Goal: Task Accomplishment & Management: Manage account settings

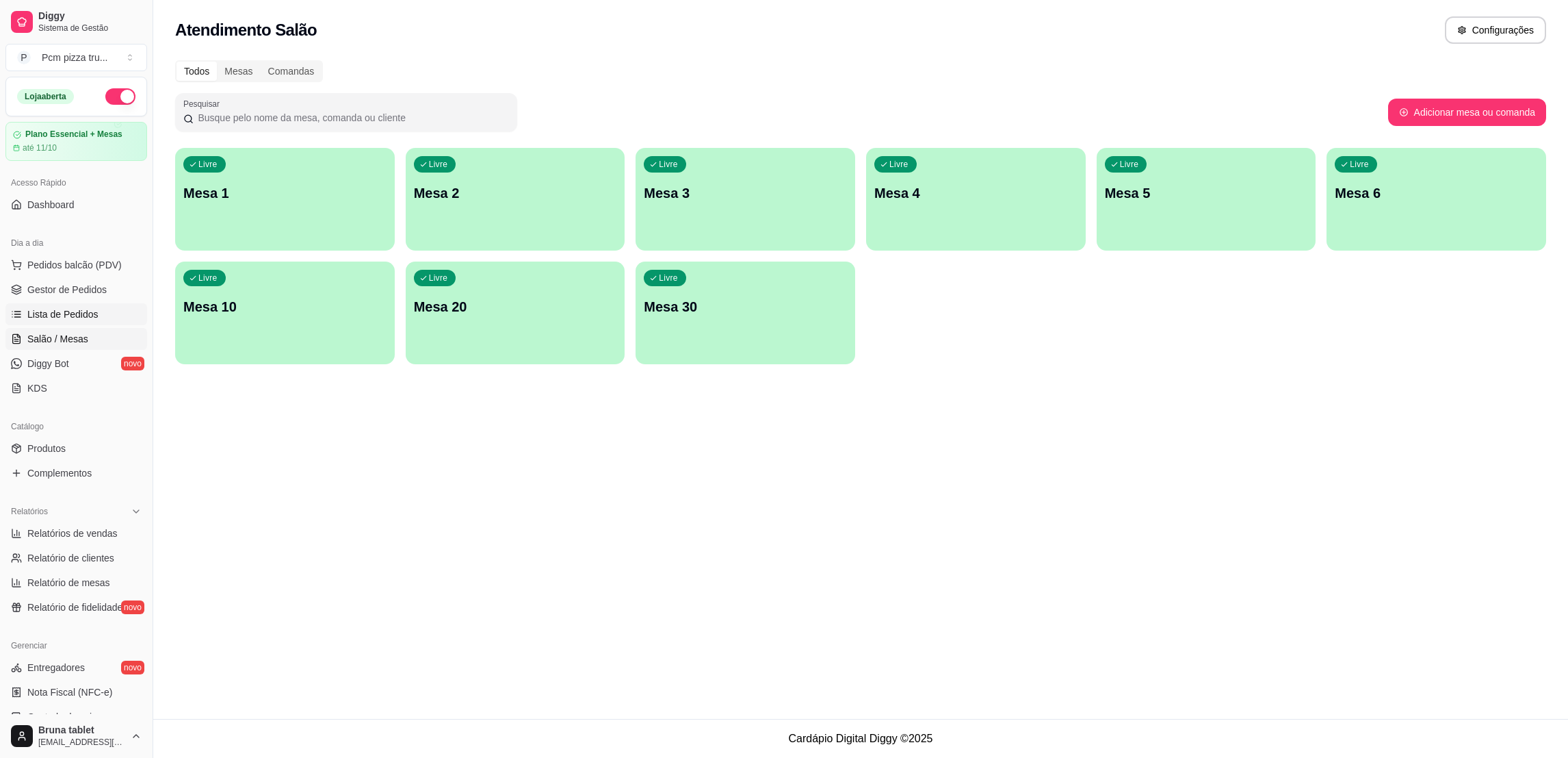
click at [81, 313] on span "Lista de Pedidos" at bounding box center [62, 313] width 71 height 14
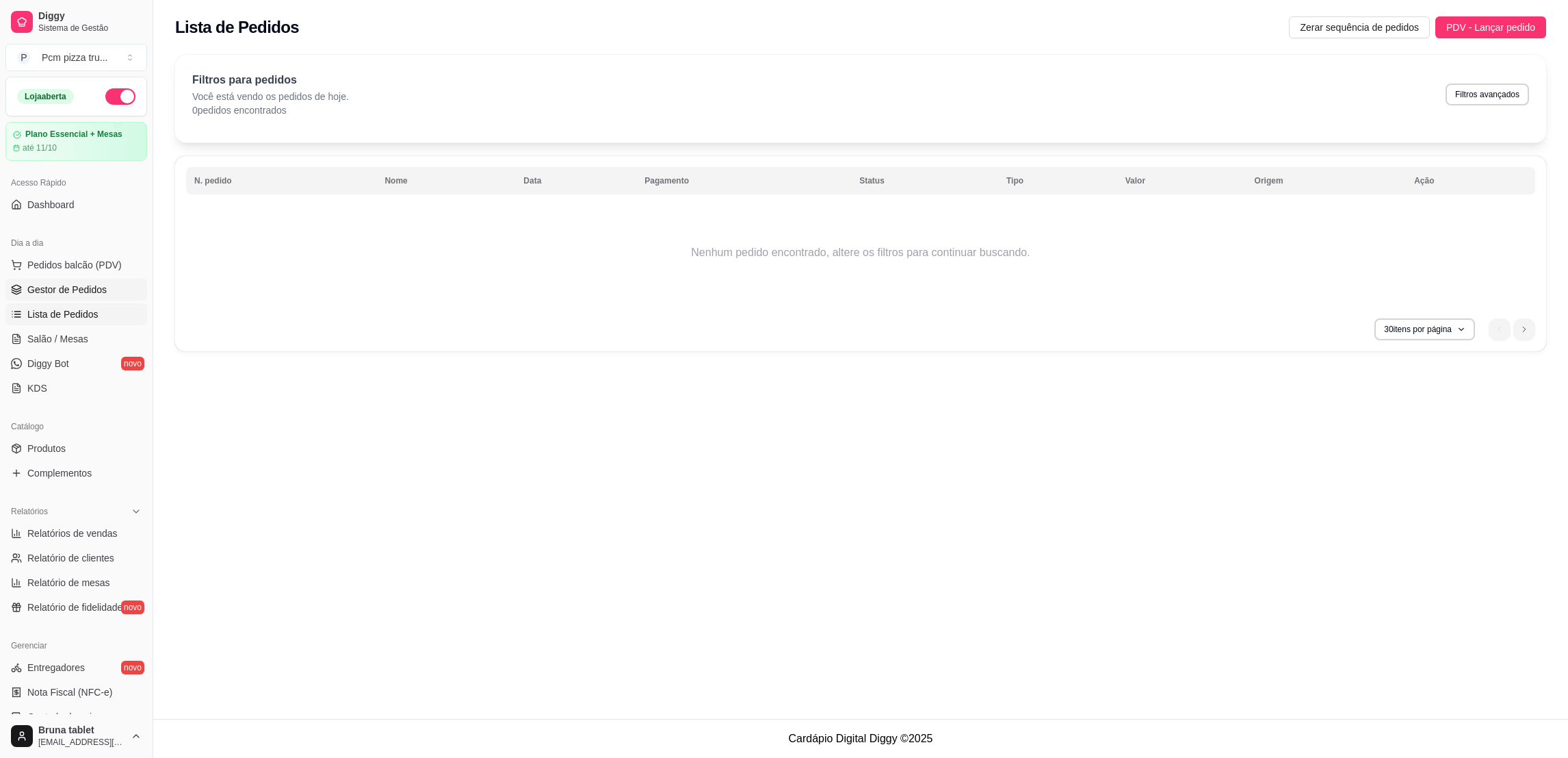
click at [61, 294] on span "Gestor de Pedidos" at bounding box center [66, 289] width 79 height 14
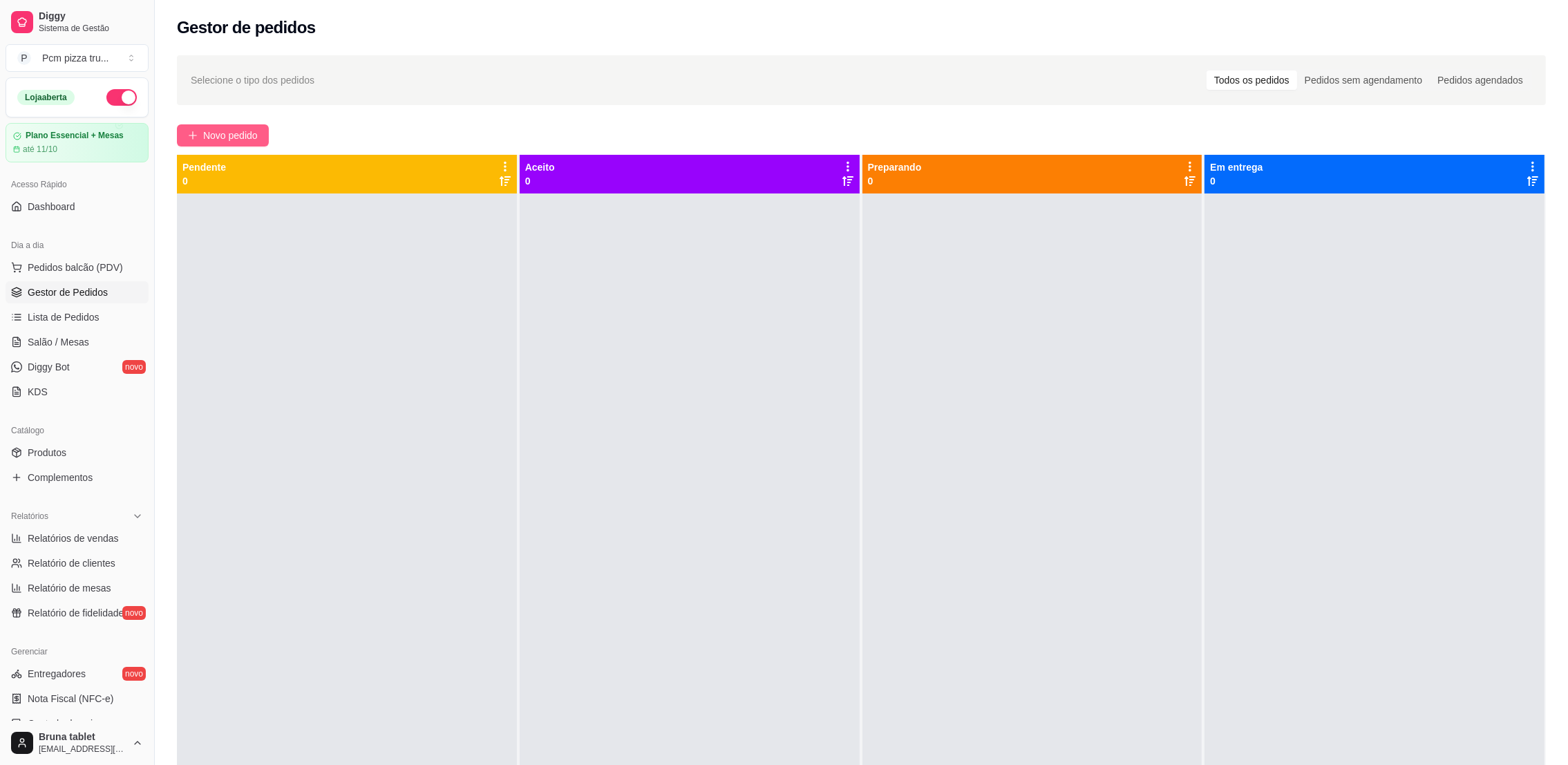
click at [238, 140] on span "Novo pedido" at bounding box center [230, 135] width 54 height 15
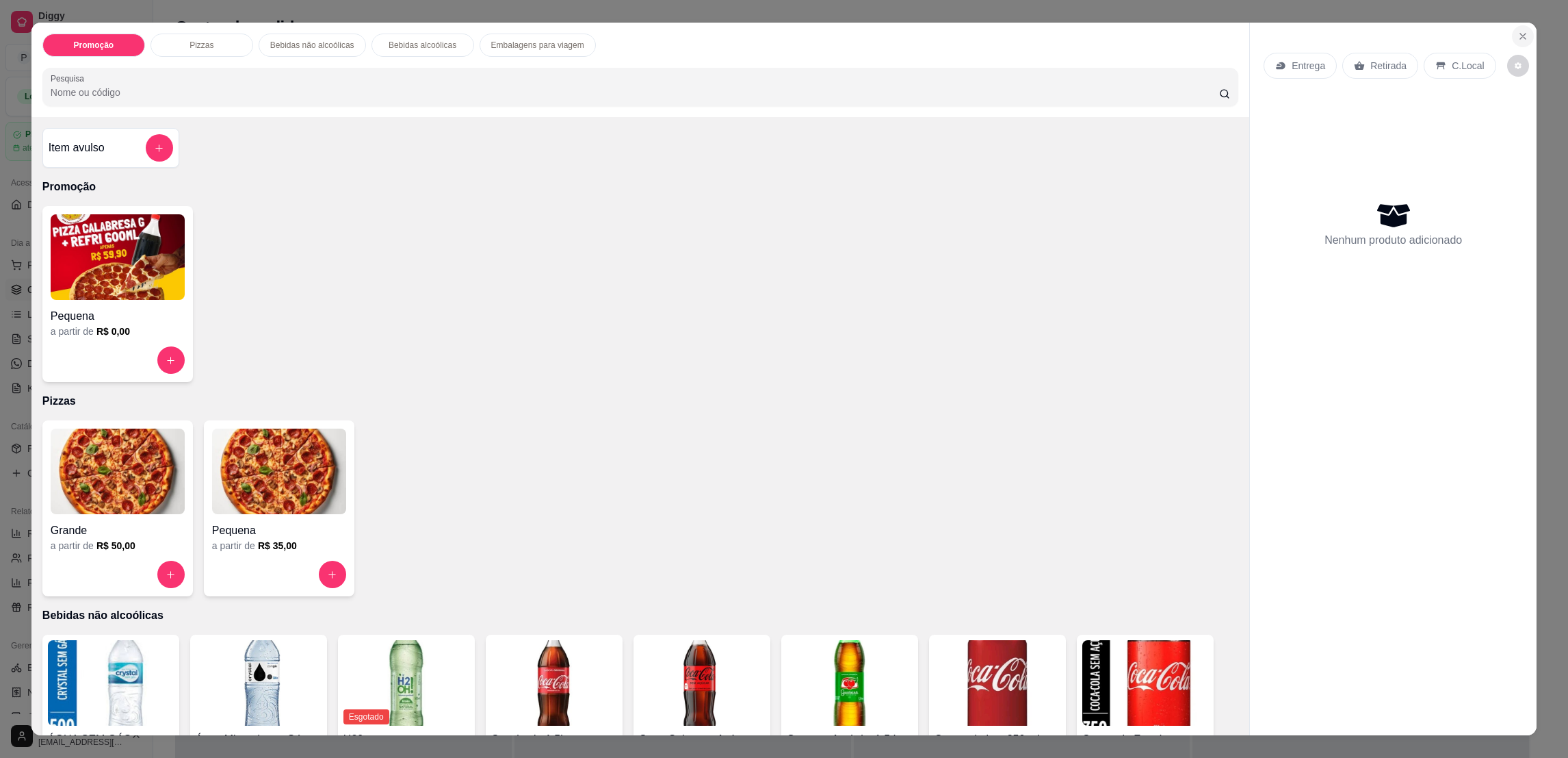
click at [1513, 44] on button "Close" at bounding box center [1522, 36] width 22 height 22
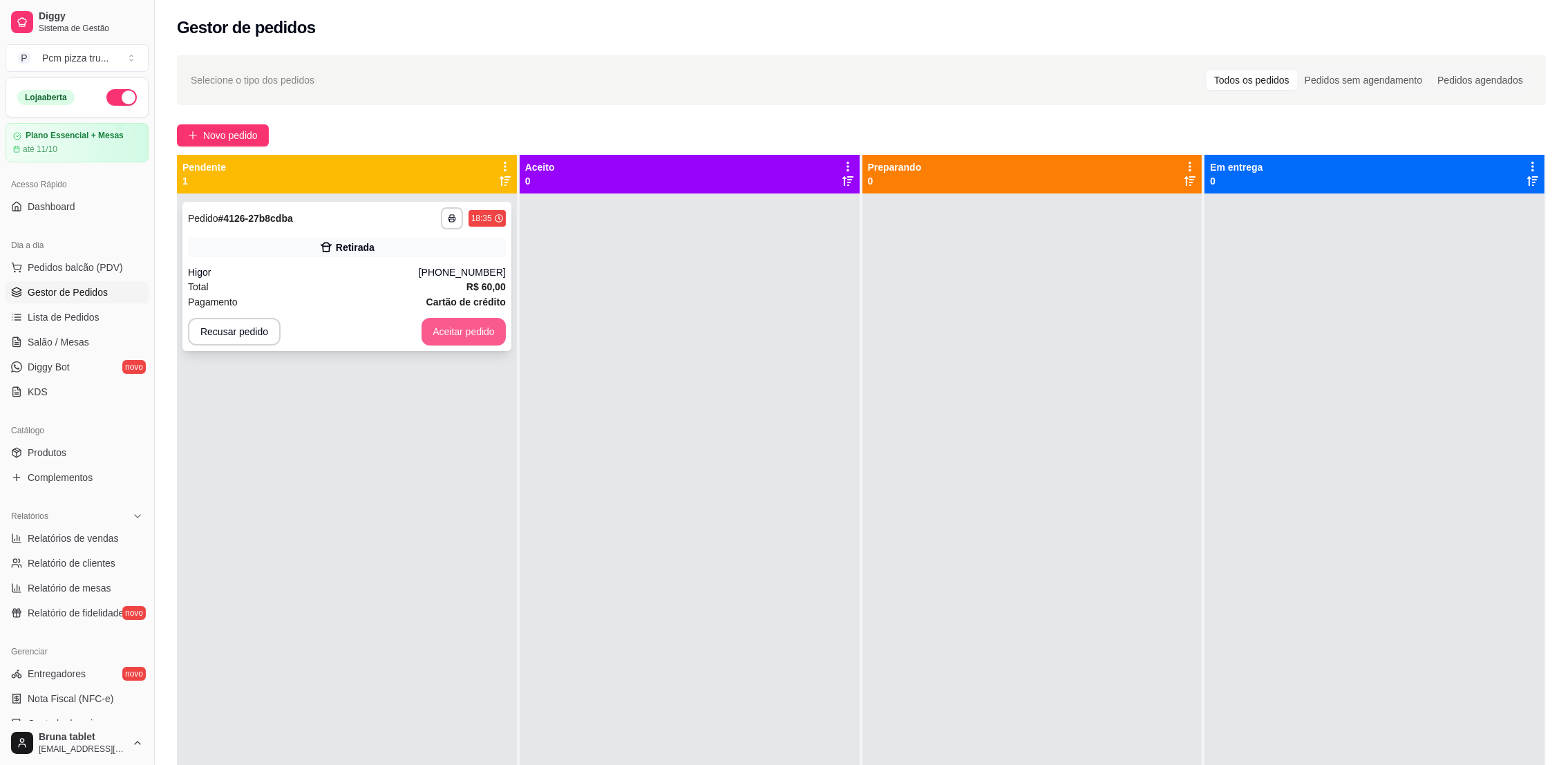
click at [443, 332] on button "Aceitar pedido" at bounding box center [464, 332] width 84 height 27
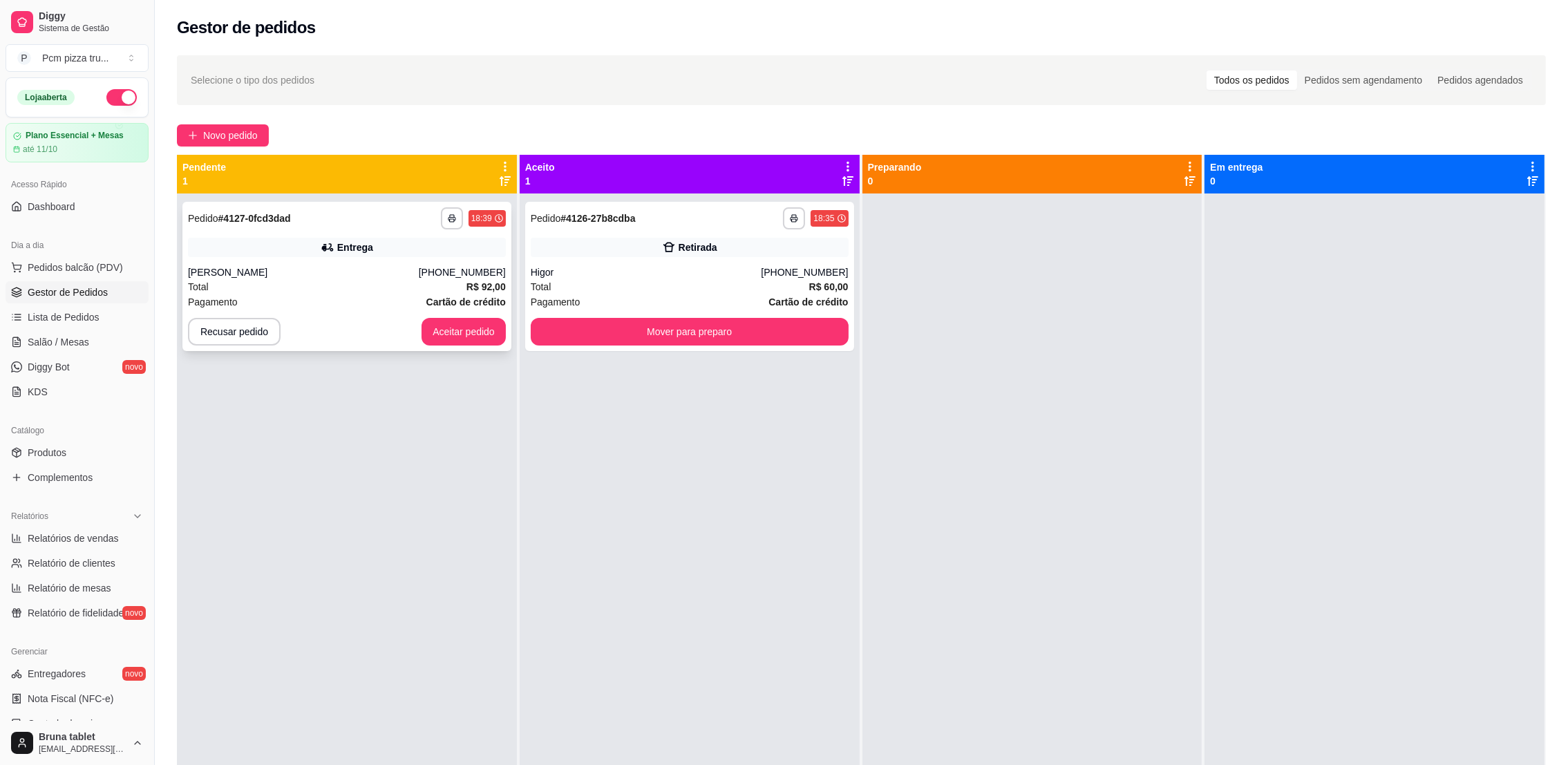
click at [353, 273] on div "[PERSON_NAME]" at bounding box center [303, 272] width 231 height 14
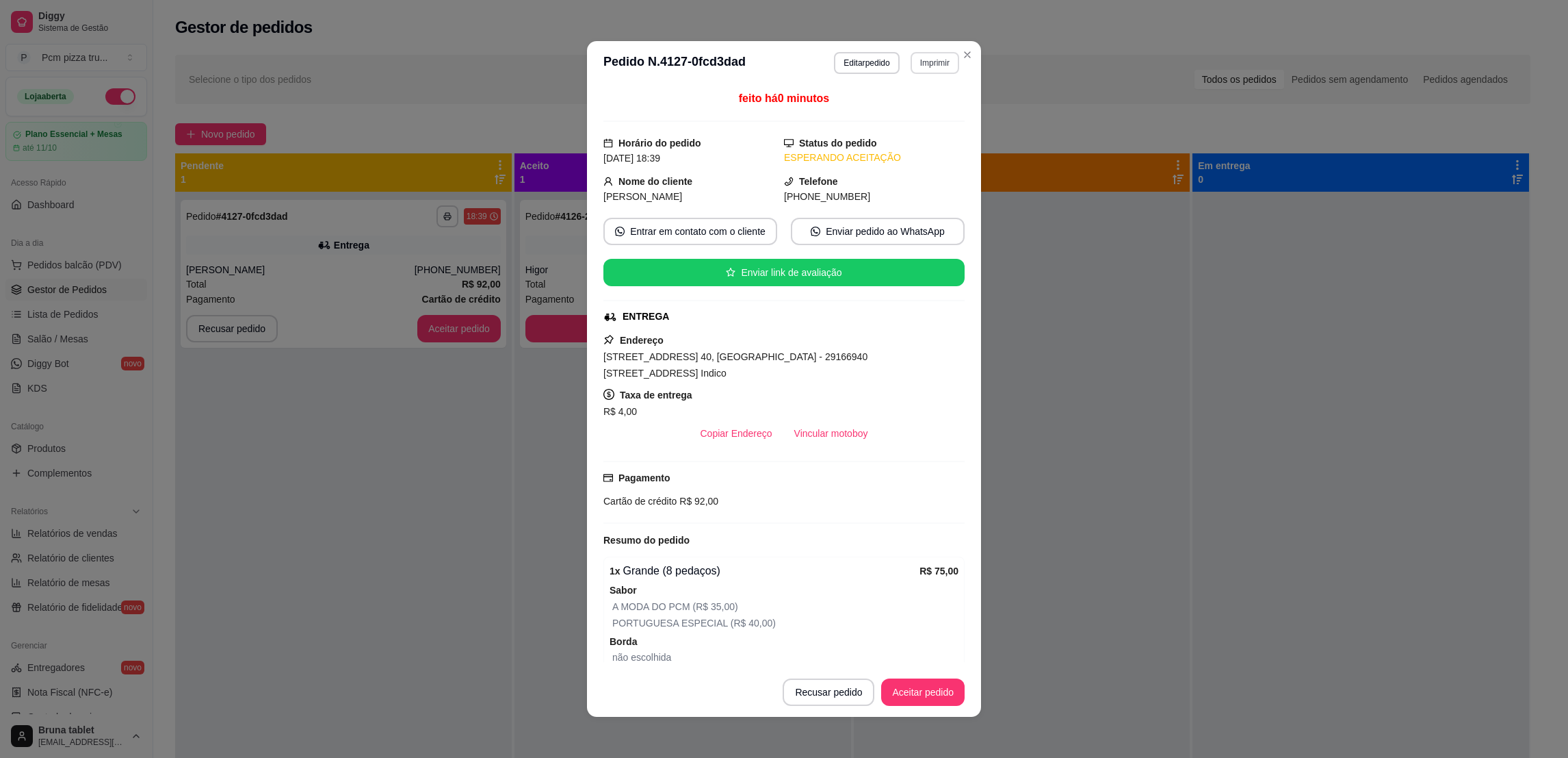
click at [934, 63] on button "Imprimir" at bounding box center [935, 62] width 49 height 22
click at [893, 111] on button "Golden sky" at bounding box center [903, 111] width 99 height 22
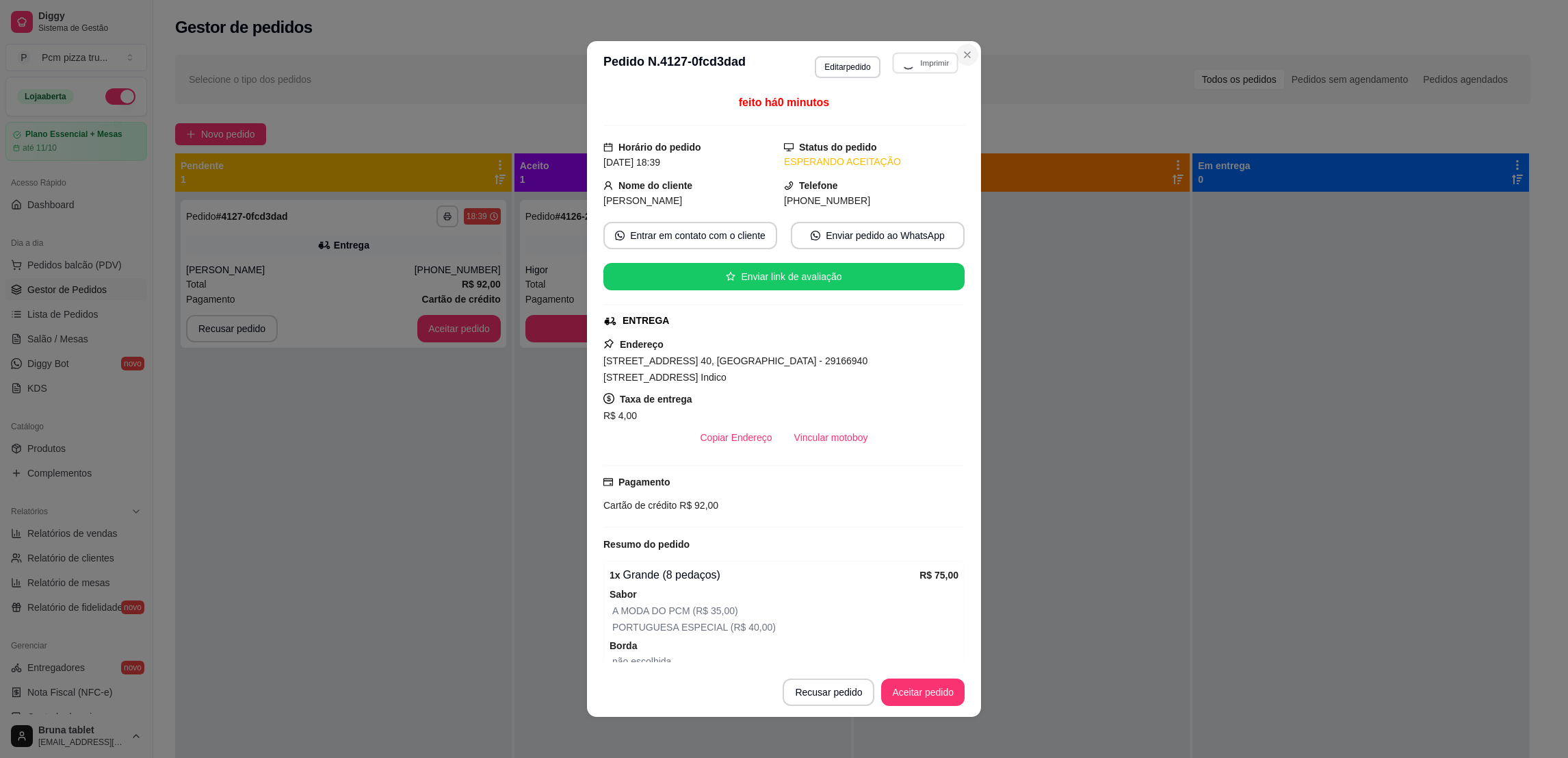
click at [964, 56] on icon "Close" at bounding box center [967, 54] width 6 height 6
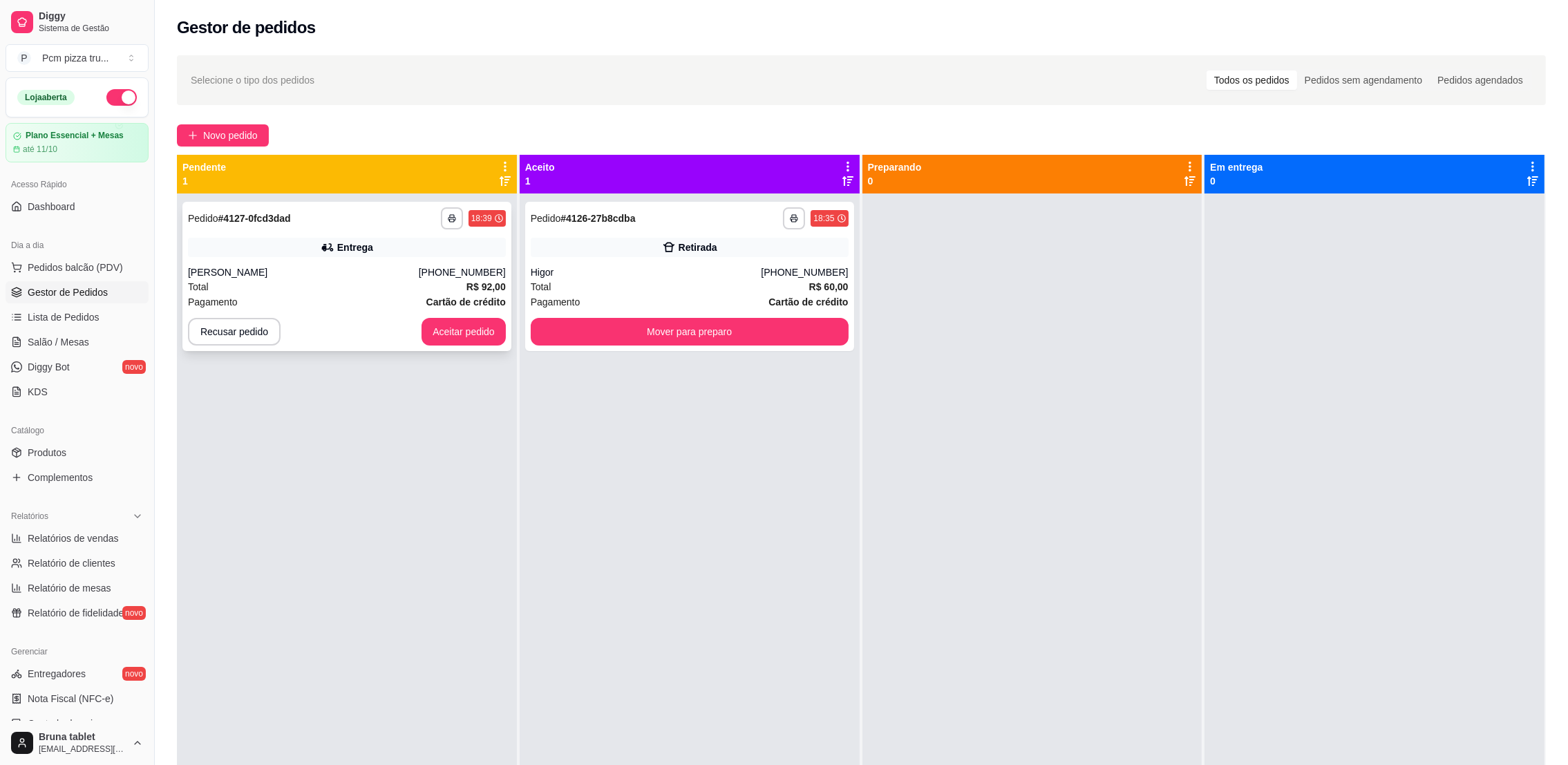
click at [299, 277] on div "[PERSON_NAME]" at bounding box center [303, 272] width 231 height 14
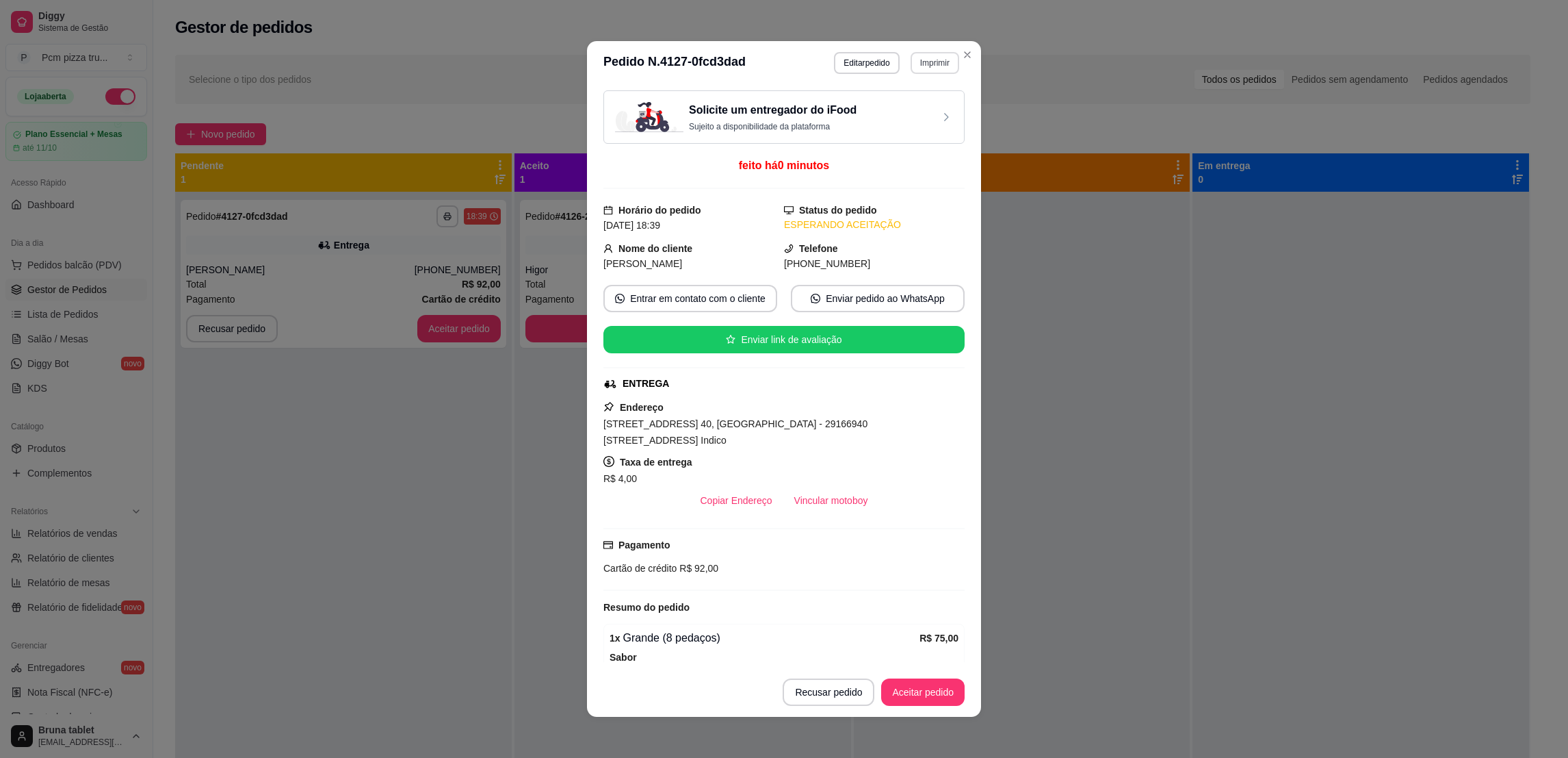
click at [934, 63] on button "Imprimir" at bounding box center [935, 62] width 49 height 22
click at [902, 115] on button "Golden sky" at bounding box center [903, 111] width 96 height 21
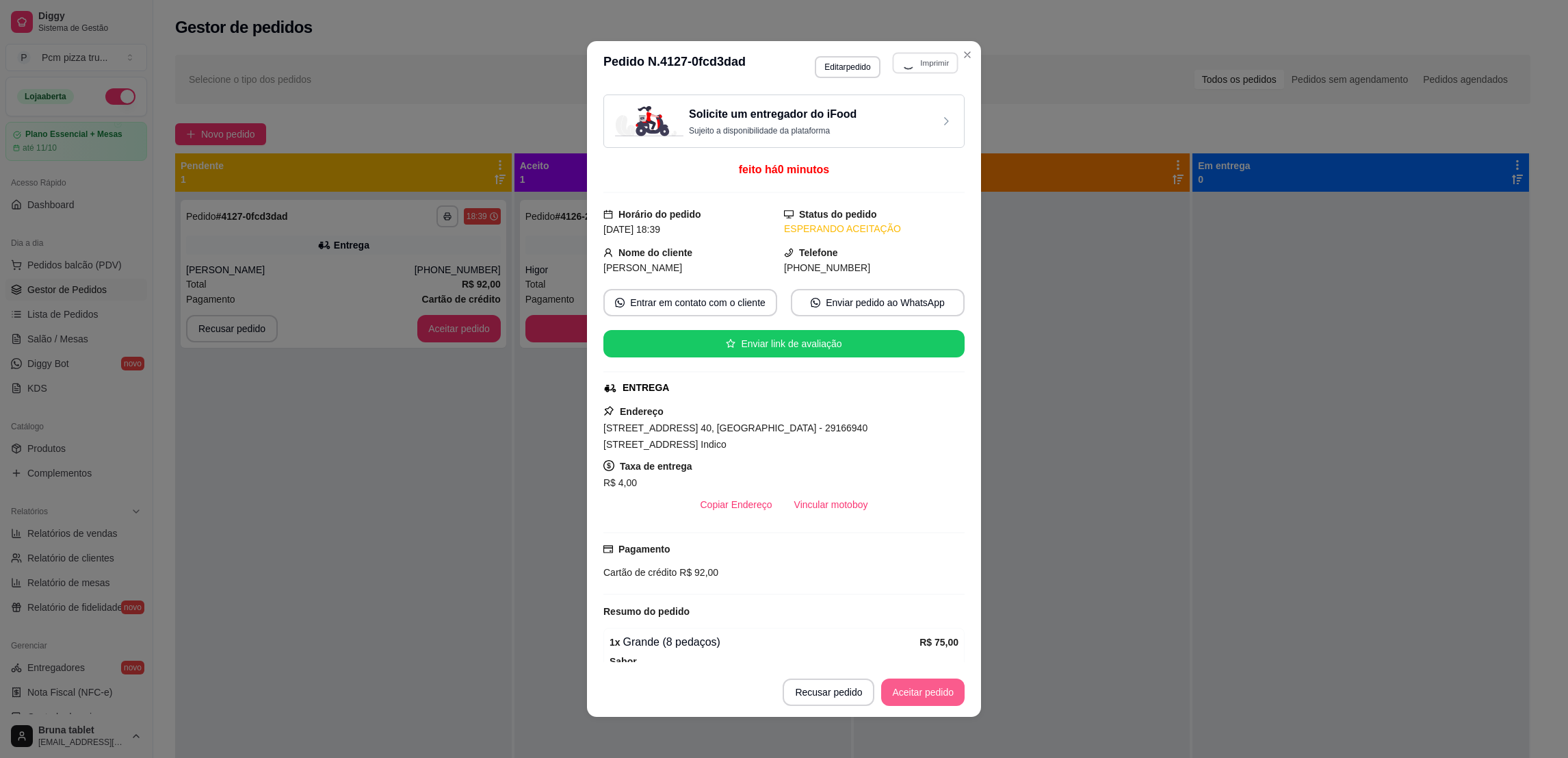
click at [916, 691] on button "Aceitar pedido" at bounding box center [923, 691] width 83 height 27
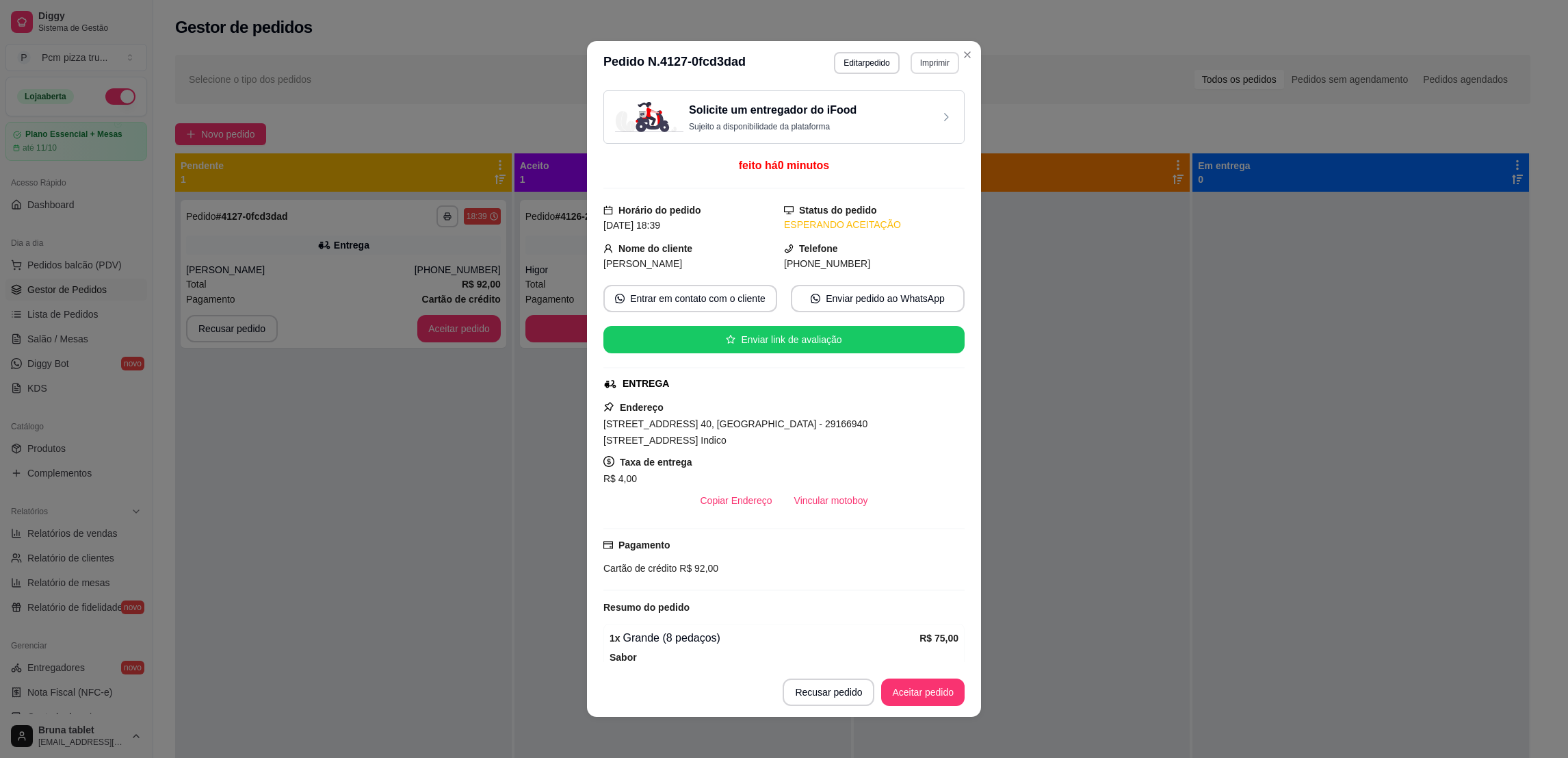
click at [917, 67] on button "Imprimir" at bounding box center [935, 62] width 49 height 22
click at [898, 114] on button "Golden sky" at bounding box center [903, 111] width 99 height 22
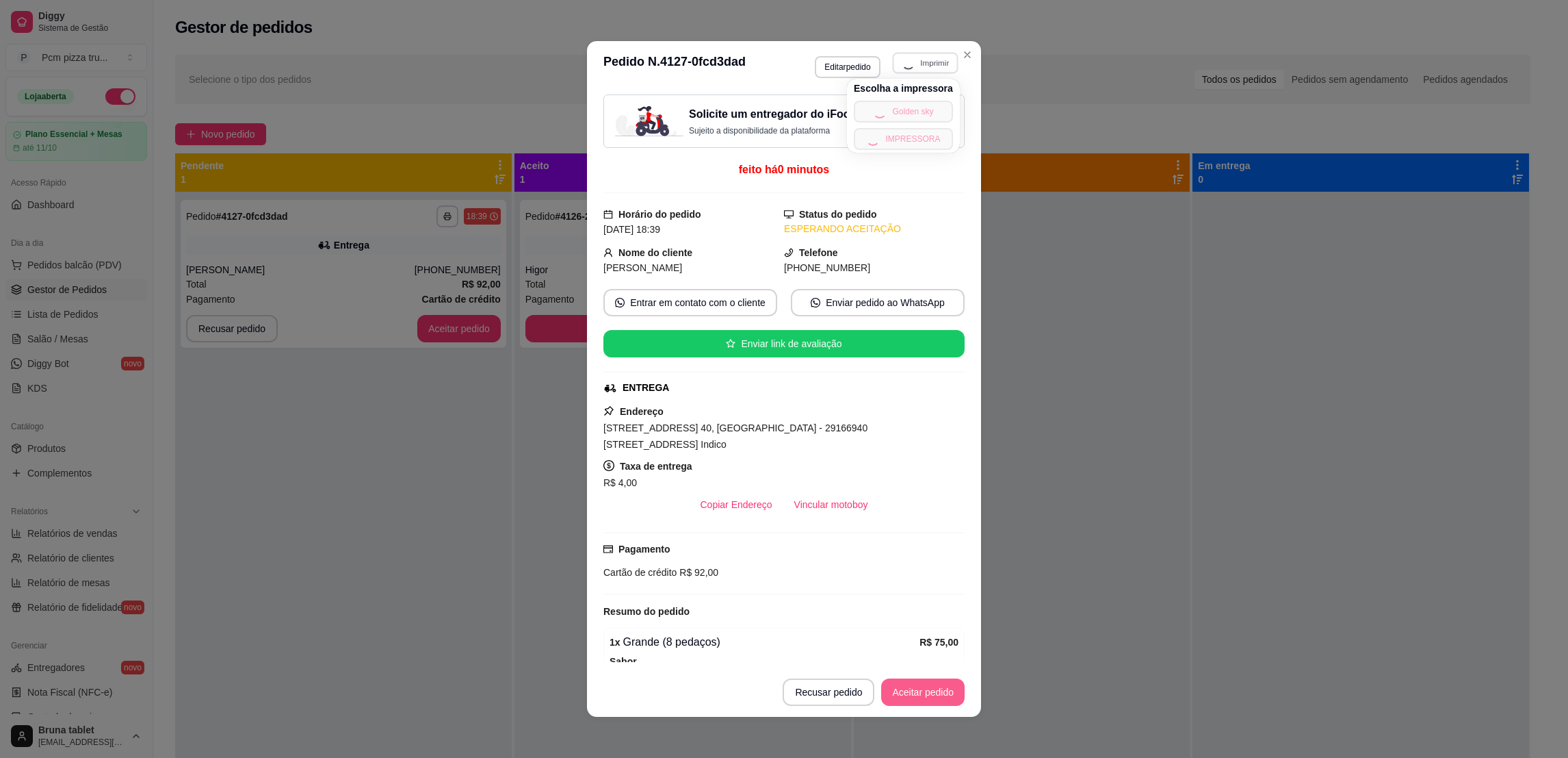
click at [912, 694] on button "Aceitar pedido" at bounding box center [923, 691] width 83 height 27
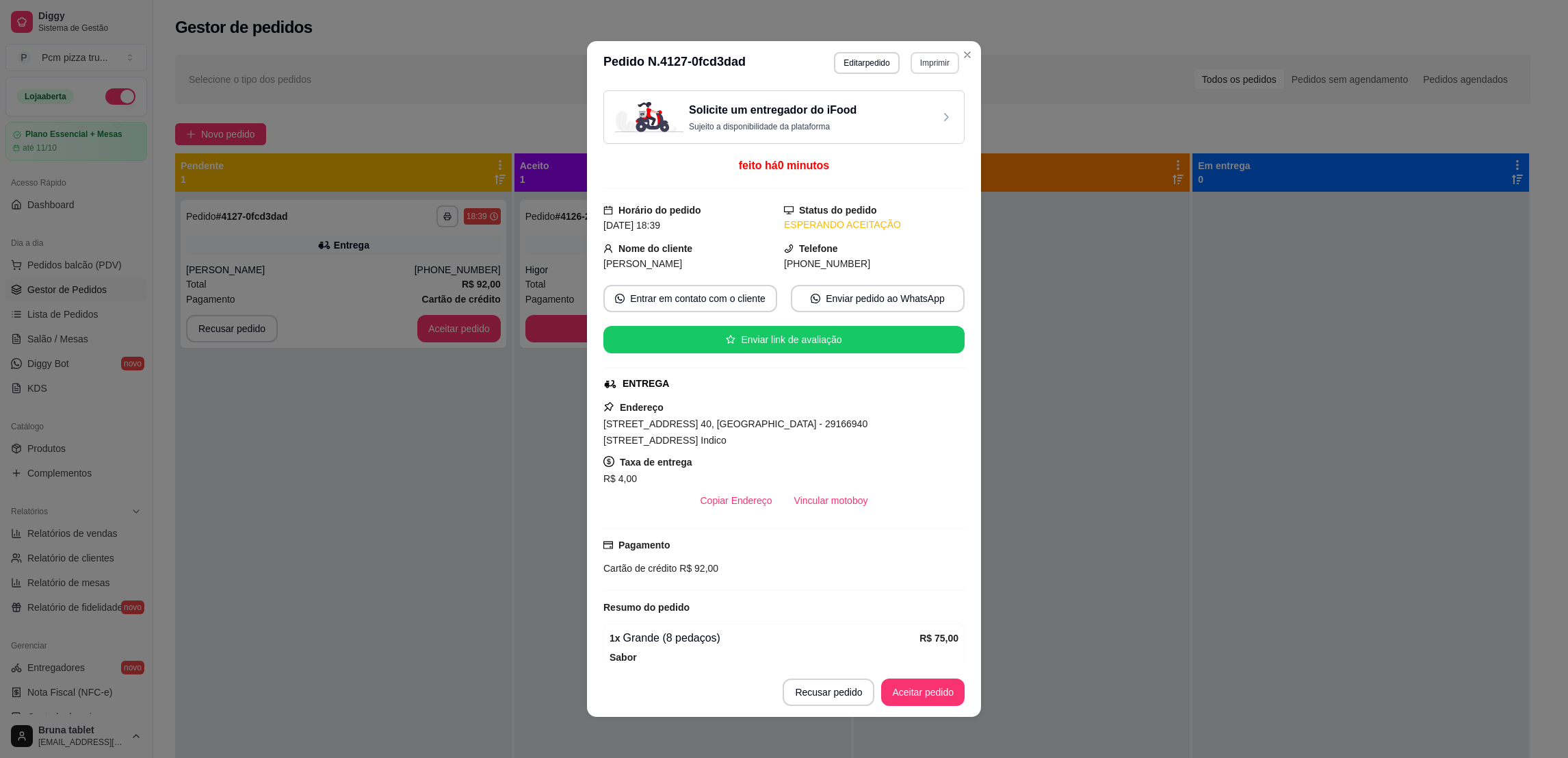
click at [917, 54] on button "Imprimir" at bounding box center [935, 62] width 49 height 22
click at [939, 66] on button "Imprimir" at bounding box center [935, 62] width 49 height 22
click at [893, 143] on button "IMPRESSORA" at bounding box center [903, 139] width 99 height 22
click at [915, 694] on button "Aceitar pedido" at bounding box center [923, 691] width 81 height 26
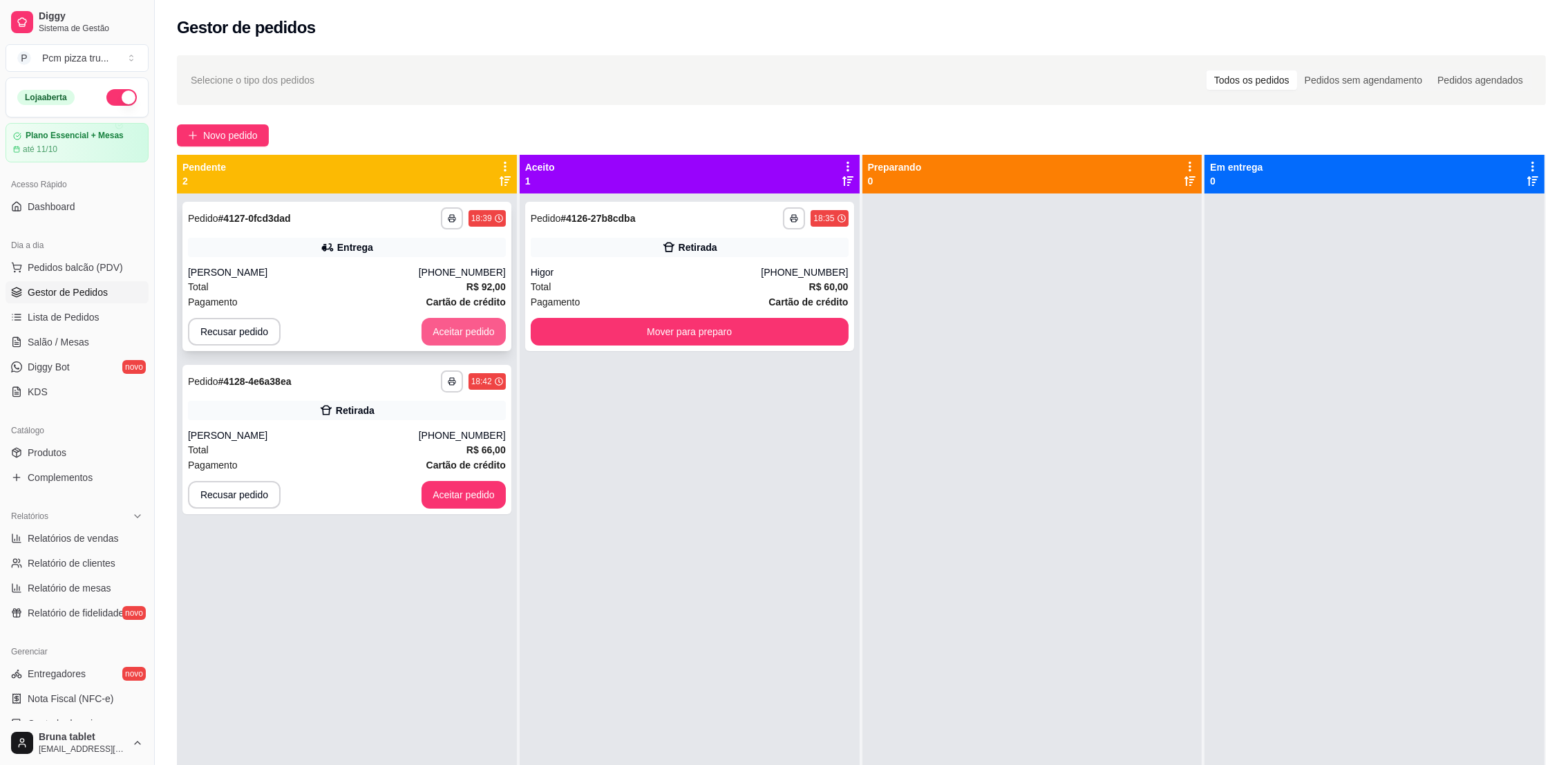
click at [447, 337] on button "Aceitar pedido" at bounding box center [464, 332] width 84 height 27
click at [488, 502] on button "Aceitar pedido" at bounding box center [464, 494] width 84 height 27
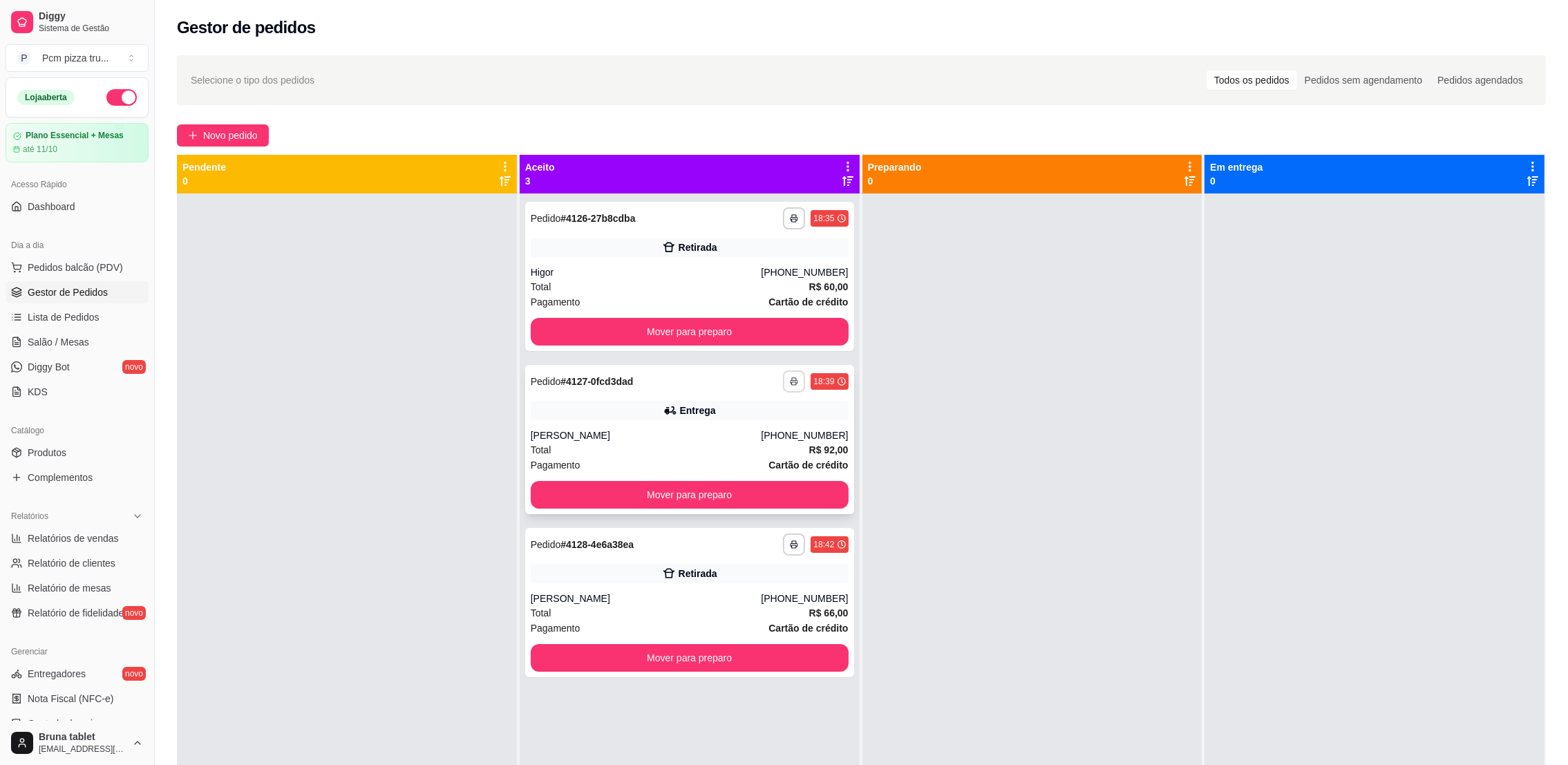
click at [786, 387] on button "button" at bounding box center [794, 381] width 22 height 22
click at [761, 467] on button "IMPRESSORA" at bounding box center [752, 457] width 100 height 22
click at [718, 324] on button "Mover para preparo" at bounding box center [689, 332] width 318 height 27
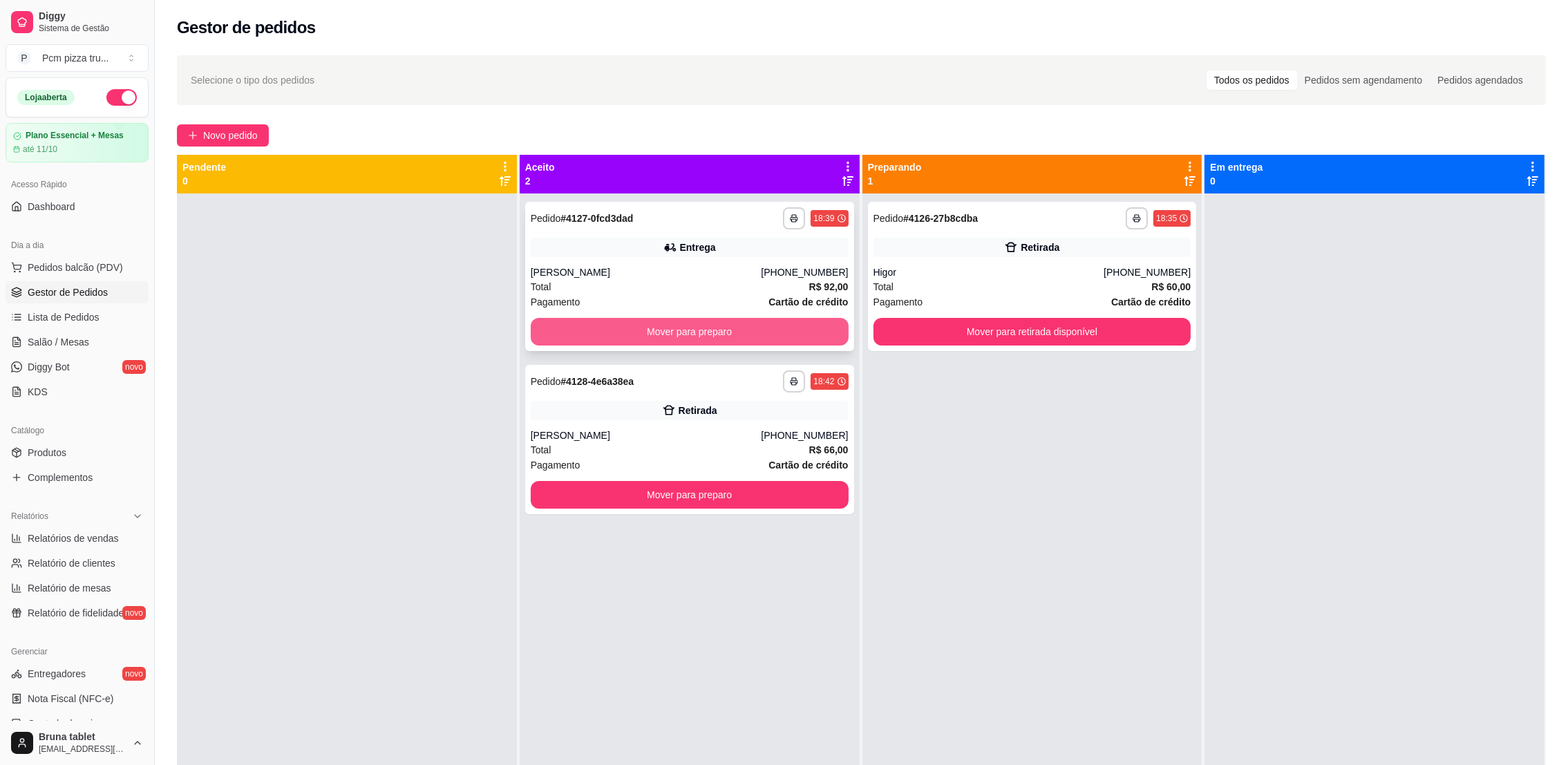
click at [748, 341] on button "Mover para preparo" at bounding box center [689, 332] width 318 height 27
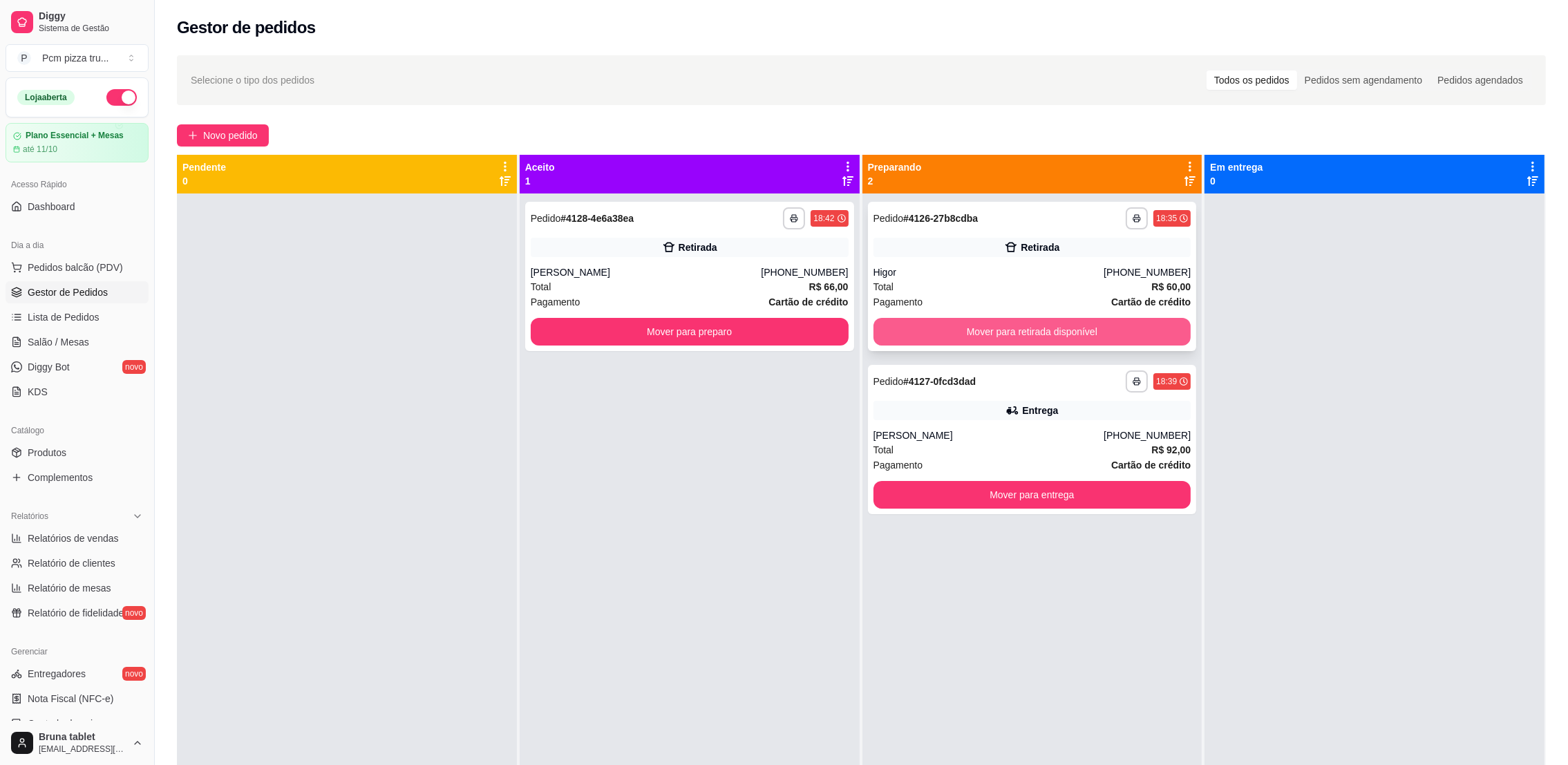
click at [1027, 340] on button "Mover para retirada disponível" at bounding box center [1032, 332] width 318 height 27
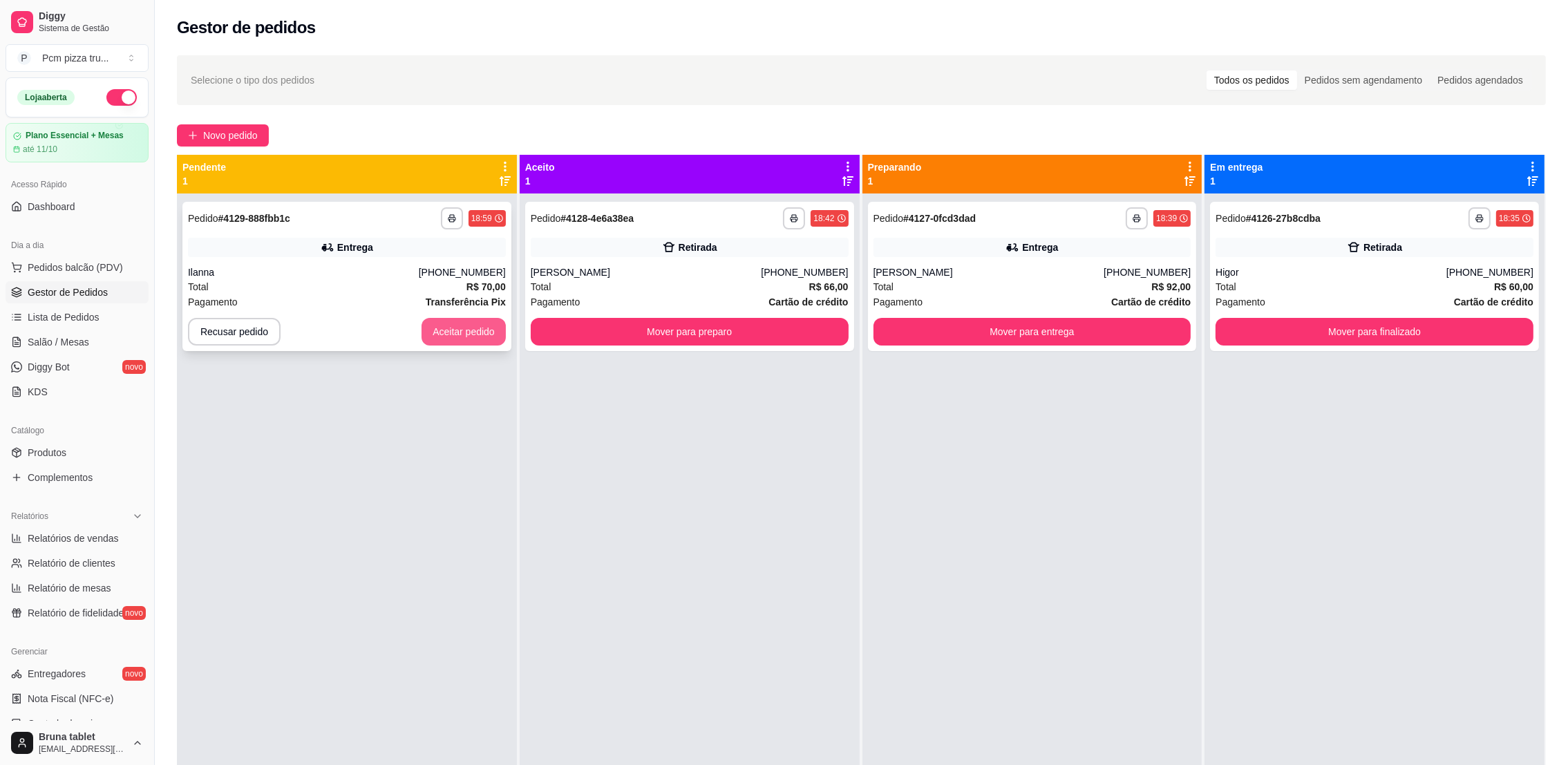
click at [469, 329] on button "Aceitar pedido" at bounding box center [464, 332] width 84 height 27
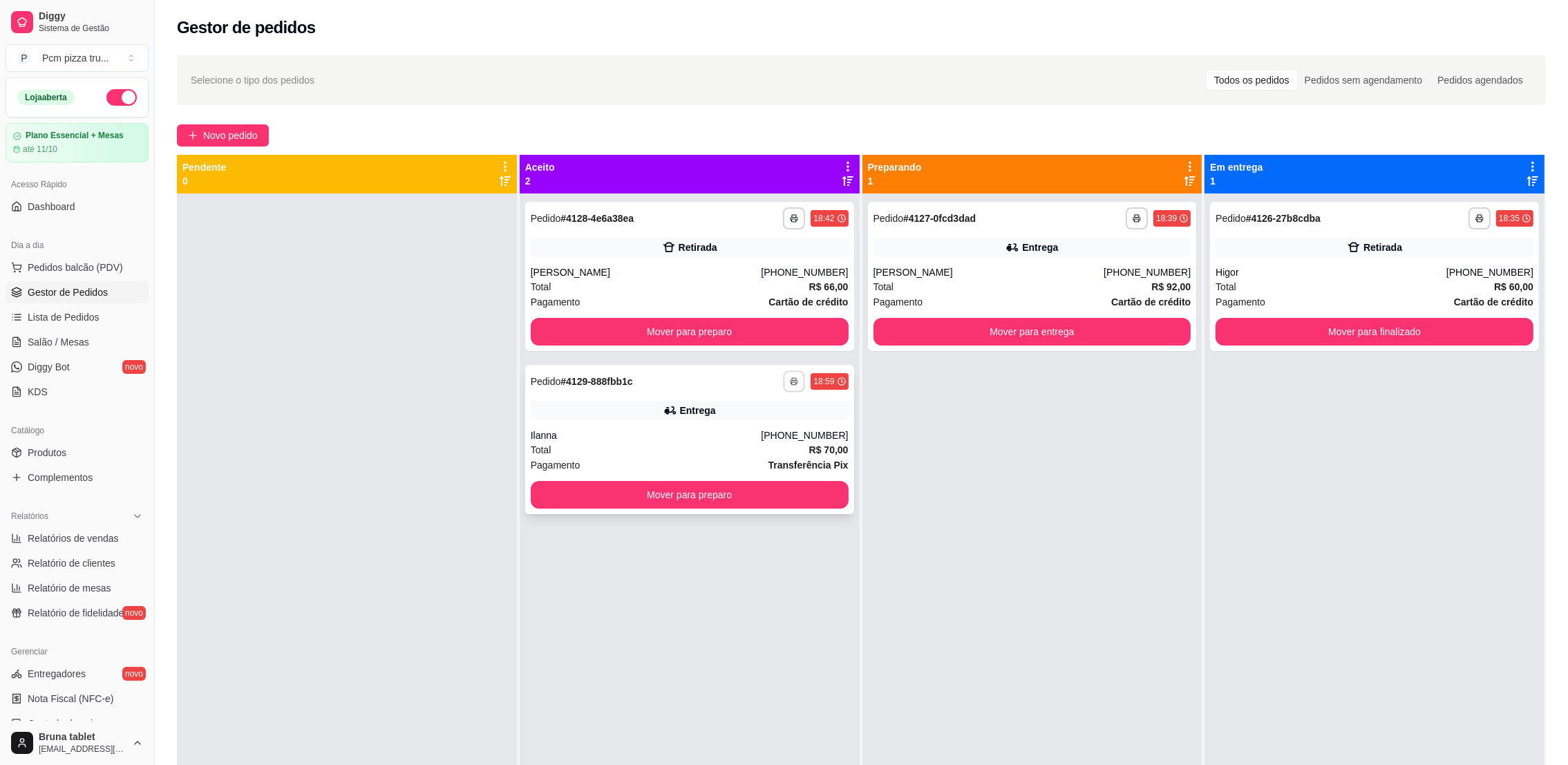
click at [791, 386] on button "button" at bounding box center [795, 381] width 21 height 21
click at [791, 453] on div "Escolha a impressora Golden sky IMPRESSORA" at bounding box center [751, 433] width 114 height 74
click at [783, 390] on button "button" at bounding box center [794, 381] width 22 height 22
click at [723, 463] on button "IMPRESSORA" at bounding box center [752, 457] width 100 height 22
click at [717, 453] on div "Total R$ 70,00" at bounding box center [689, 450] width 318 height 15
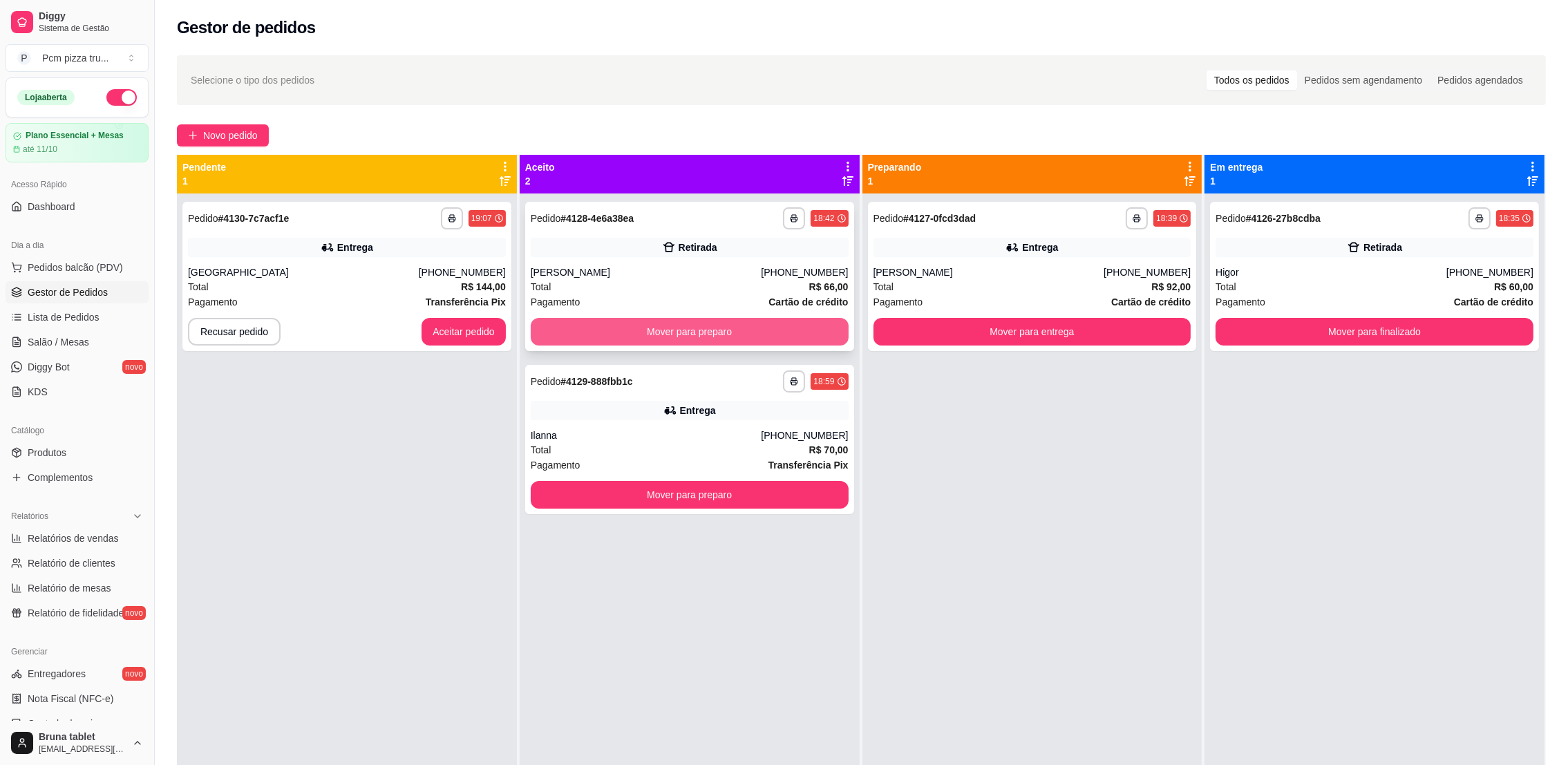
click at [645, 336] on button "Mover para preparo" at bounding box center [689, 332] width 318 height 27
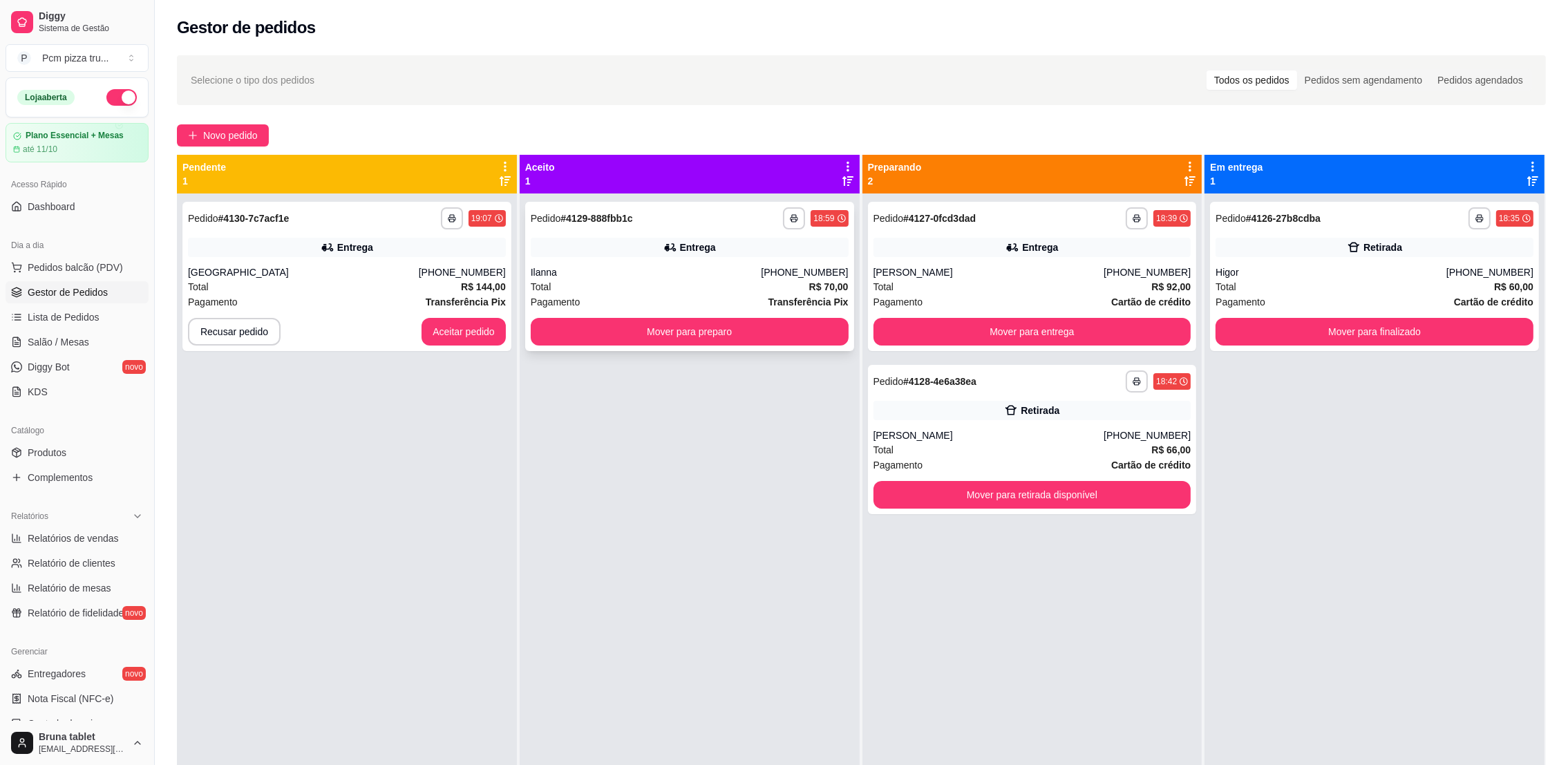
click at [585, 279] on div "Total R$ 70,00" at bounding box center [689, 286] width 318 height 15
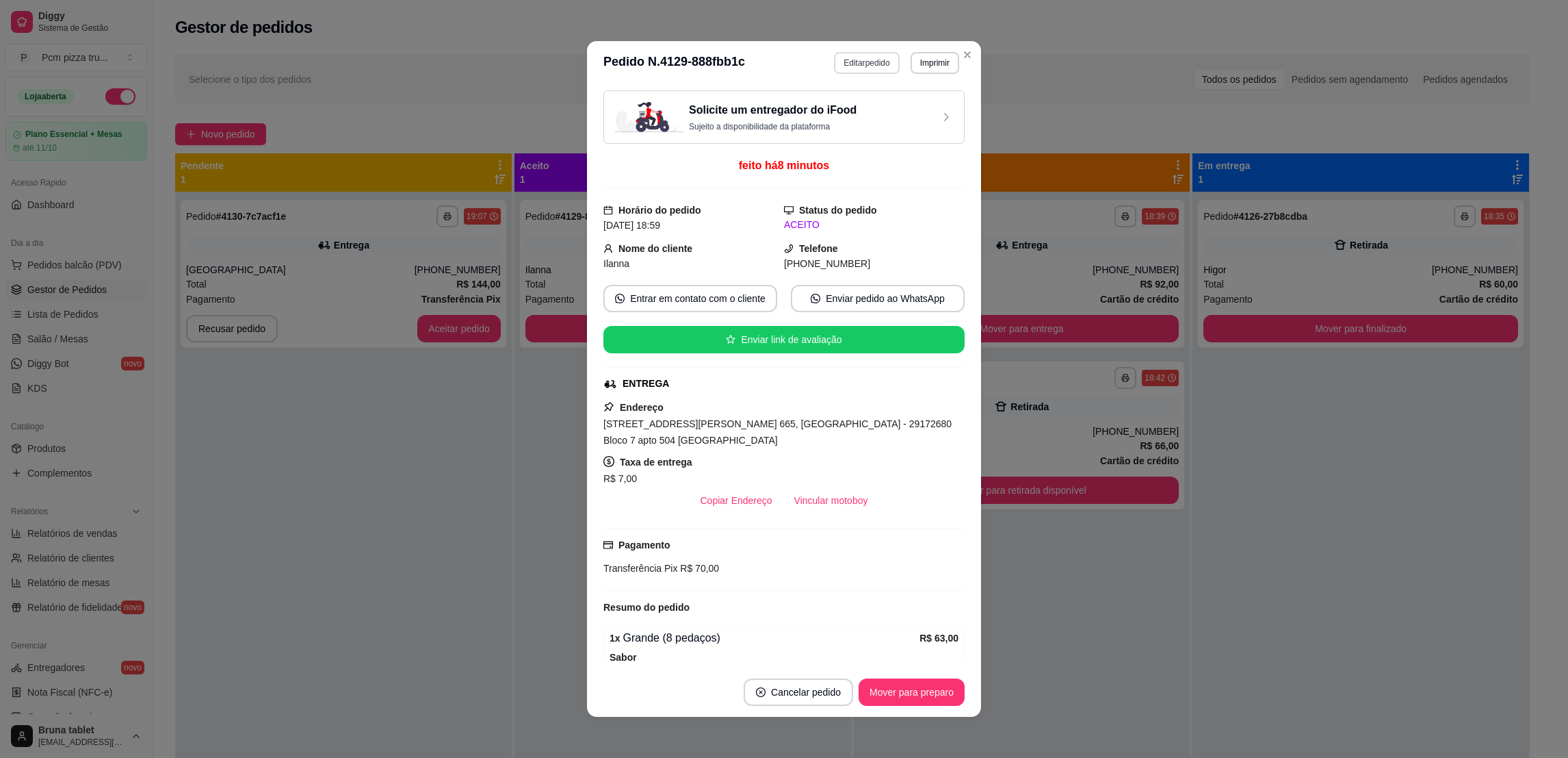
click at [879, 71] on button "Editar pedido" at bounding box center [866, 62] width 65 height 22
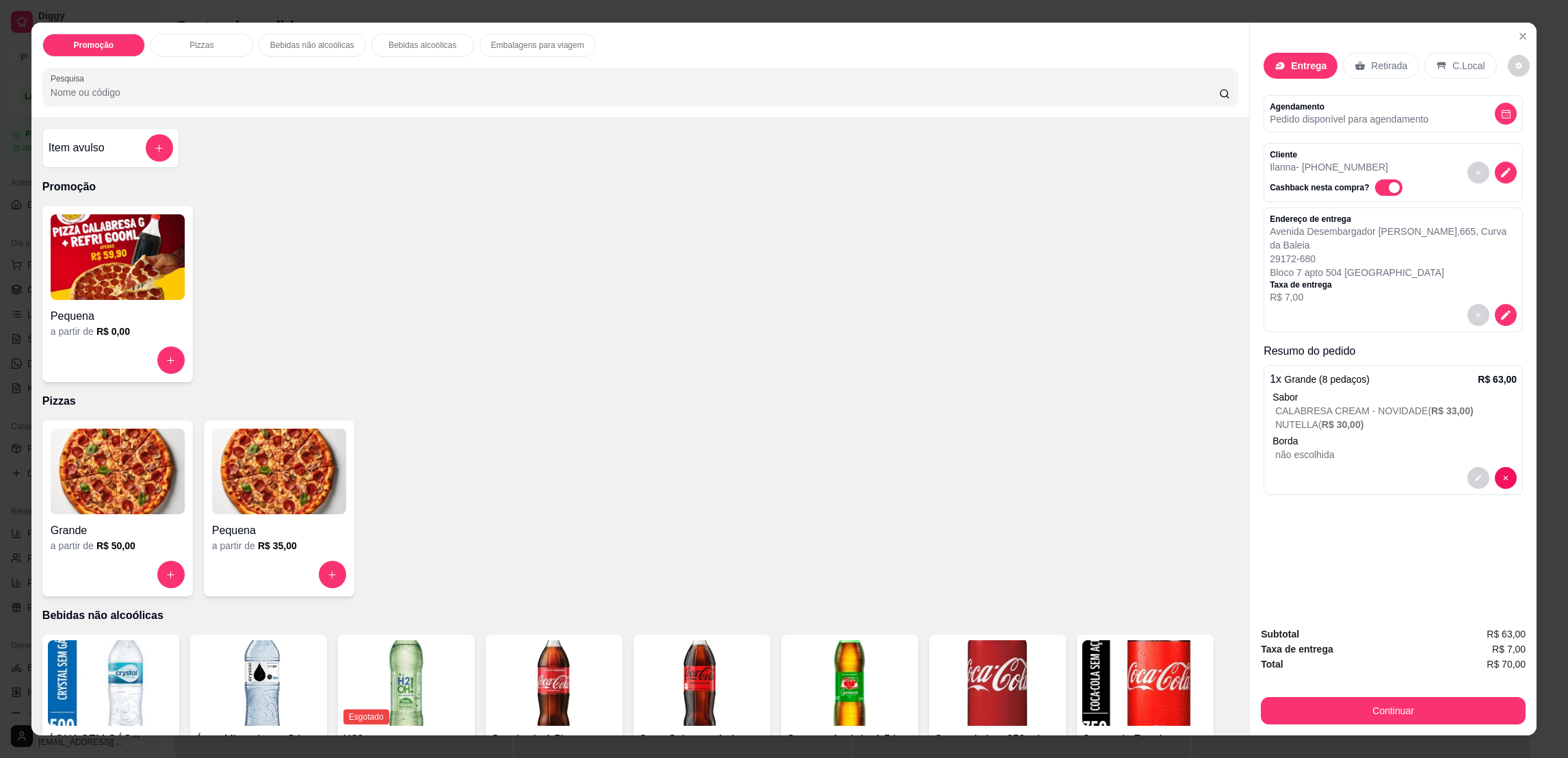
scroll to position [21, 0]
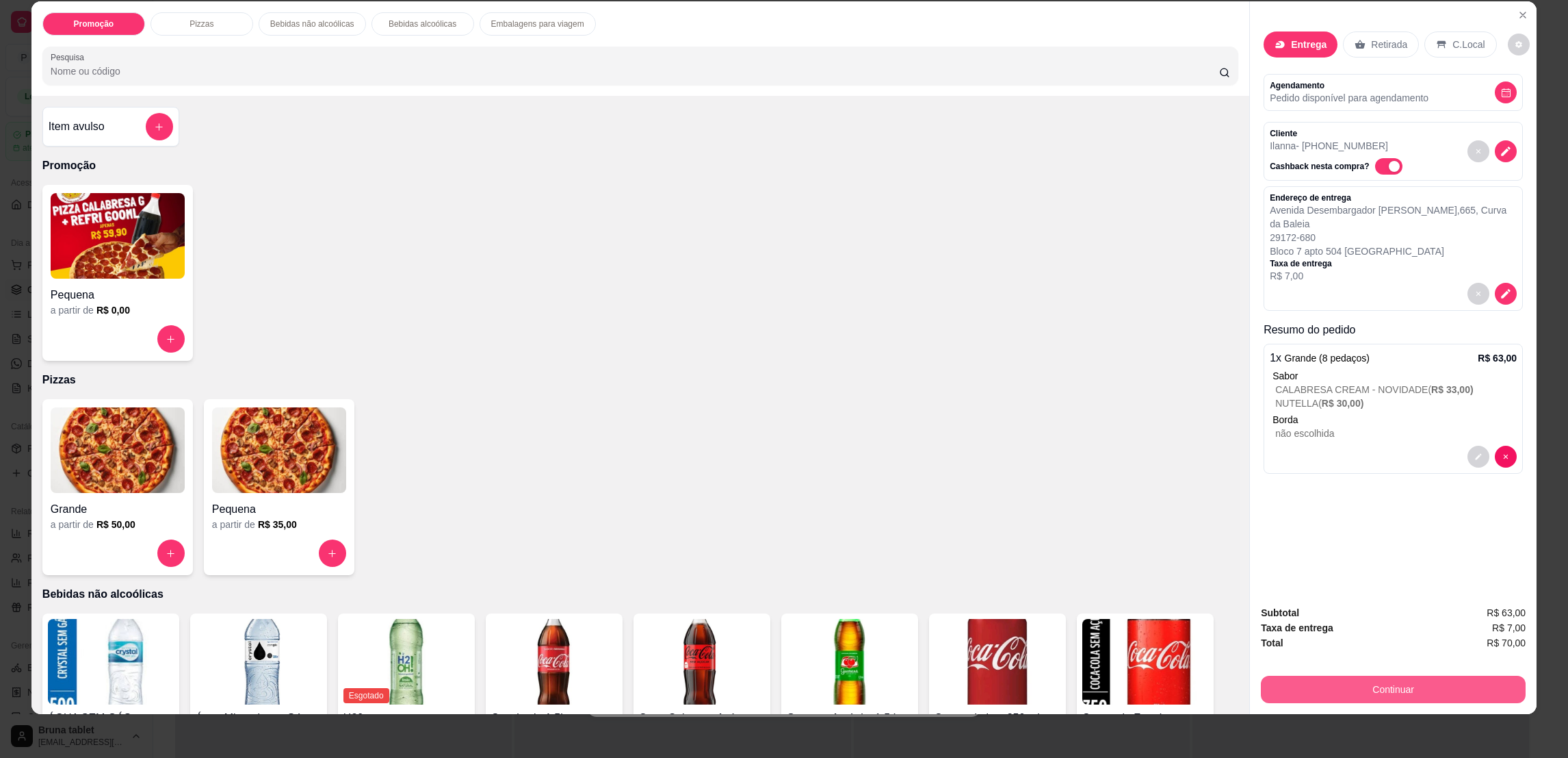
click at [1423, 692] on button "Continuar" at bounding box center [1393, 689] width 265 height 27
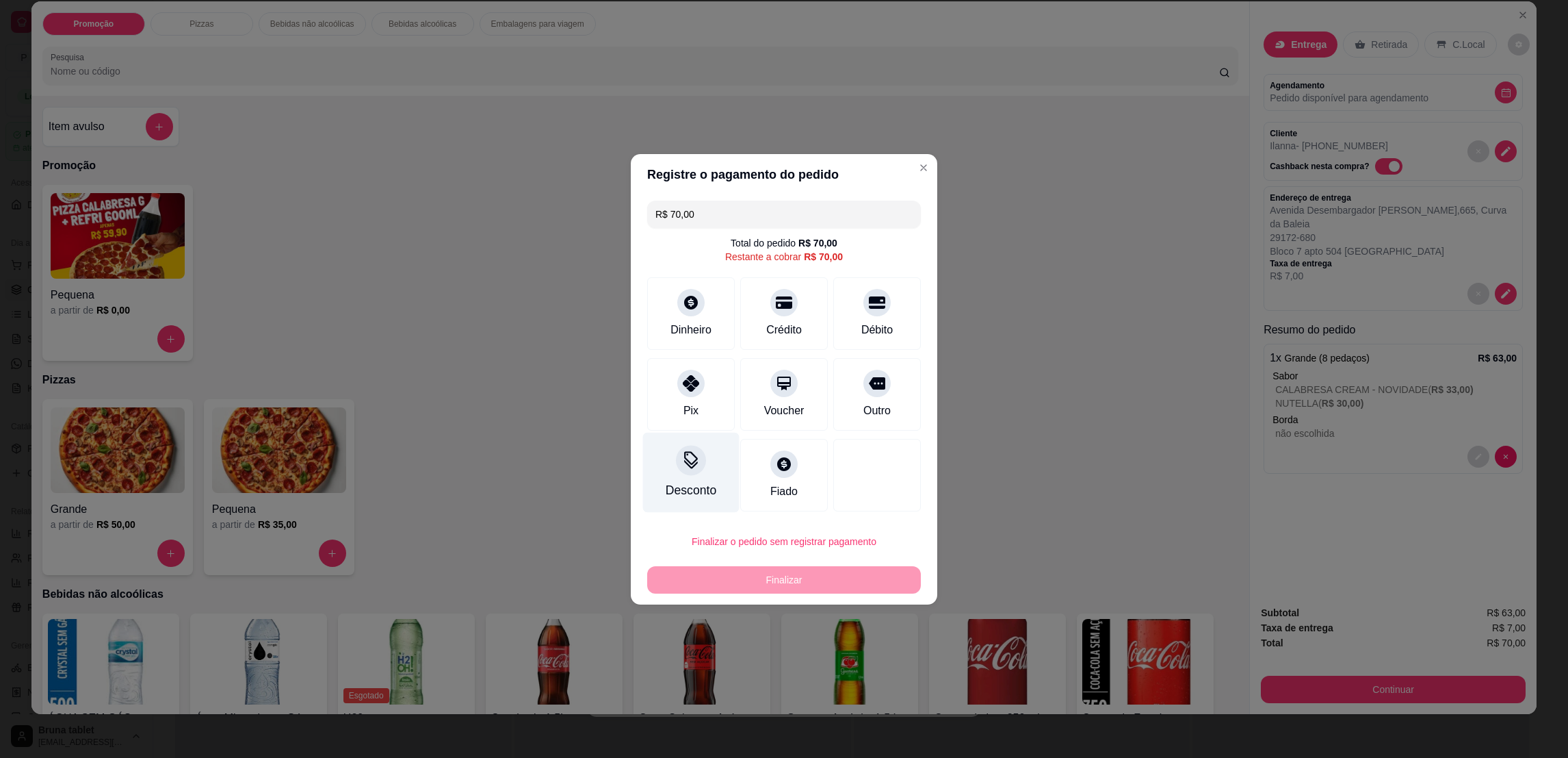
click at [723, 415] on div "Pix" at bounding box center [690, 394] width 87 height 73
type input "R$ 0,00"
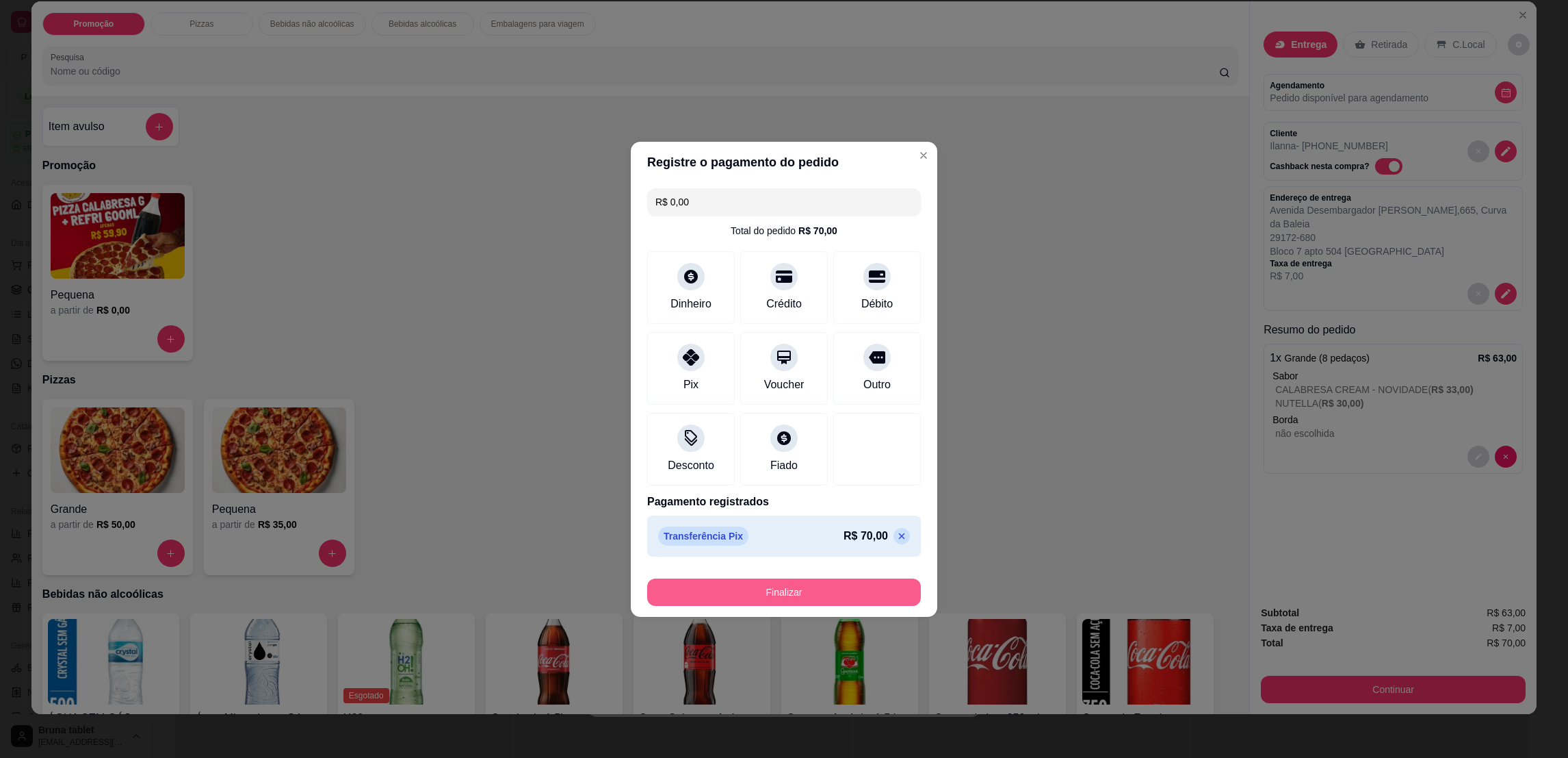
click at [785, 595] on button "Finalizar" at bounding box center [784, 592] width 274 height 27
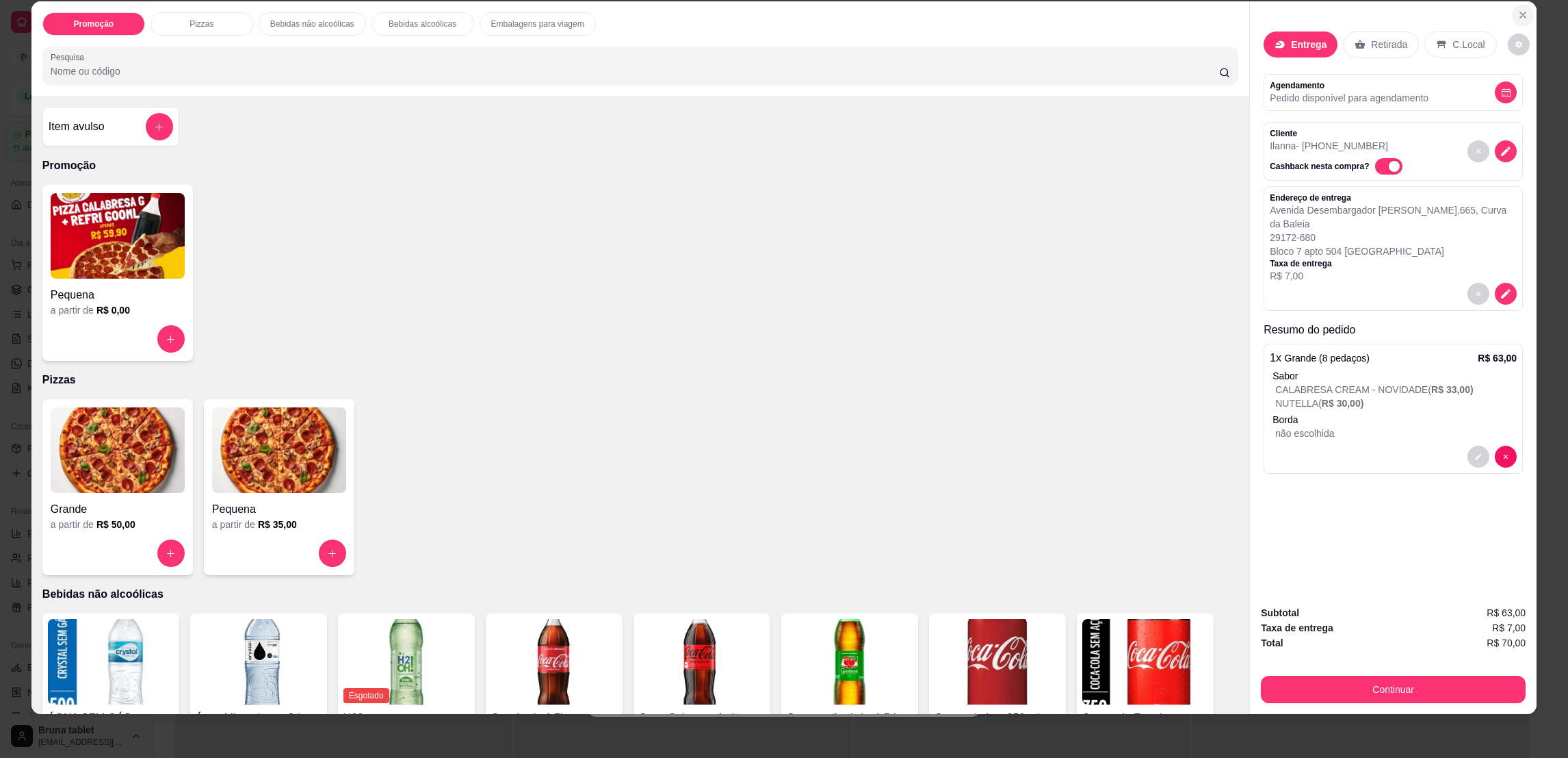
click at [1517, 14] on icon "Close" at bounding box center [1522, 15] width 11 height 11
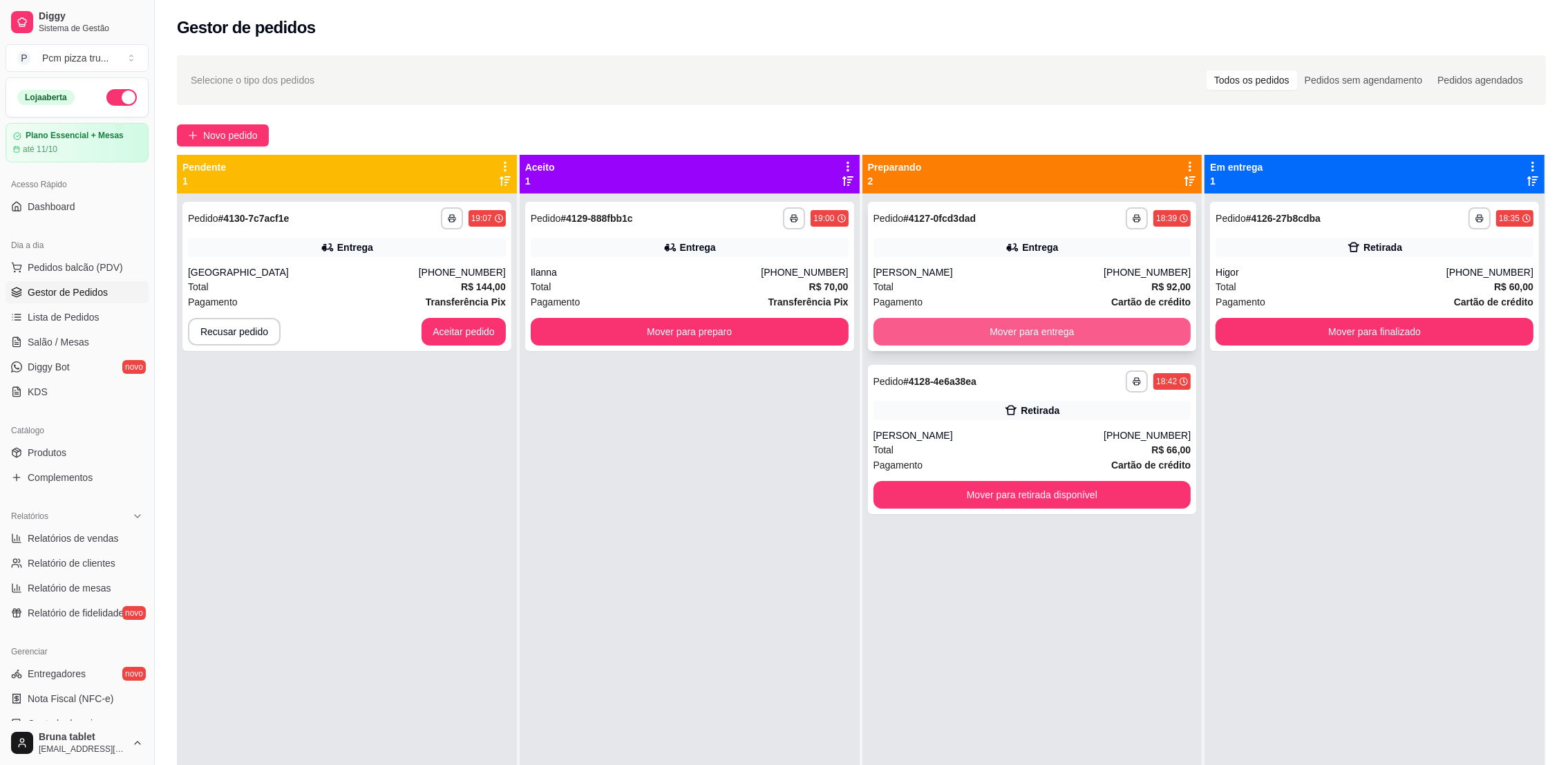
click at [1030, 343] on button "Mover para entrega" at bounding box center [1032, 332] width 318 height 27
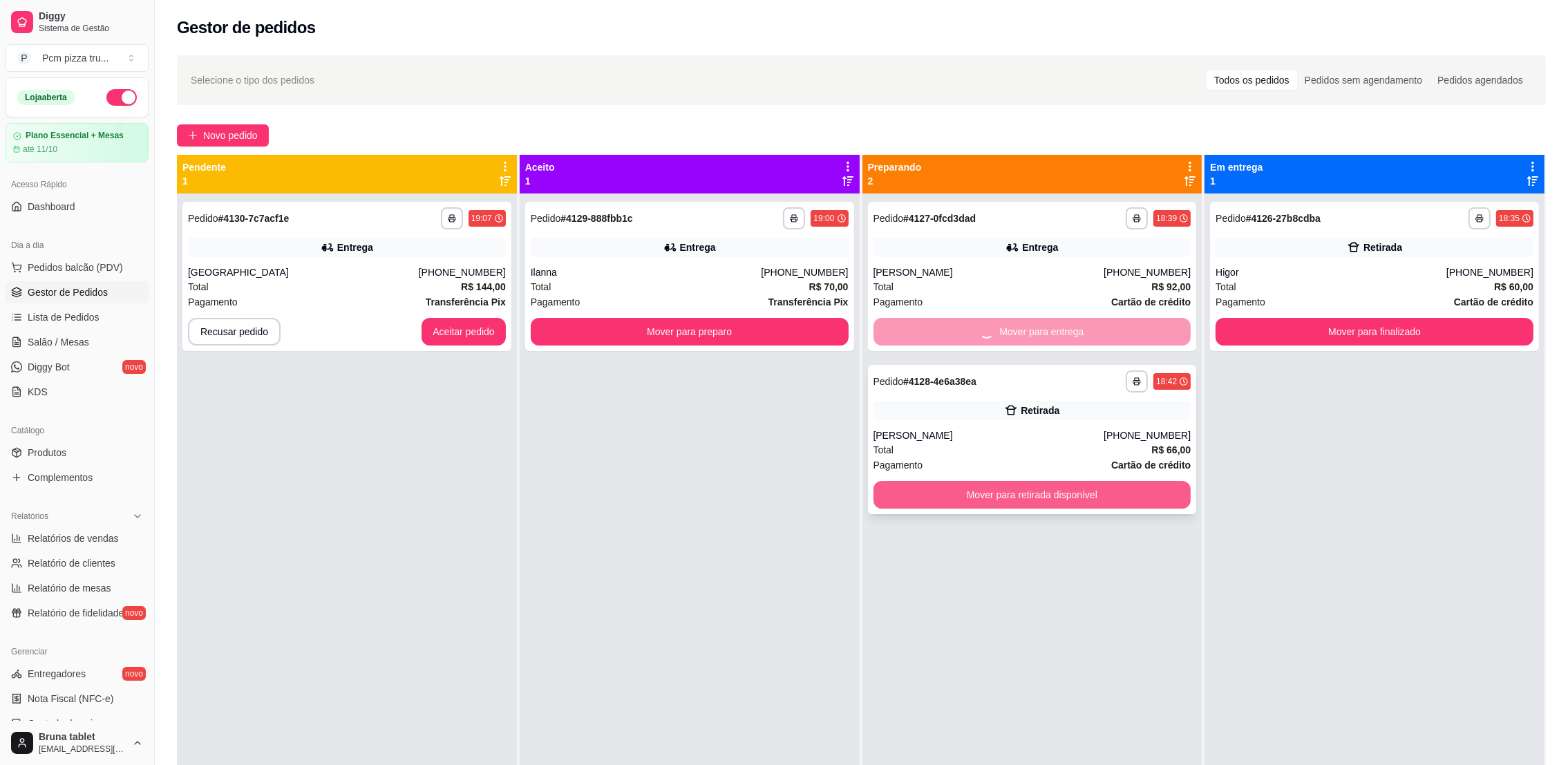
click at [1018, 493] on button "Mover para retirada disponível" at bounding box center [1032, 494] width 318 height 27
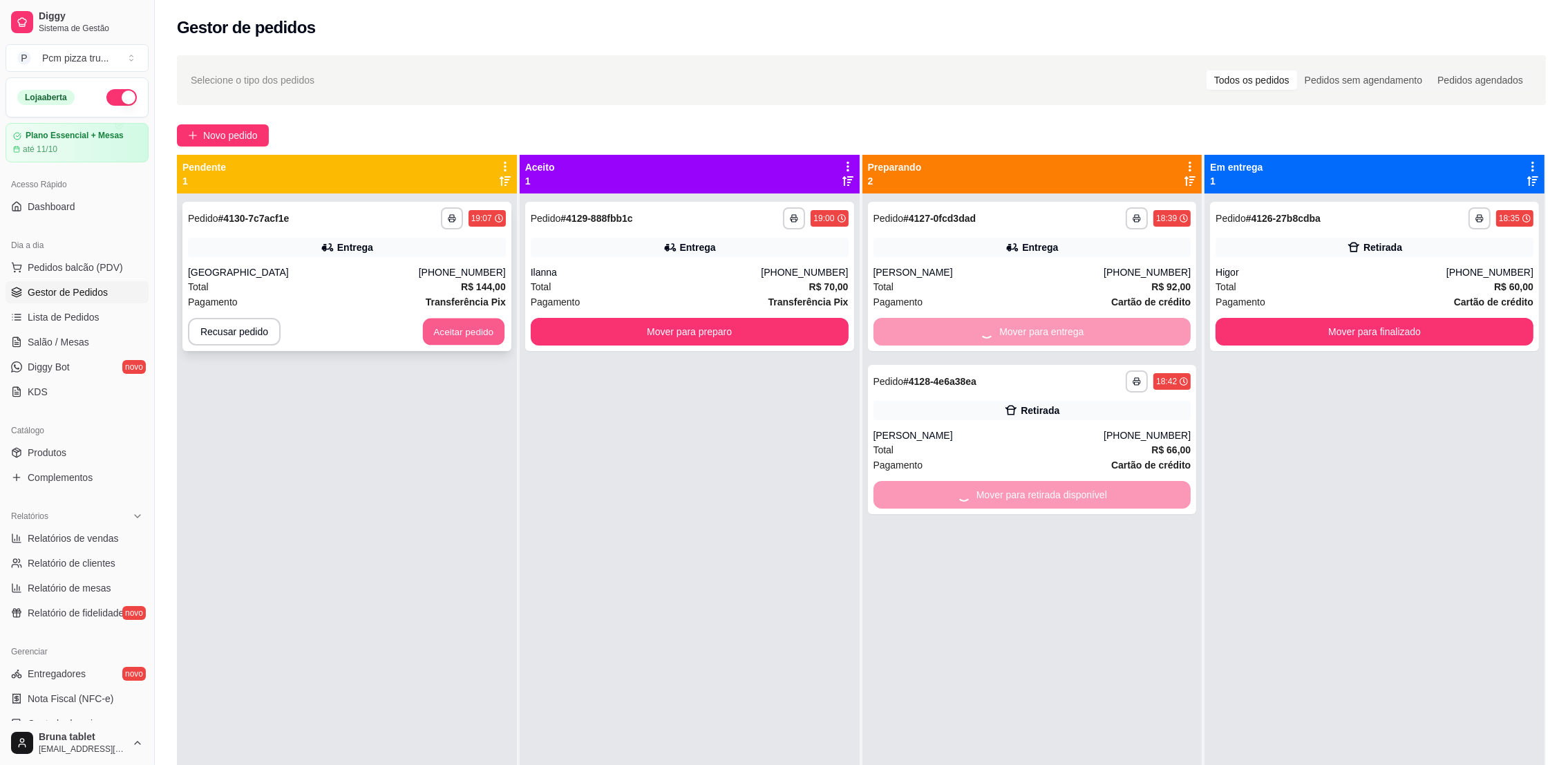
click at [466, 336] on button "Aceitar pedido" at bounding box center [464, 332] width 82 height 27
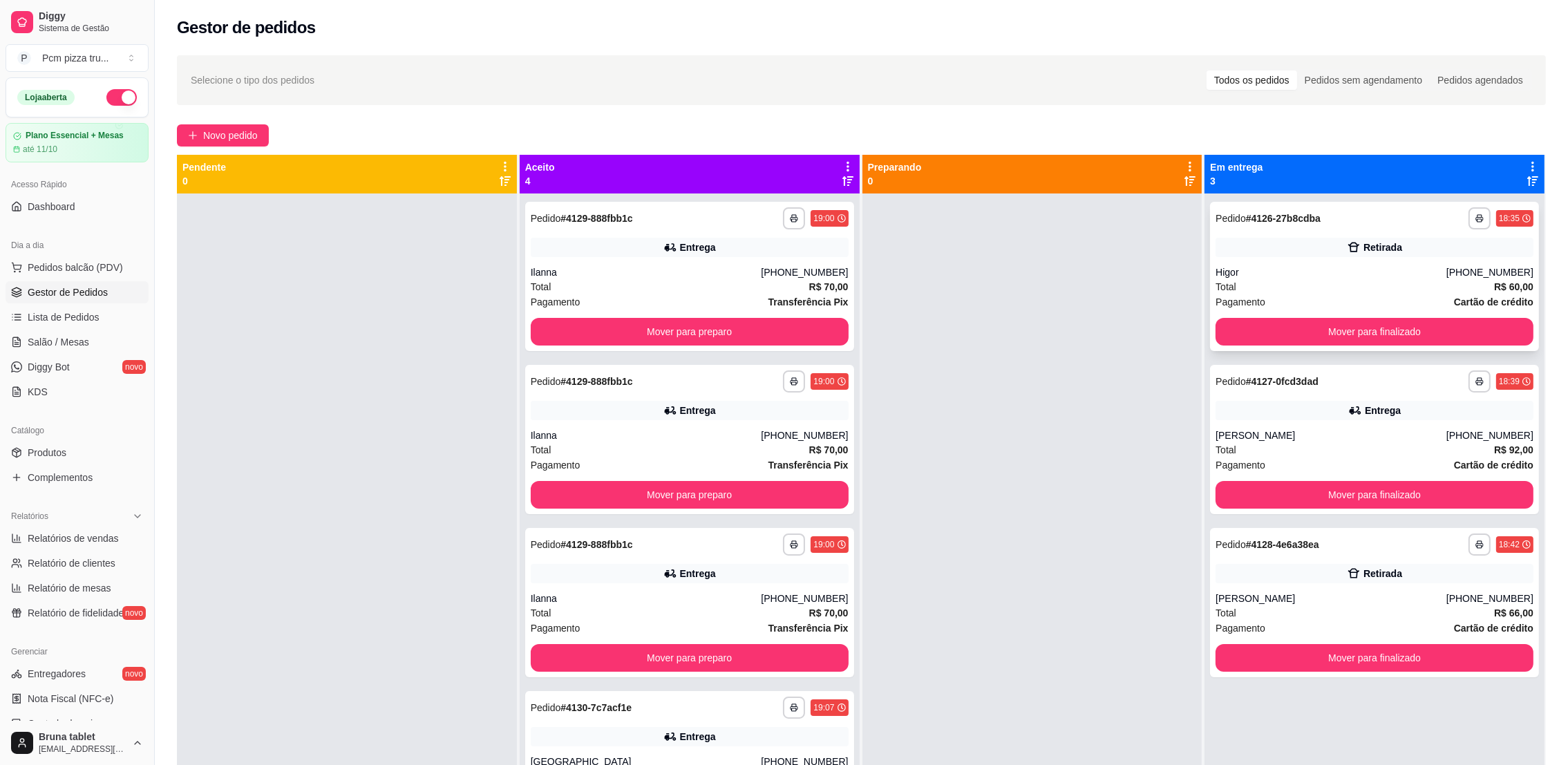
click at [1307, 270] on div "Higor" at bounding box center [1330, 272] width 231 height 14
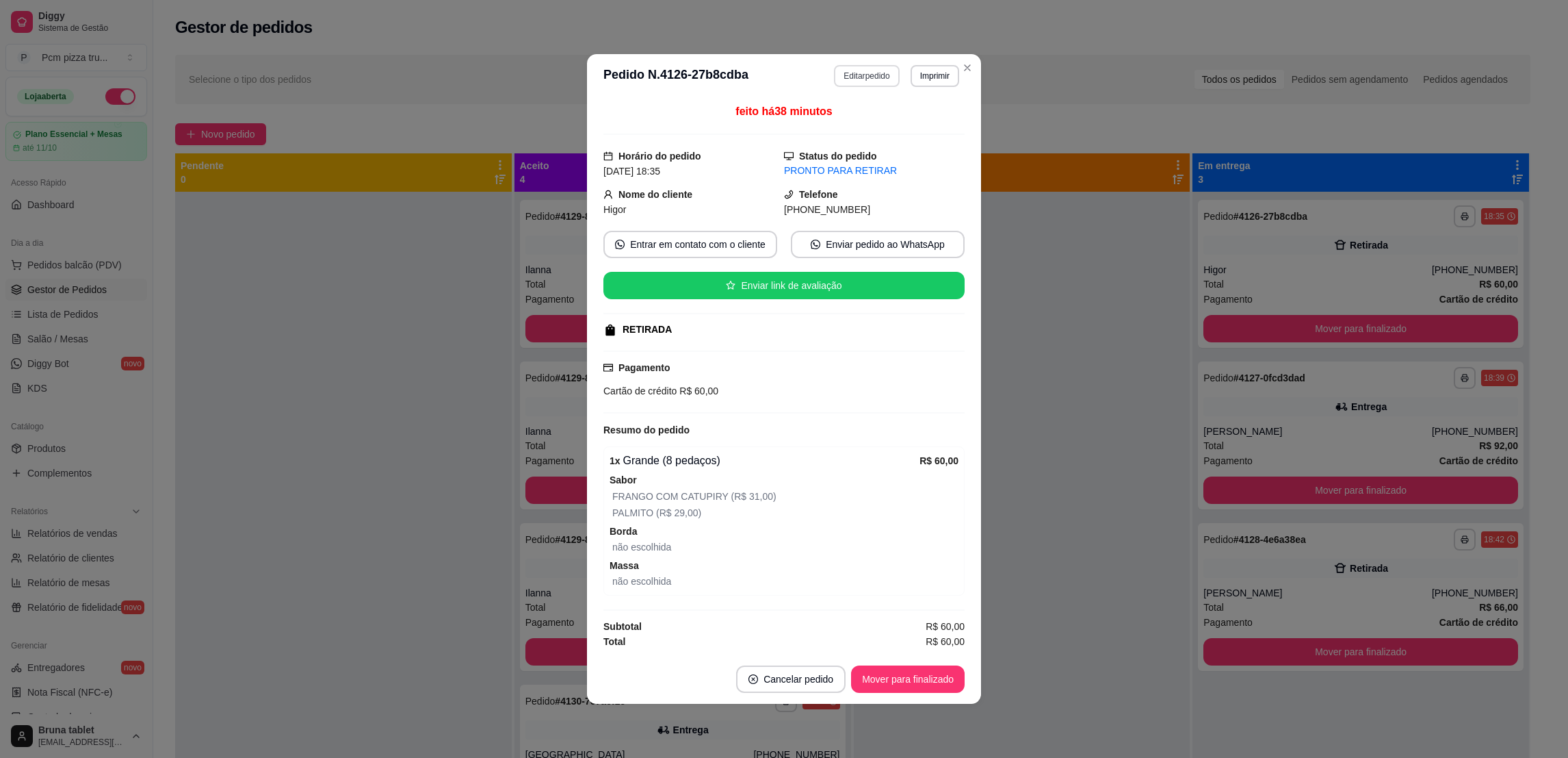
click at [865, 81] on button "Editar pedido" at bounding box center [866, 75] width 65 height 22
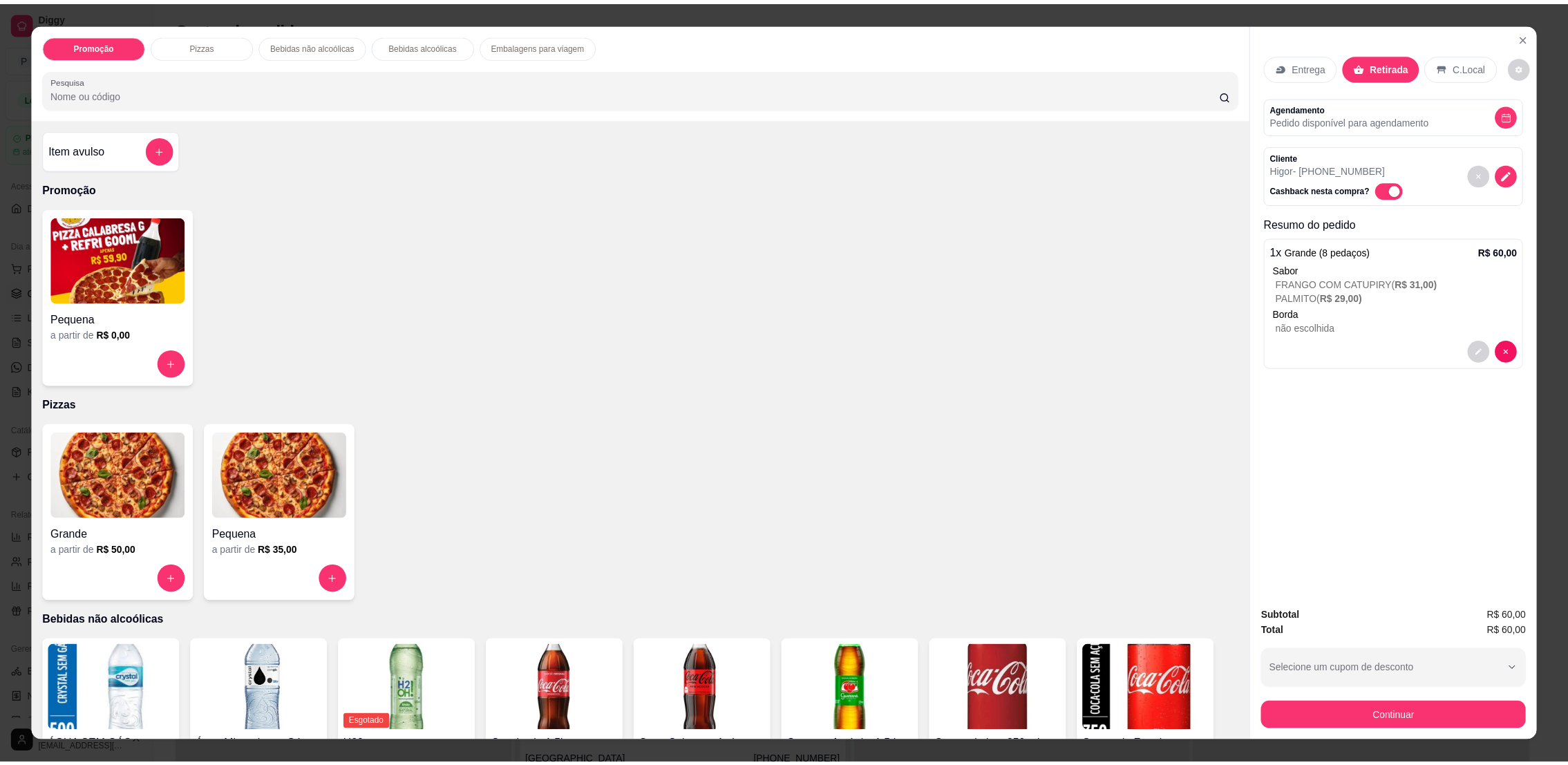
scroll to position [310, 0]
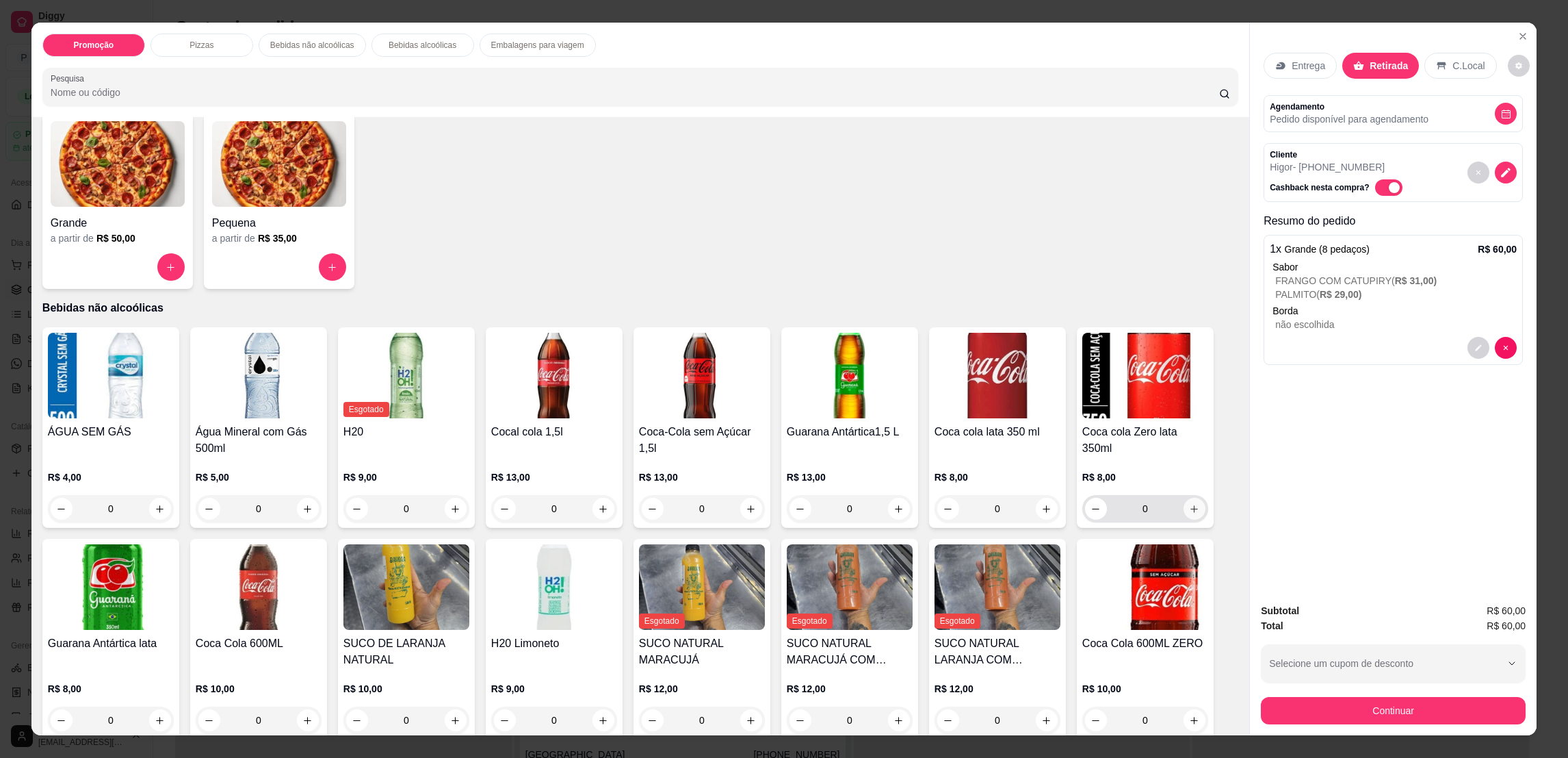
click at [1188, 512] on icon "increase-product-quantity" at bounding box center [1193, 509] width 10 height 10
type input "1"
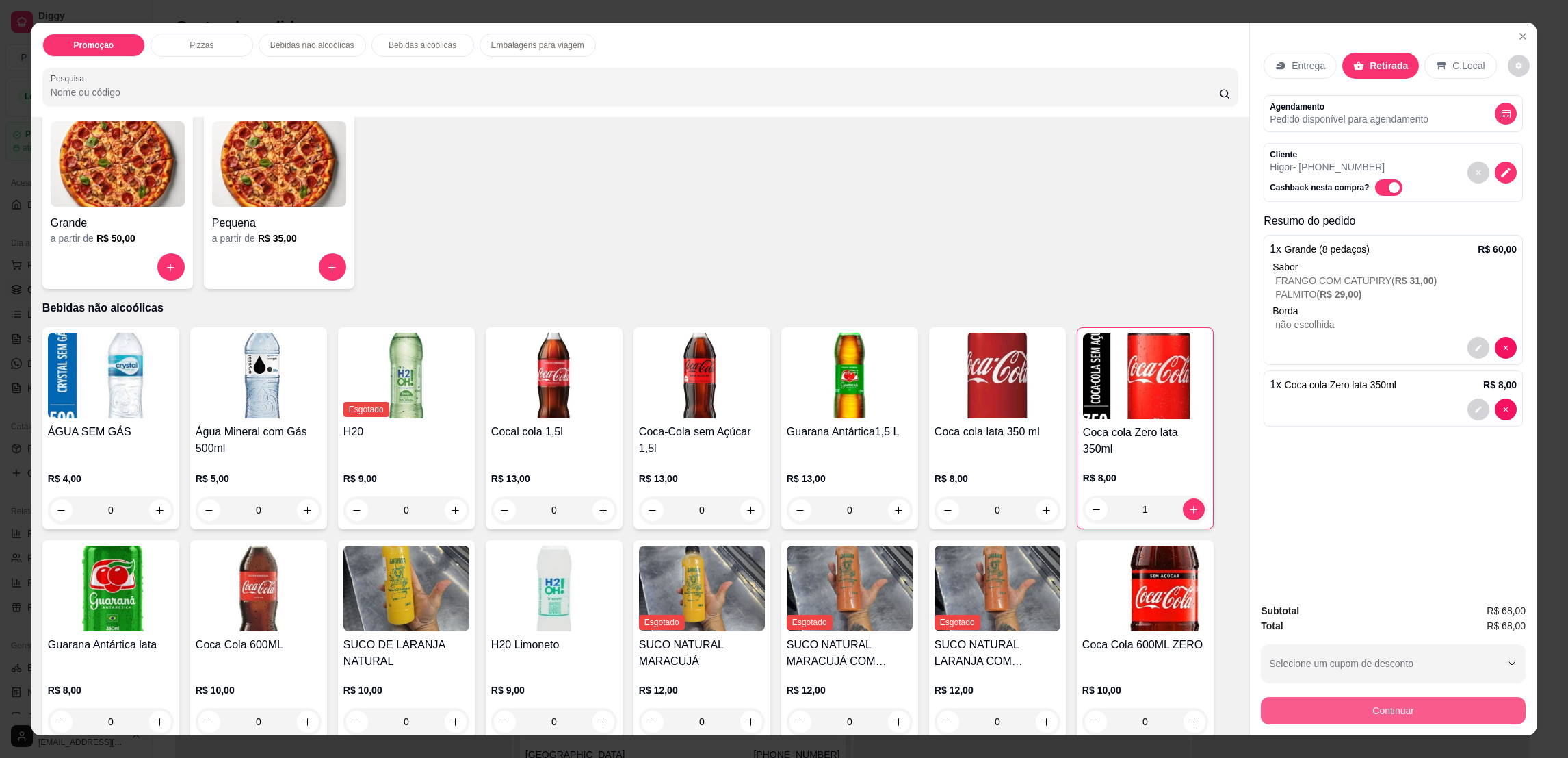
click at [1423, 716] on button "Continuar" at bounding box center [1393, 710] width 265 height 27
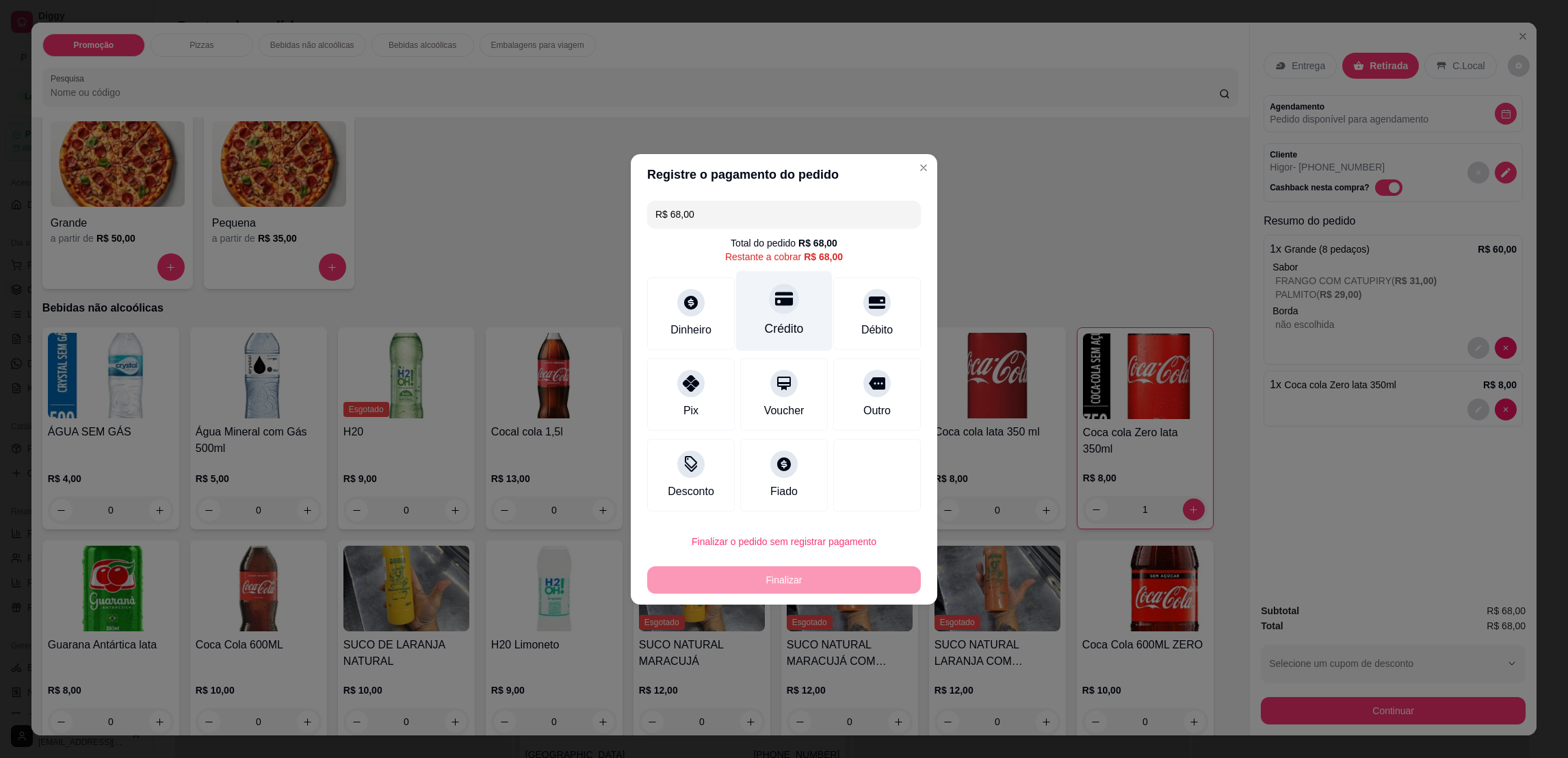
click at [786, 288] on div at bounding box center [784, 299] width 30 height 30
type input "R$ 0,00"
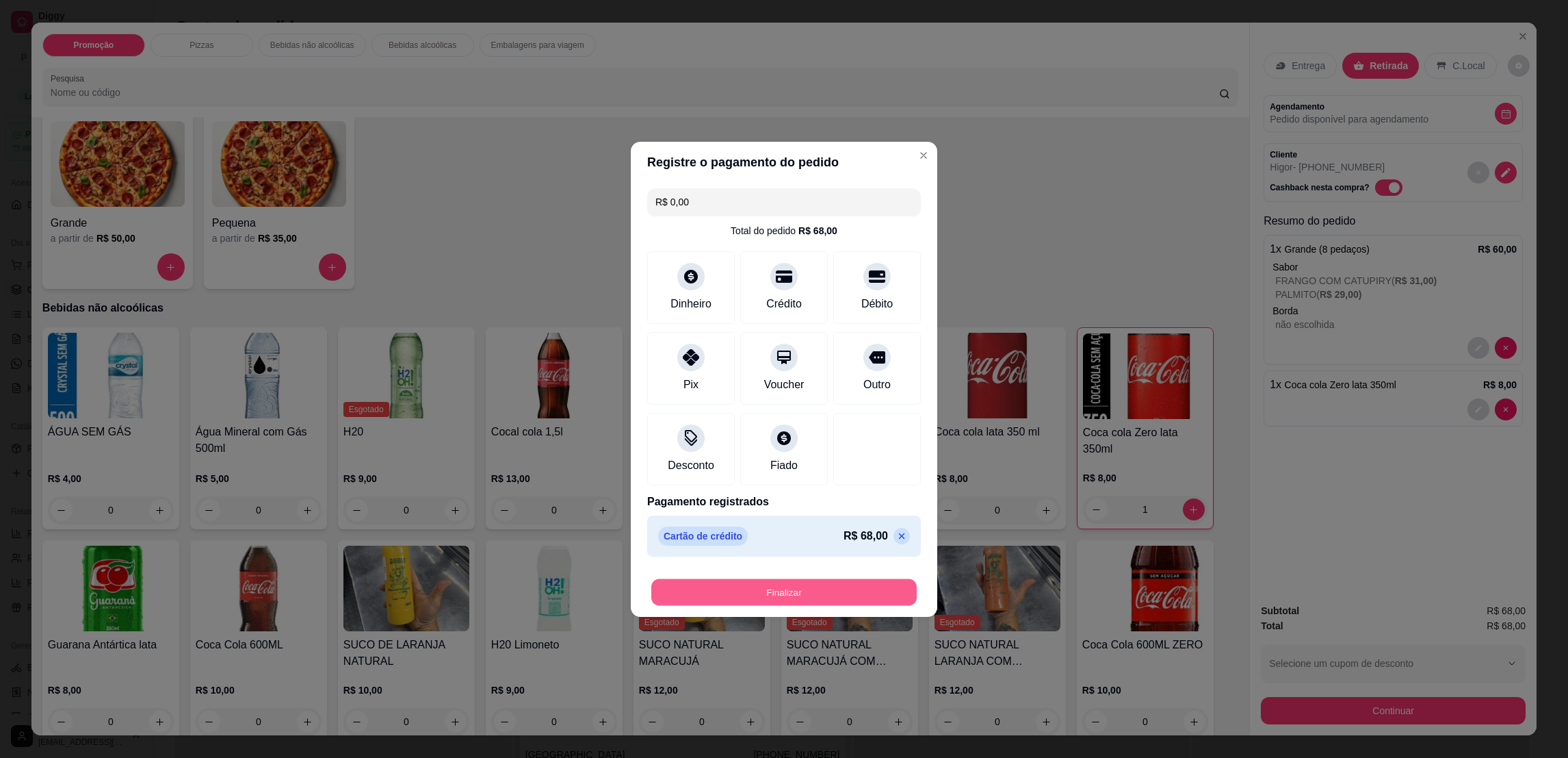
click at [823, 599] on button "Finalizar" at bounding box center [783, 591] width 265 height 26
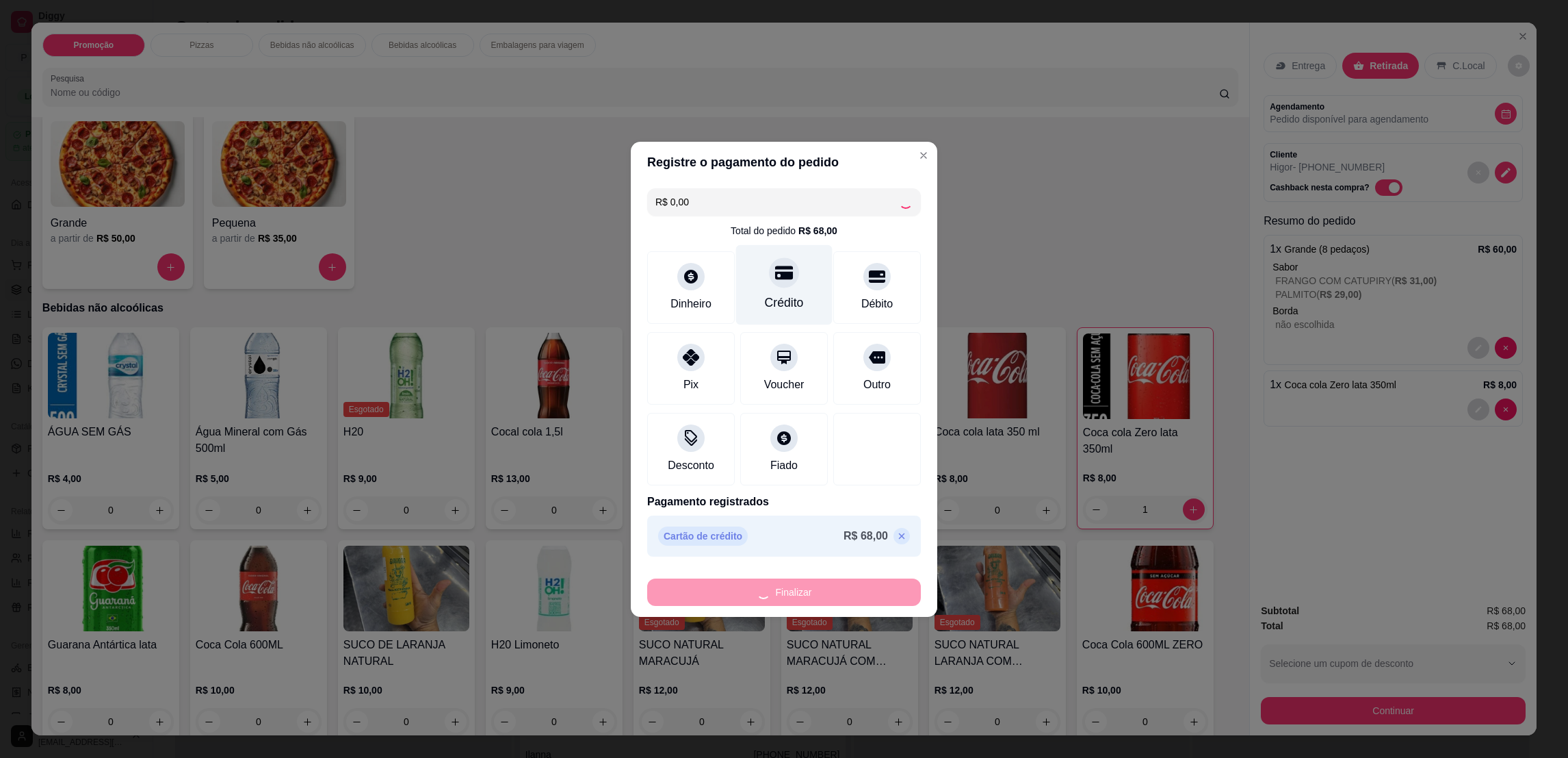
click at [794, 304] on div "Crédito" at bounding box center [784, 302] width 39 height 18
click at [790, 317] on div "Crédito" at bounding box center [784, 284] width 96 height 80
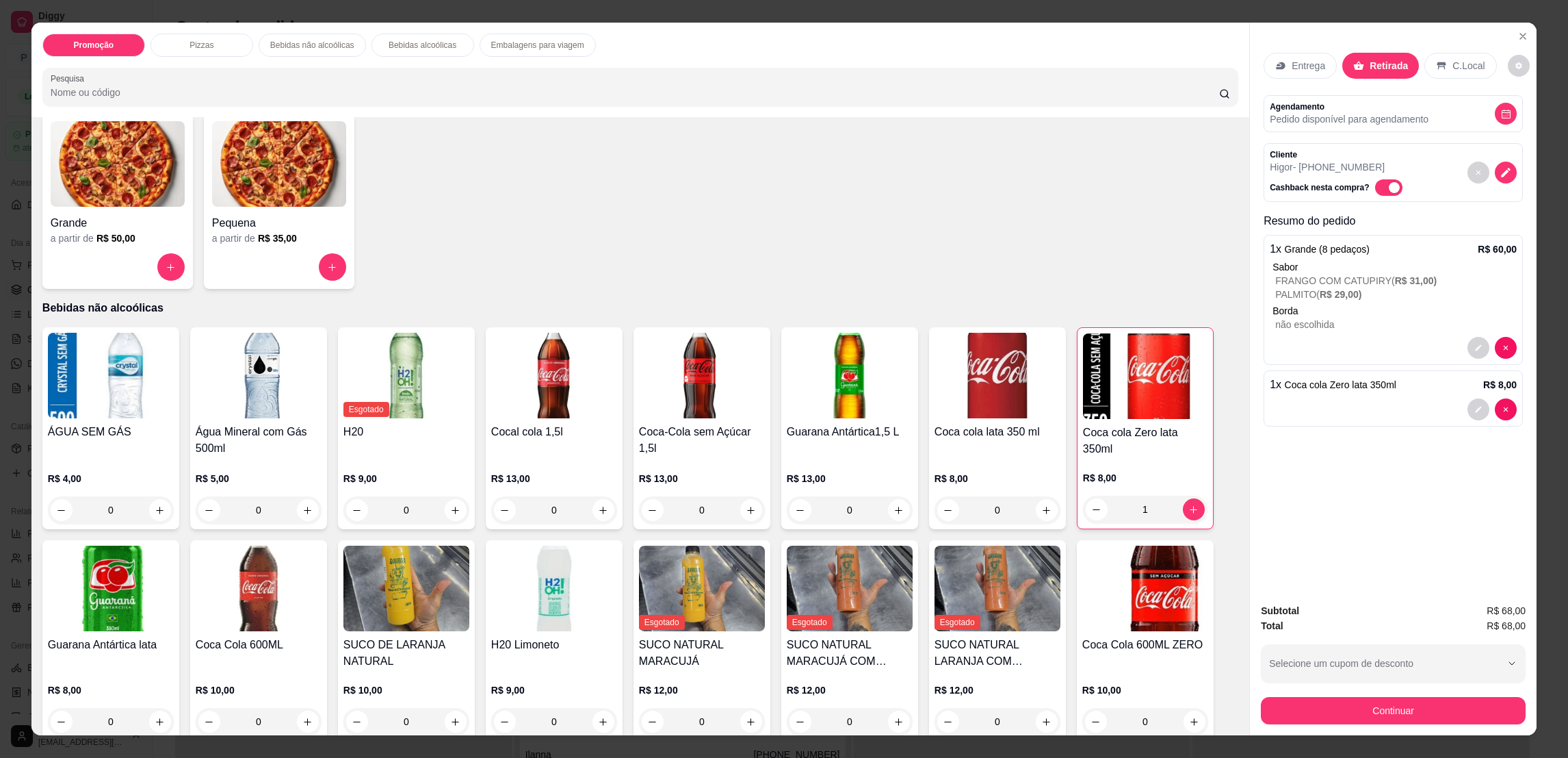
type input "0"
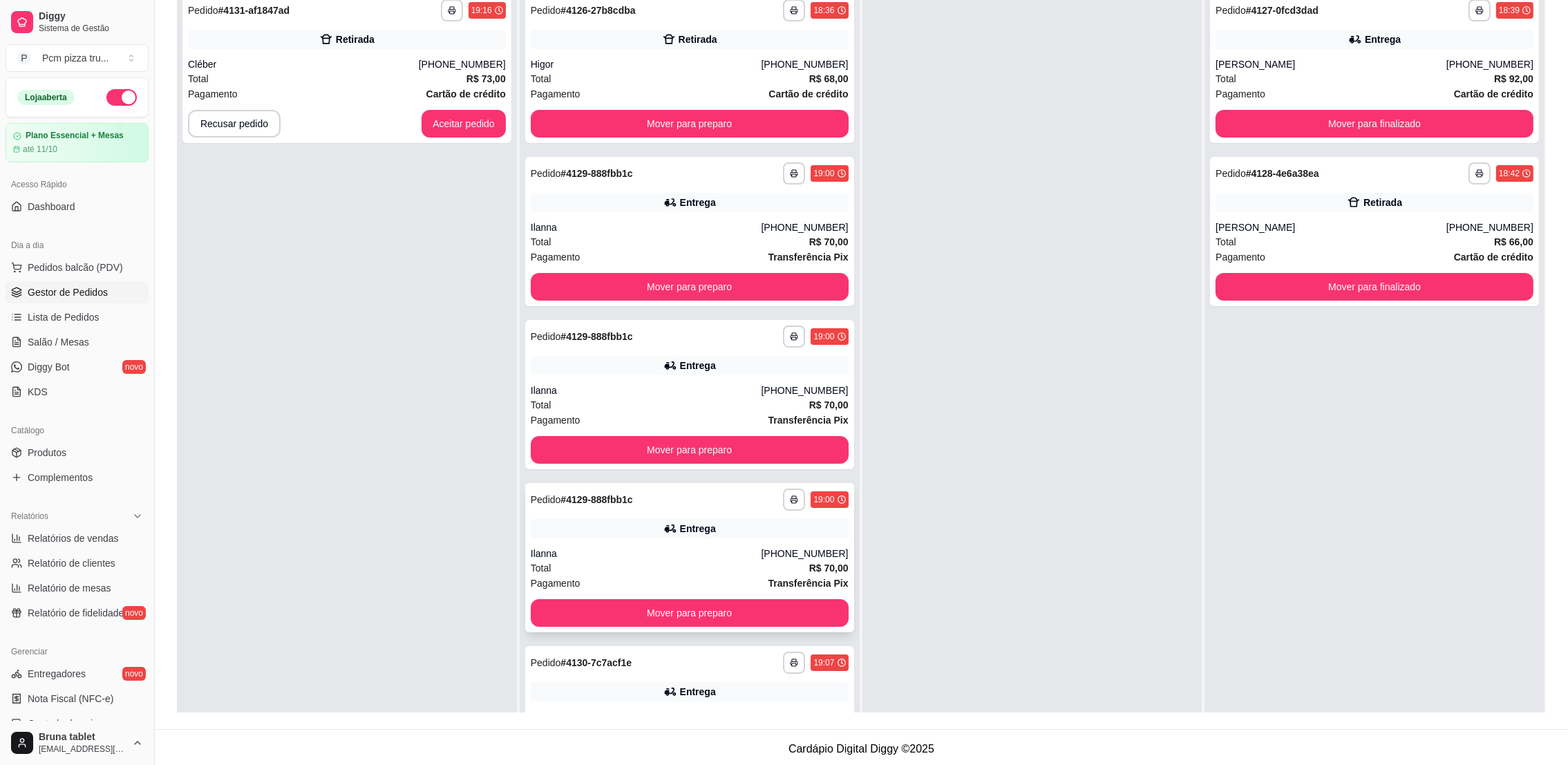
scroll to position [0, 0]
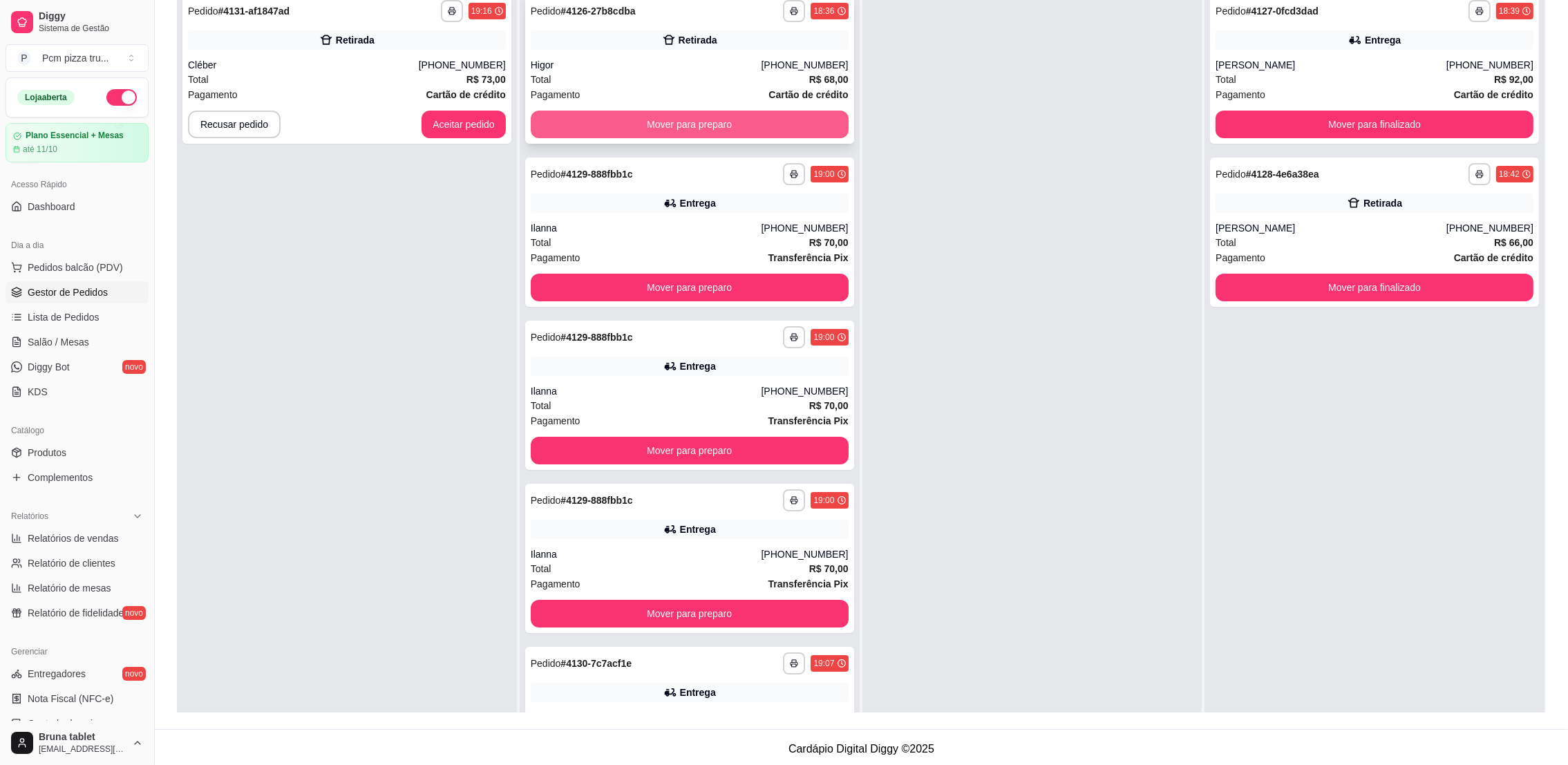
click at [637, 120] on button "Mover para preparo" at bounding box center [689, 125] width 318 height 27
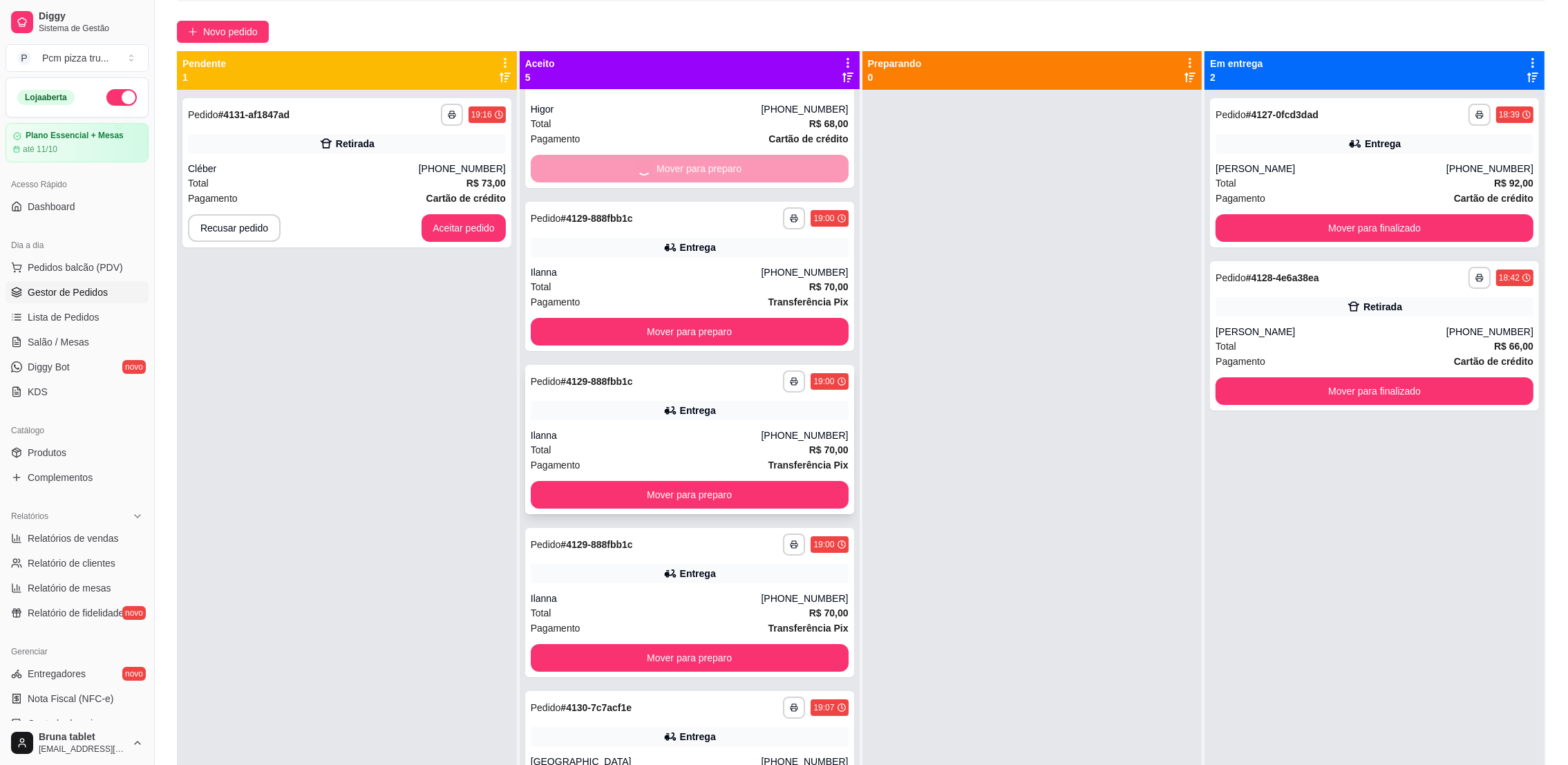
scroll to position [64, 0]
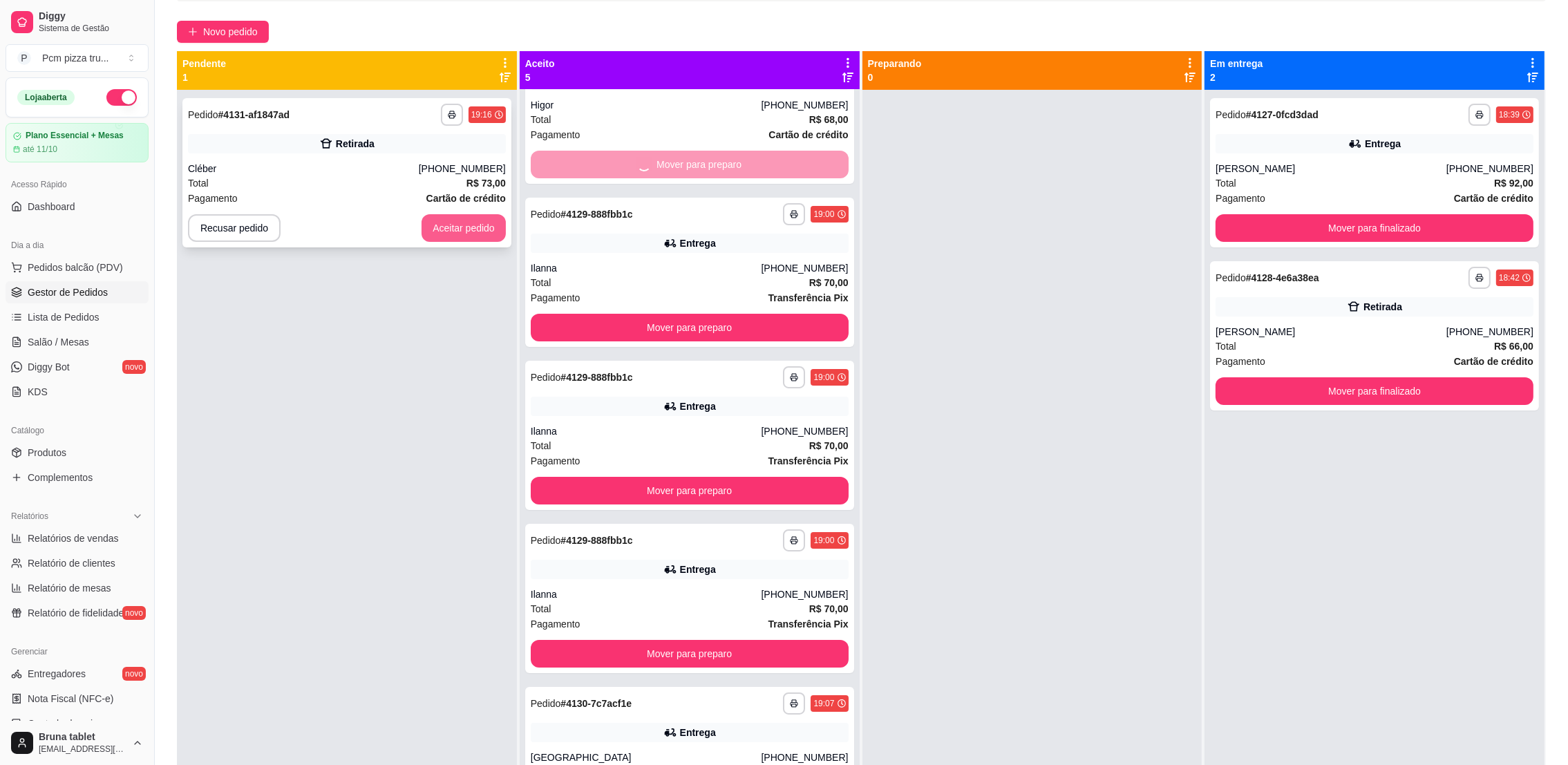
click at [462, 240] on button "Aceitar pedido" at bounding box center [464, 228] width 84 height 27
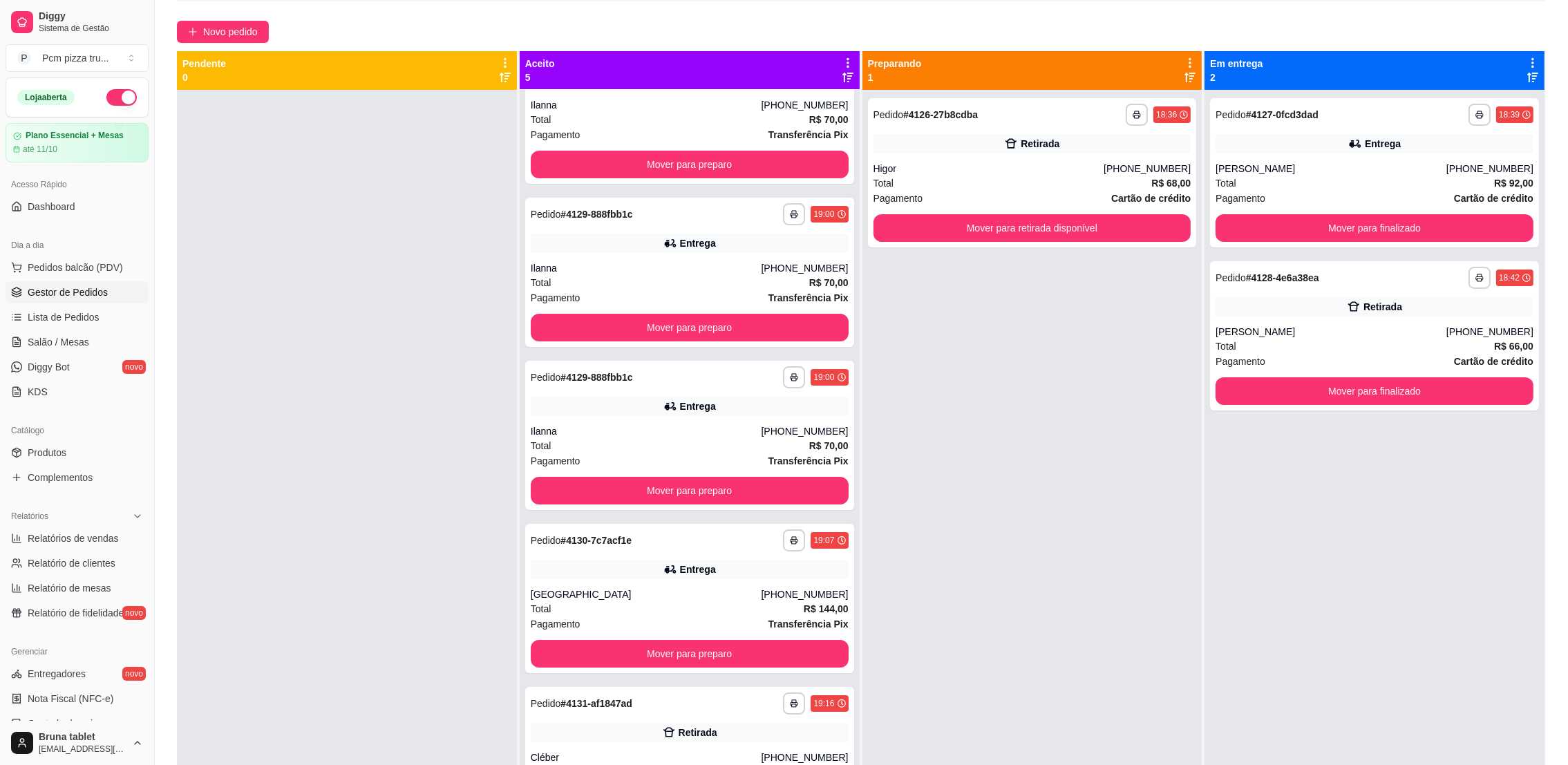
scroll to position [0, 0]
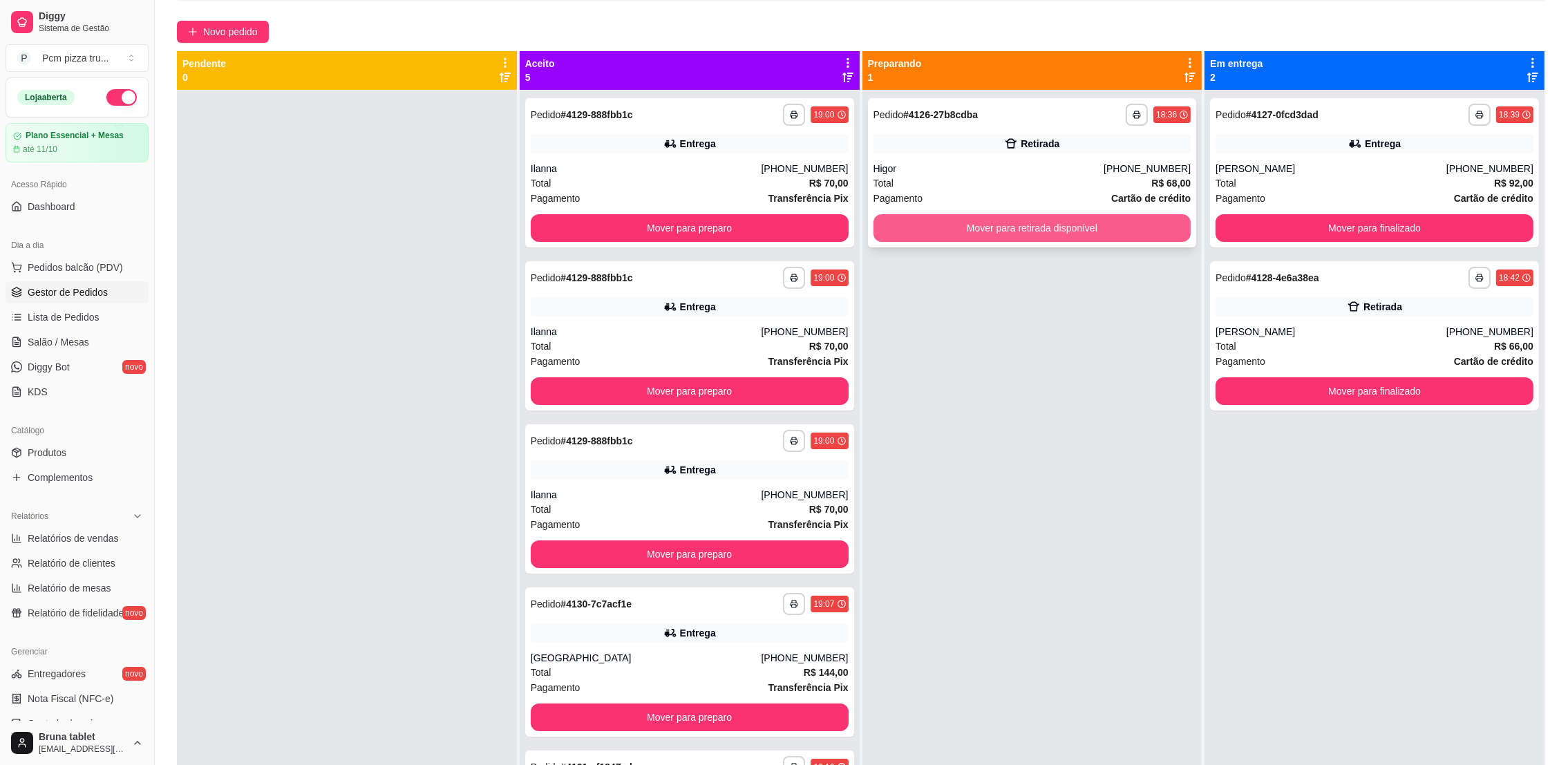
click at [1110, 225] on button "Mover para retirada disponível" at bounding box center [1032, 228] width 318 height 27
click at [1390, 242] on div "**********" at bounding box center [1375, 172] width 329 height 149
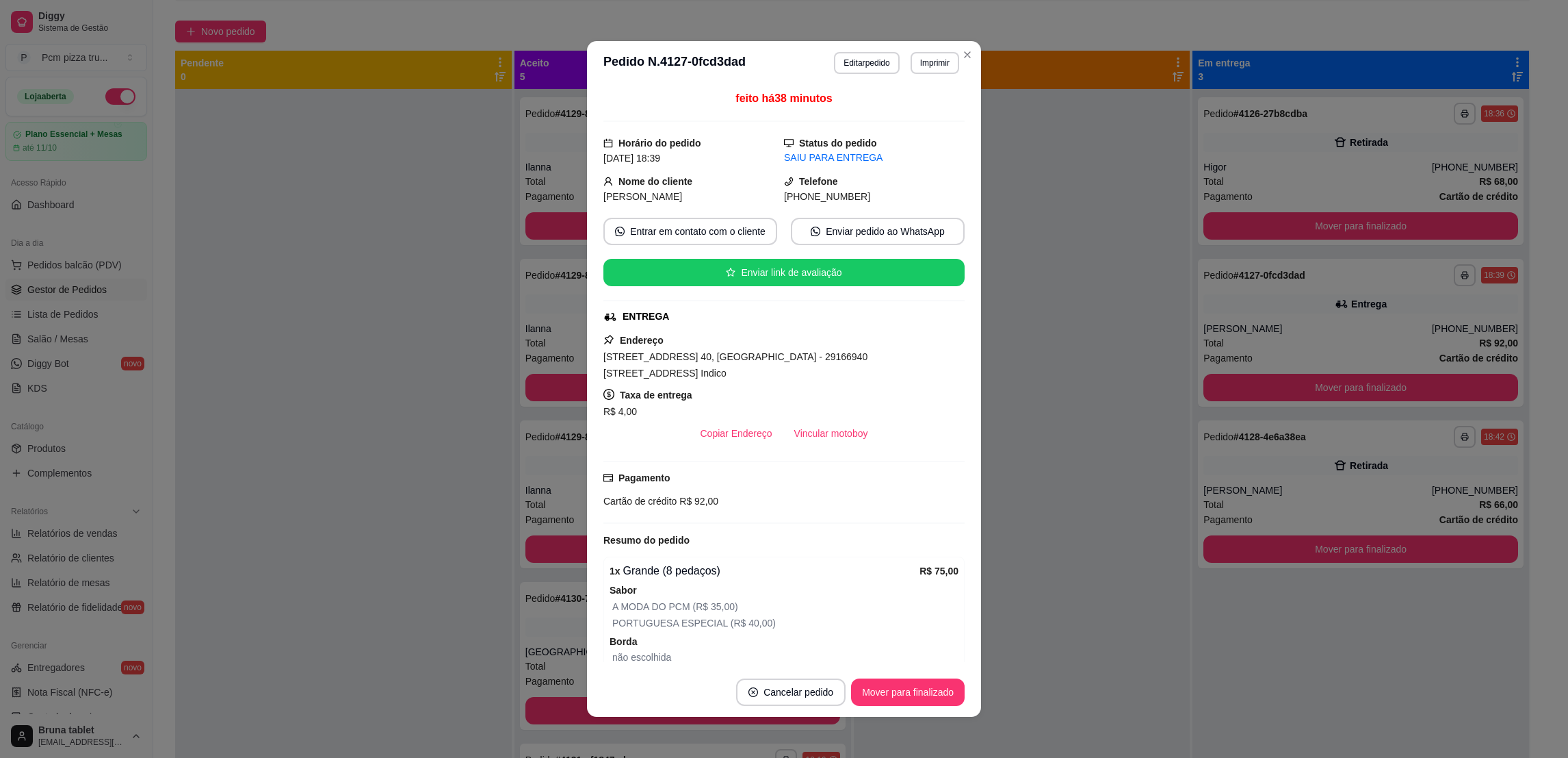
click at [906, 696] on button "Mover para finalizado" at bounding box center [908, 691] width 114 height 27
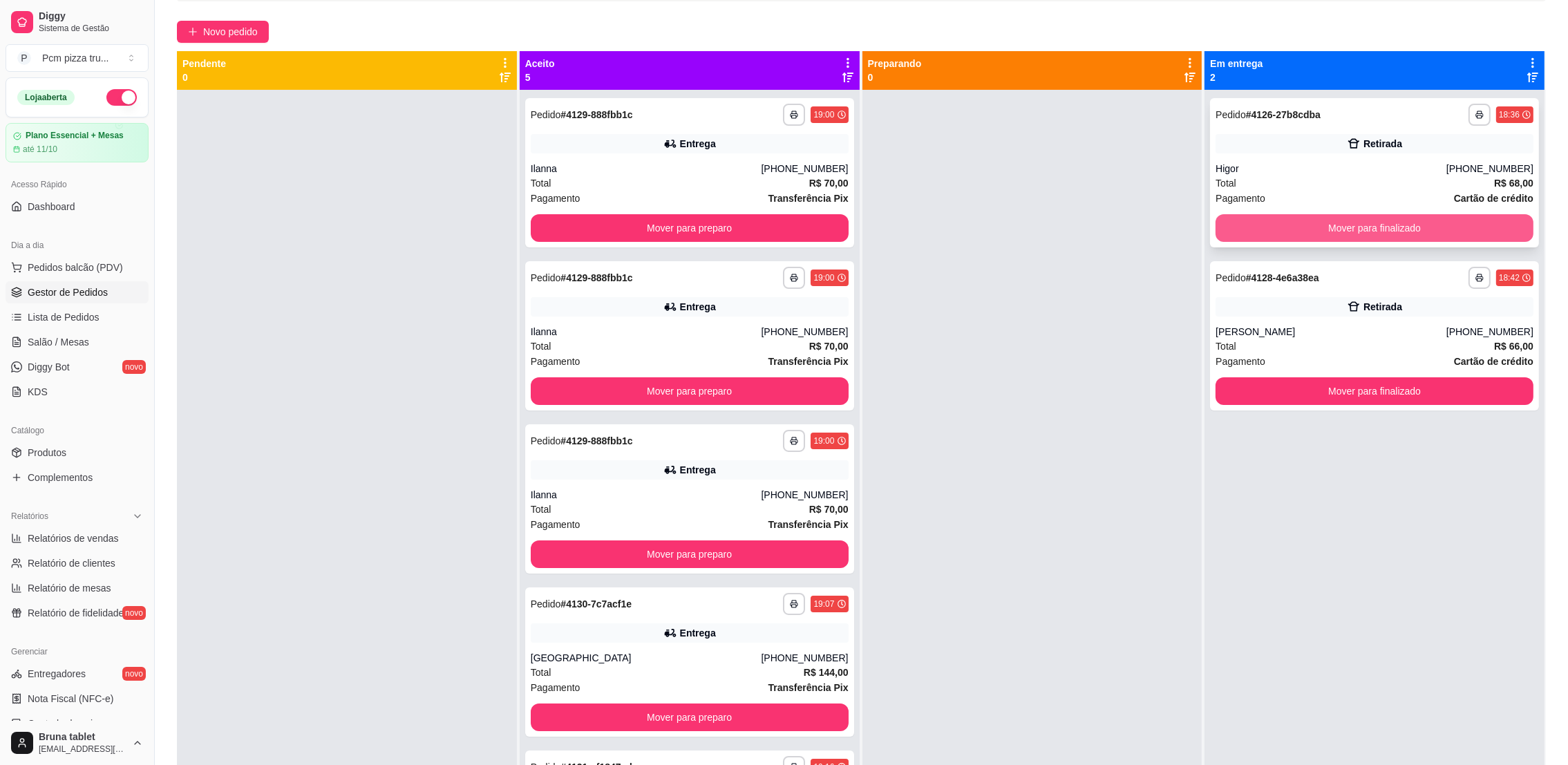
click at [1365, 233] on button "Mover para finalizado" at bounding box center [1374, 228] width 318 height 27
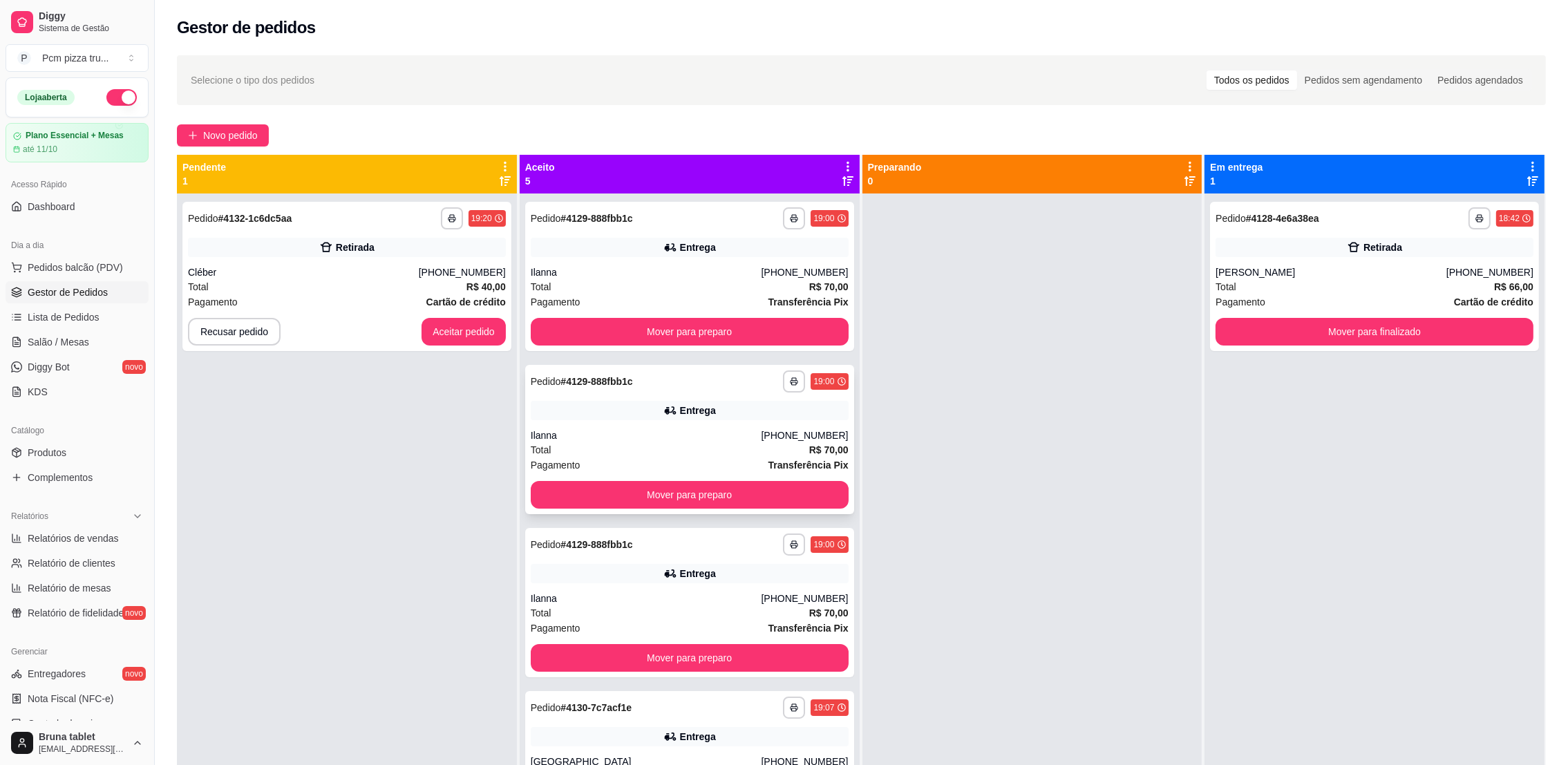
click at [736, 434] on div "Ilanna" at bounding box center [646, 435] width 231 height 14
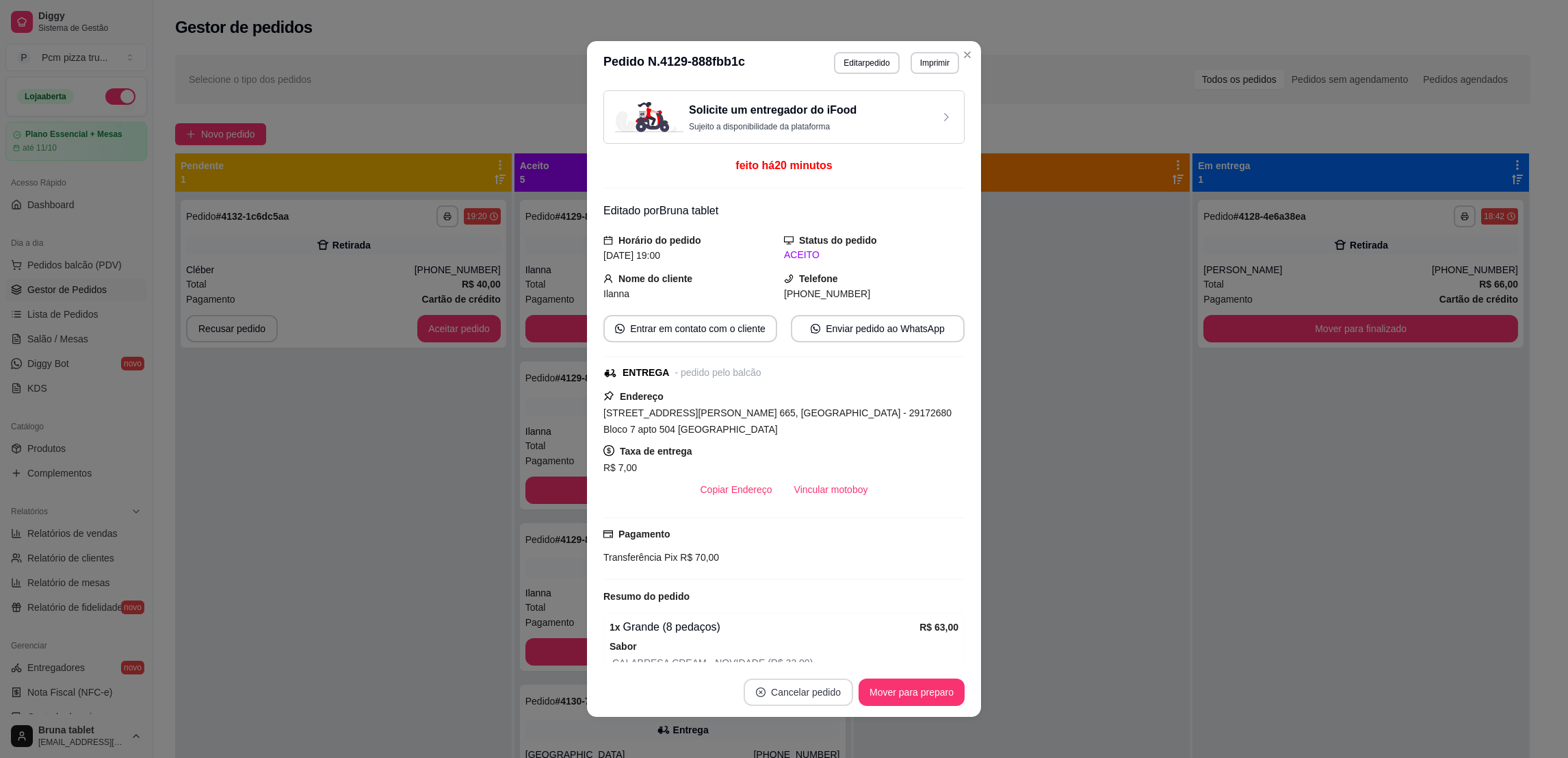
click at [806, 696] on button "Cancelar pedido" at bounding box center [798, 691] width 110 height 27
click at [822, 662] on button "Sim" at bounding box center [829, 658] width 54 height 27
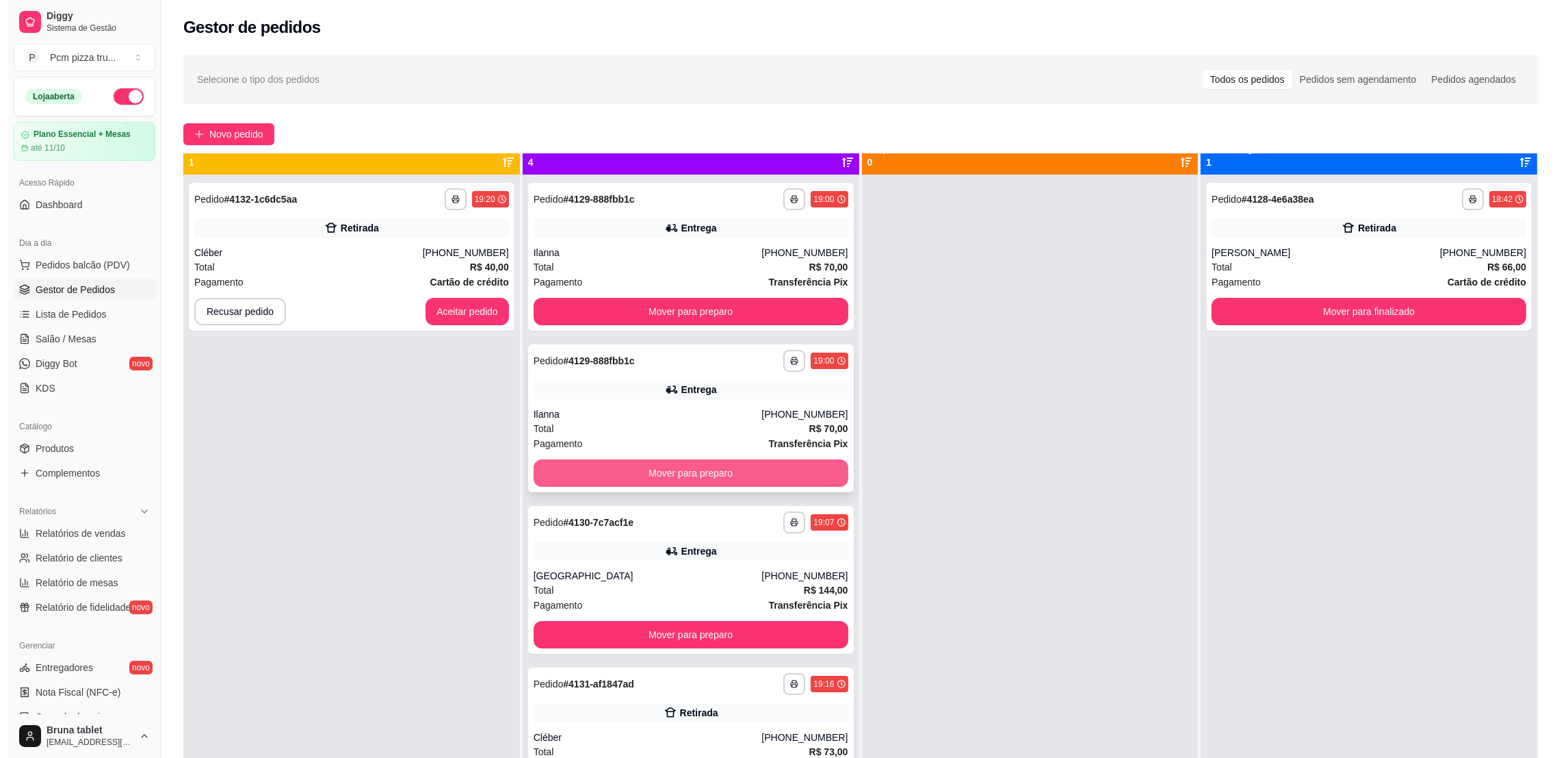
scroll to position [38, 0]
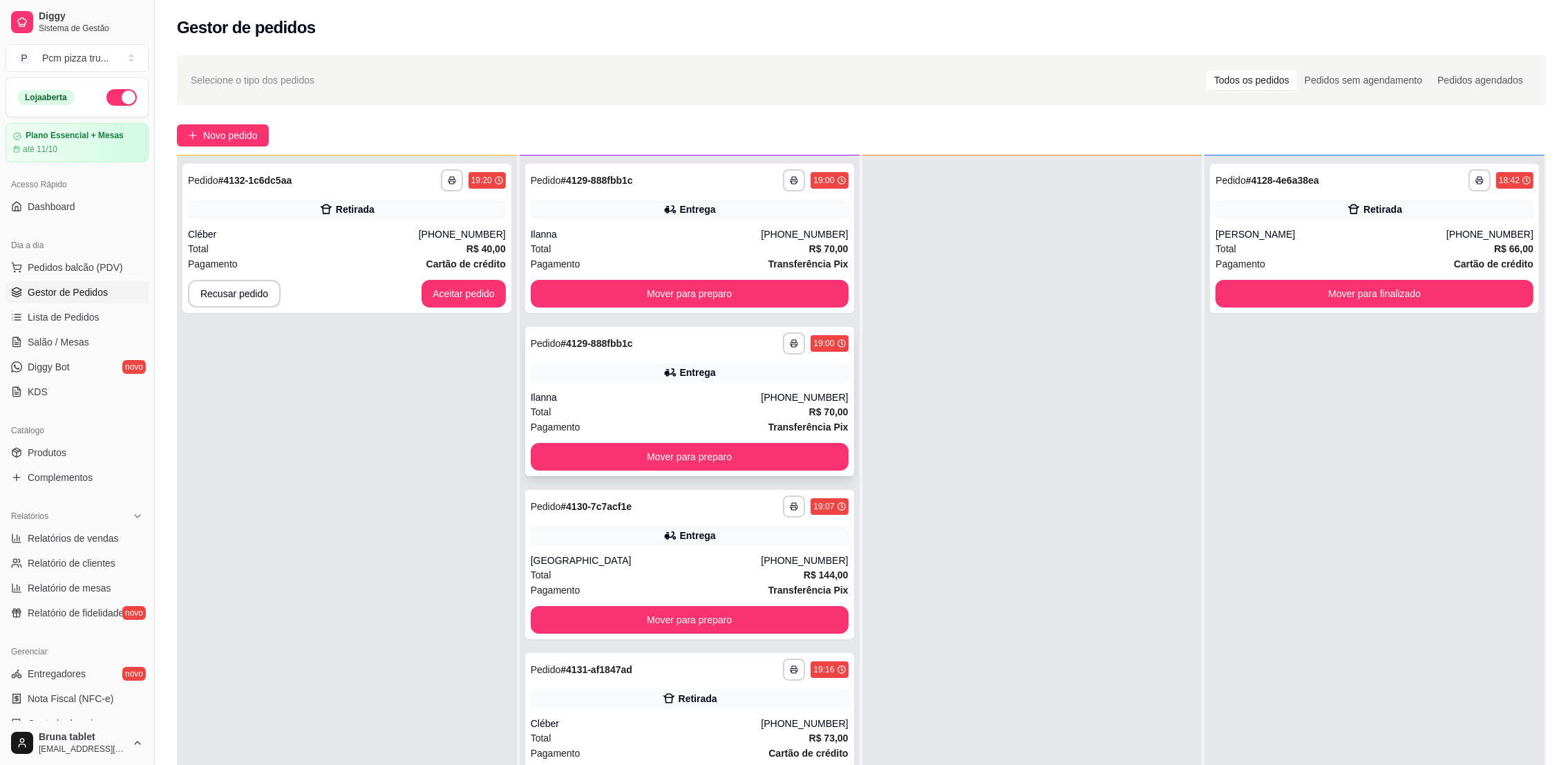
click at [720, 399] on div "Ilanna" at bounding box center [646, 397] width 231 height 14
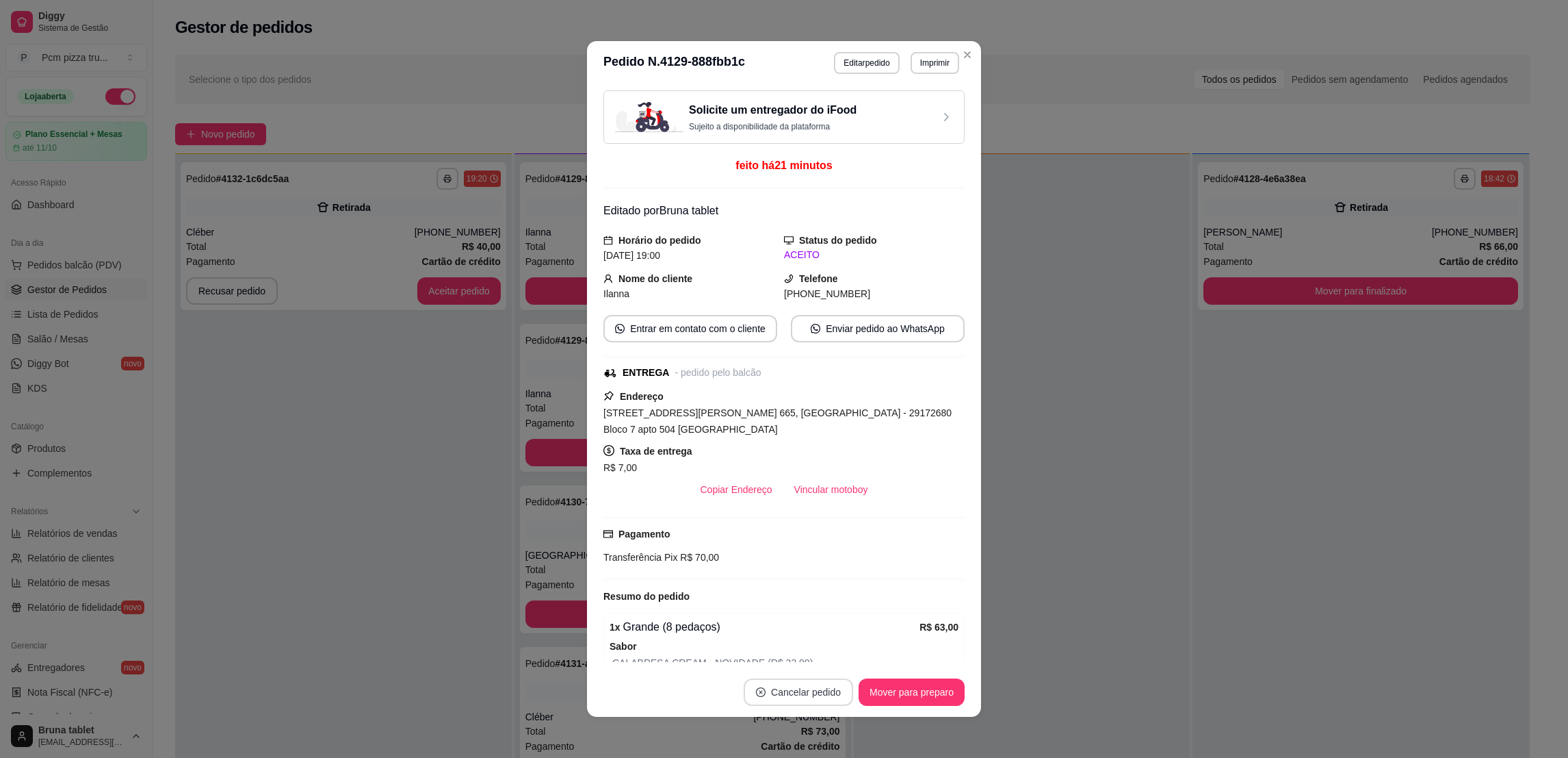
click at [775, 697] on button "Cancelar pedido" at bounding box center [798, 691] width 110 height 27
click at [823, 657] on button "Sim" at bounding box center [829, 658] width 54 height 26
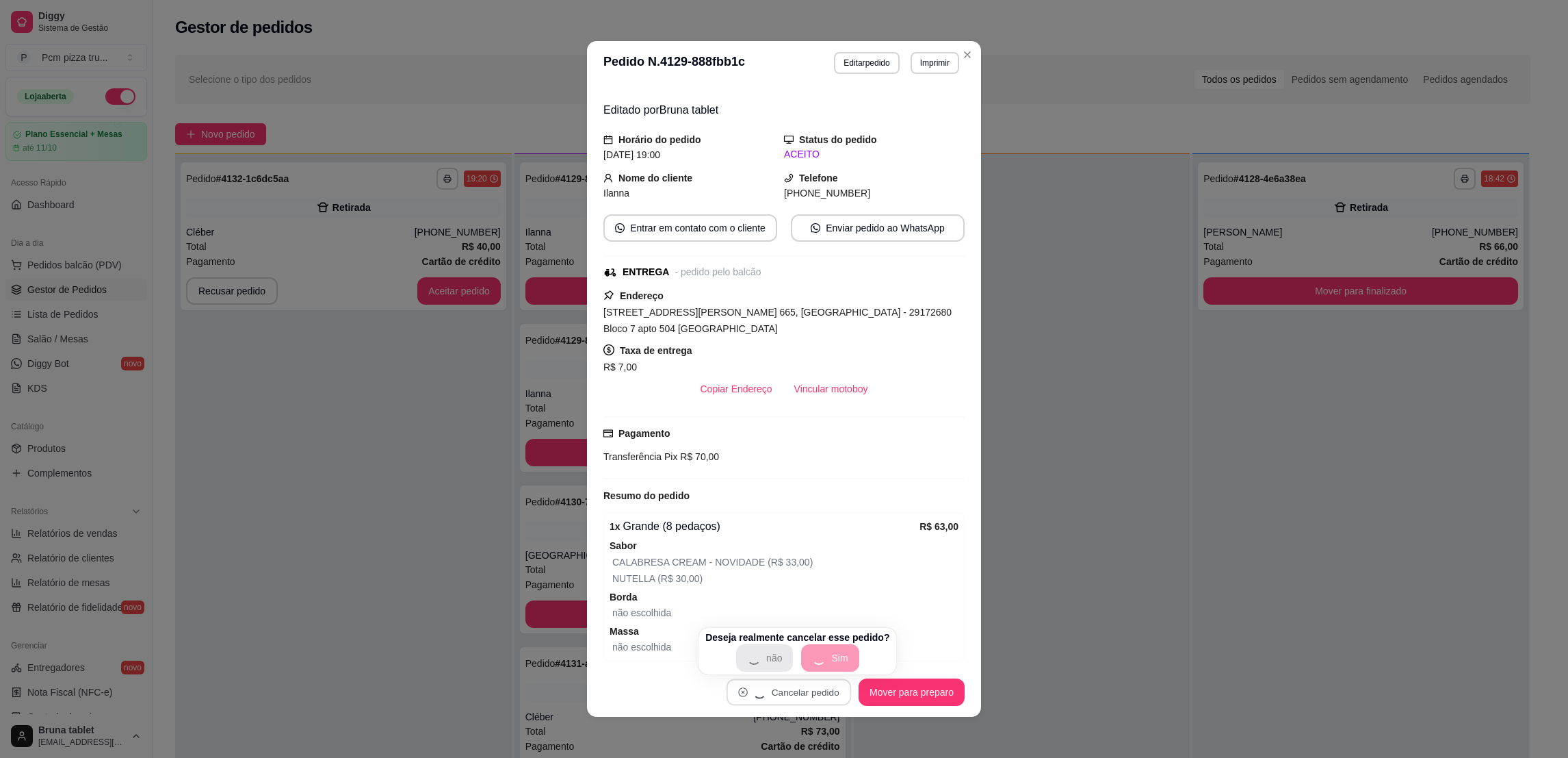
scroll to position [103, 0]
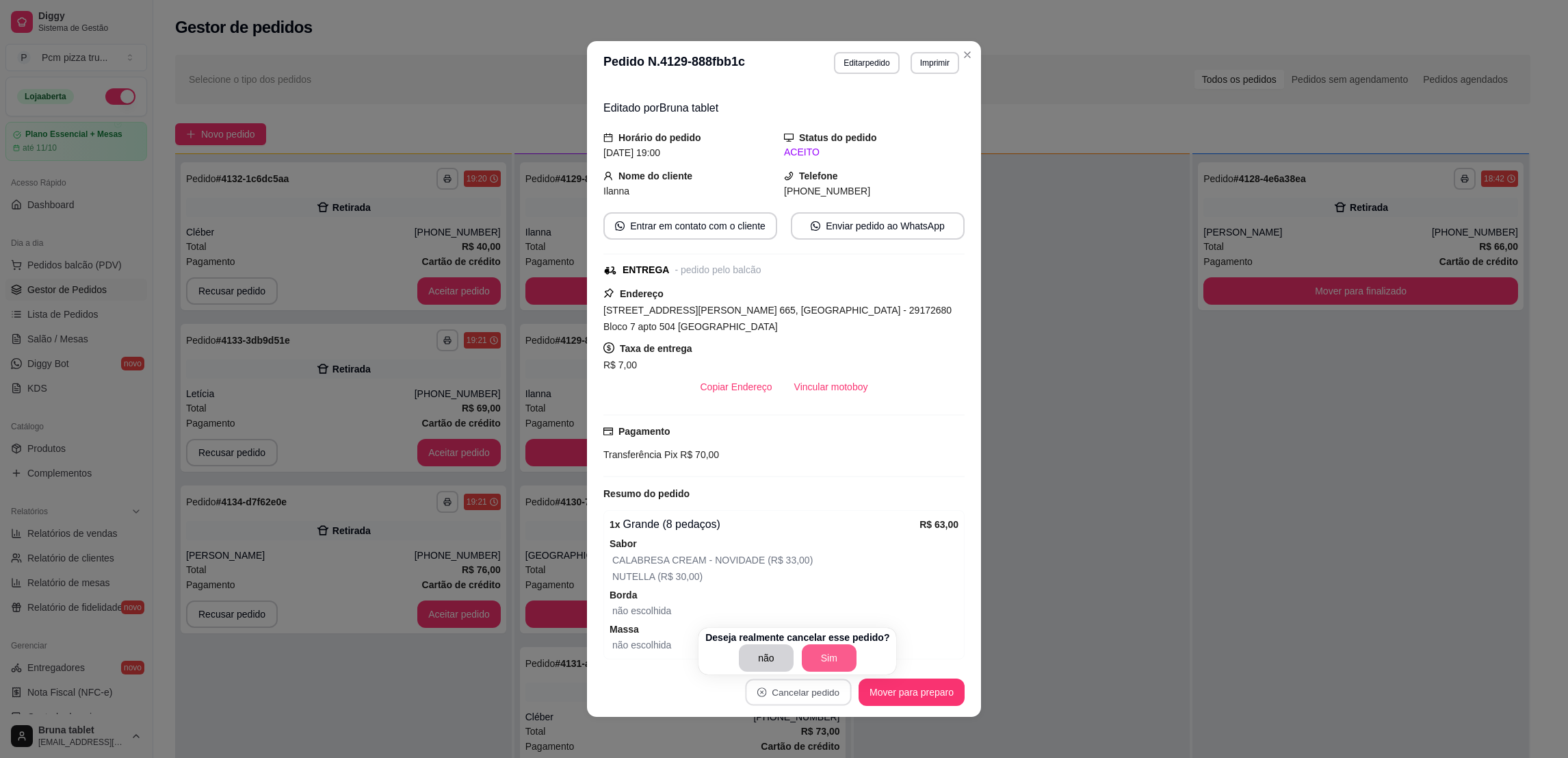
click at [842, 662] on button "Sim" at bounding box center [829, 658] width 54 height 27
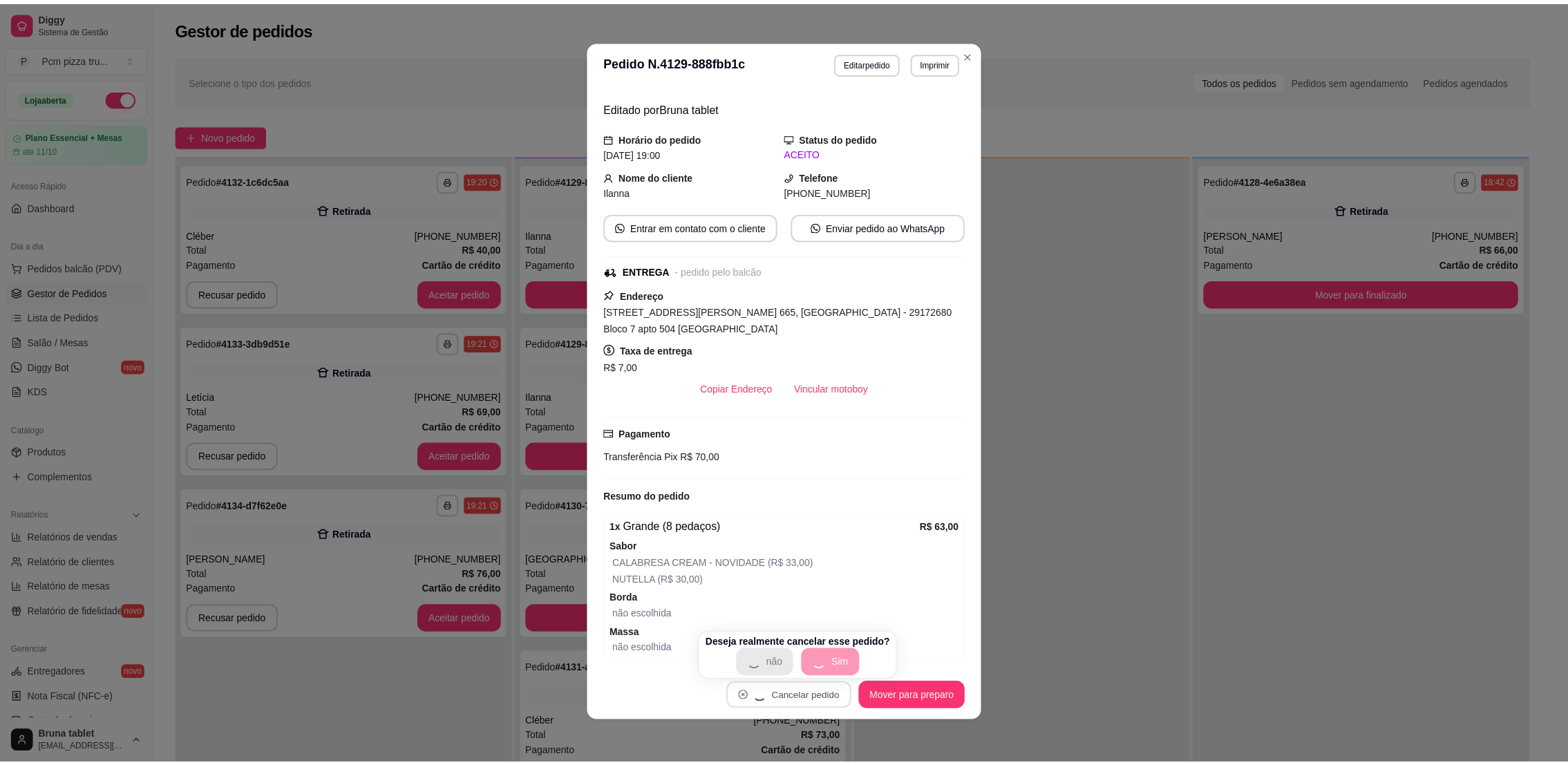
scroll to position [2, 0]
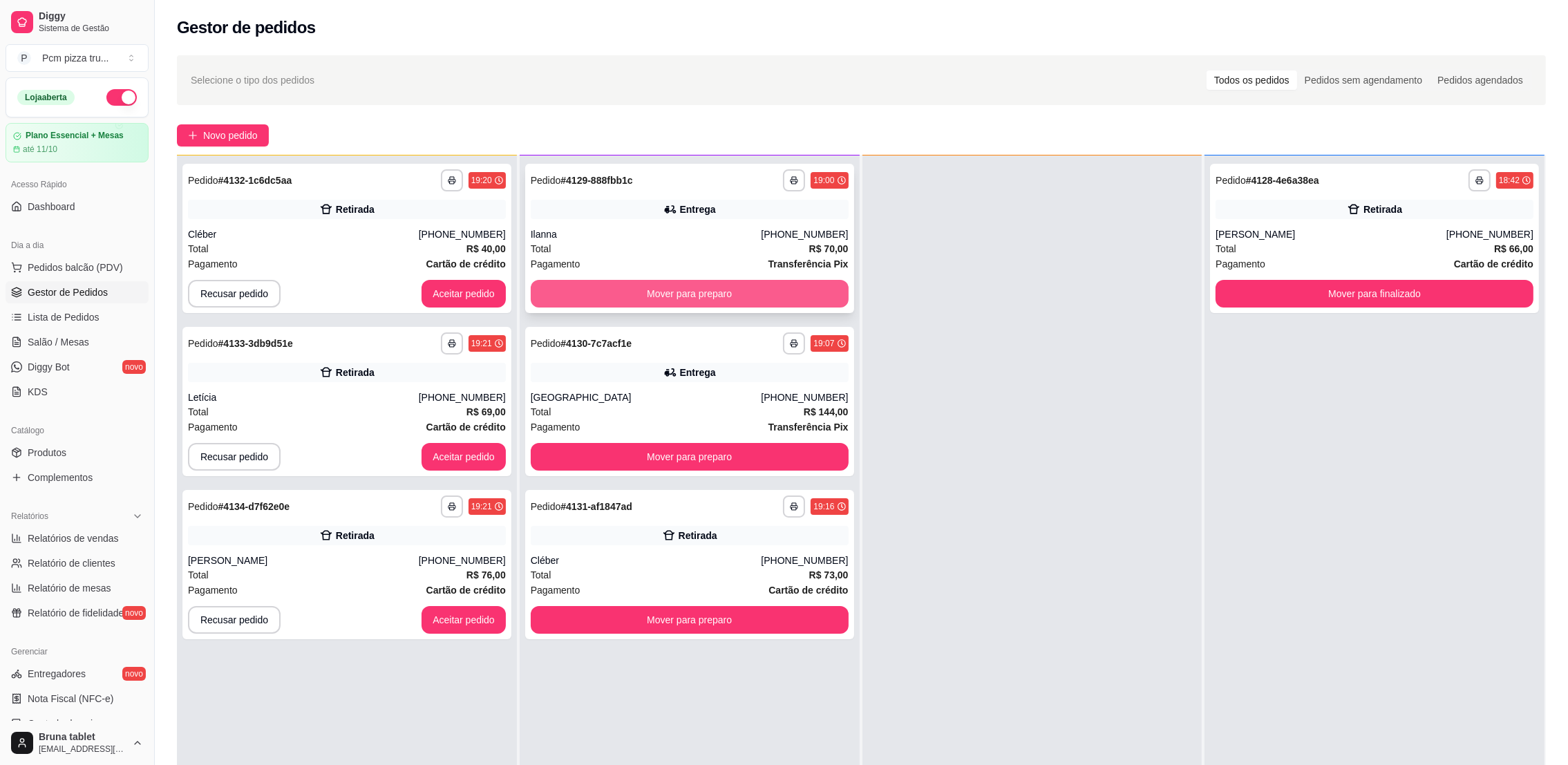
click at [728, 298] on button "Mover para preparo" at bounding box center [689, 294] width 318 height 27
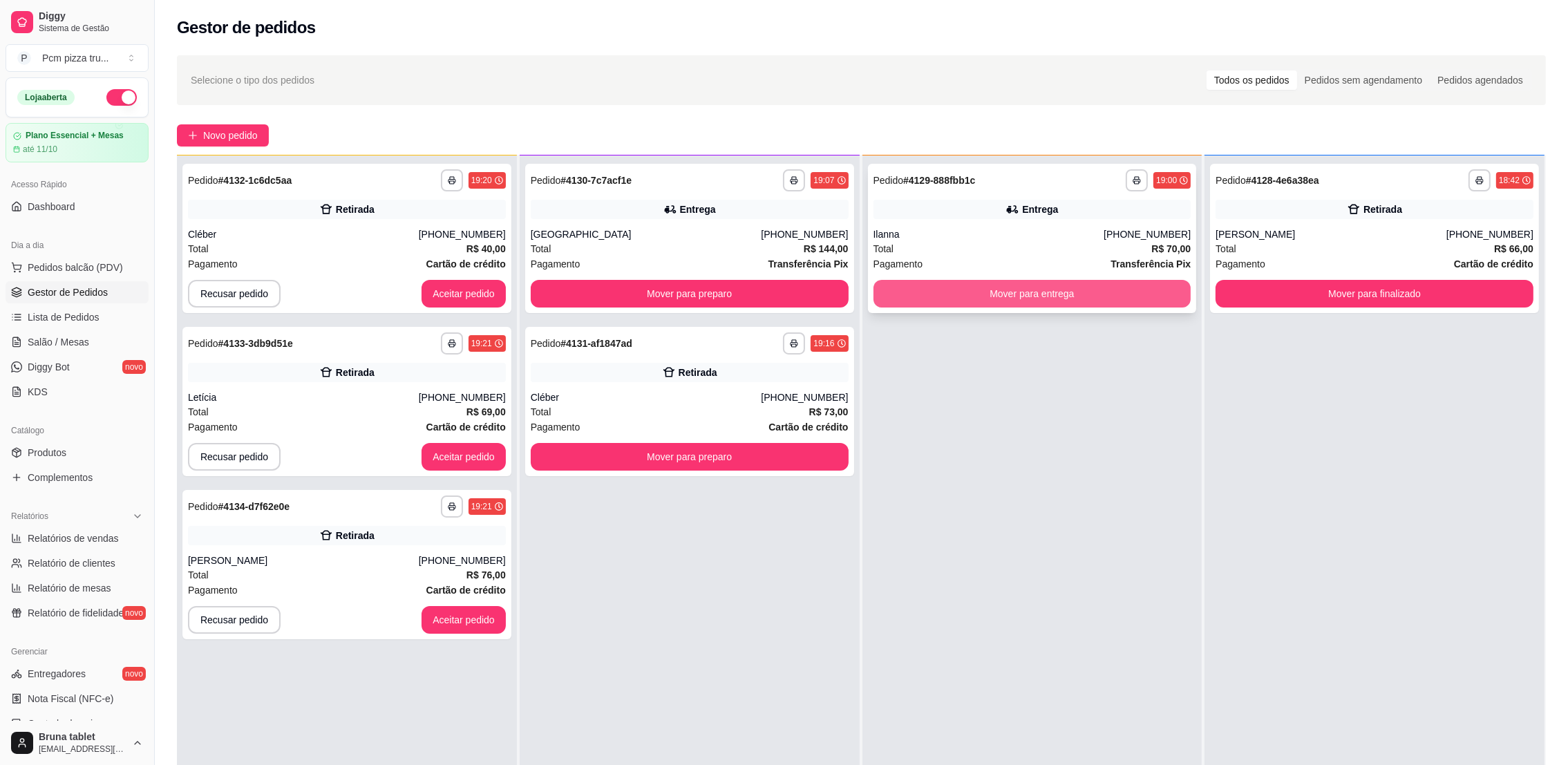
click at [1036, 295] on button "Mover para entrega" at bounding box center [1032, 294] width 318 height 27
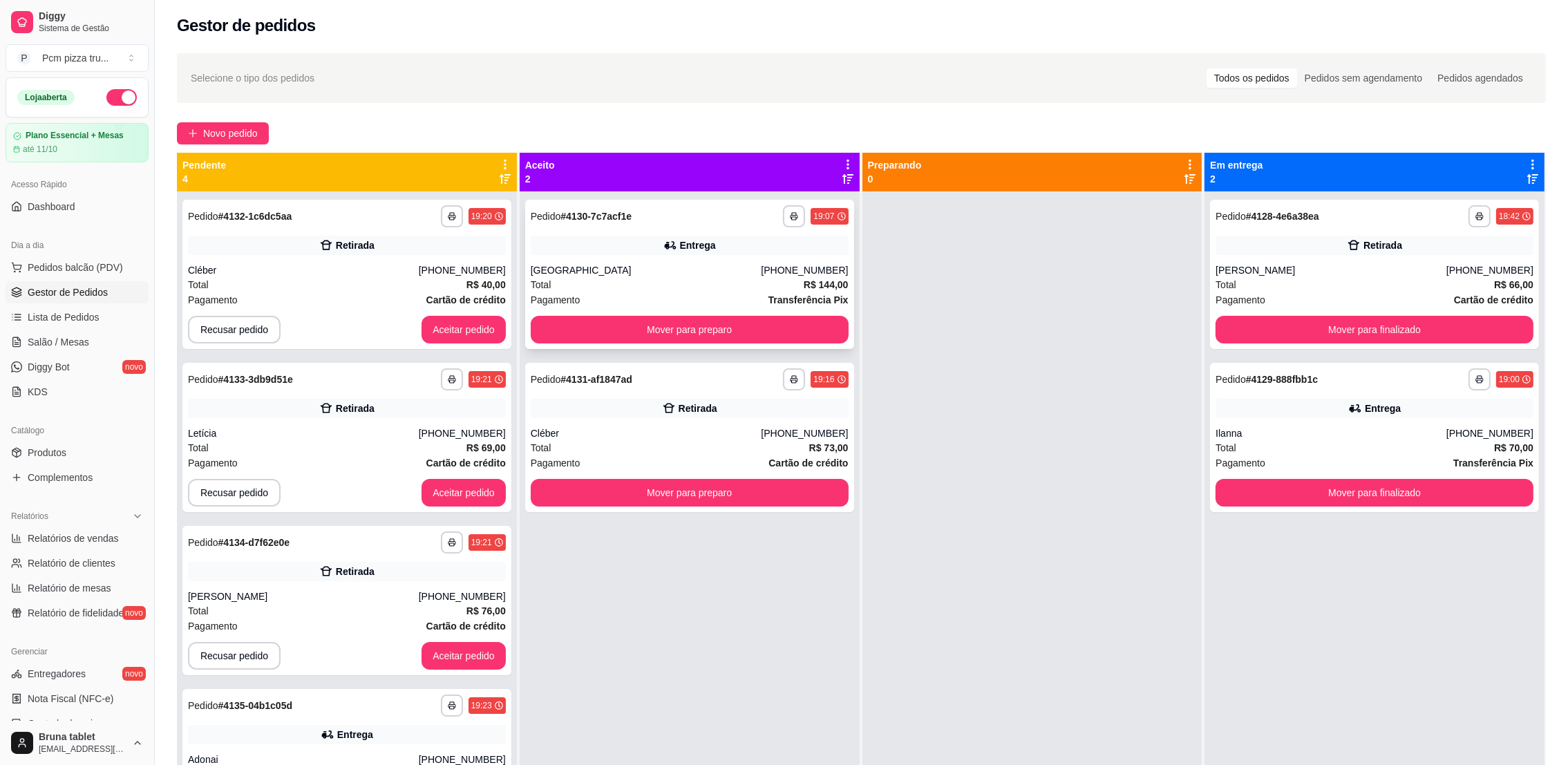
scroll to position [0, 0]
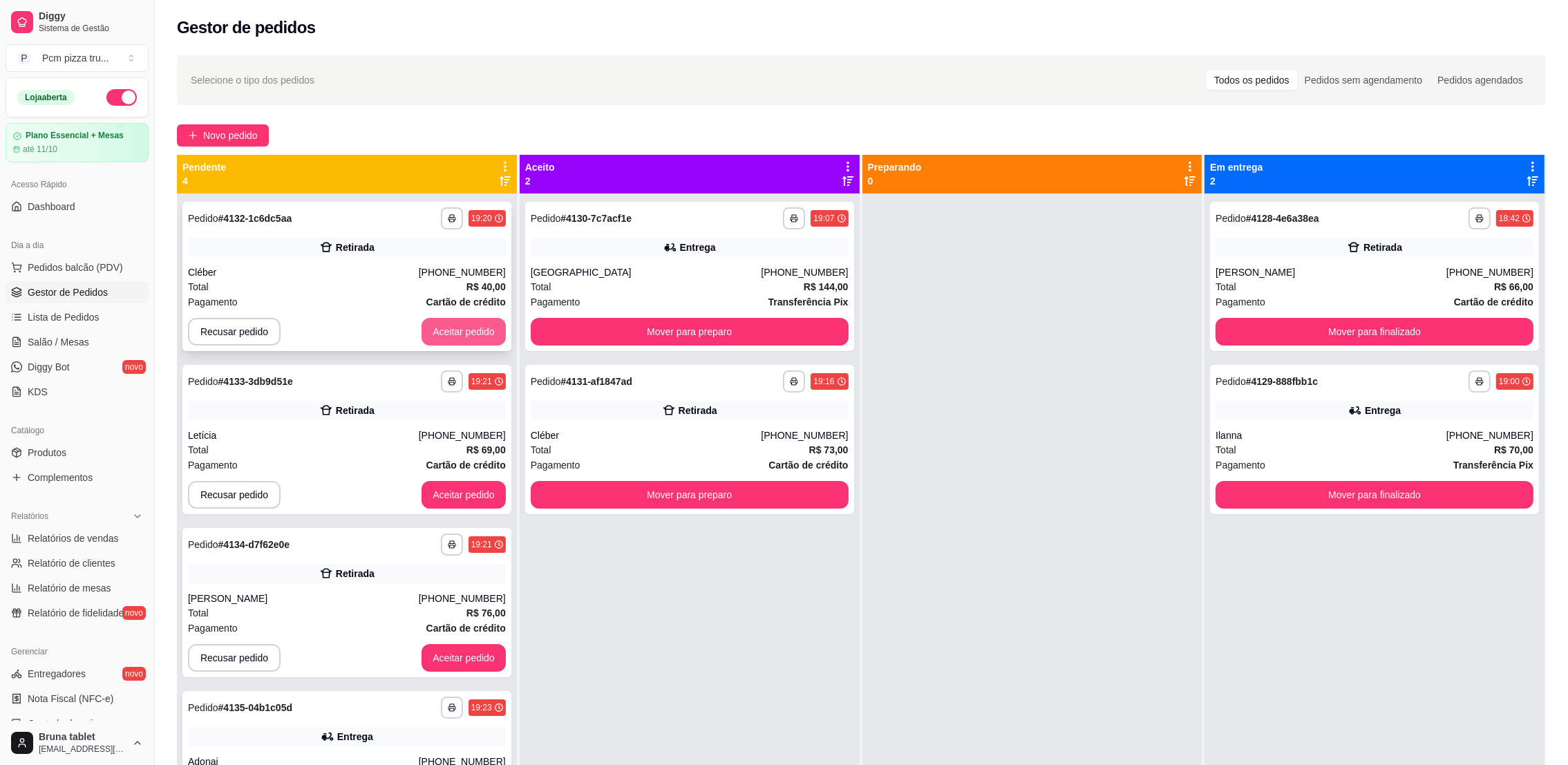
click at [453, 330] on button "Aceitar pedido" at bounding box center [464, 332] width 84 height 27
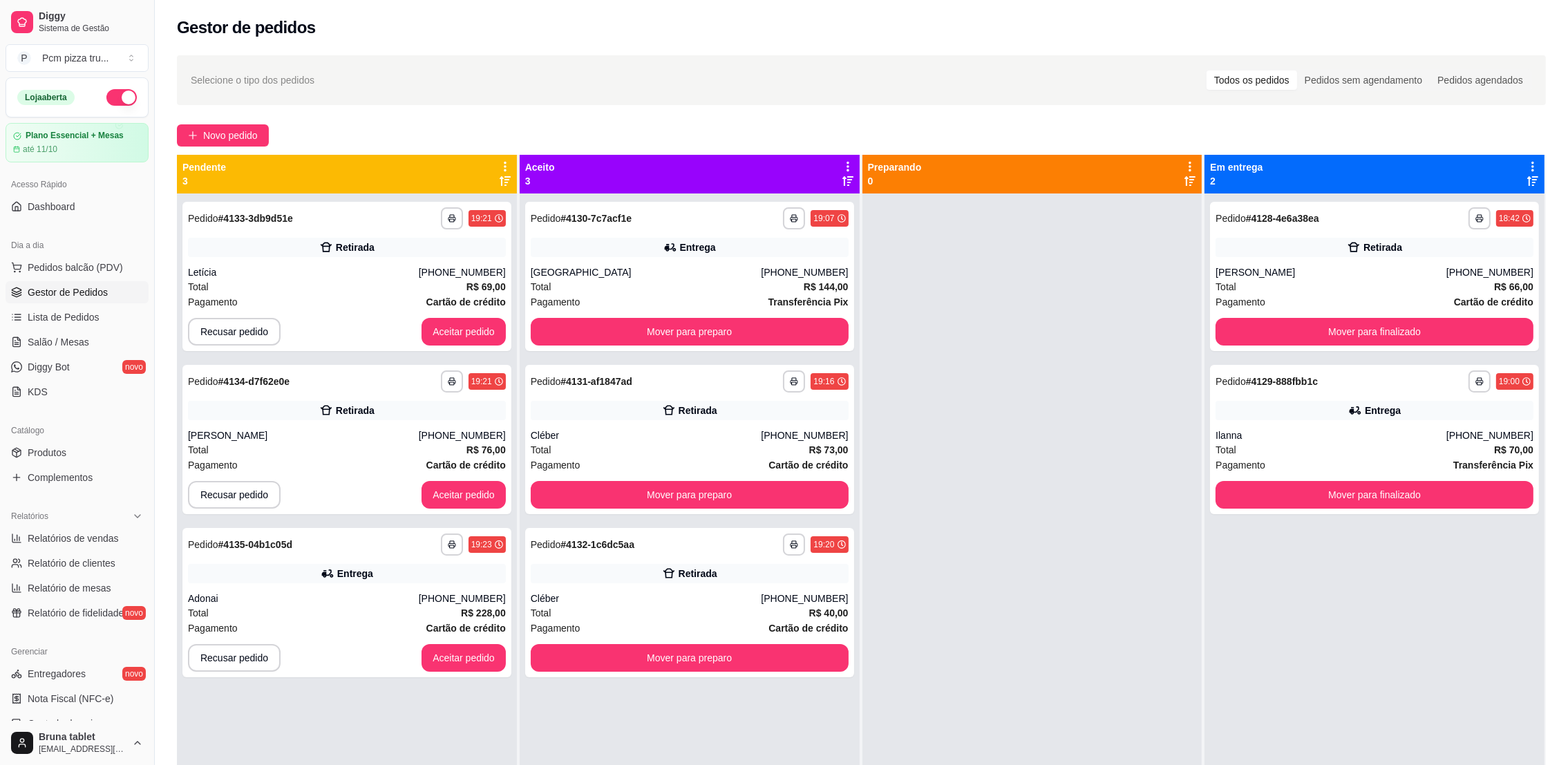
drag, startPoint x: 287, startPoint y: 295, endPoint x: 1098, endPoint y: 370, distance: 814.5
click at [1083, 382] on div at bounding box center [1032, 576] width 340 height 765
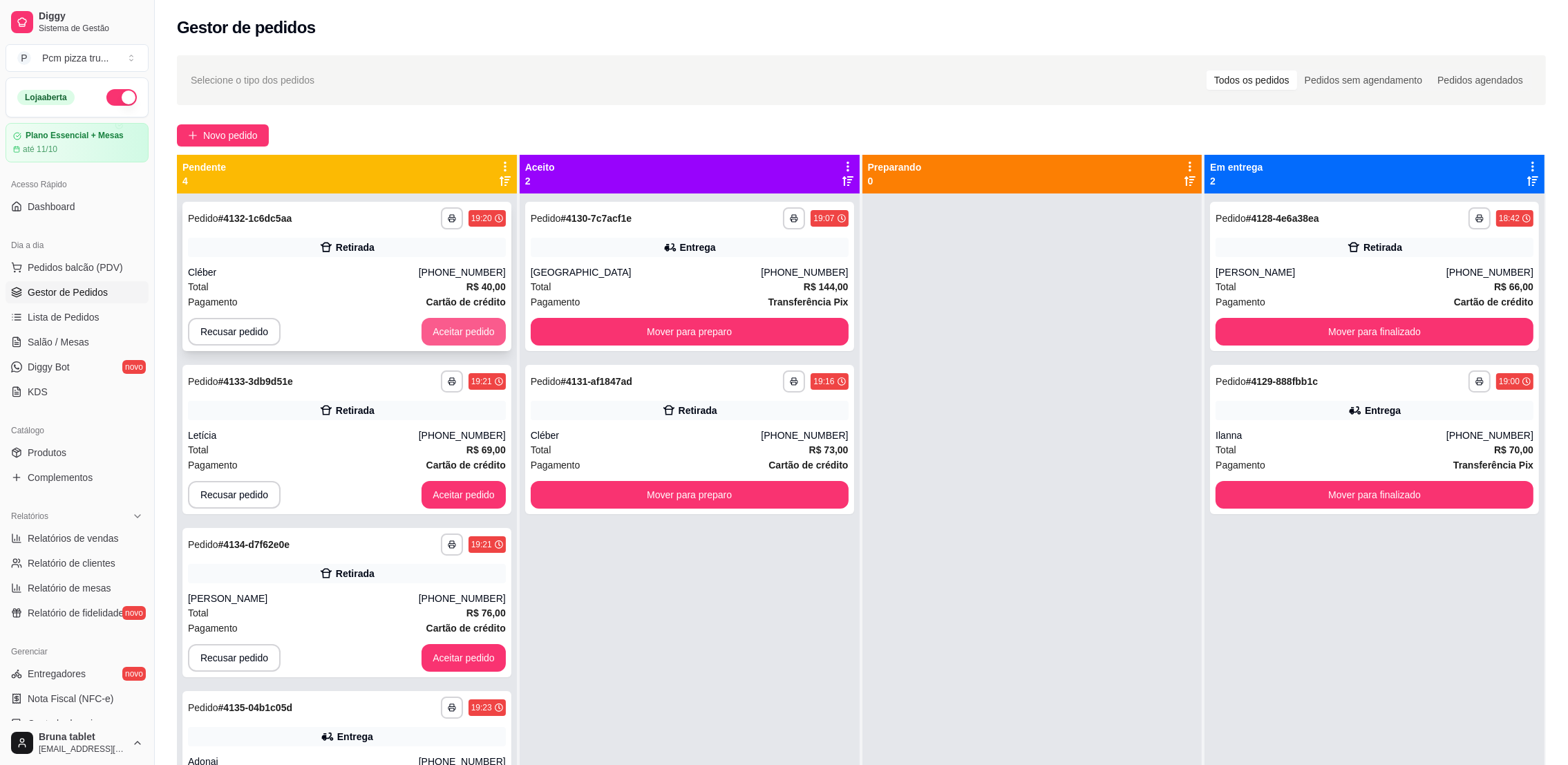
click at [447, 322] on button "Aceitar pedido" at bounding box center [464, 332] width 84 height 27
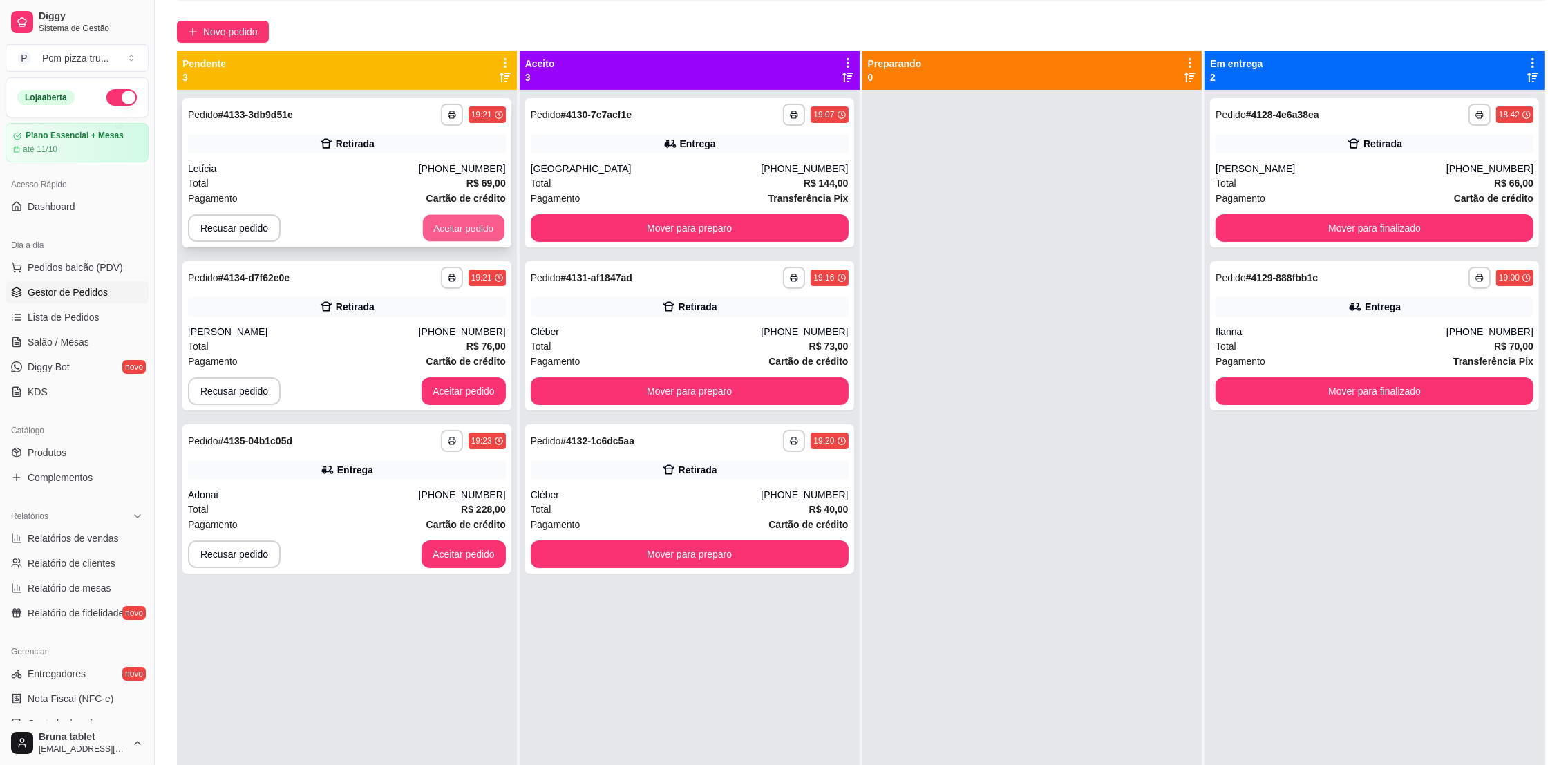
click at [447, 218] on button "Aceitar pedido" at bounding box center [464, 228] width 82 height 27
click at [480, 399] on button "Aceitar pedido" at bounding box center [464, 391] width 84 height 27
click at [465, 563] on button "Aceitar pedido" at bounding box center [464, 554] width 84 height 27
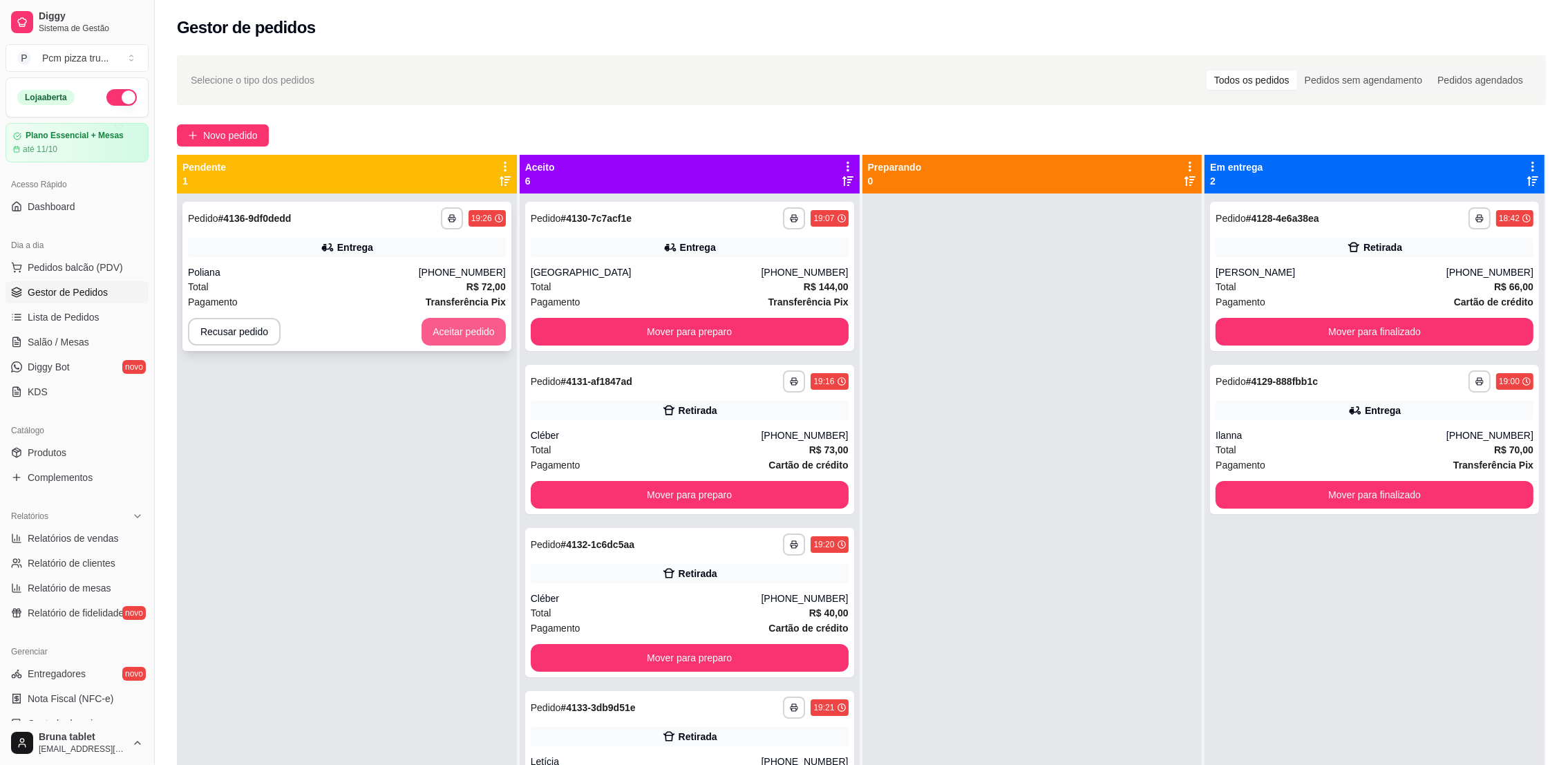
click at [450, 336] on button "Aceitar pedido" at bounding box center [464, 332] width 84 height 27
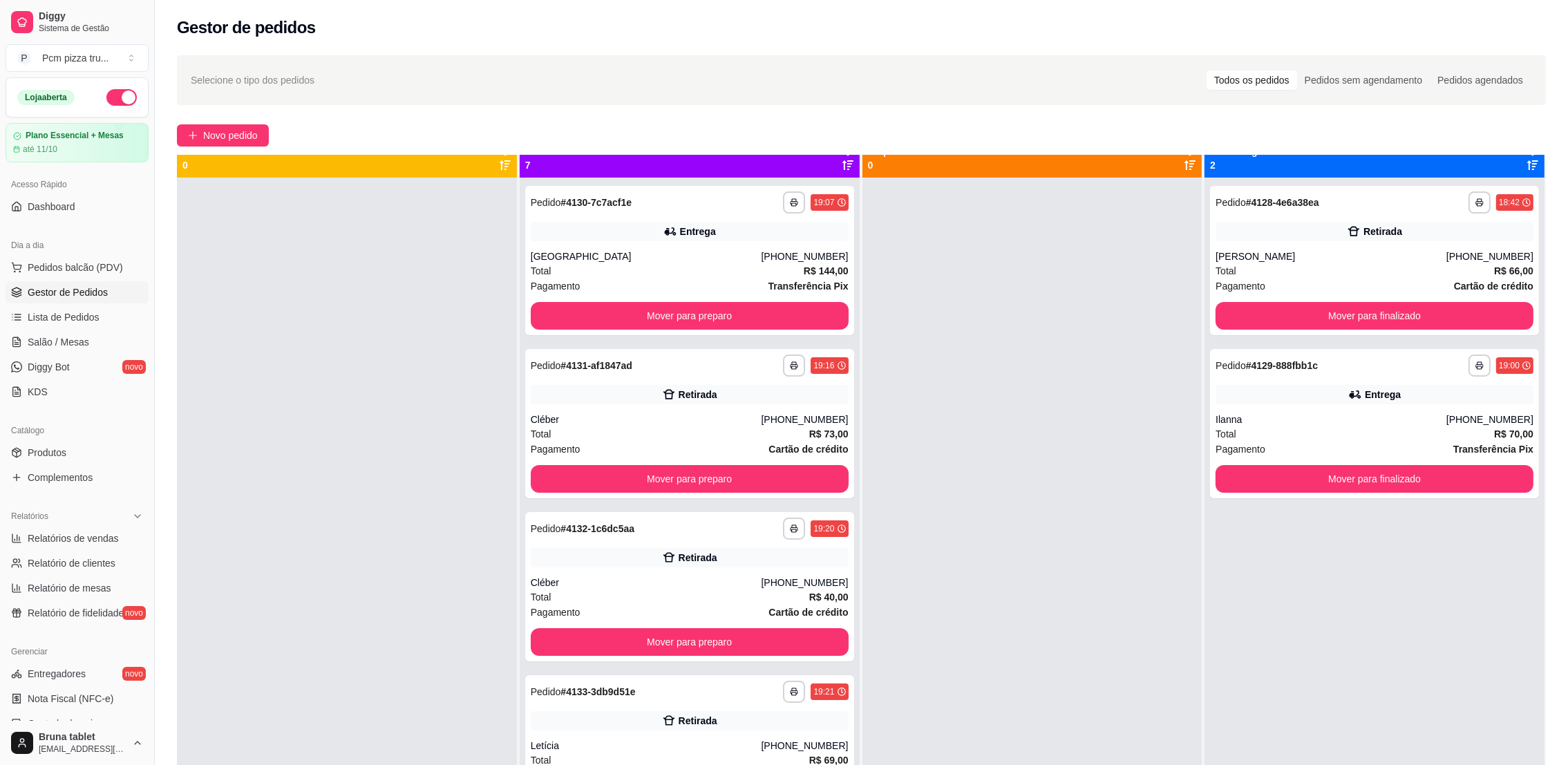
scroll to position [38, 0]
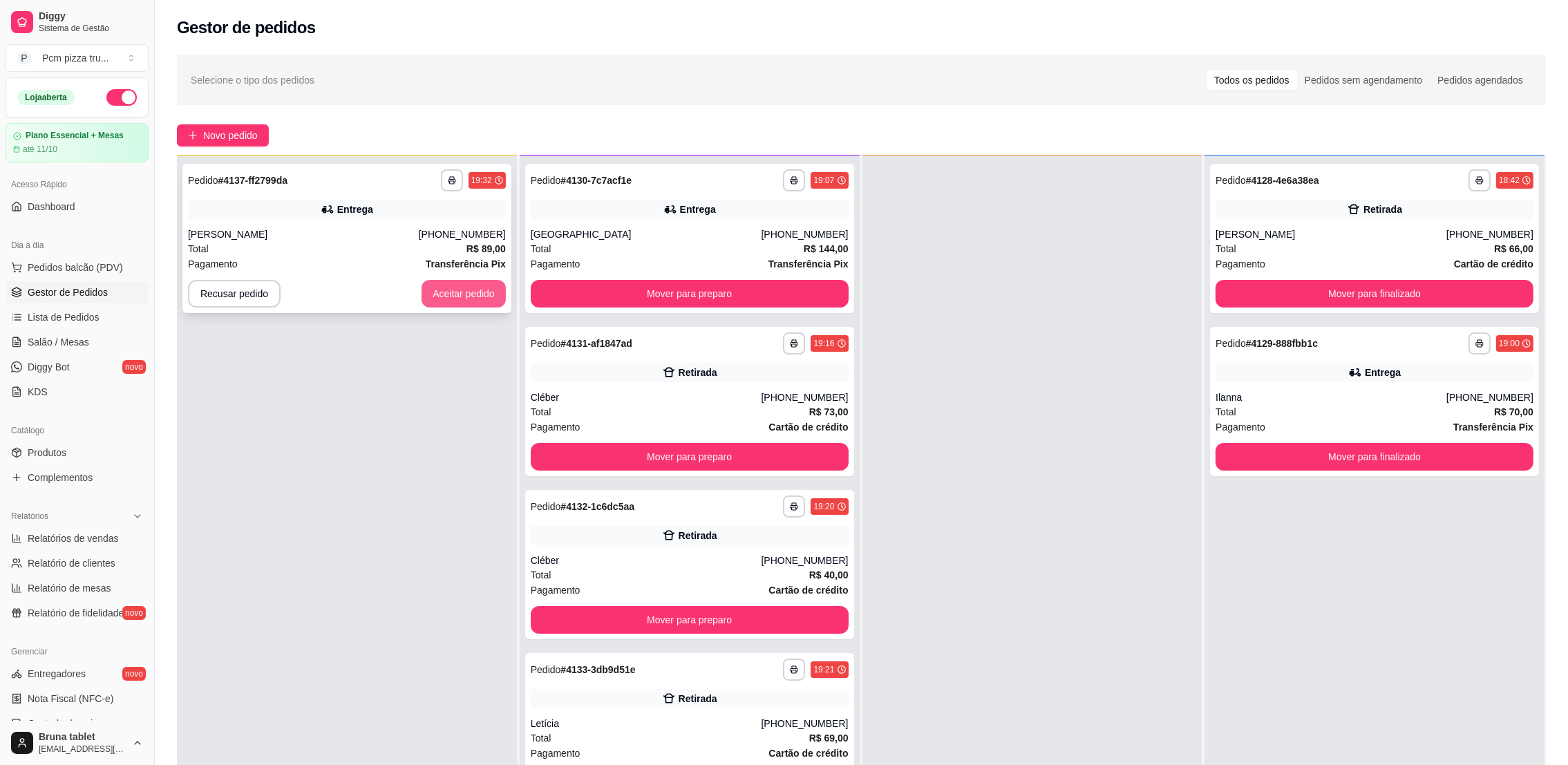
click at [472, 290] on button "Aceitar pedido" at bounding box center [464, 294] width 84 height 27
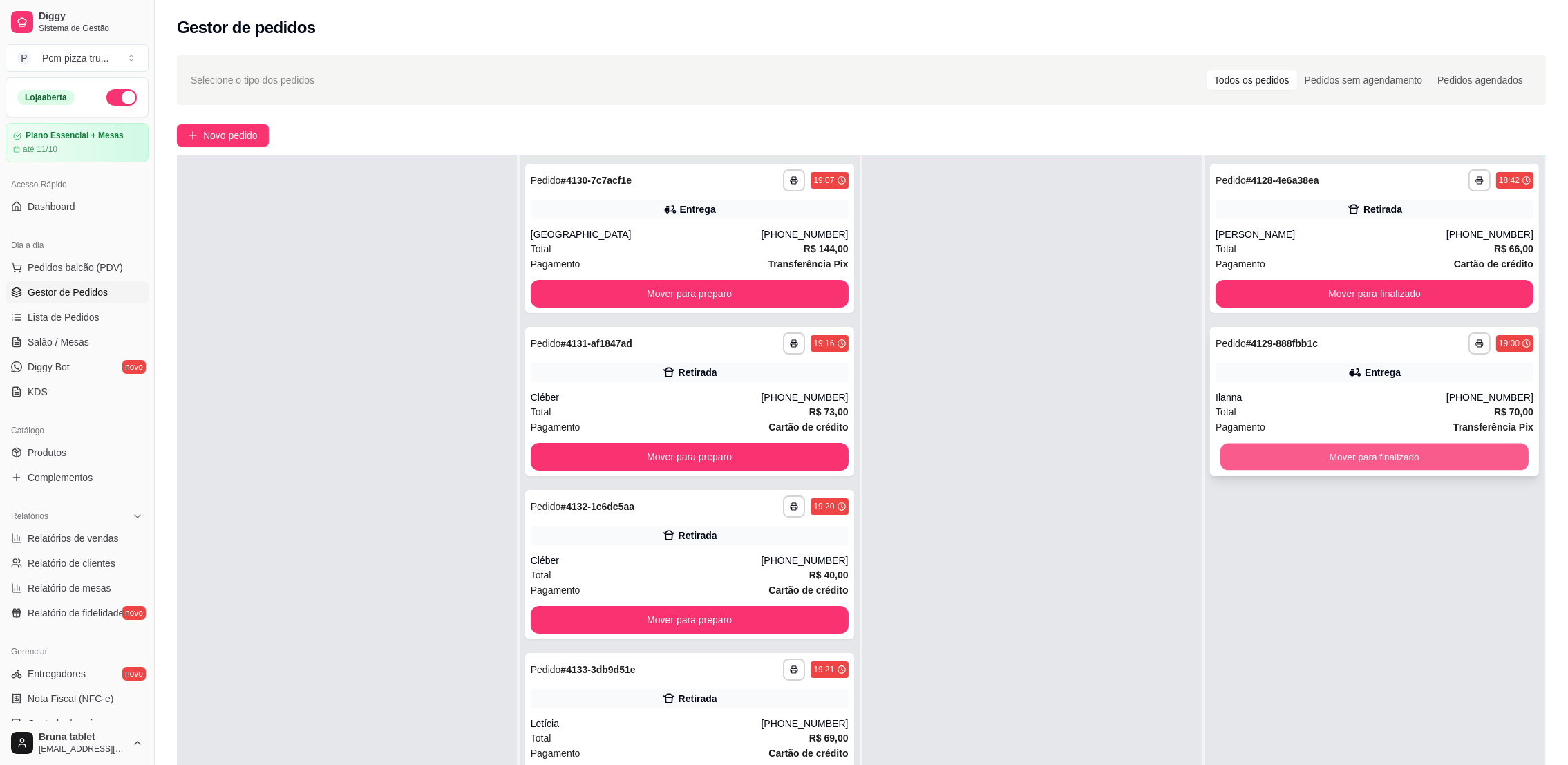
click at [1260, 456] on button "Mover para finalizado" at bounding box center [1374, 456] width 308 height 27
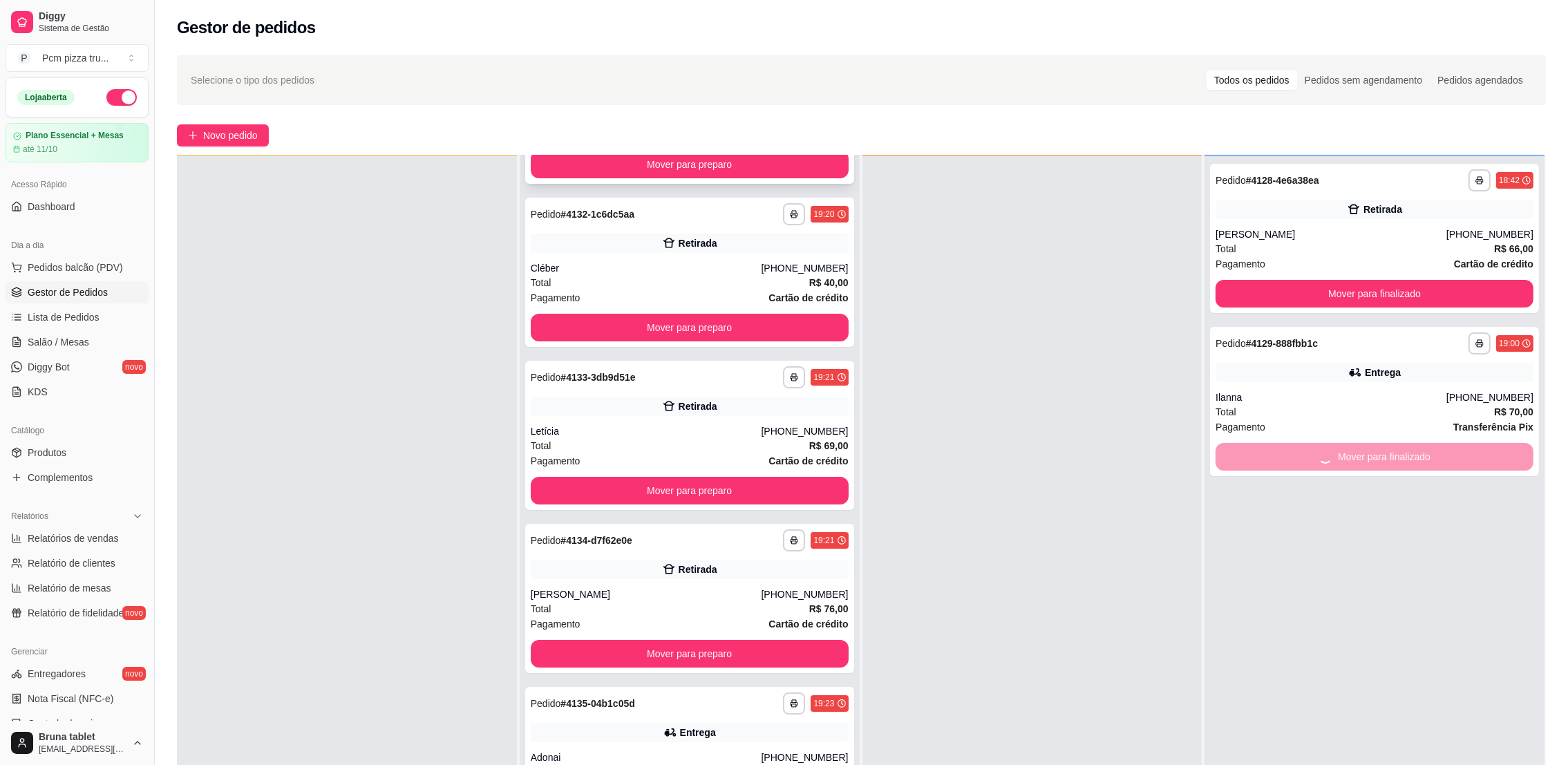
scroll to position [0, 0]
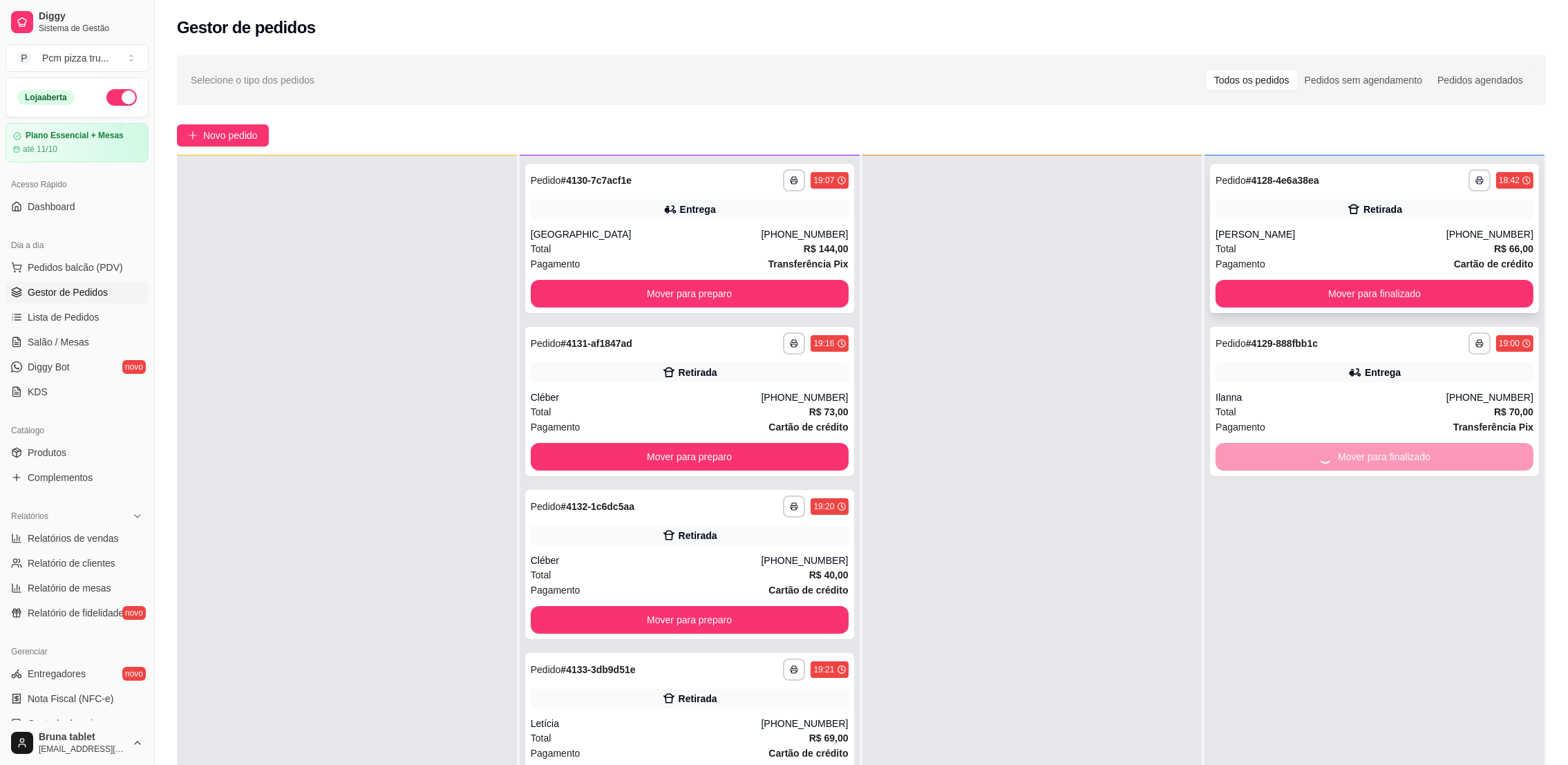
click at [1433, 239] on div "[PERSON_NAME]" at bounding box center [1330, 234] width 231 height 14
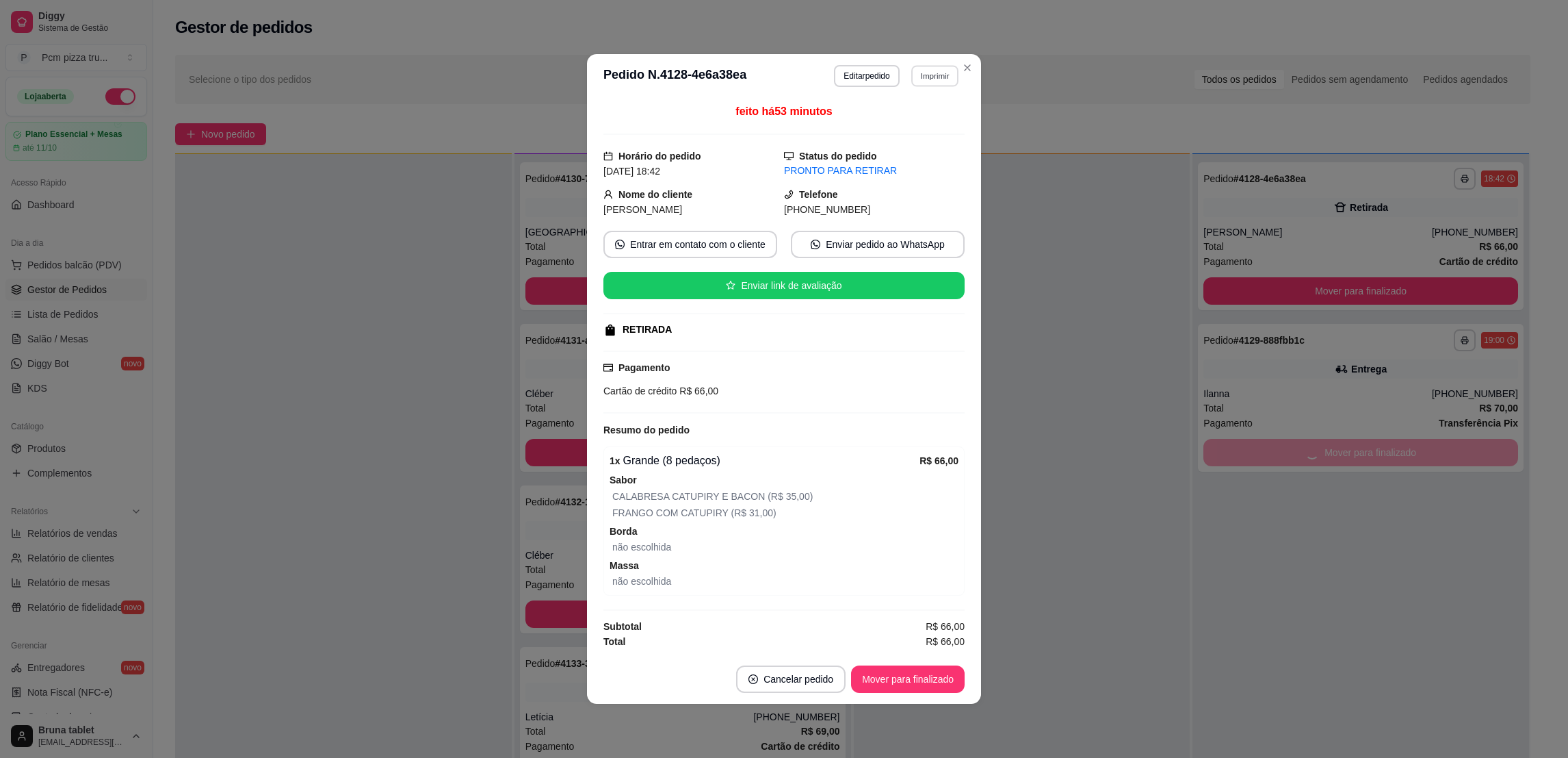
click at [926, 79] on button "Imprimir" at bounding box center [935, 75] width 47 height 21
click at [928, 152] on button "IMPRESSORA" at bounding box center [911, 150] width 99 height 22
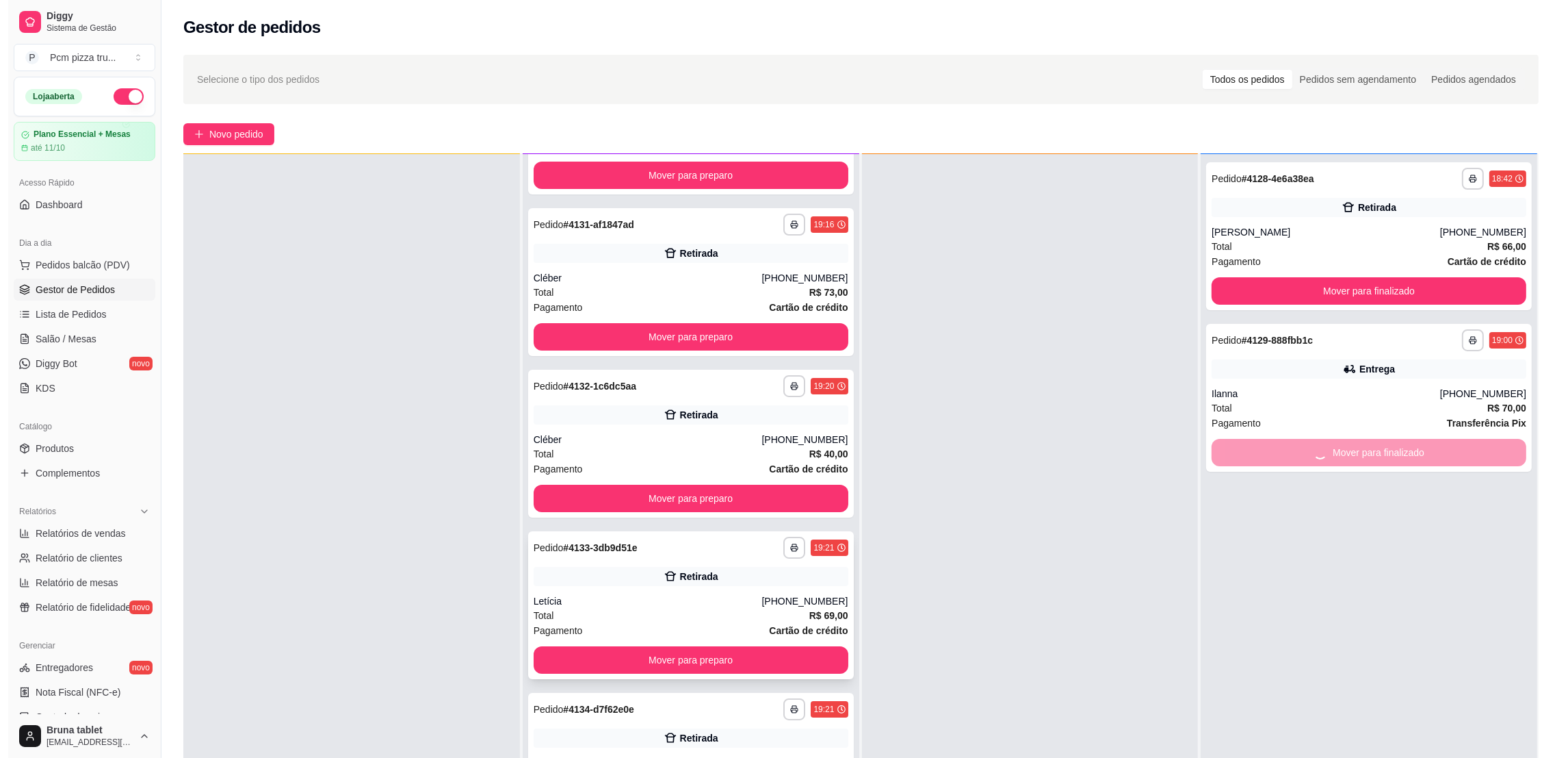
scroll to position [103, 0]
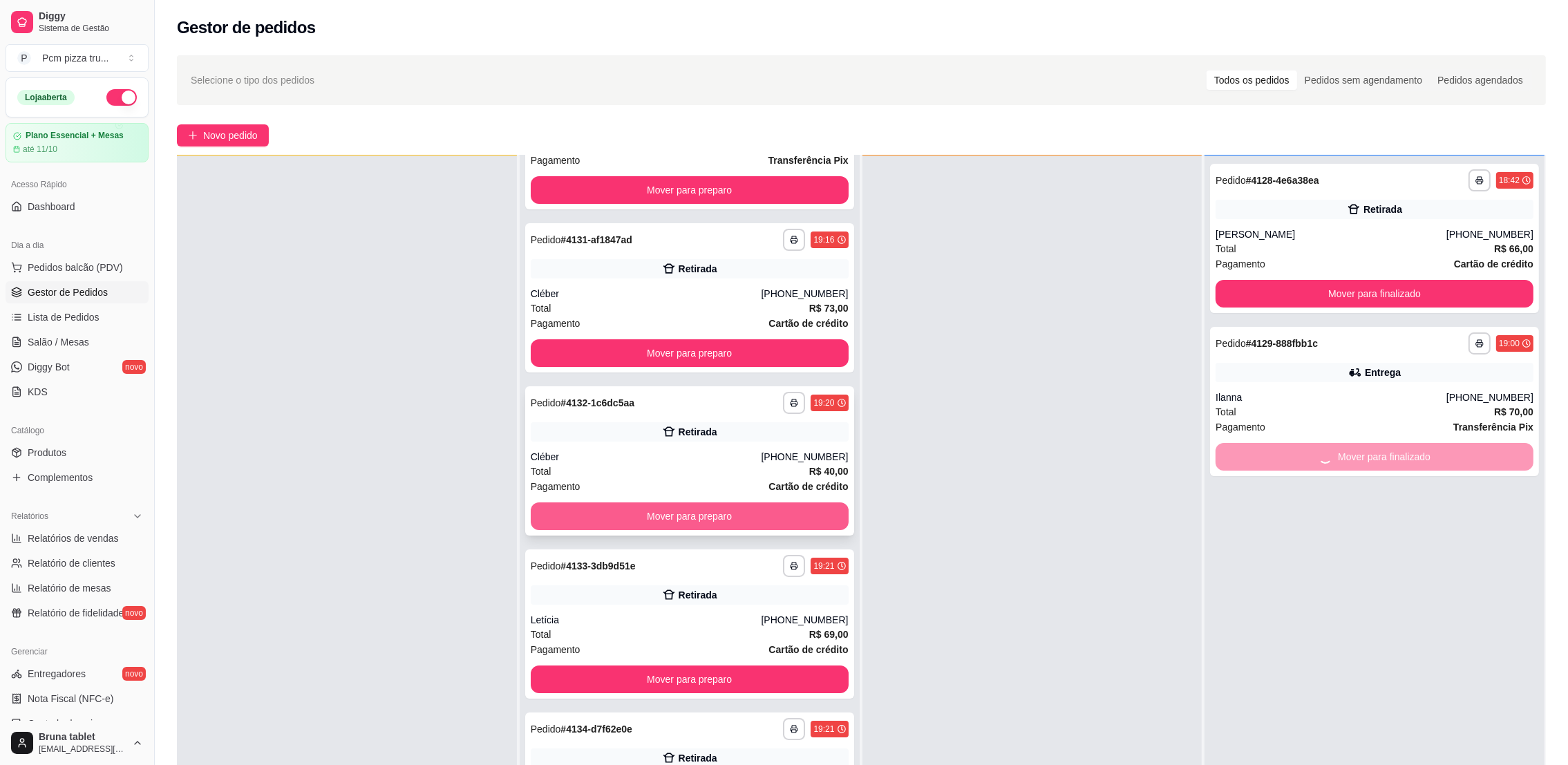
click at [750, 517] on button "Mover para preparo" at bounding box center [689, 516] width 318 height 27
click at [660, 336] on div "**********" at bounding box center [689, 298] width 329 height 149
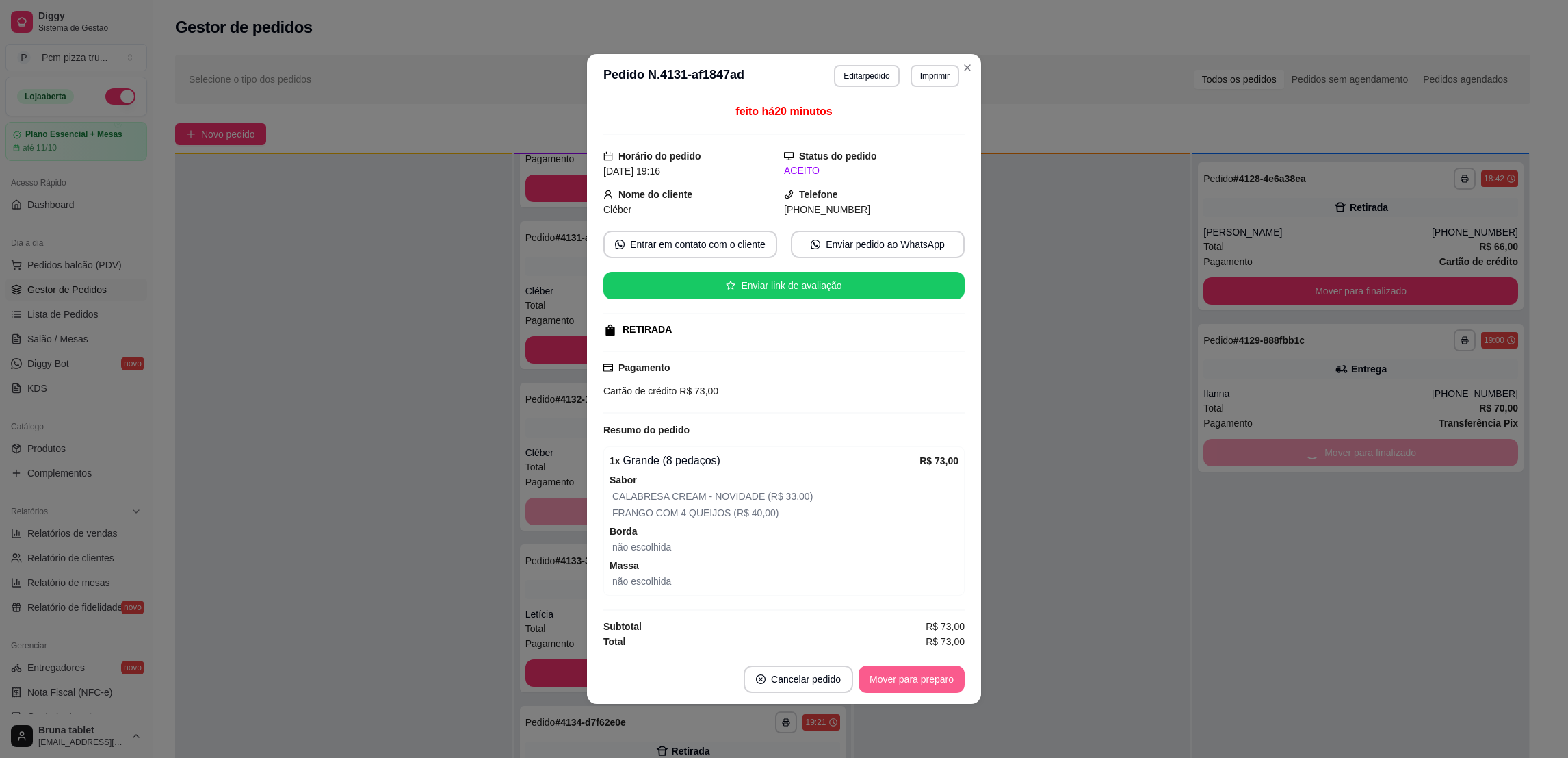
click at [934, 684] on button "Mover para preparo" at bounding box center [911, 679] width 106 height 27
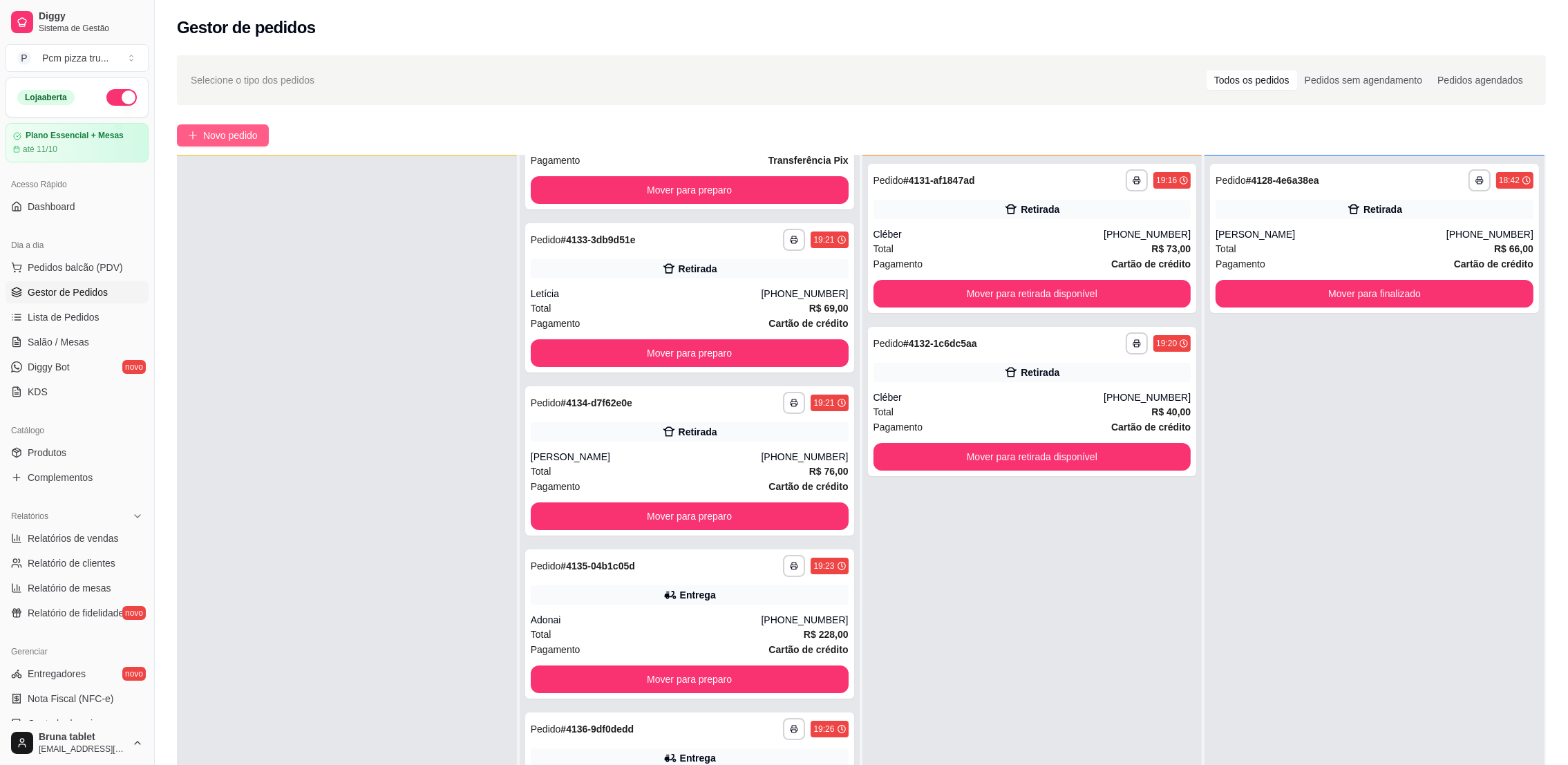
click at [256, 136] on span "Novo pedido" at bounding box center [230, 135] width 54 height 15
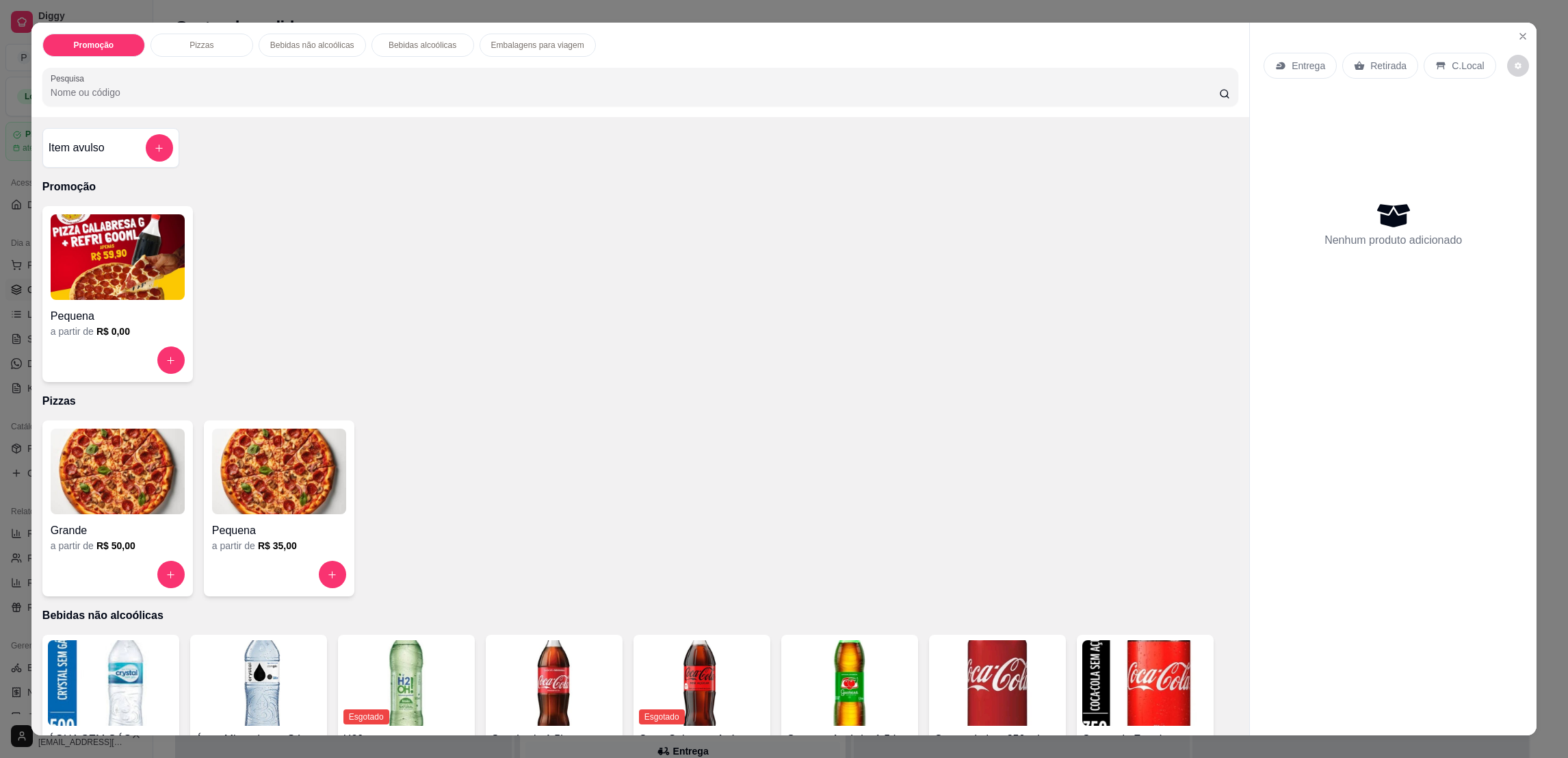
click at [120, 500] on img at bounding box center [117, 471] width 134 height 86
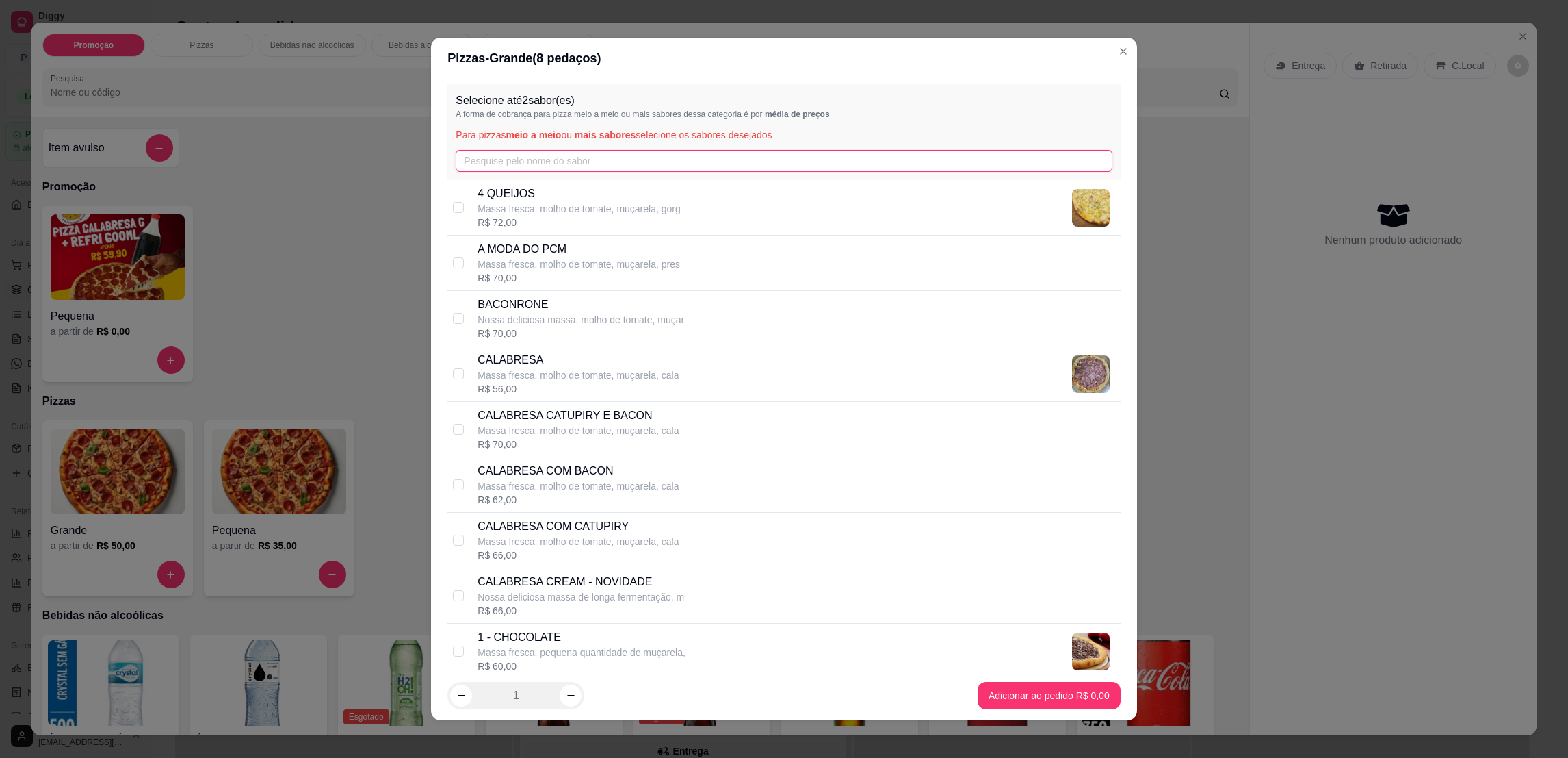
click at [577, 168] on input "text" at bounding box center [783, 160] width 656 height 22
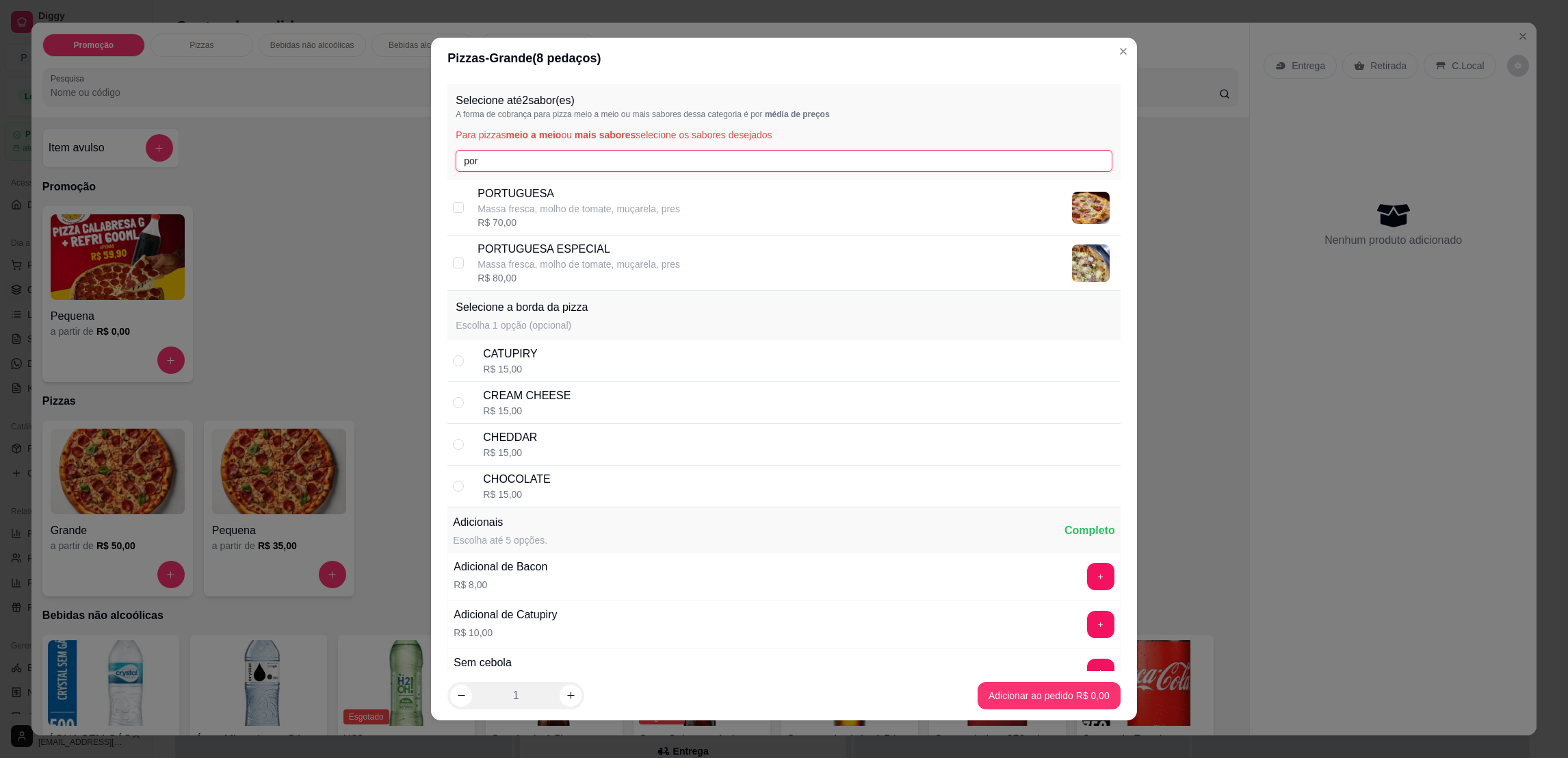
type input "por"
click at [678, 272] on div "PORTUGUESA ESPECIAL Massa fresca, molho de tomate, muçarela, pres R$ 80,00" at bounding box center [795, 263] width 637 height 44
checkbox input "true"
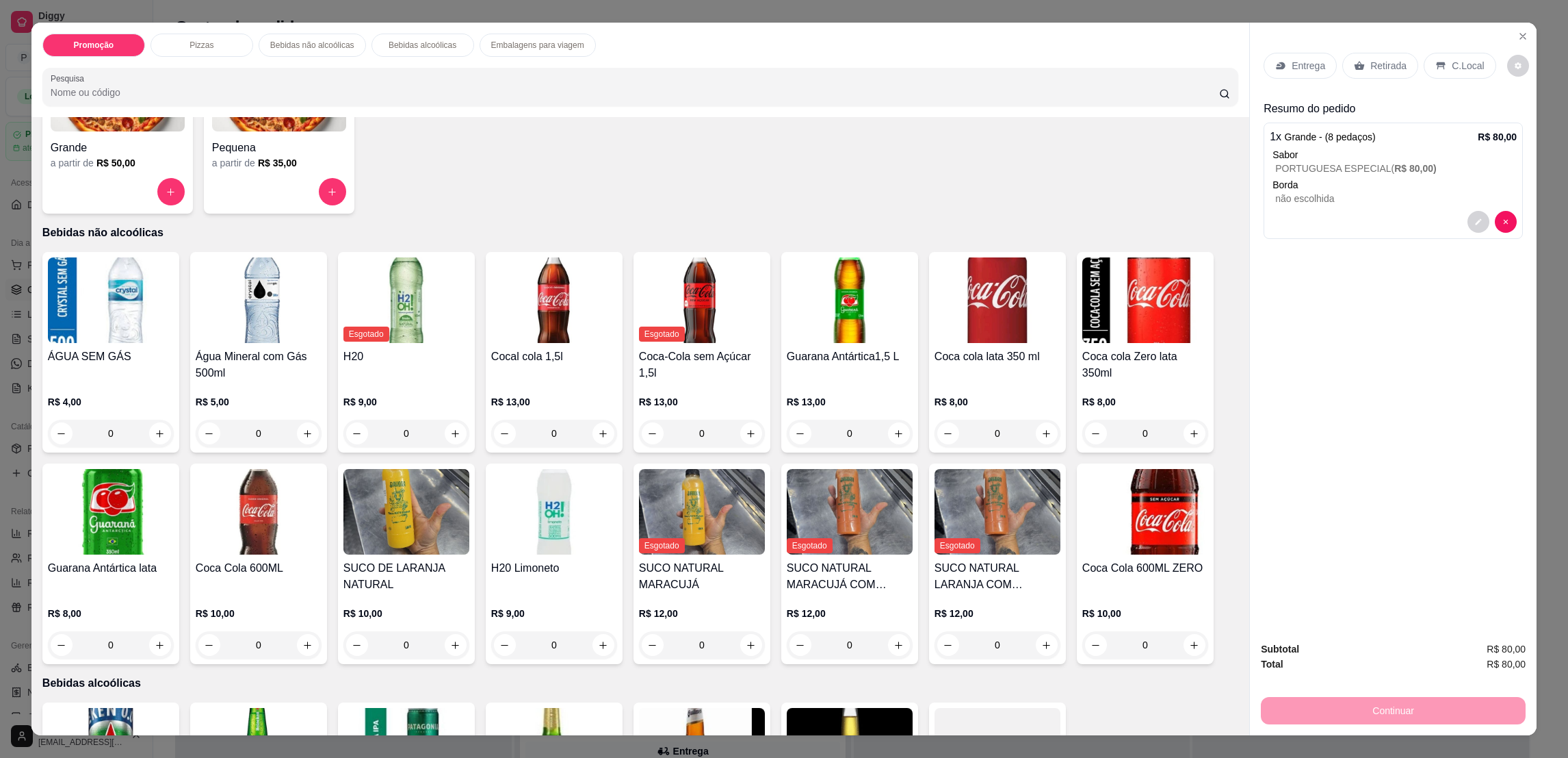
scroll to position [410, 0]
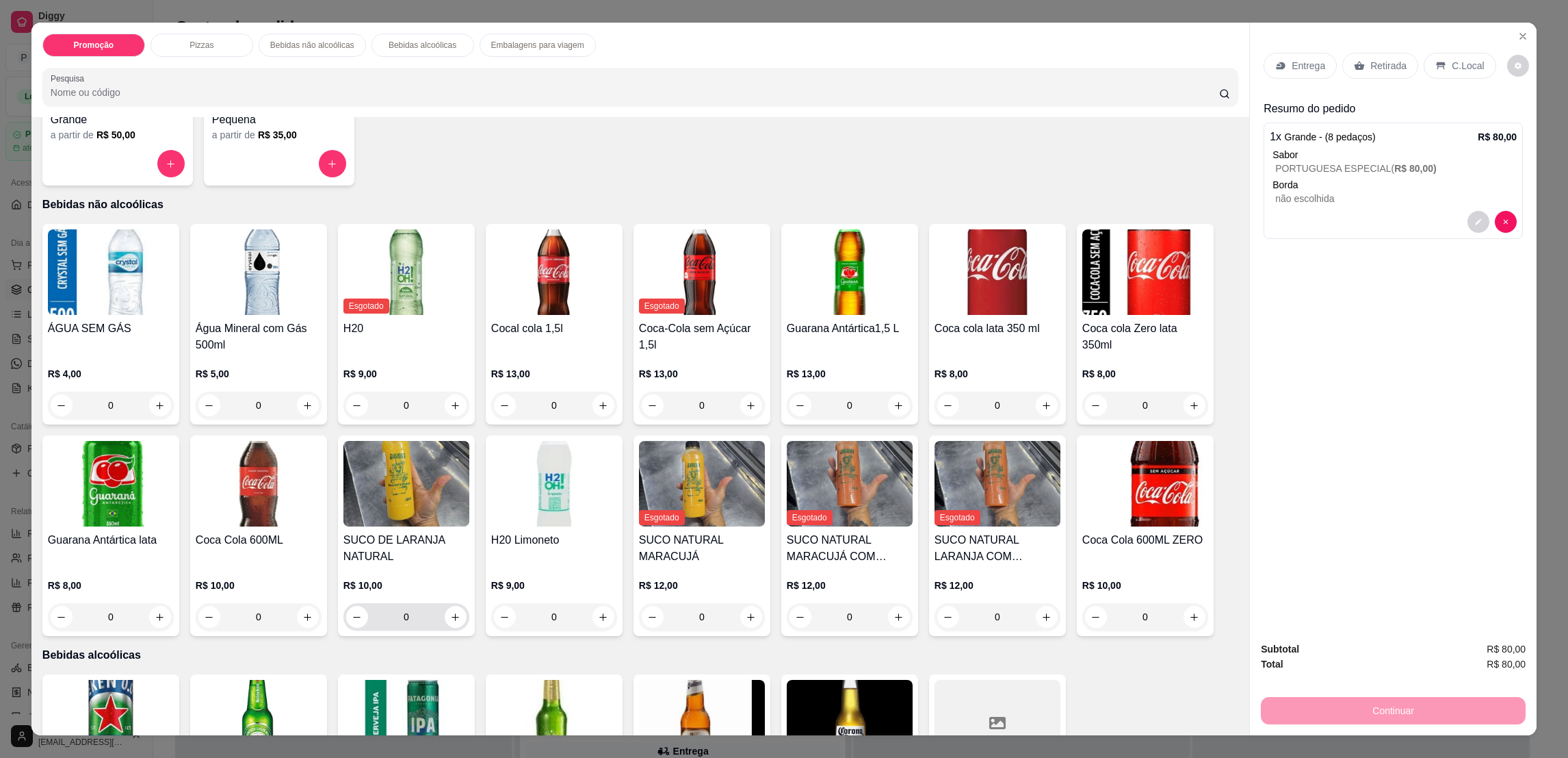
click at [450, 612] on icon "increase-product-quantity" at bounding box center [455, 617] width 10 height 10
type input "1"
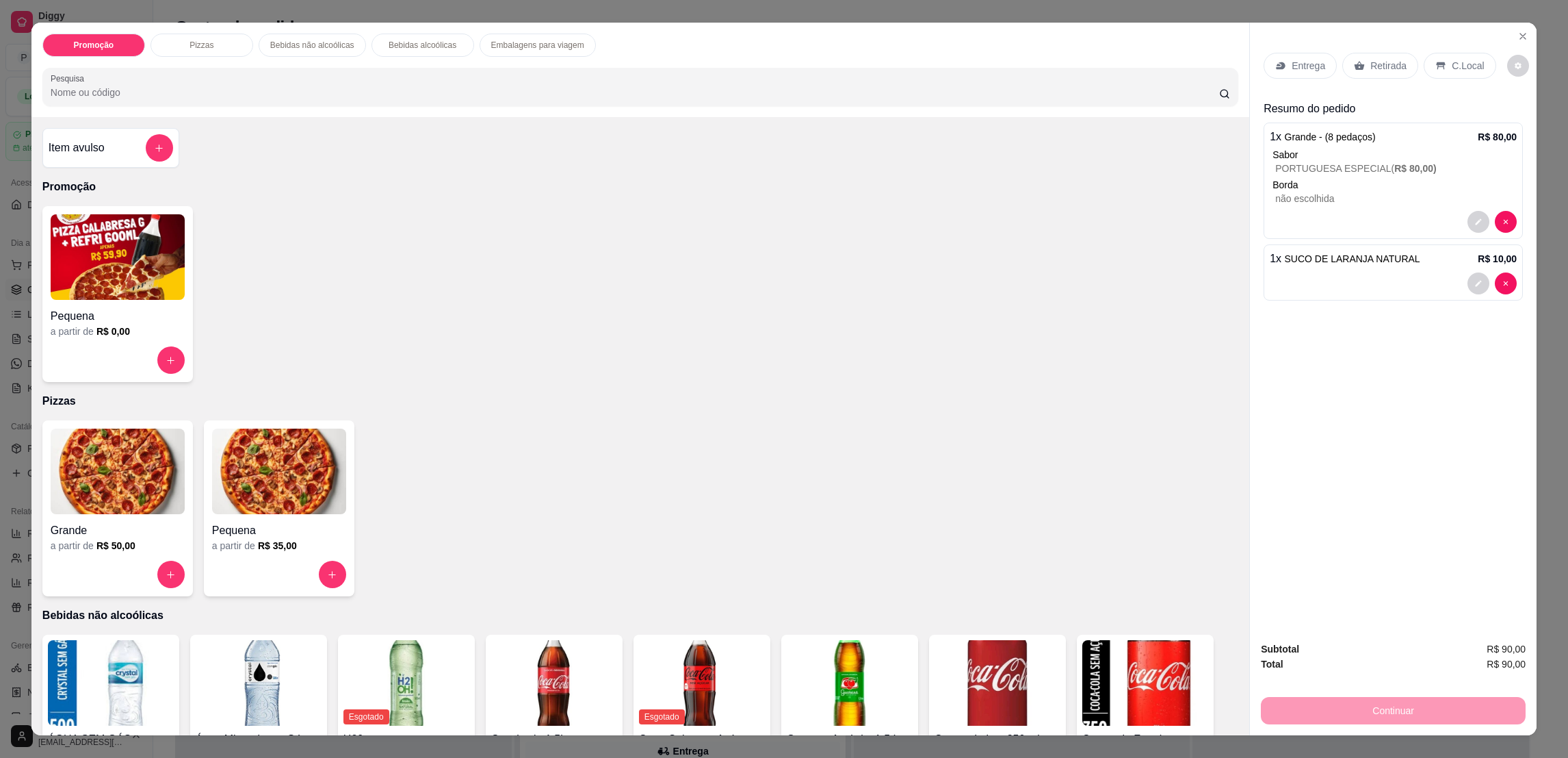
click at [1370, 65] on p "Retirada" at bounding box center [1388, 65] width 36 height 14
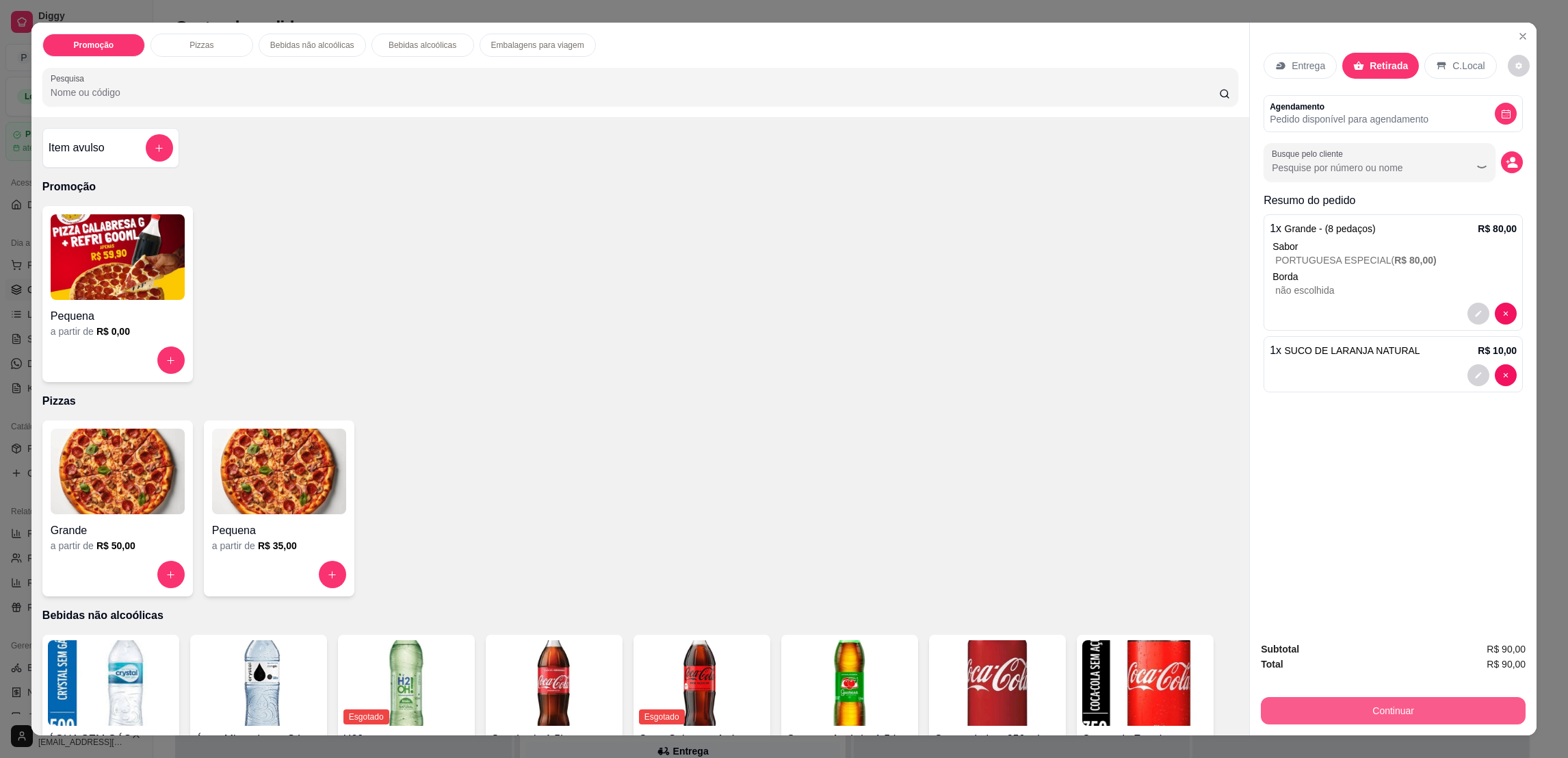
click at [1427, 718] on button "Continuar" at bounding box center [1393, 710] width 265 height 27
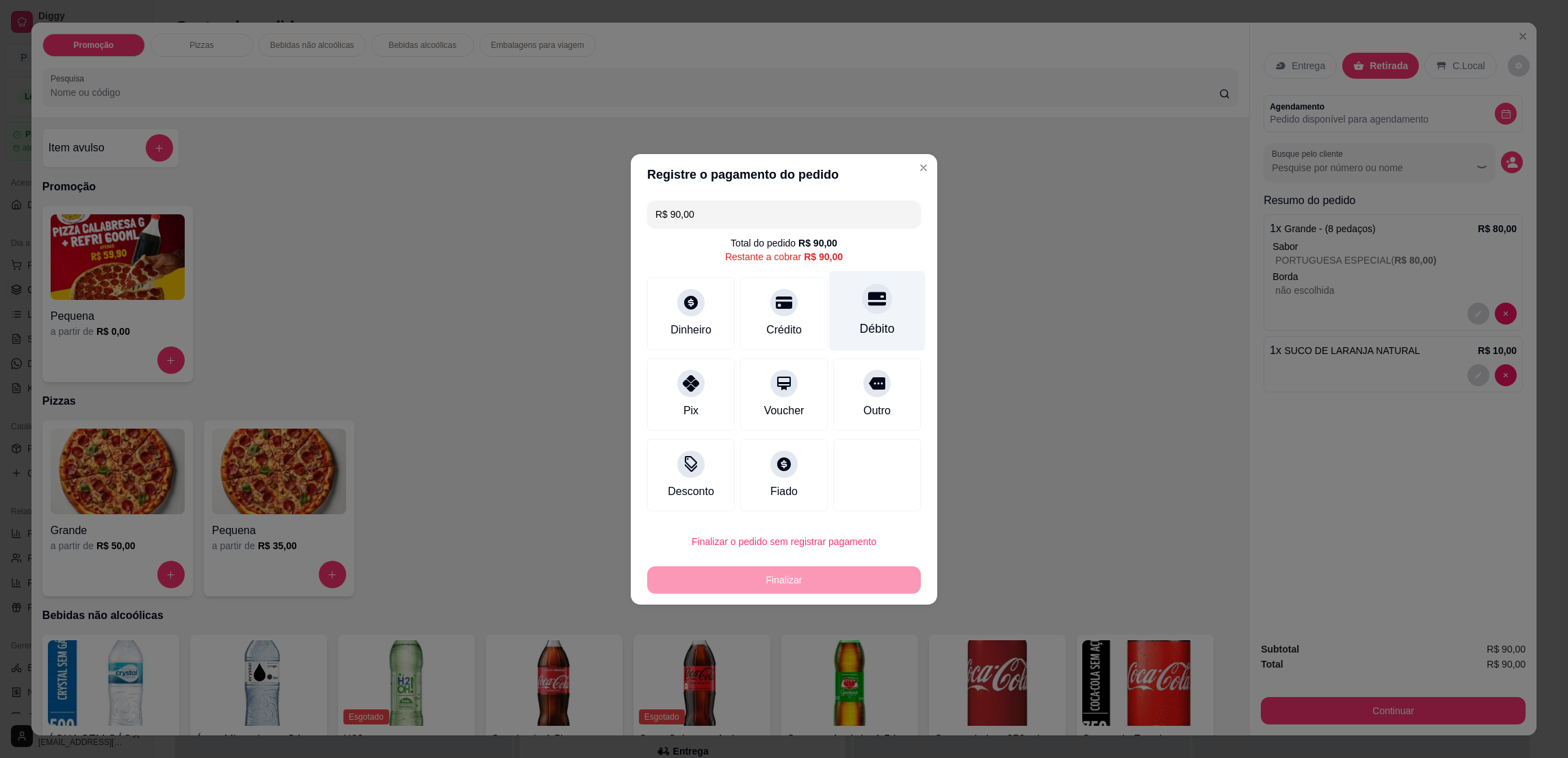
click at [864, 313] on div "Débito" at bounding box center [877, 310] width 96 height 80
type input "R$ 0,00"
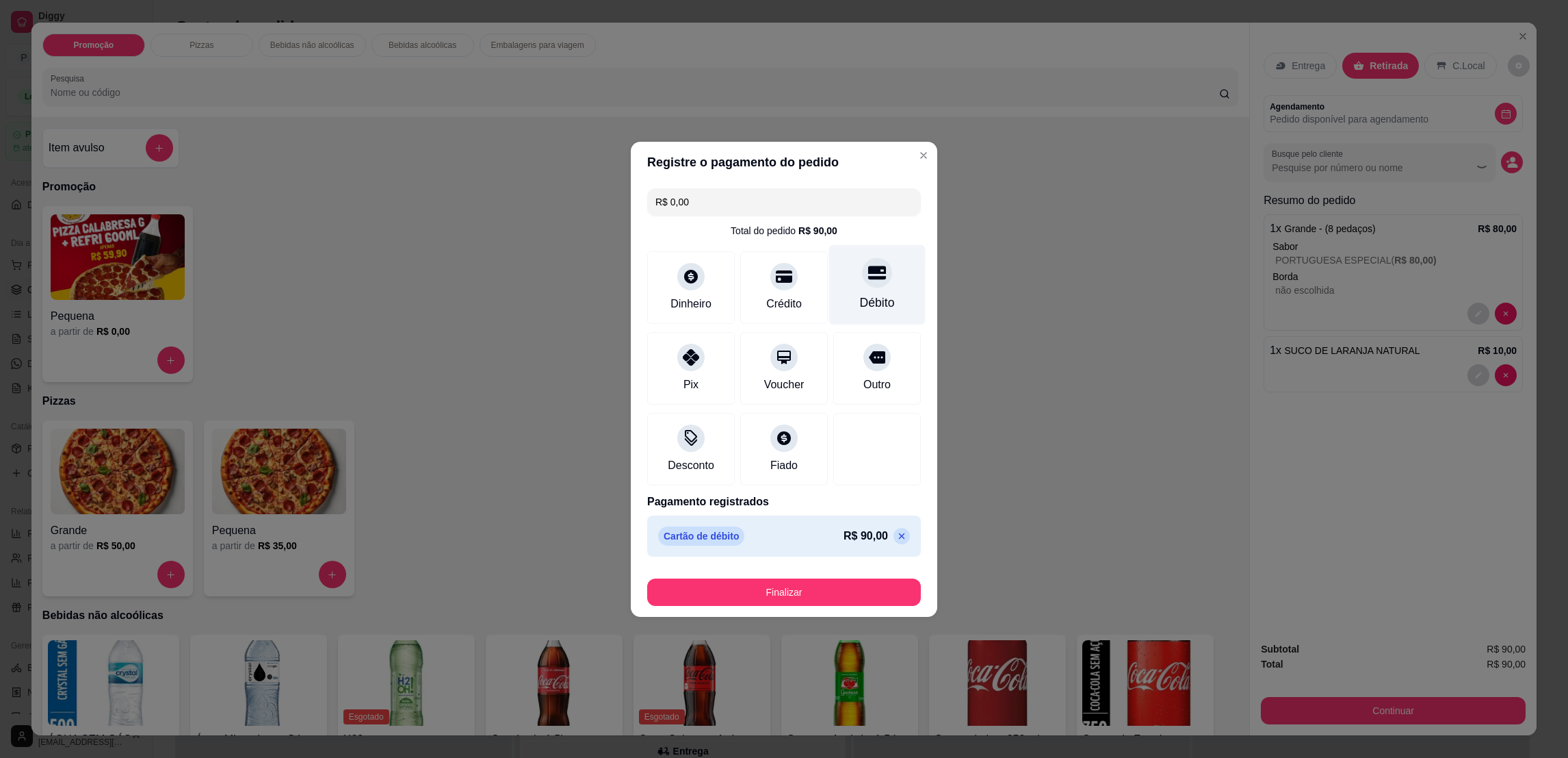
click at [886, 294] on div "Débito" at bounding box center [877, 284] width 96 height 80
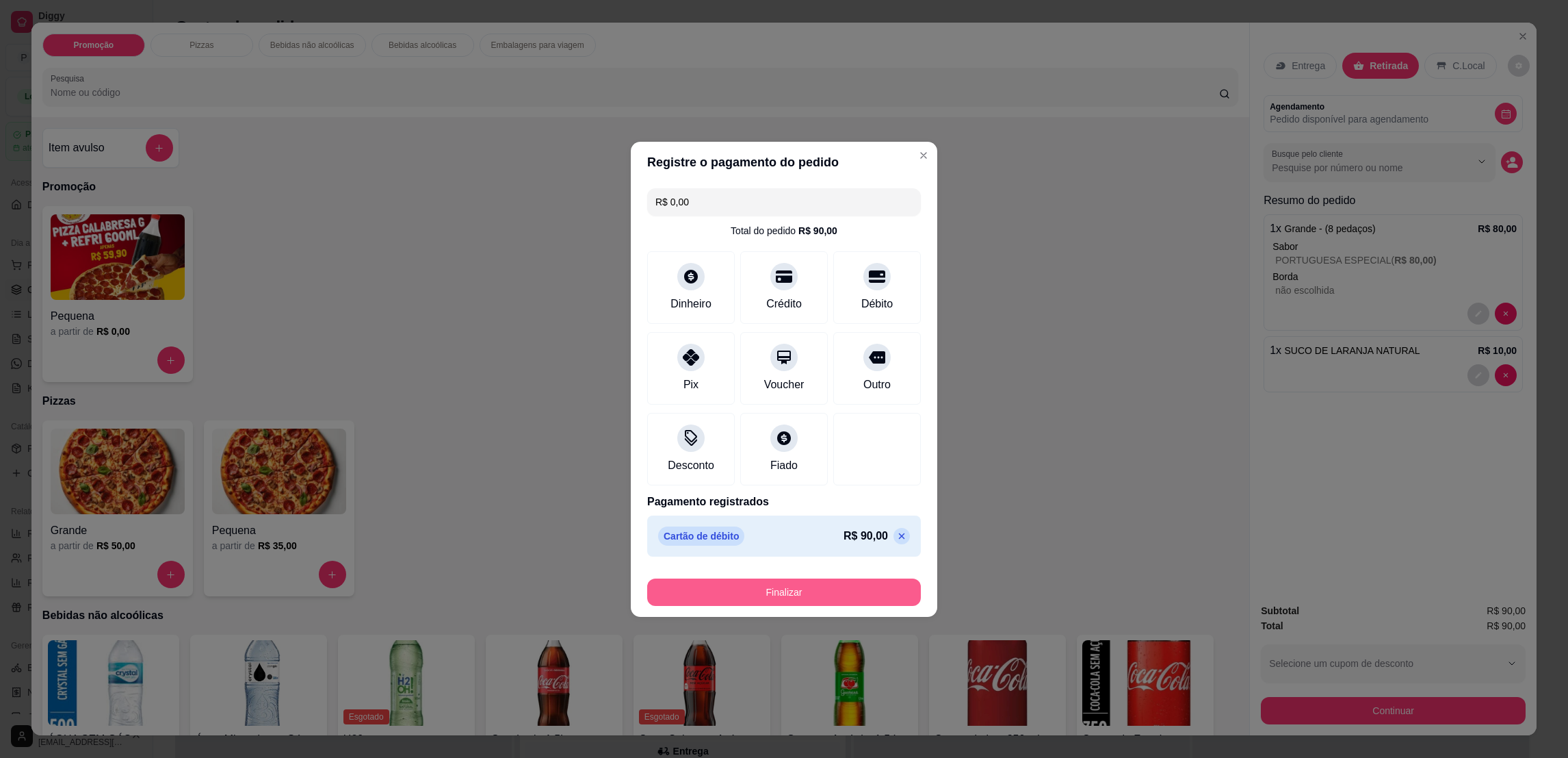
click at [802, 603] on button "Finalizar" at bounding box center [784, 592] width 274 height 27
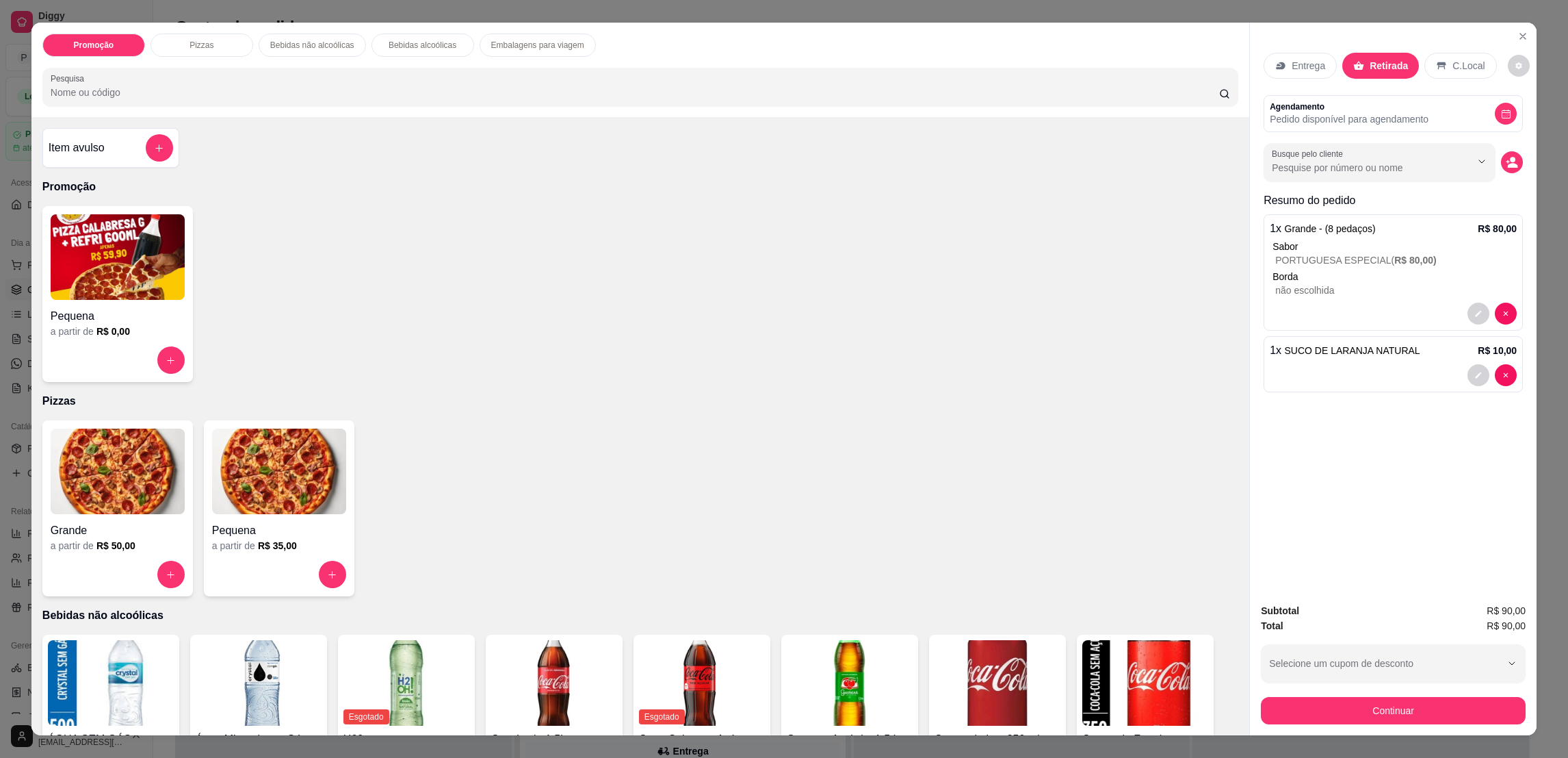
click at [1407, 180] on div "Busque pelo cliente" at bounding box center [1380, 163] width 232 height 38
type input "[PERSON_NAME]"
click at [1373, 475] on div "Entrega Retirada C.Local Agendamento Pedido disponível para agendamento Busque …" at bounding box center [1393, 307] width 287 height 570
click at [1385, 173] on input "Busque pelo cliente" at bounding box center [1360, 167] width 177 height 14
type input "[PERSON_NAME]"
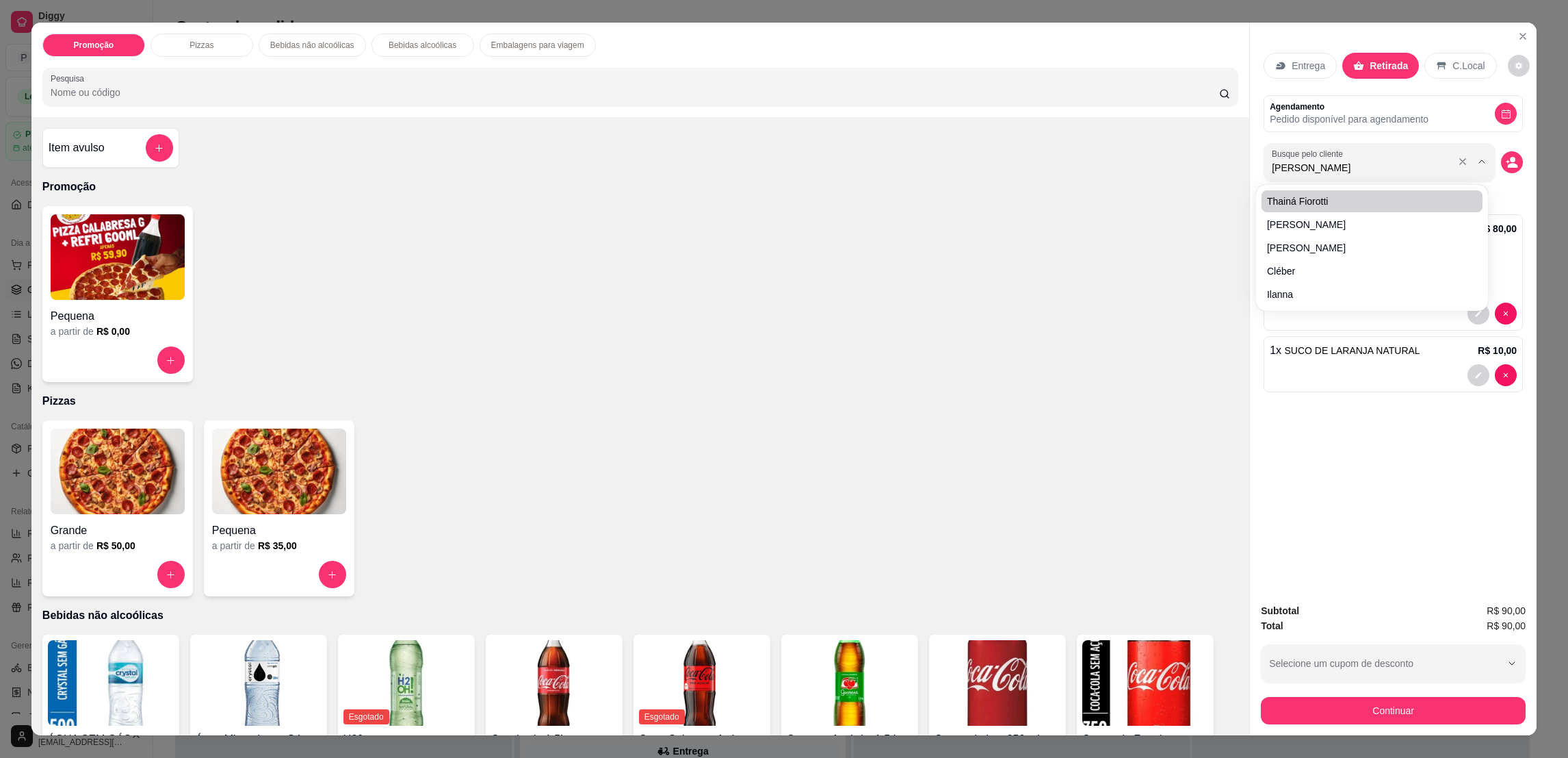
click at [1328, 168] on input "[PERSON_NAME]" at bounding box center [1360, 167] width 177 height 14
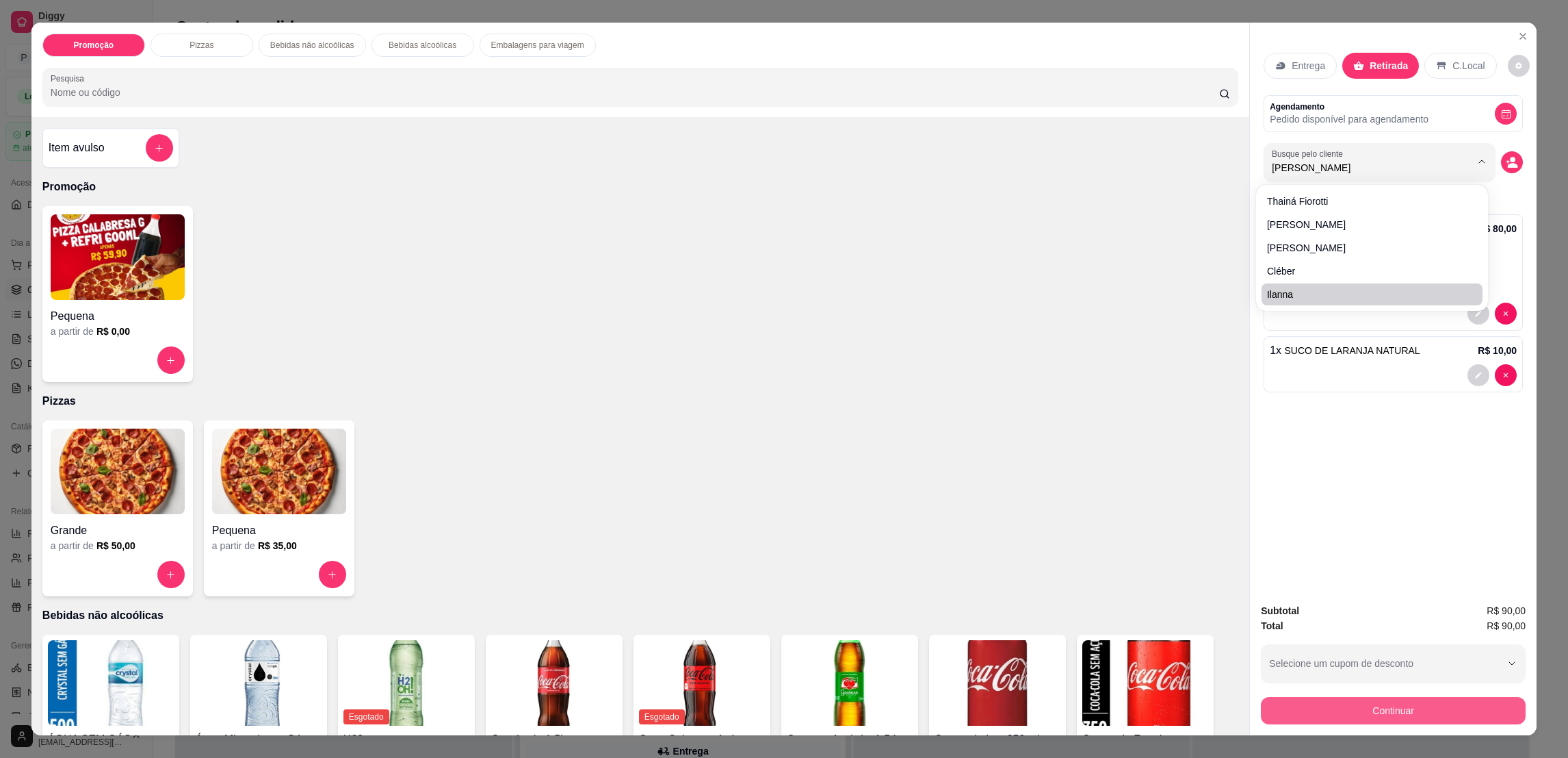
click at [1396, 711] on button "Continuar" at bounding box center [1393, 710] width 265 height 27
click at [1345, 704] on button "Continuar" at bounding box center [1393, 710] width 265 height 27
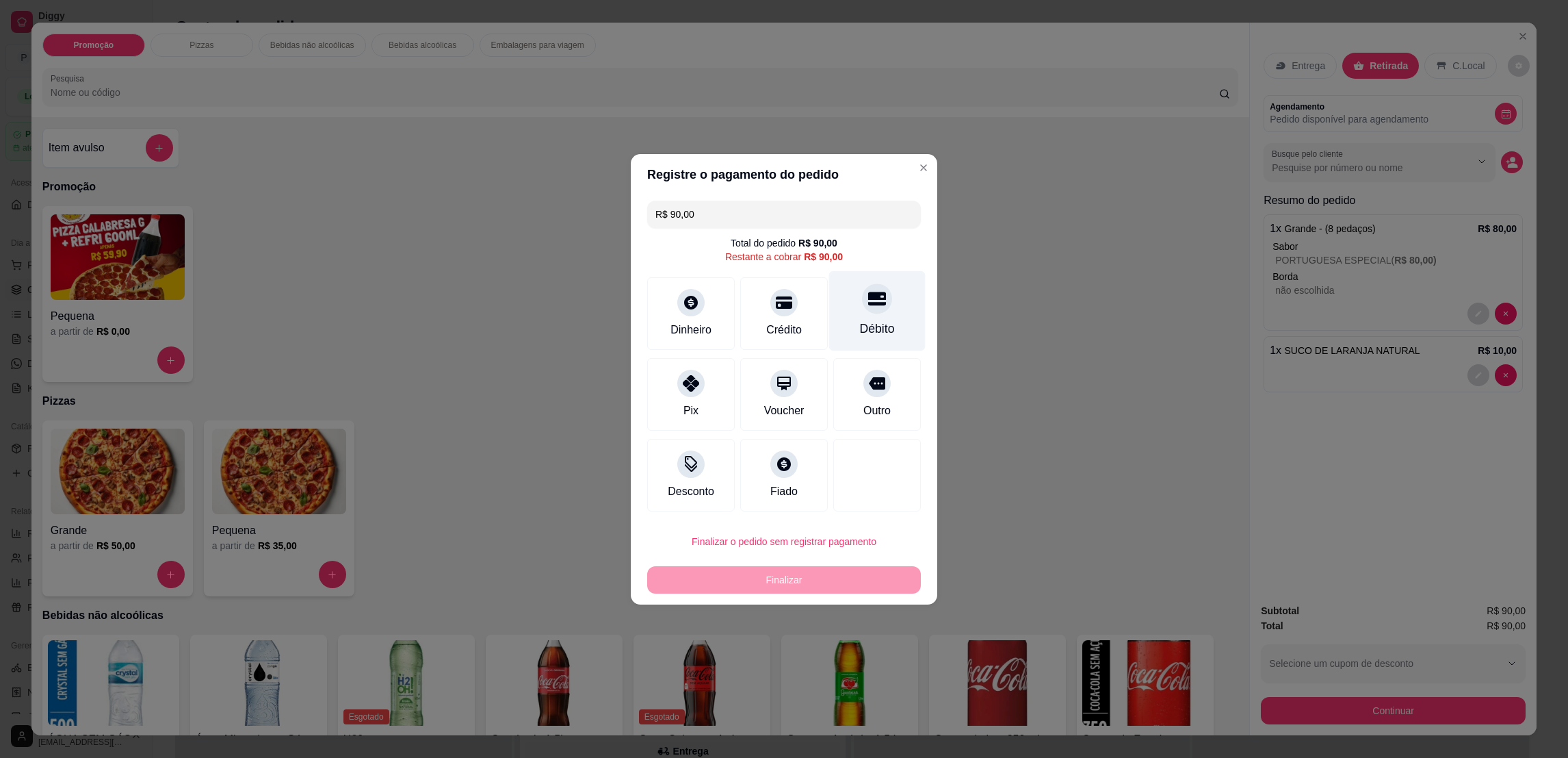
click at [847, 316] on div "Débito" at bounding box center [877, 310] width 96 height 80
type input "R$ 0,00"
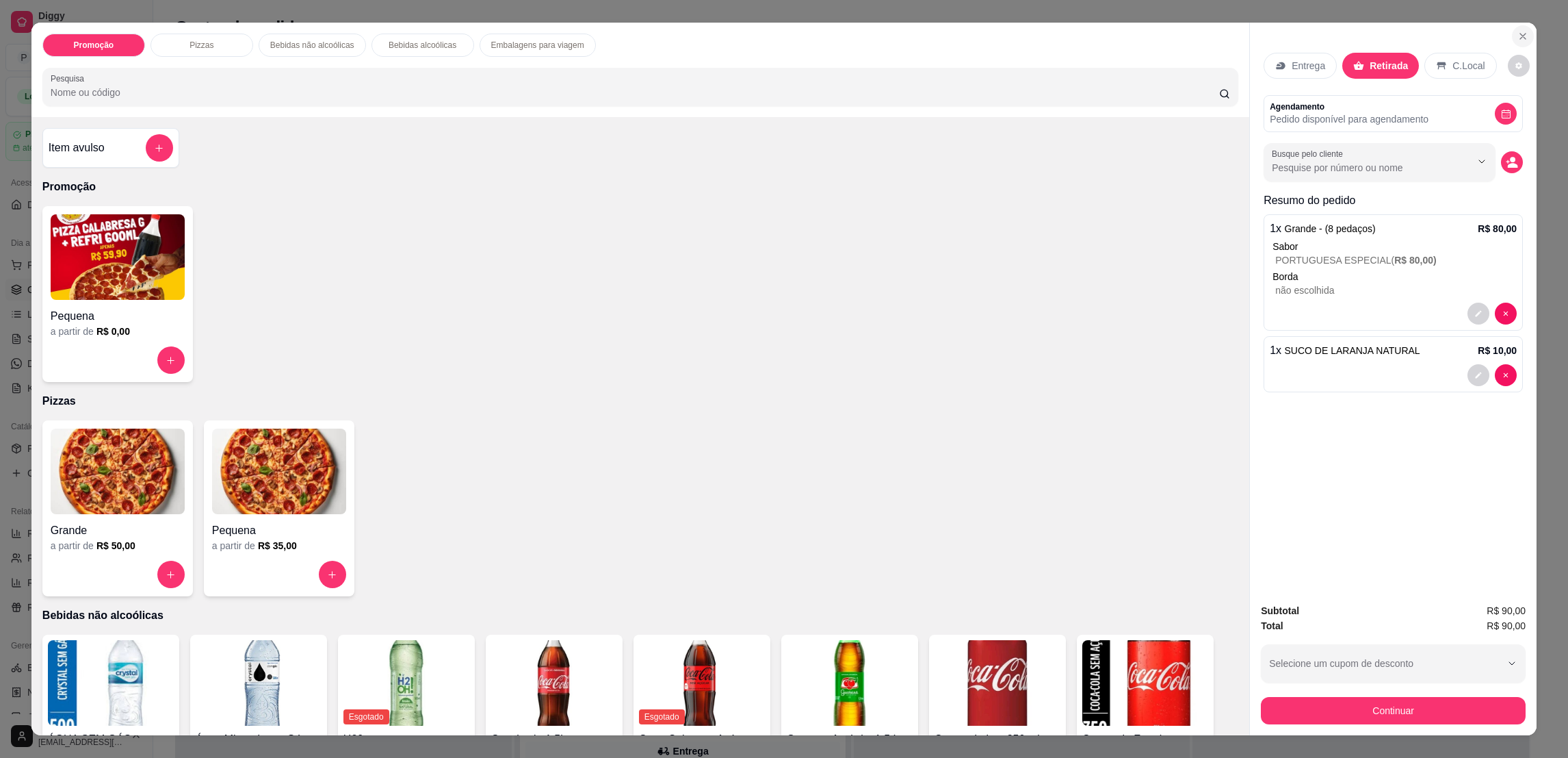
click at [1517, 41] on icon "Close" at bounding box center [1522, 36] width 11 height 11
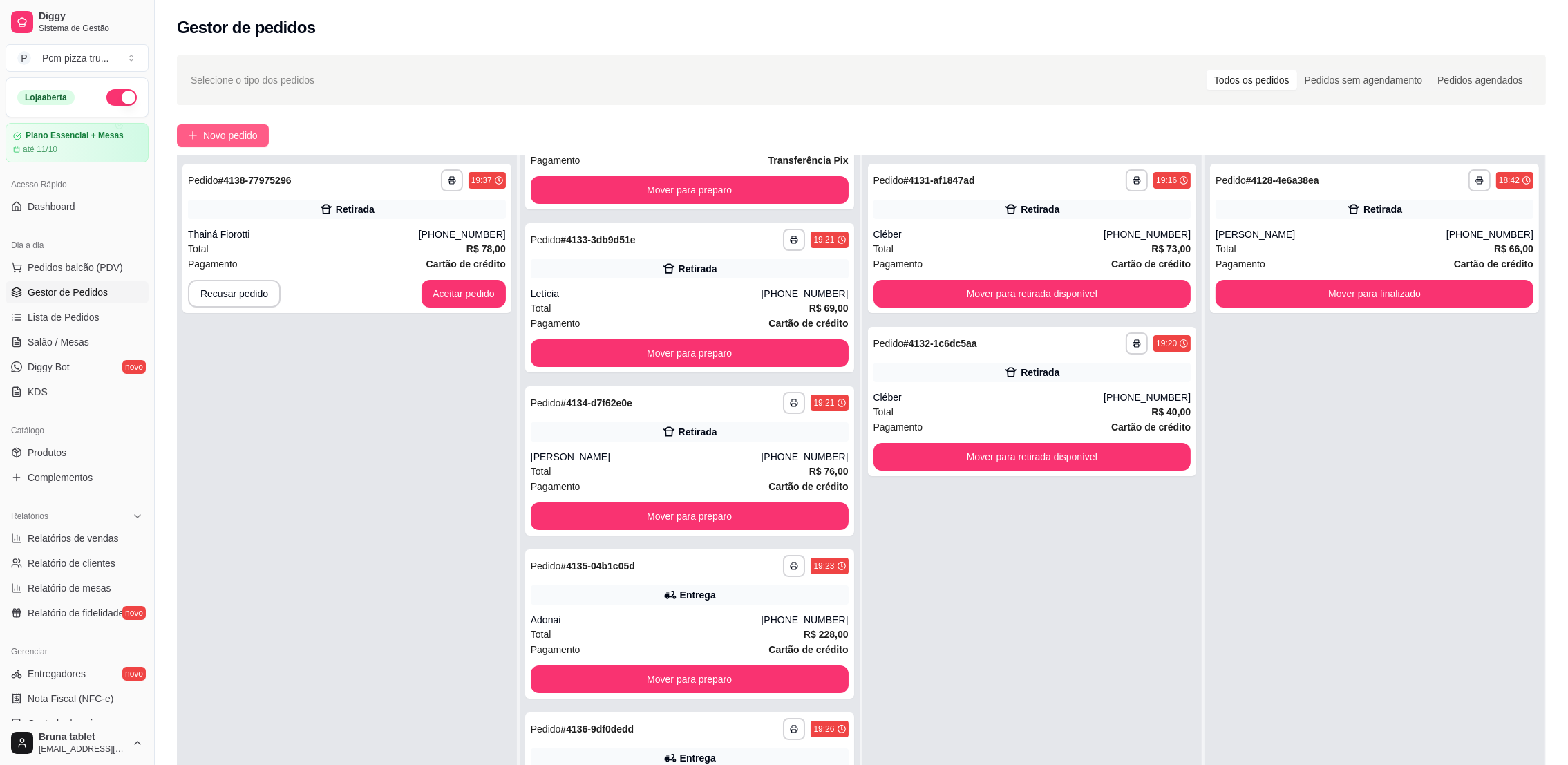
click at [252, 125] on button "Novo pedido" at bounding box center [223, 135] width 92 height 22
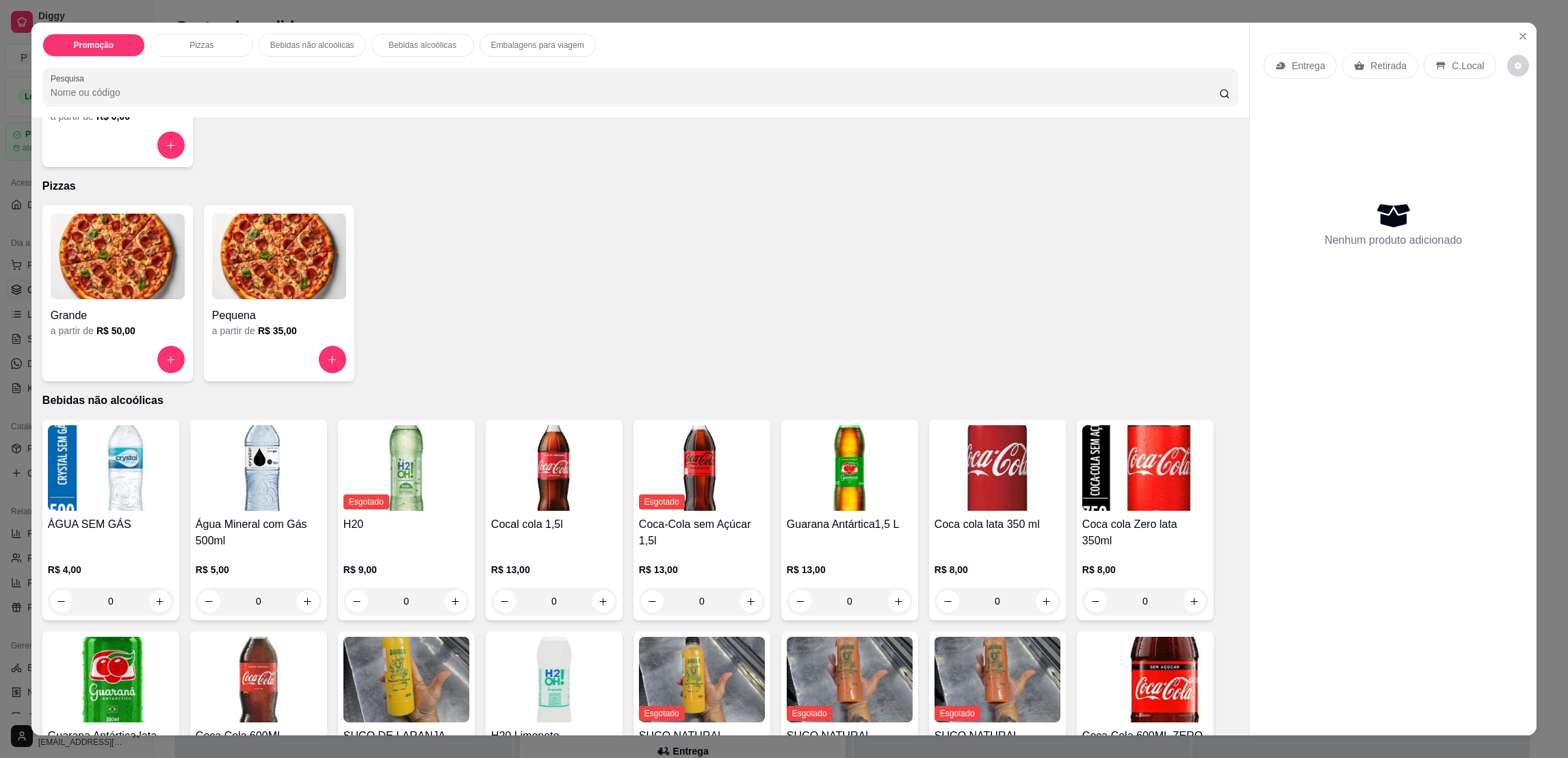
scroll to position [307, 0]
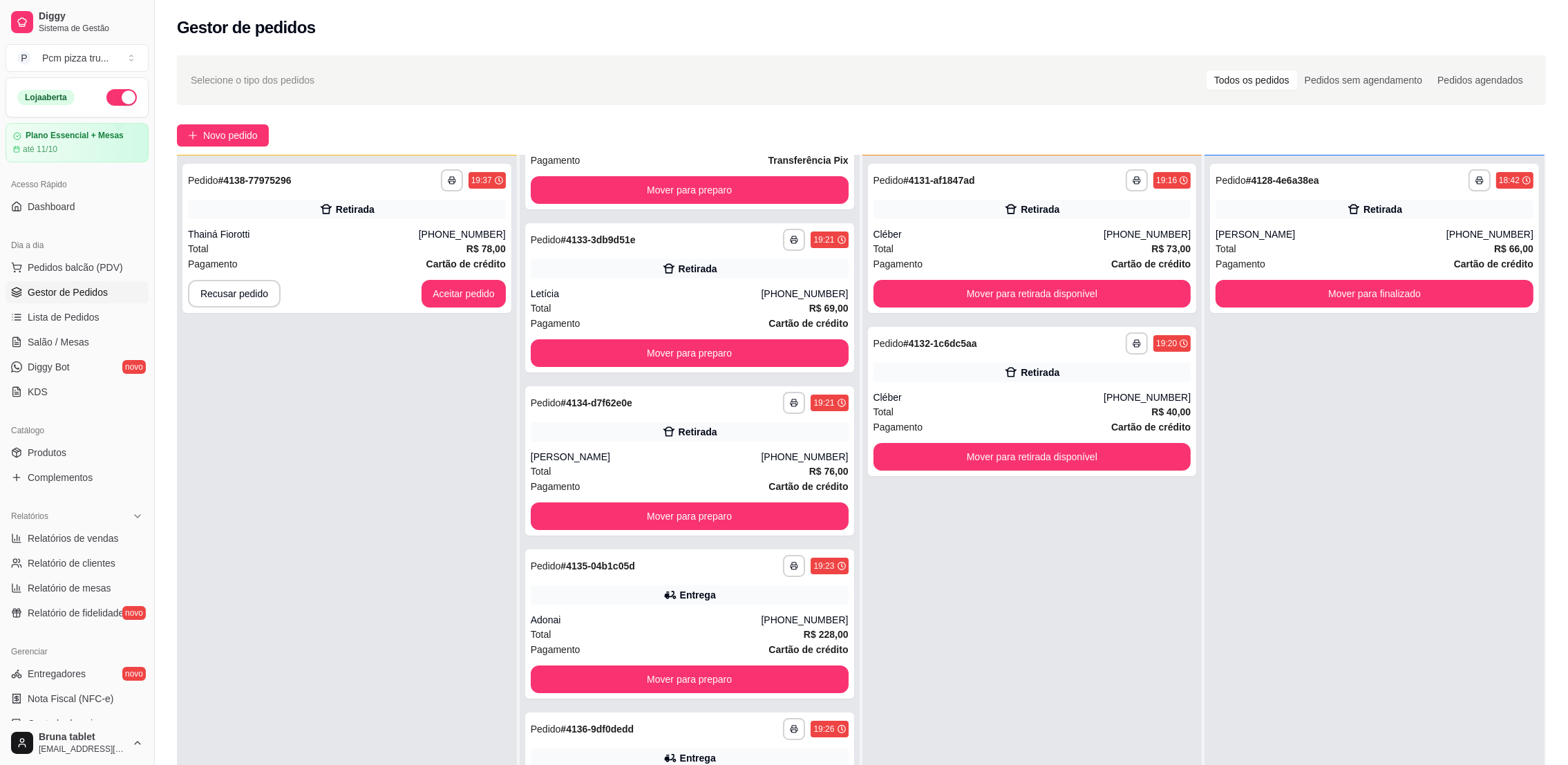
click at [226, 150] on div "**********" at bounding box center [861, 491] width 1413 height 889
click at [226, 132] on span "Novo pedido" at bounding box center [230, 135] width 54 height 15
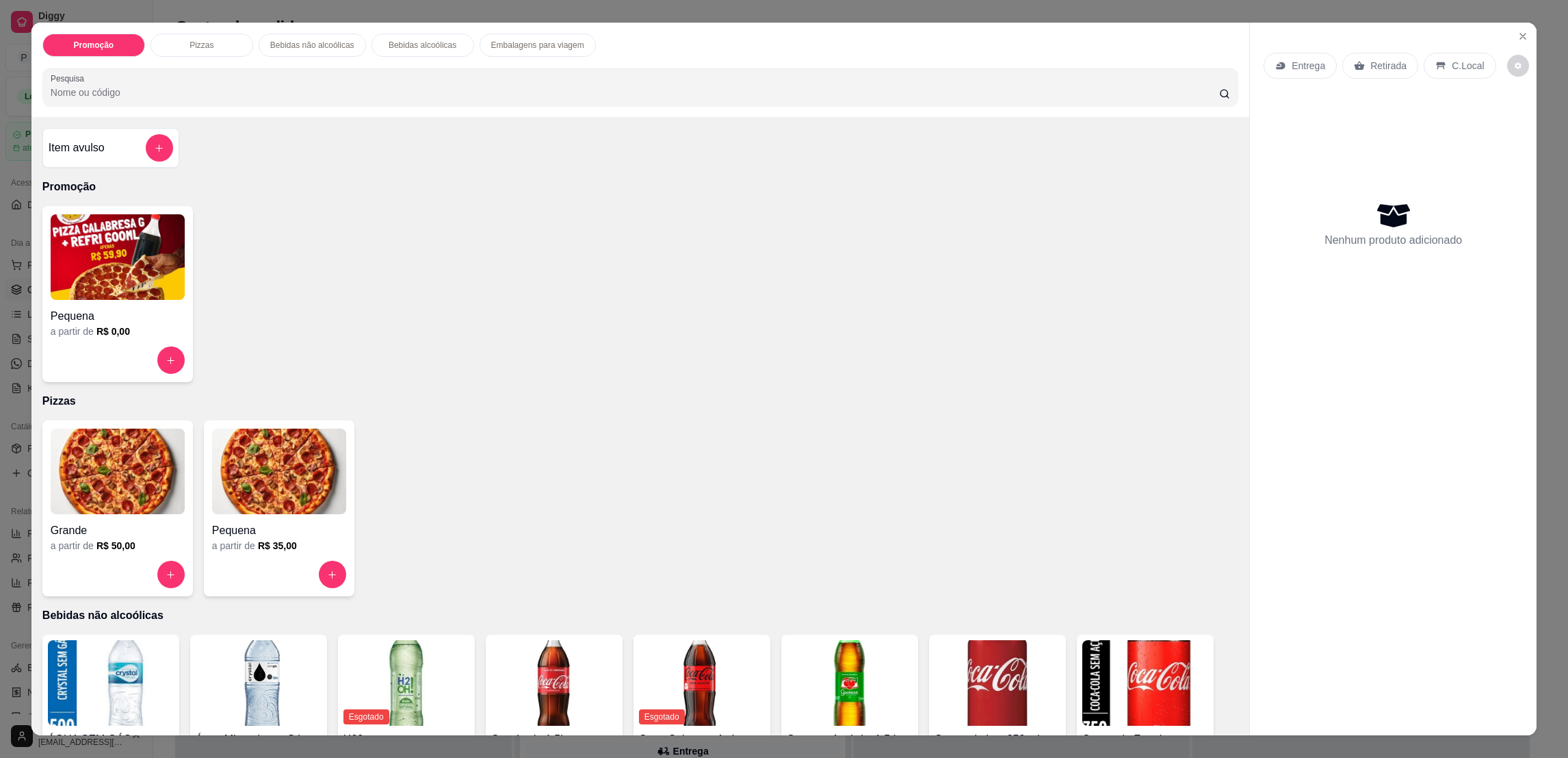
click at [144, 498] on img at bounding box center [117, 471] width 134 height 86
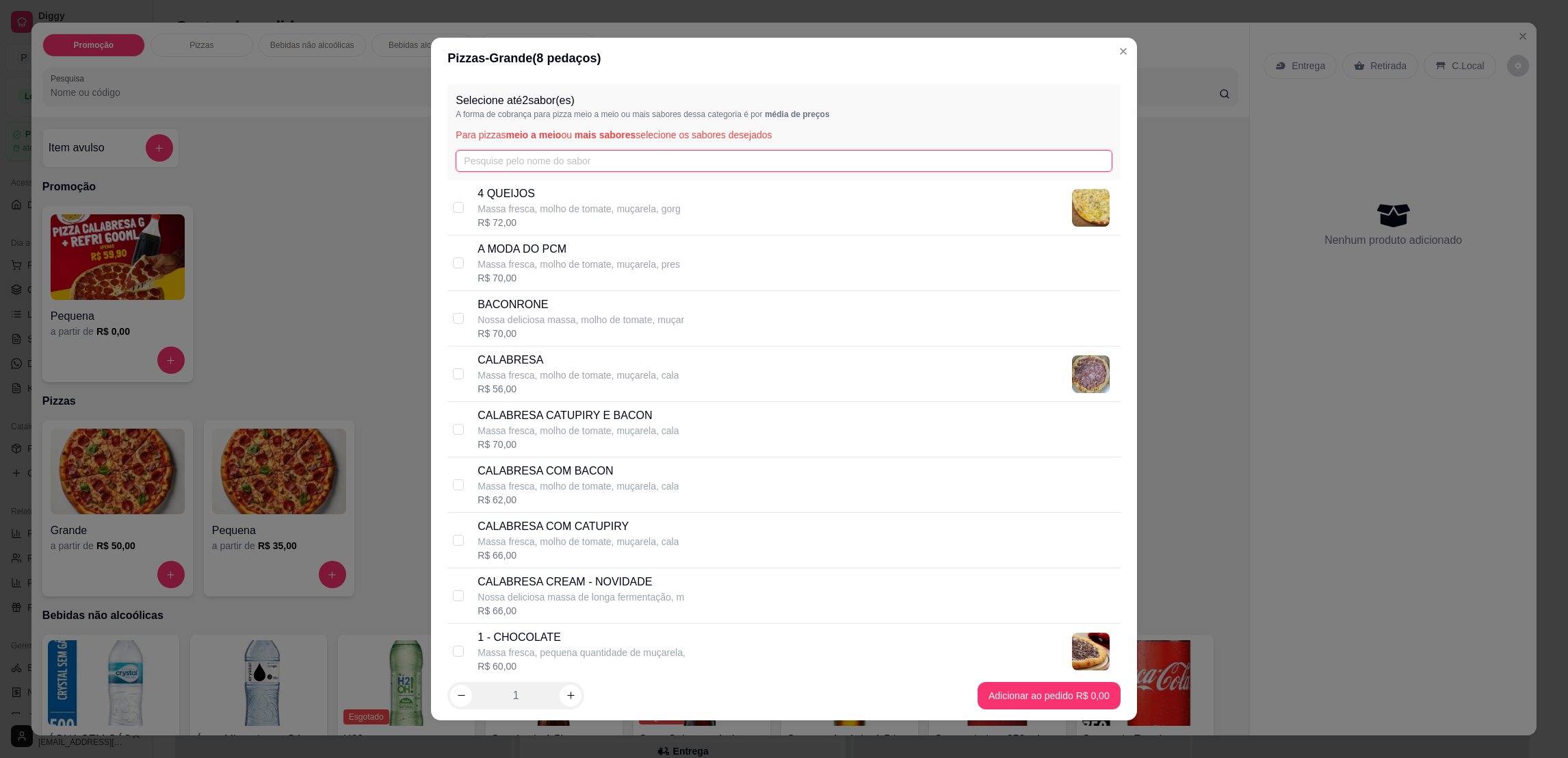
click at [609, 162] on input "text" at bounding box center [783, 160] width 656 height 22
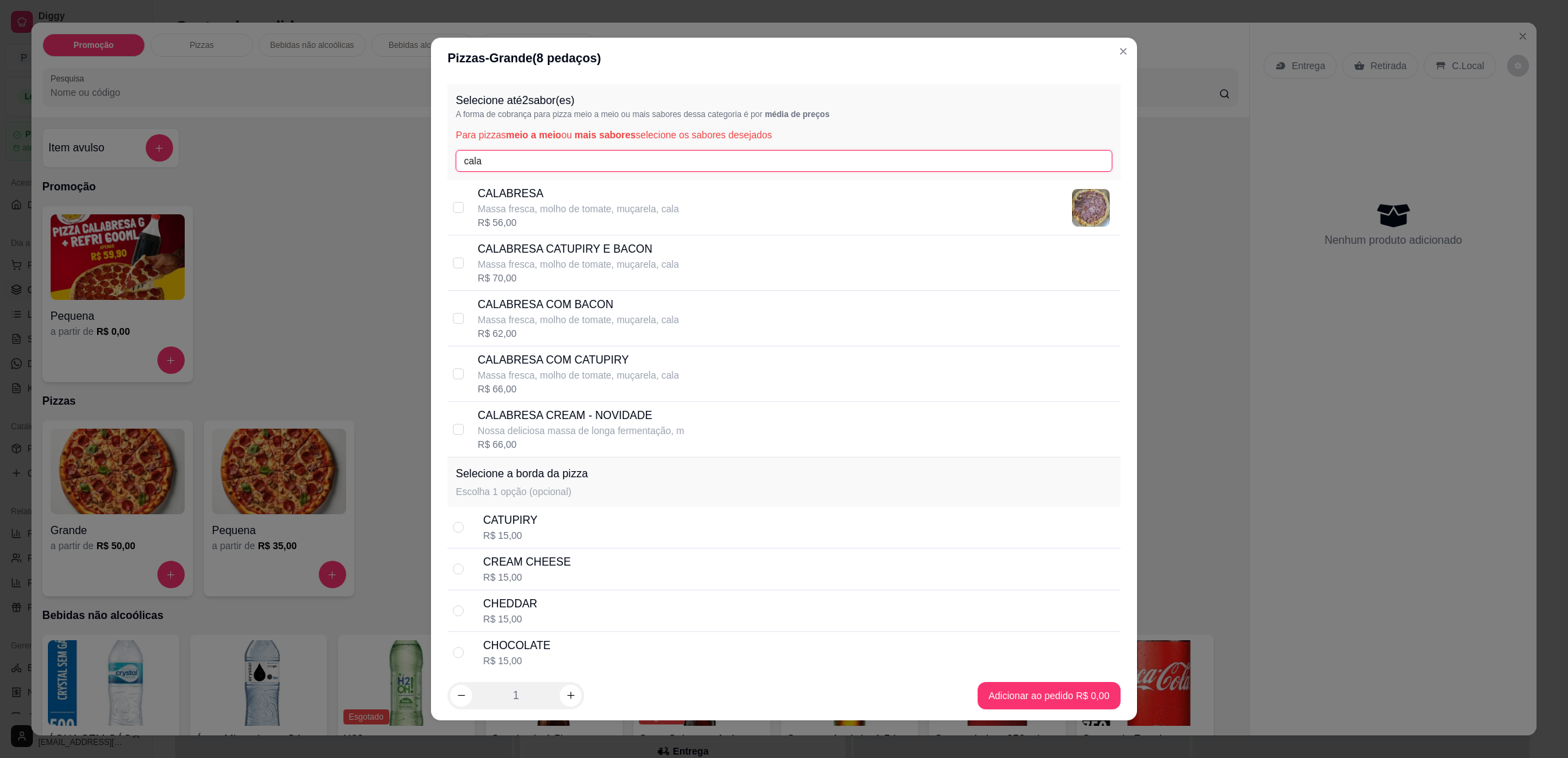
type input "cala"
click at [612, 212] on p "Massa fresca, molho de tomate, muçarela, cala" at bounding box center [577, 208] width 201 height 14
checkbox input "true"
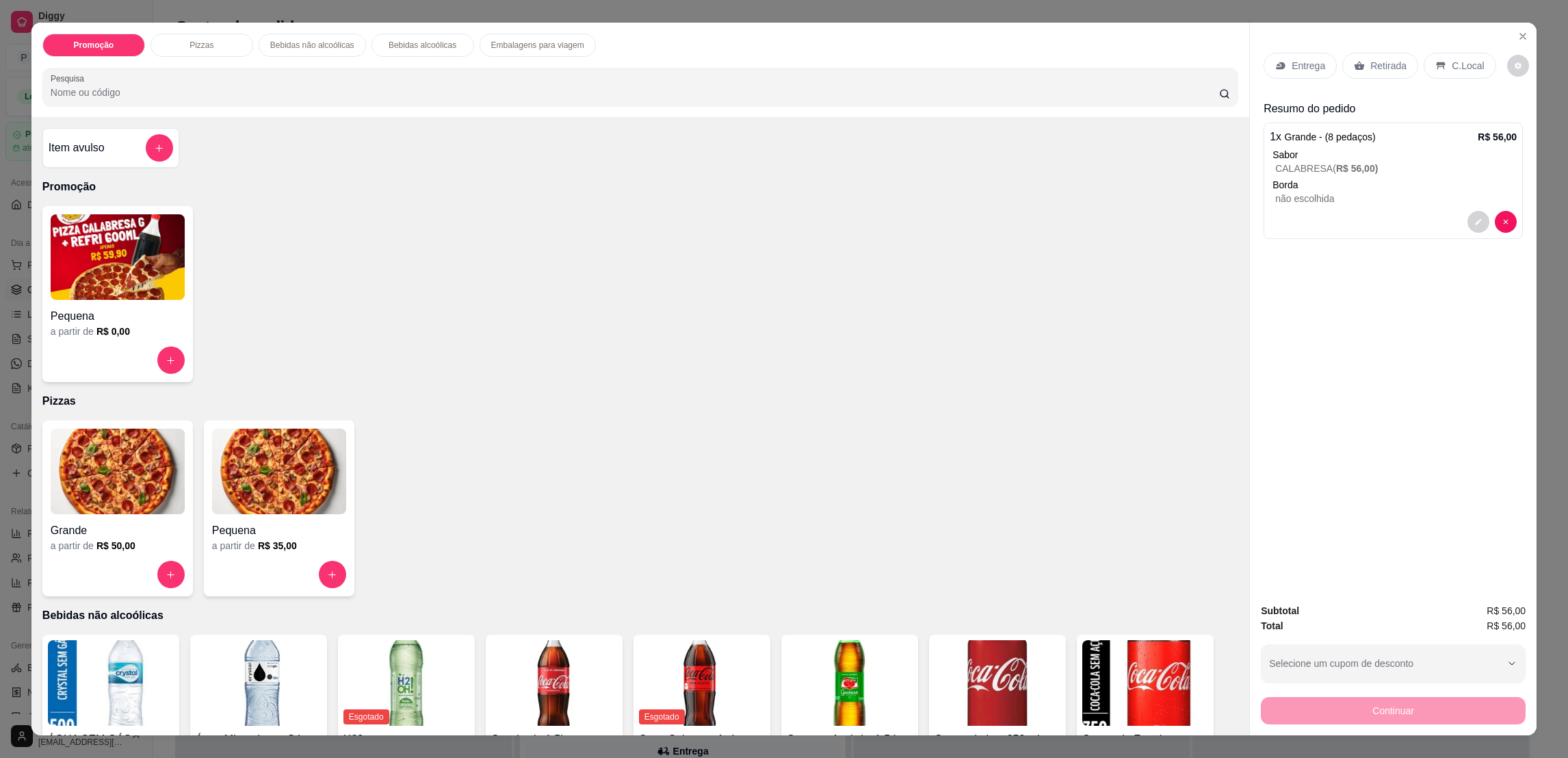
click at [111, 480] on img at bounding box center [117, 471] width 134 height 86
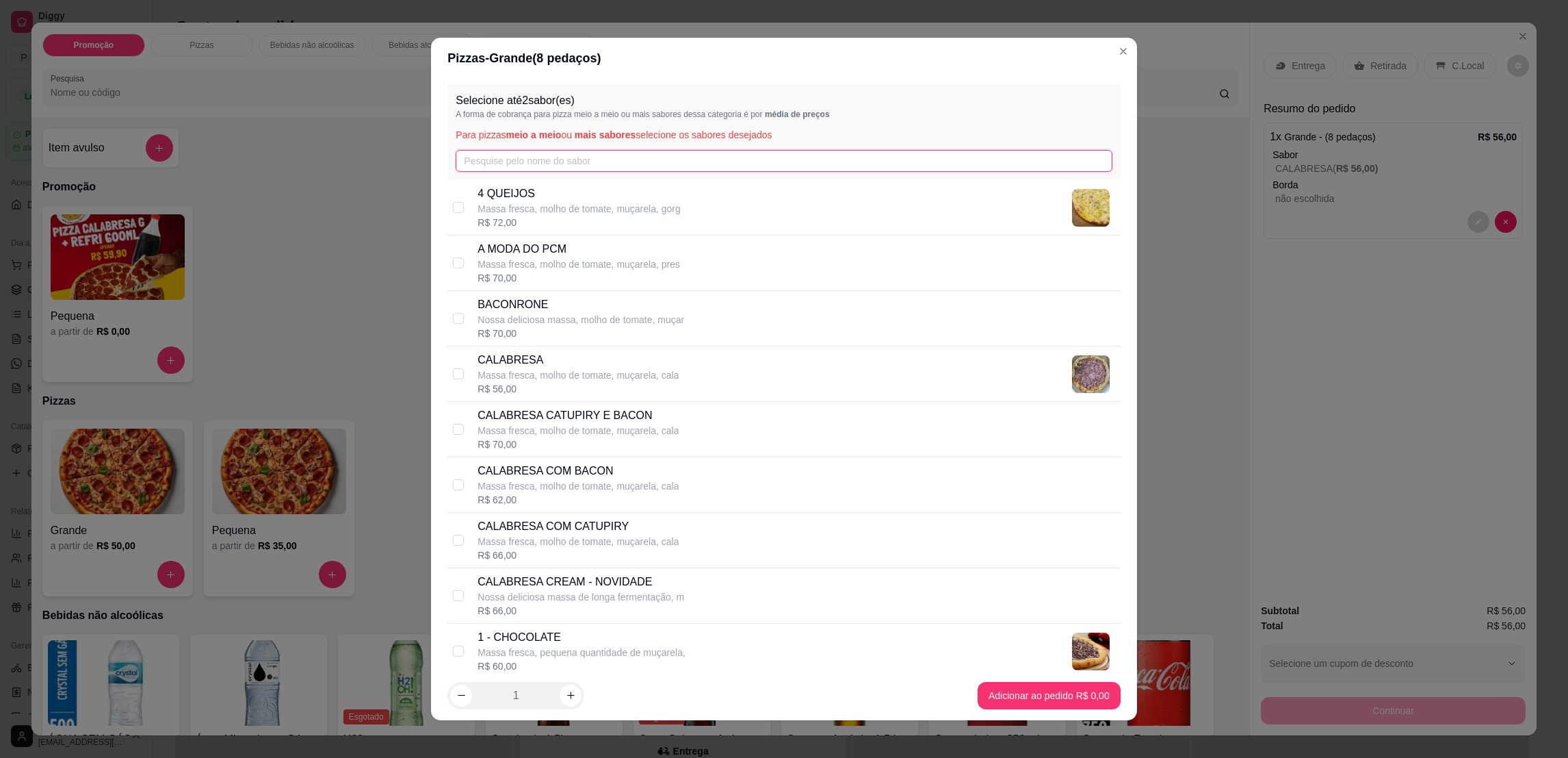
click at [589, 152] on input "text" at bounding box center [783, 160] width 656 height 22
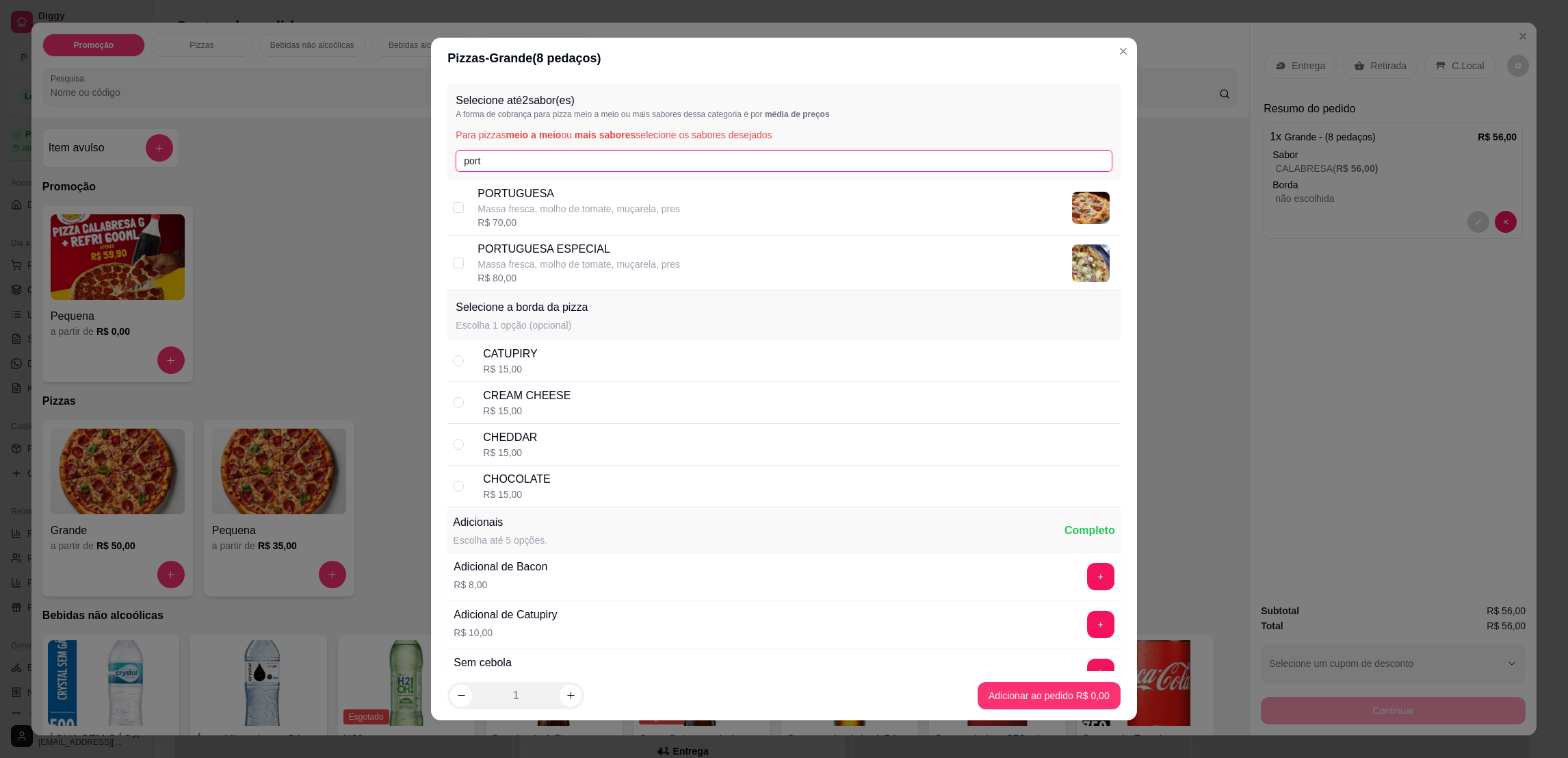
type input "port"
click at [659, 199] on p "PORTUGUESA" at bounding box center [578, 193] width 203 height 16
checkbox input "true"
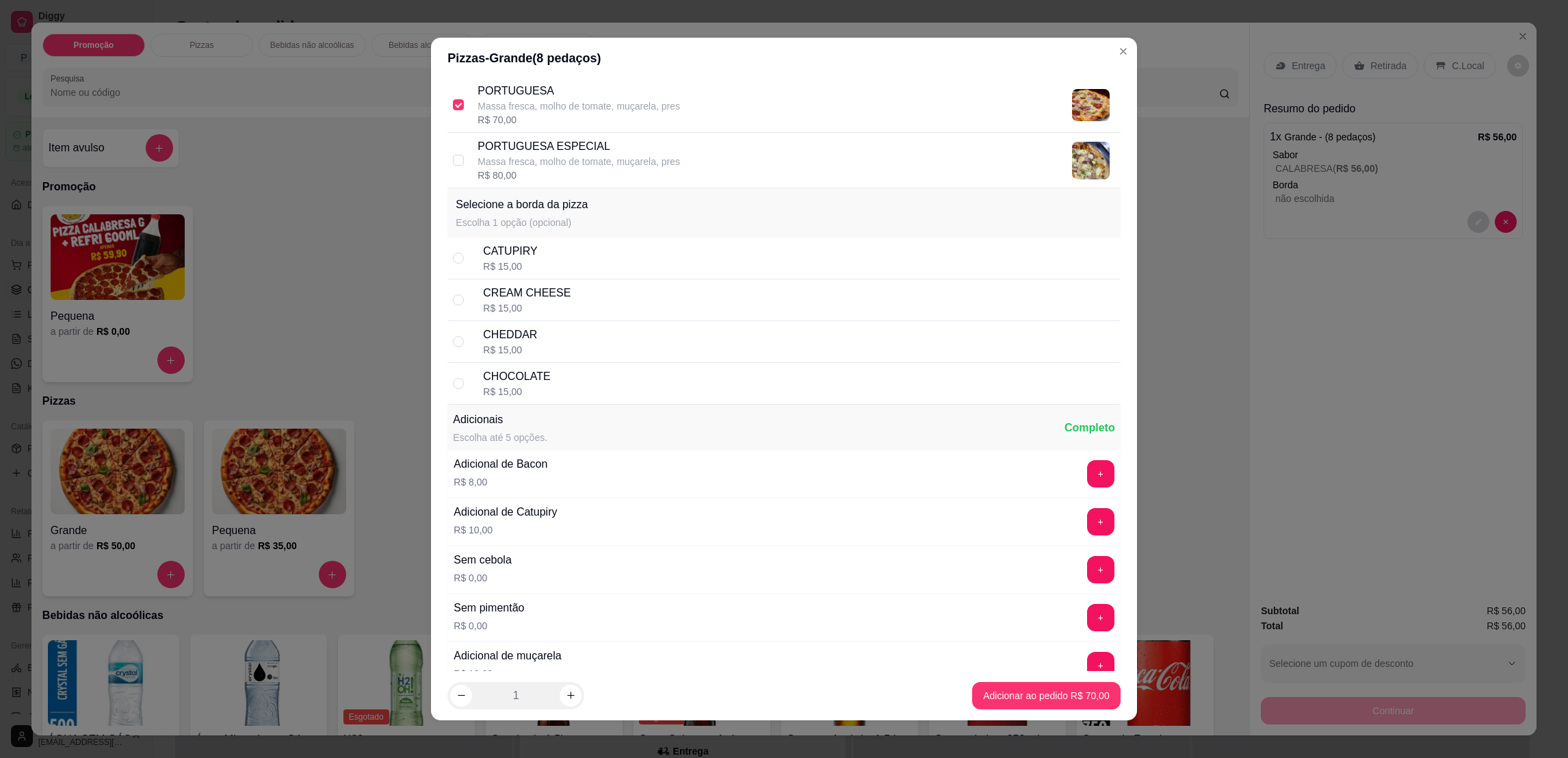
click at [584, 255] on div "CATUPIRY R$ 15,00" at bounding box center [798, 258] width 631 height 30
radio input "true"
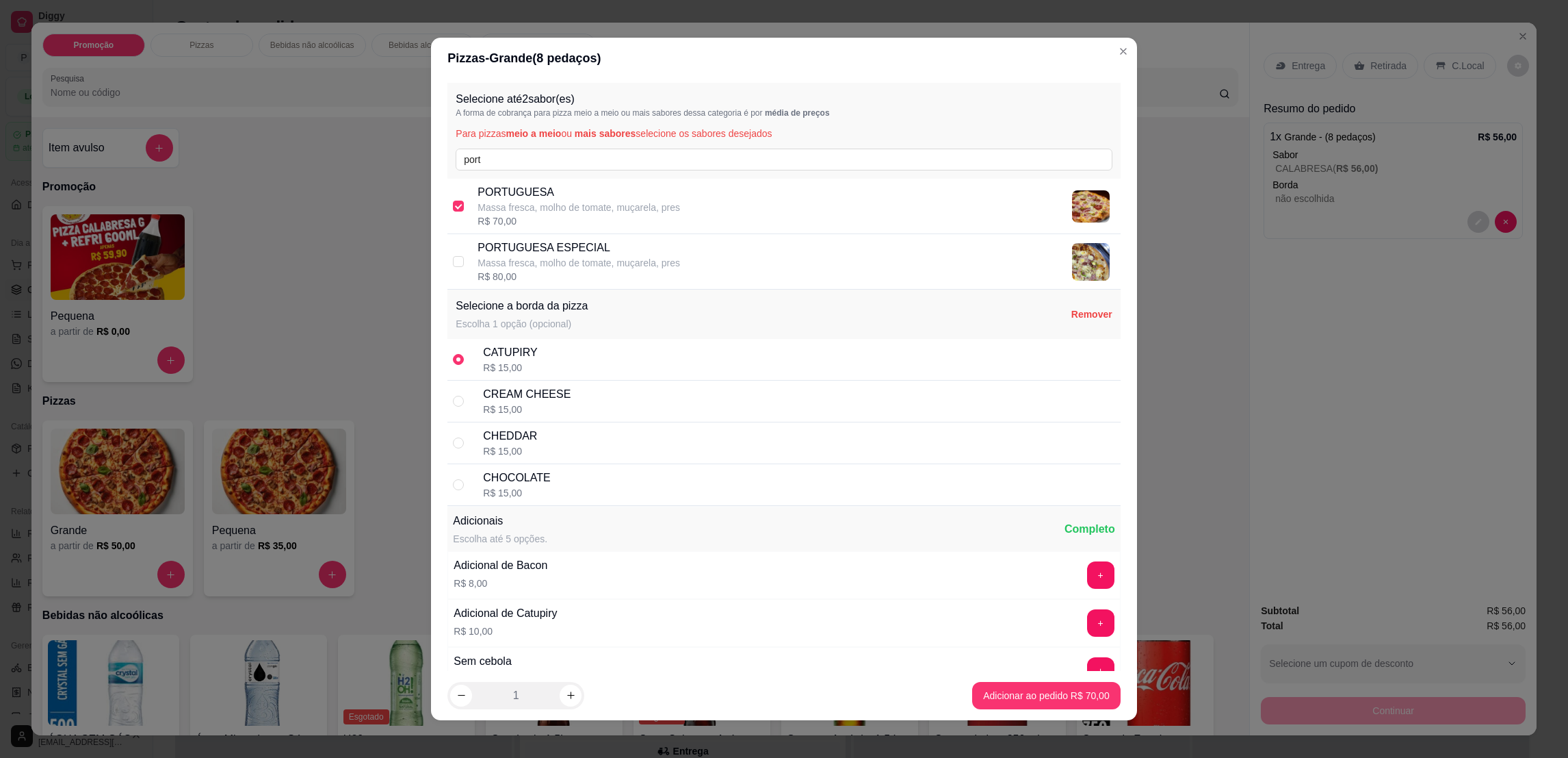
scroll to position [0, 0]
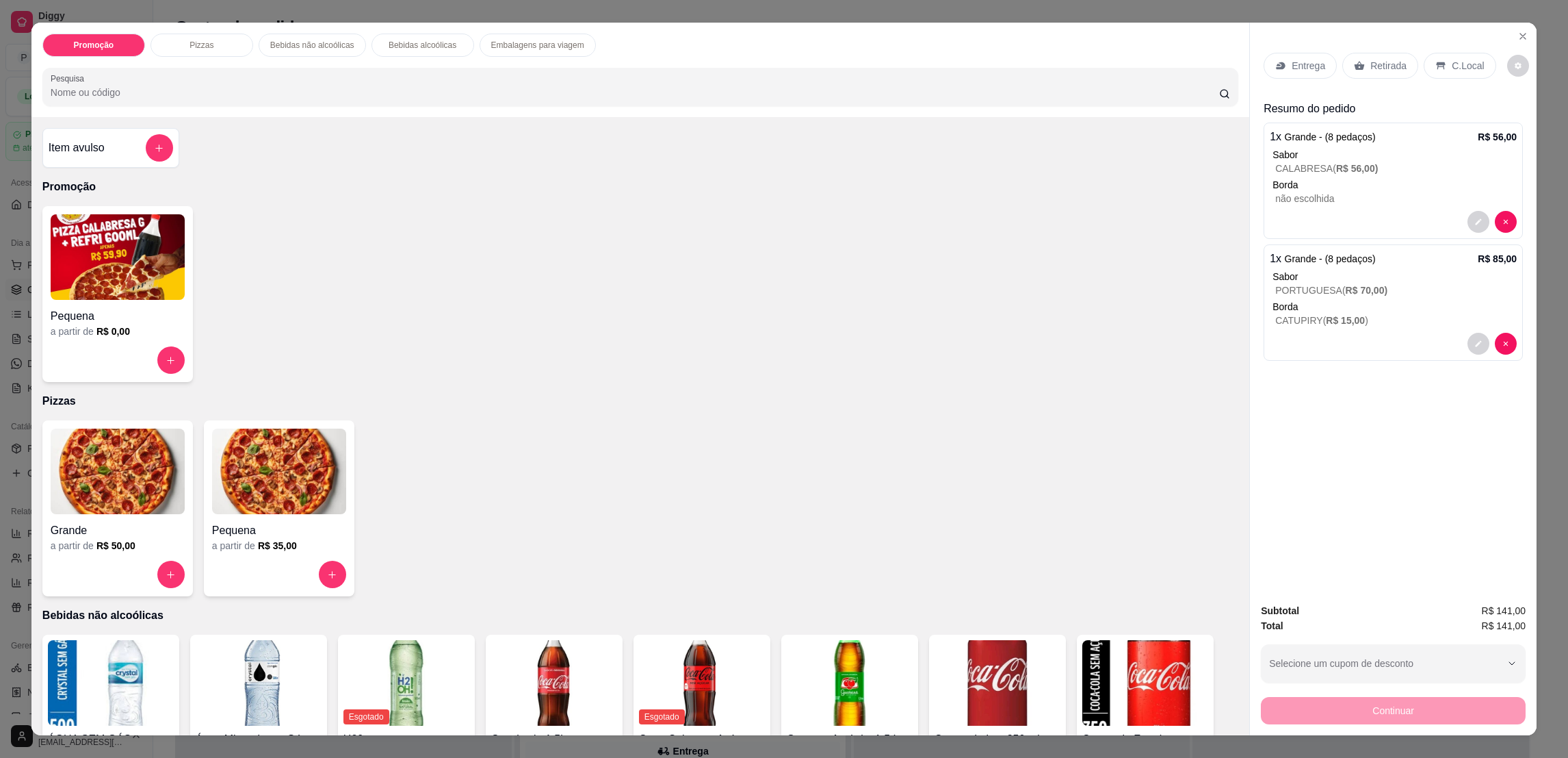
click at [1423, 169] on p "CALABRESA ( R$ 56,00 )" at bounding box center [1396, 168] width 242 height 14
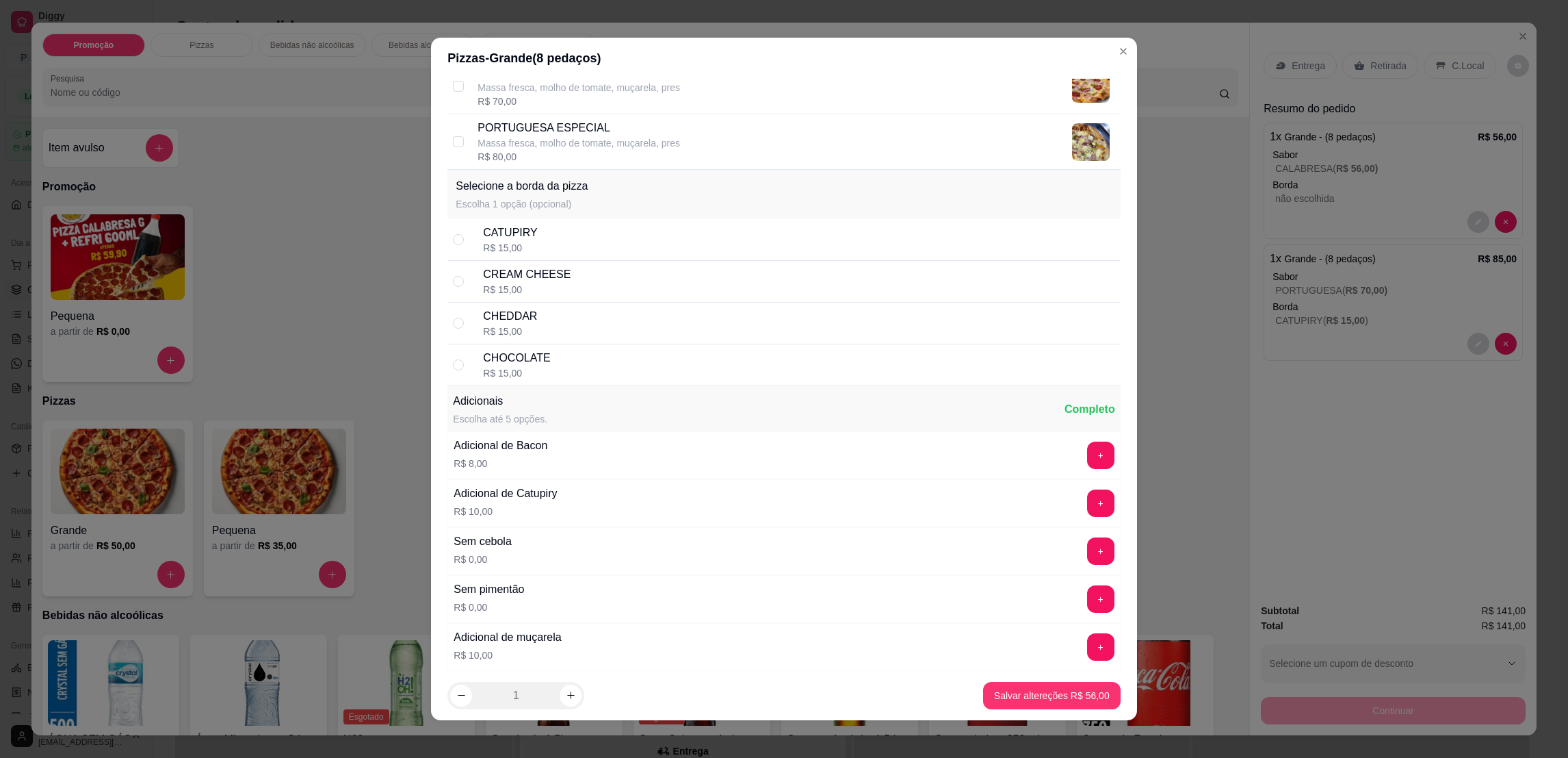
scroll to position [1847, 0]
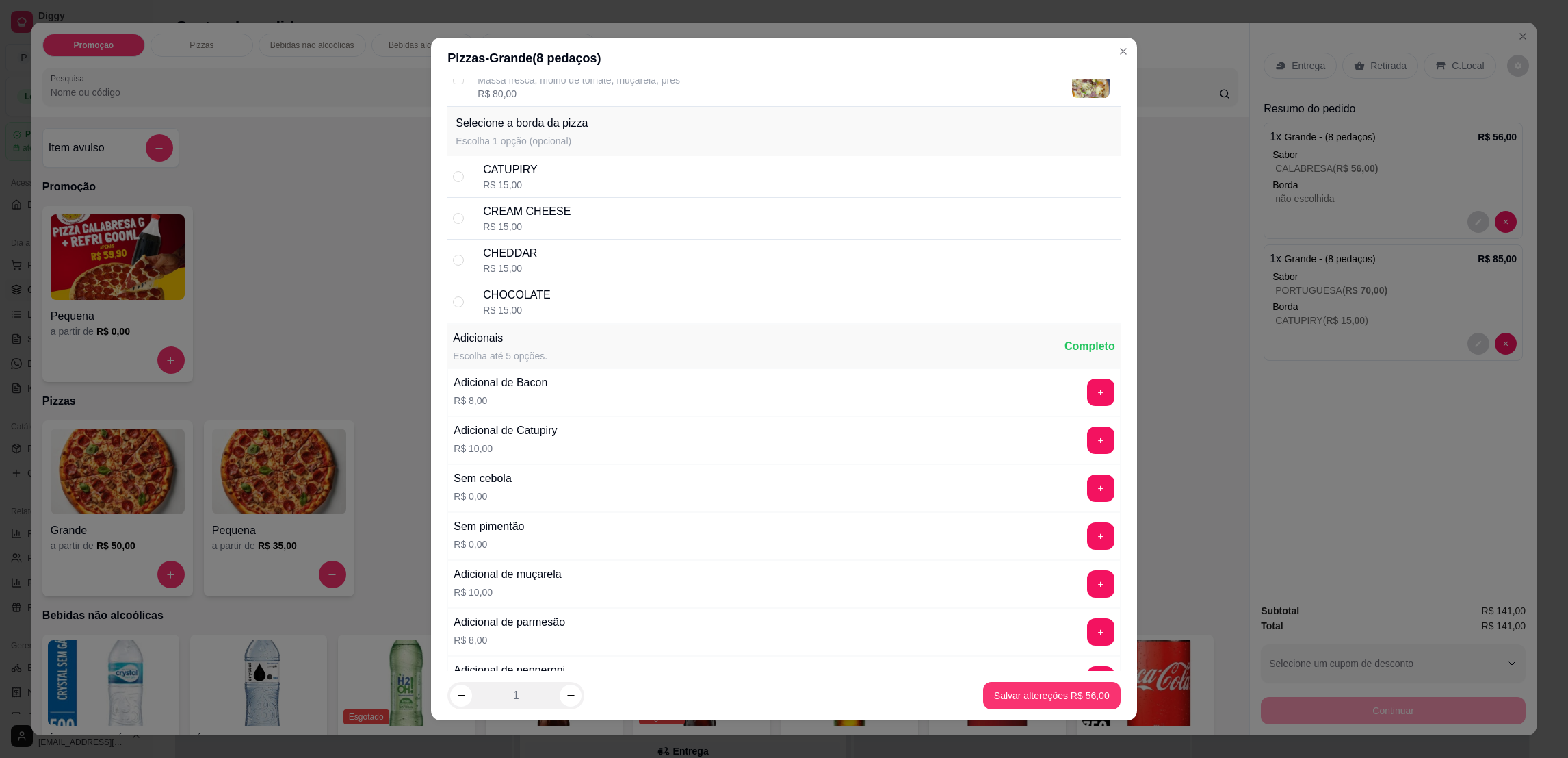
click at [504, 189] on div "R$ 15,00" at bounding box center [509, 184] width 54 height 14
radio input "true"
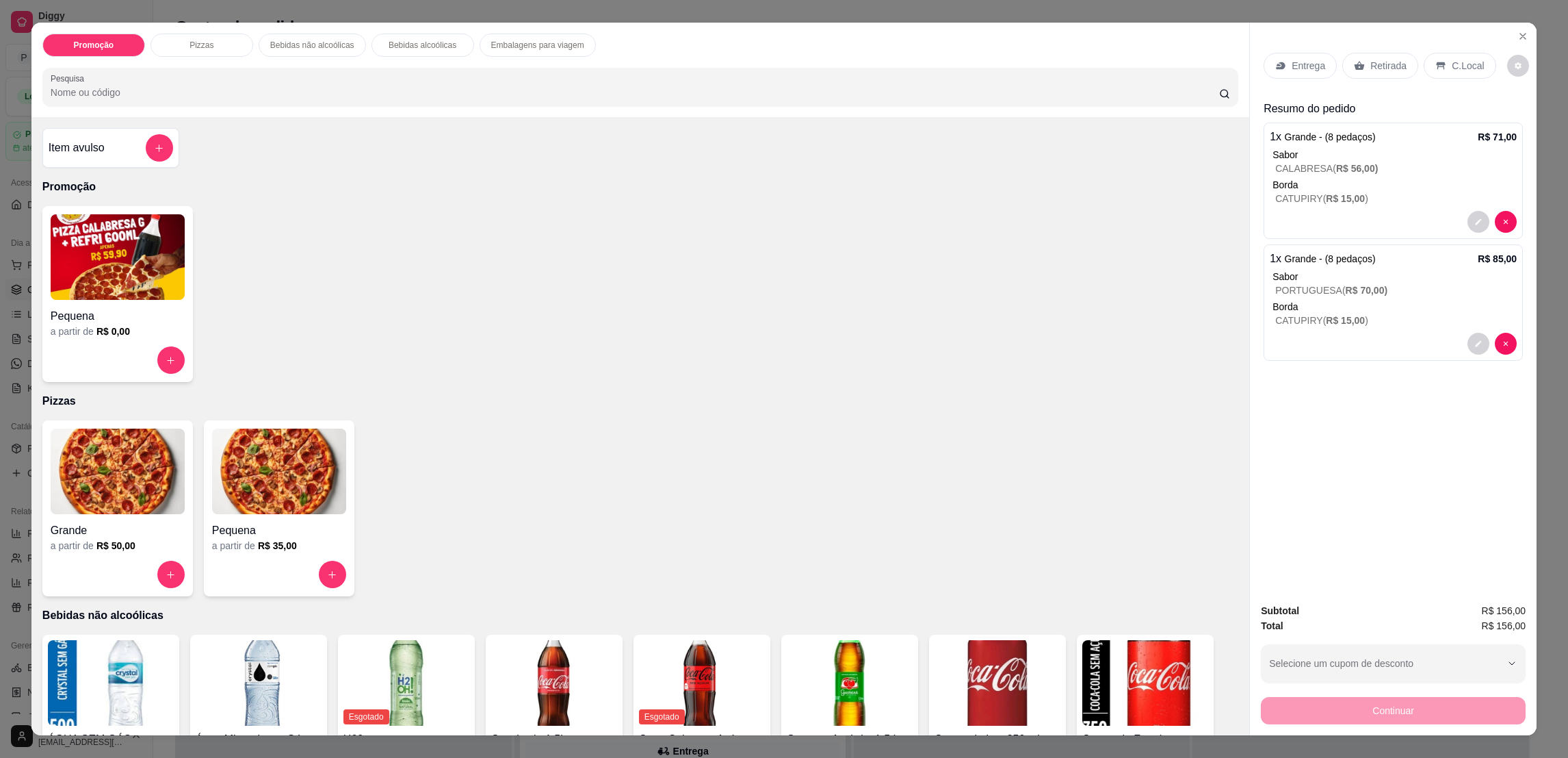
click at [1377, 65] on p "Retirada" at bounding box center [1388, 65] width 36 height 14
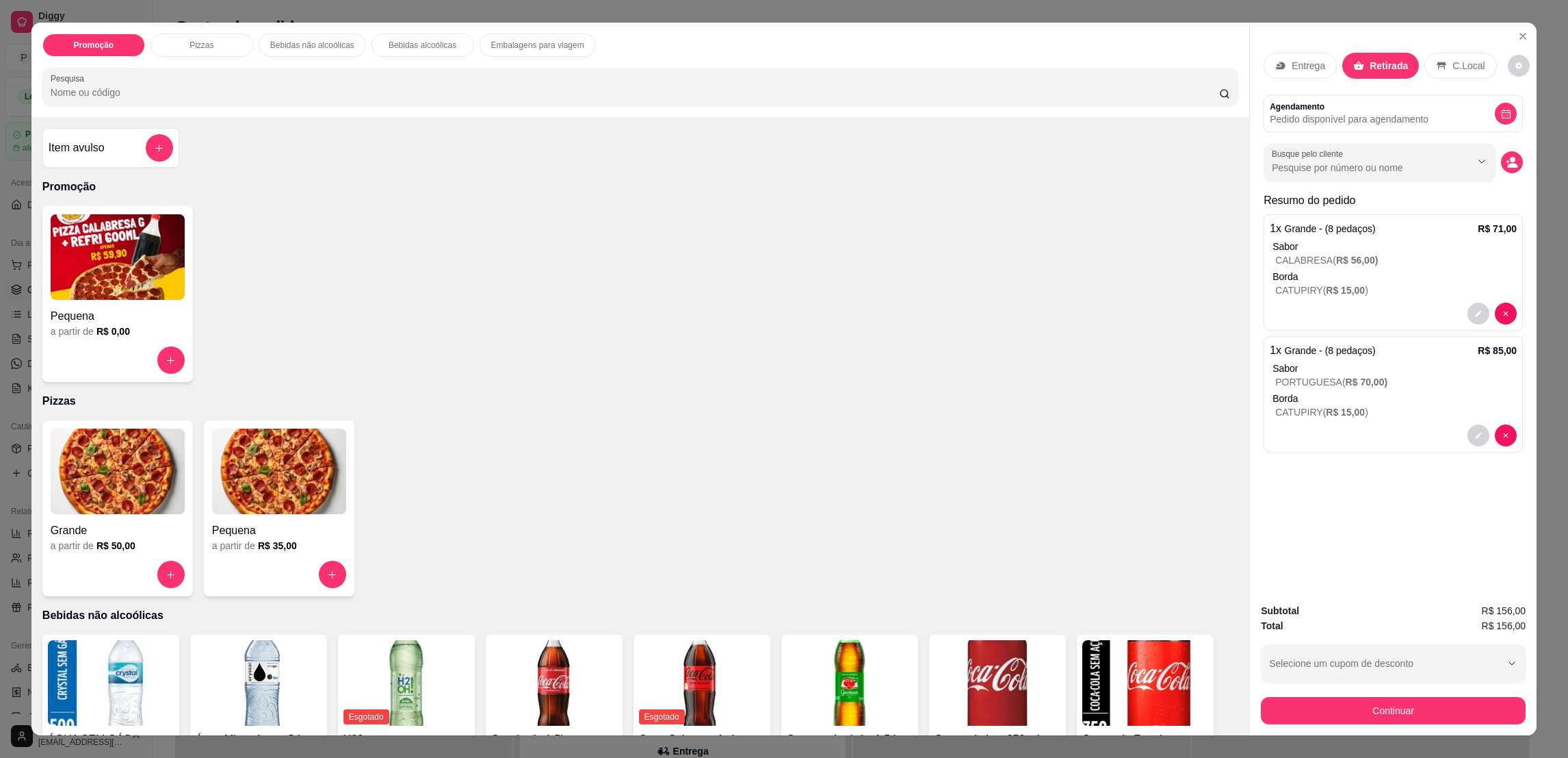
click at [1372, 114] on p "Pedido disponível para agendamento" at bounding box center [1349, 119] width 159 height 14
click at [1365, 171] on input "Busque pelo cliente" at bounding box center [1360, 167] width 177 height 14
click at [1393, 557] on div "Entrega Retirada C.Local Agendamento Pedido disponível para agendamento Busque …" at bounding box center [1393, 307] width 287 height 570
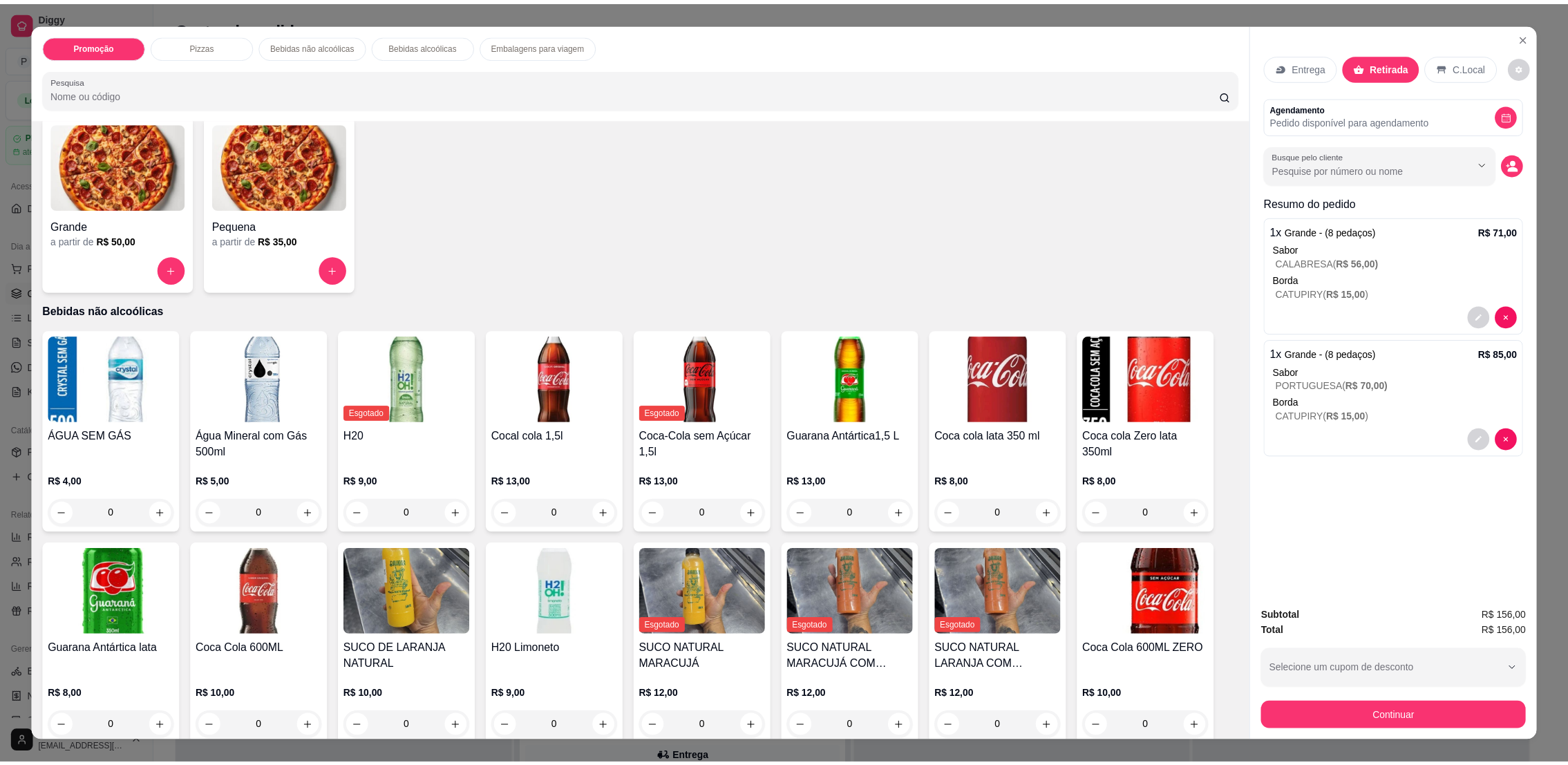
scroll to position [414, 0]
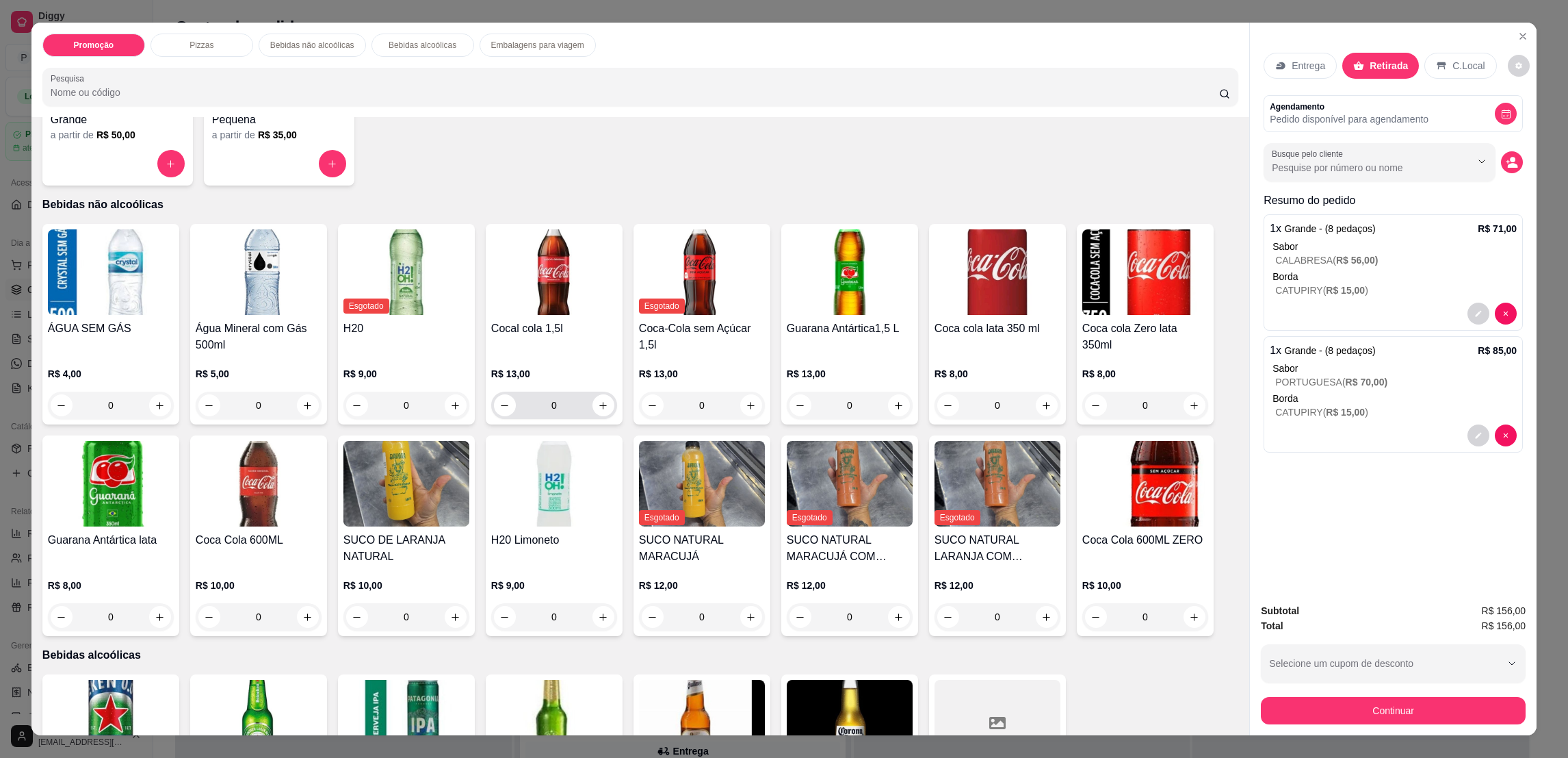
click at [589, 417] on div "0" at bounding box center [554, 405] width 120 height 27
click at [600, 406] on icon "increase-product-quantity" at bounding box center [603, 405] width 7 height 7
type input "1"
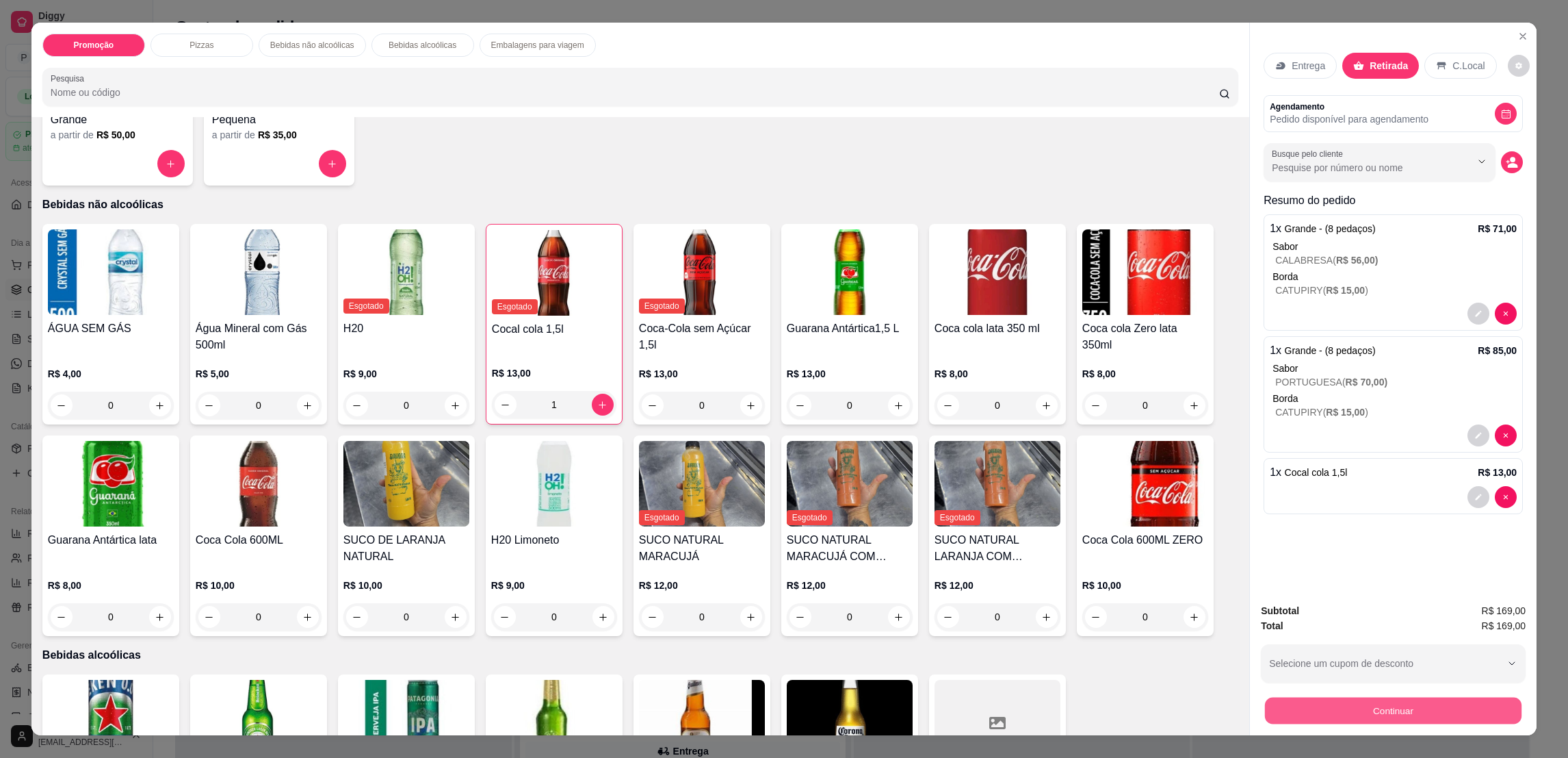
click at [1320, 714] on button "Continuar" at bounding box center [1393, 709] width 256 height 26
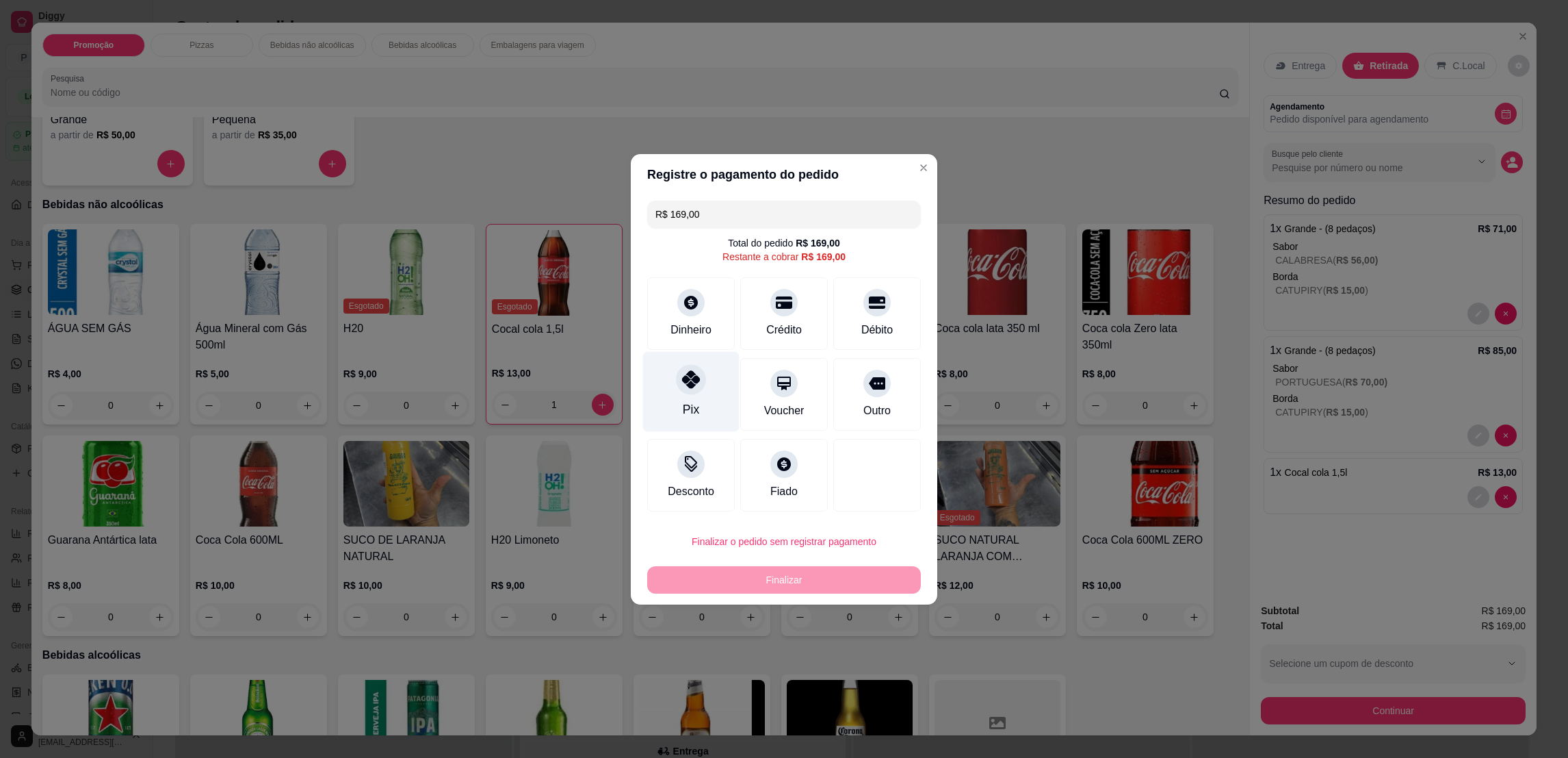
click at [690, 401] on div "Pix" at bounding box center [690, 409] width 16 height 18
type input "R$ 0,00"
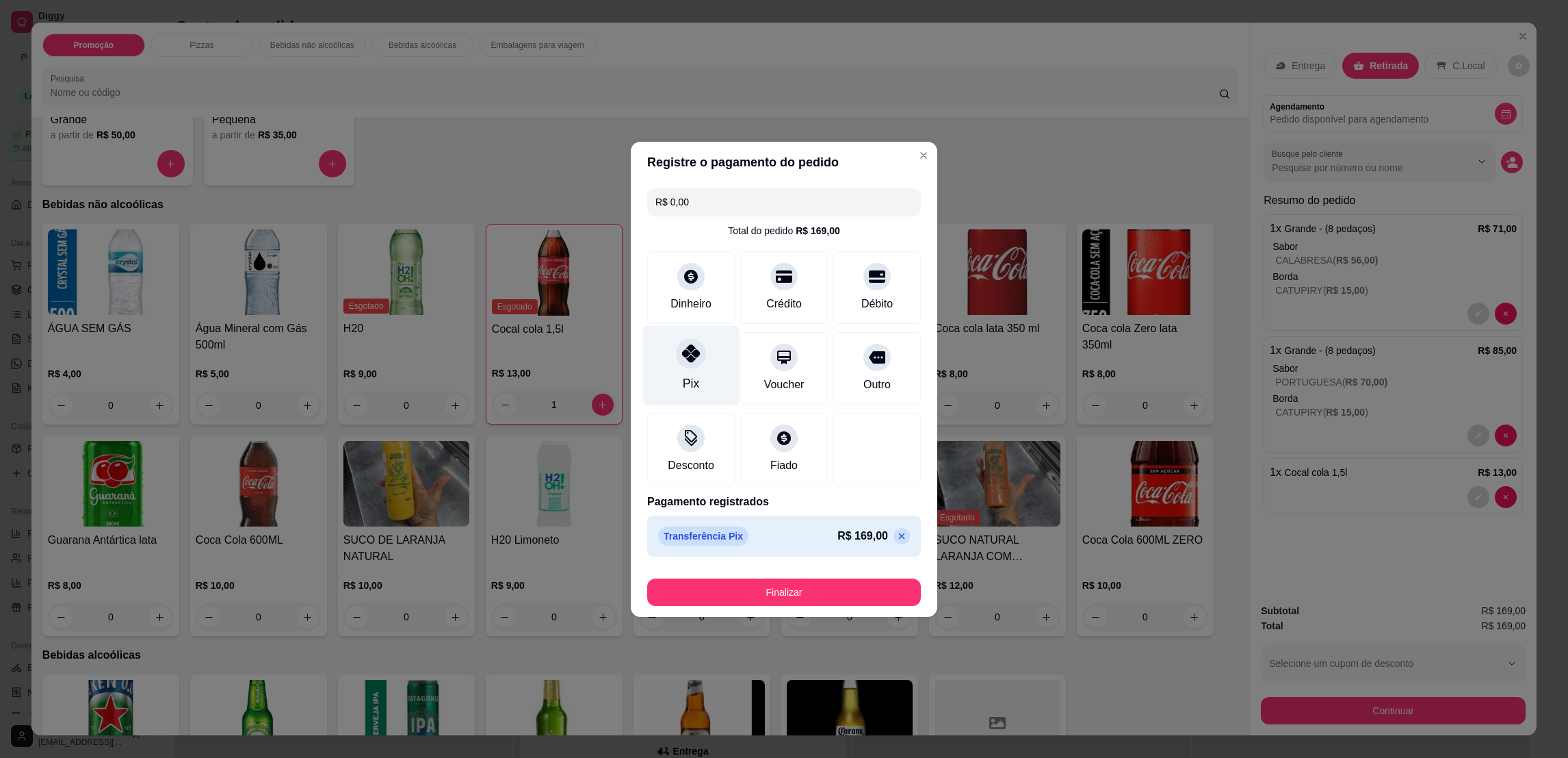
click at [693, 366] on div at bounding box center [691, 353] width 30 height 30
click at [775, 591] on button "Finalizar" at bounding box center [784, 592] width 274 height 27
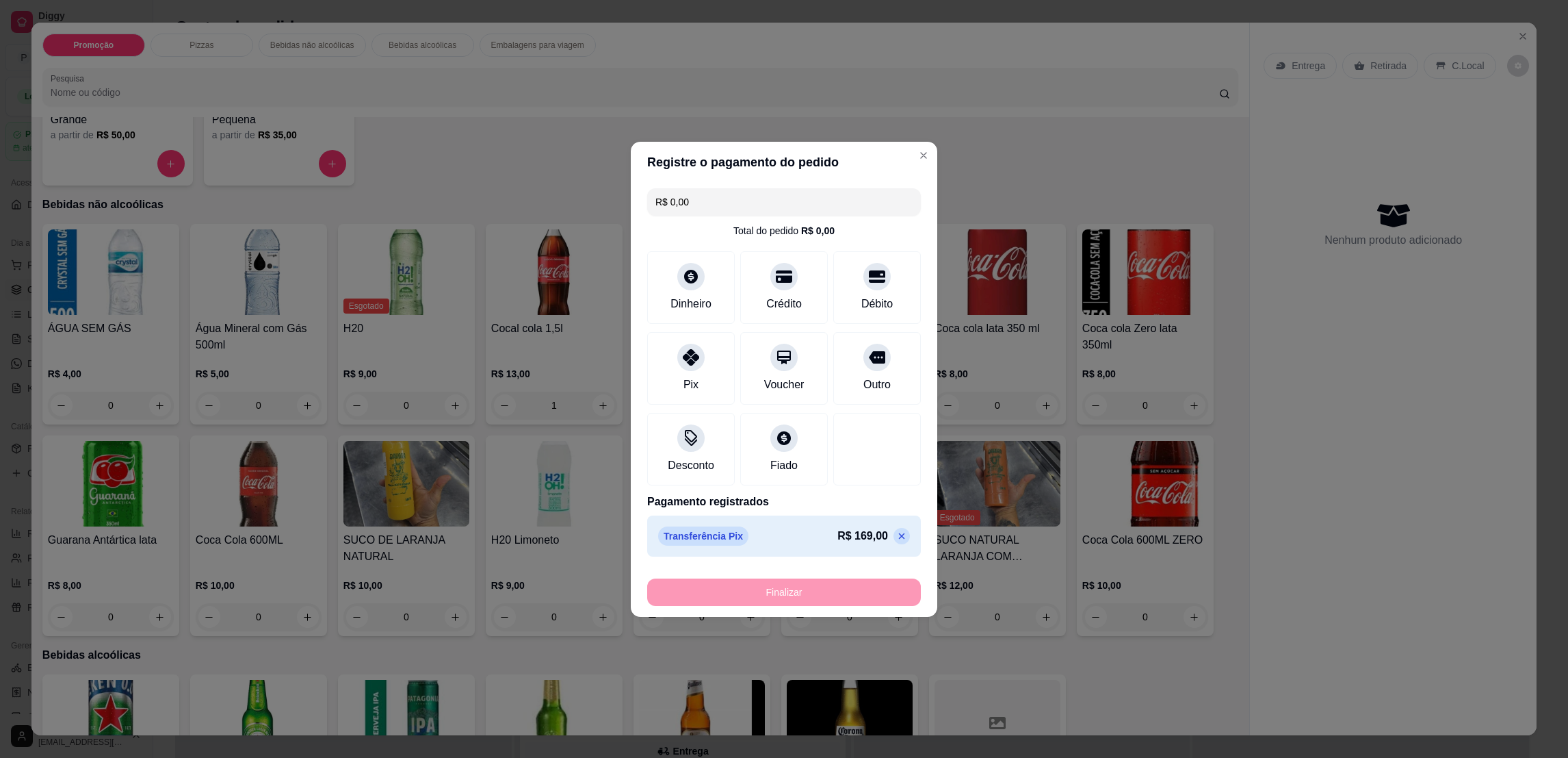
type input "0"
type input "-R$ 169,00"
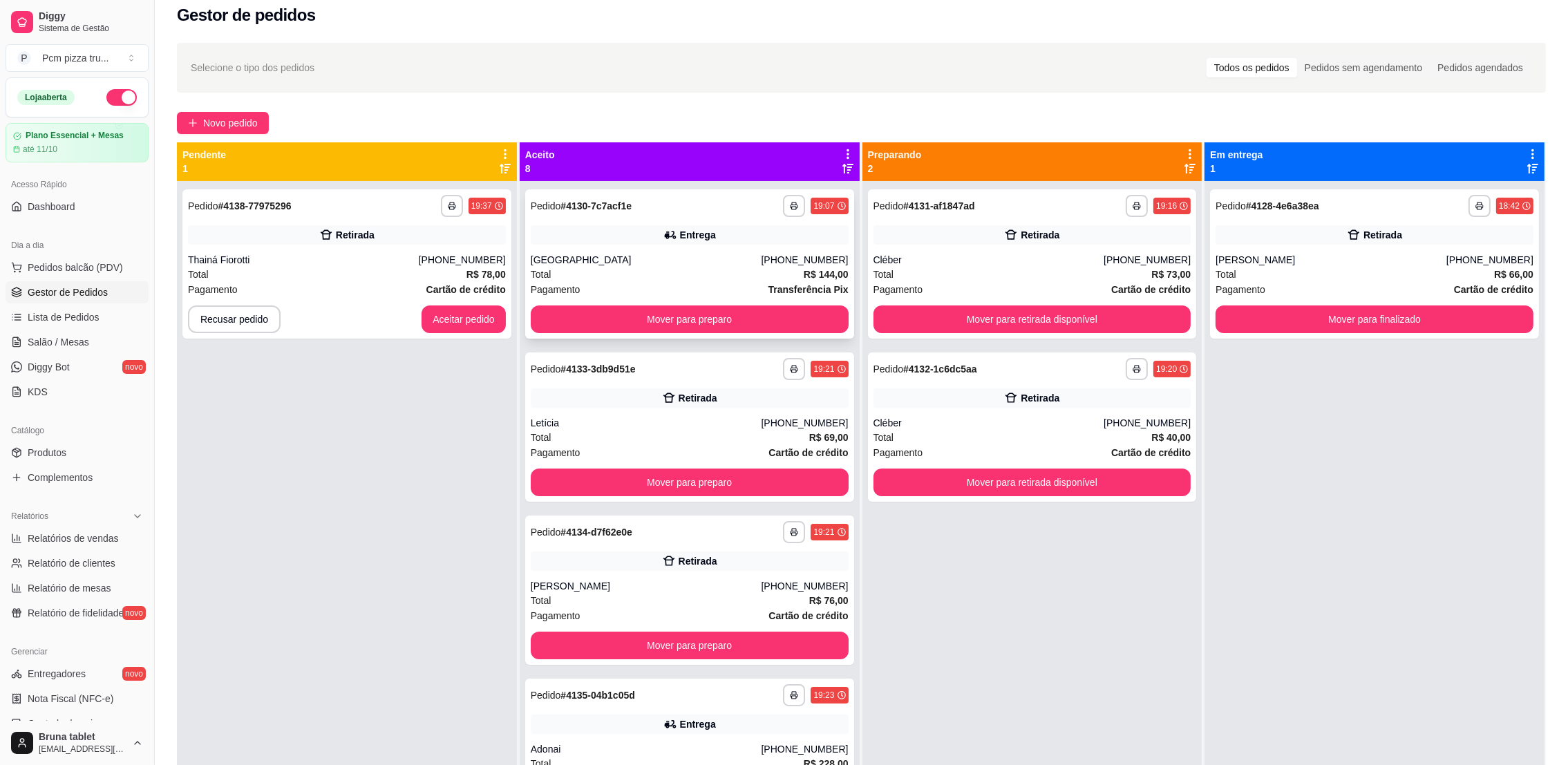
scroll to position [2, 0]
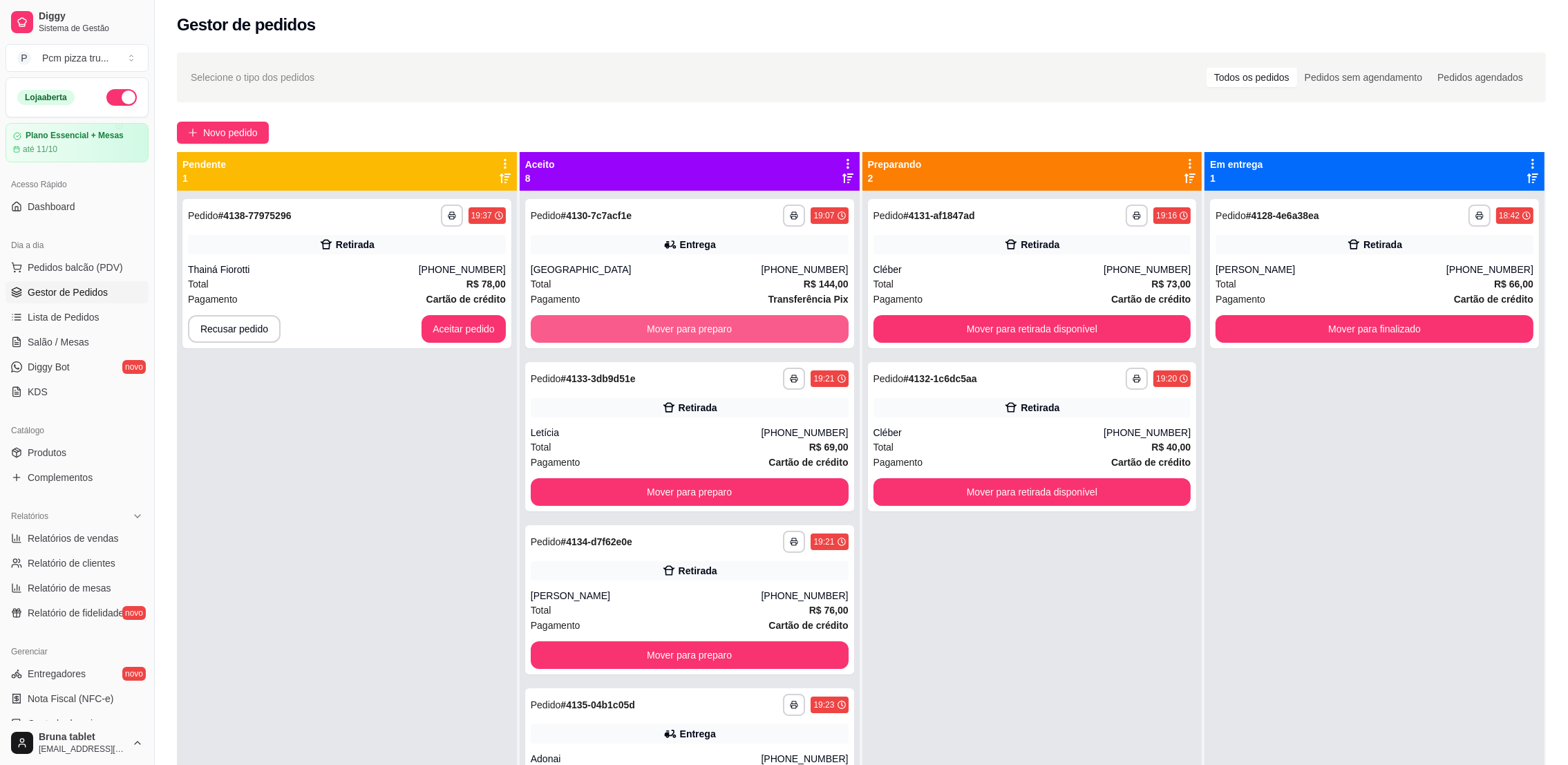
drag, startPoint x: 786, startPoint y: 315, endPoint x: 1314, endPoint y: 459, distance: 547.3
click at [1329, 448] on div "**********" at bounding box center [1375, 573] width 340 height 765
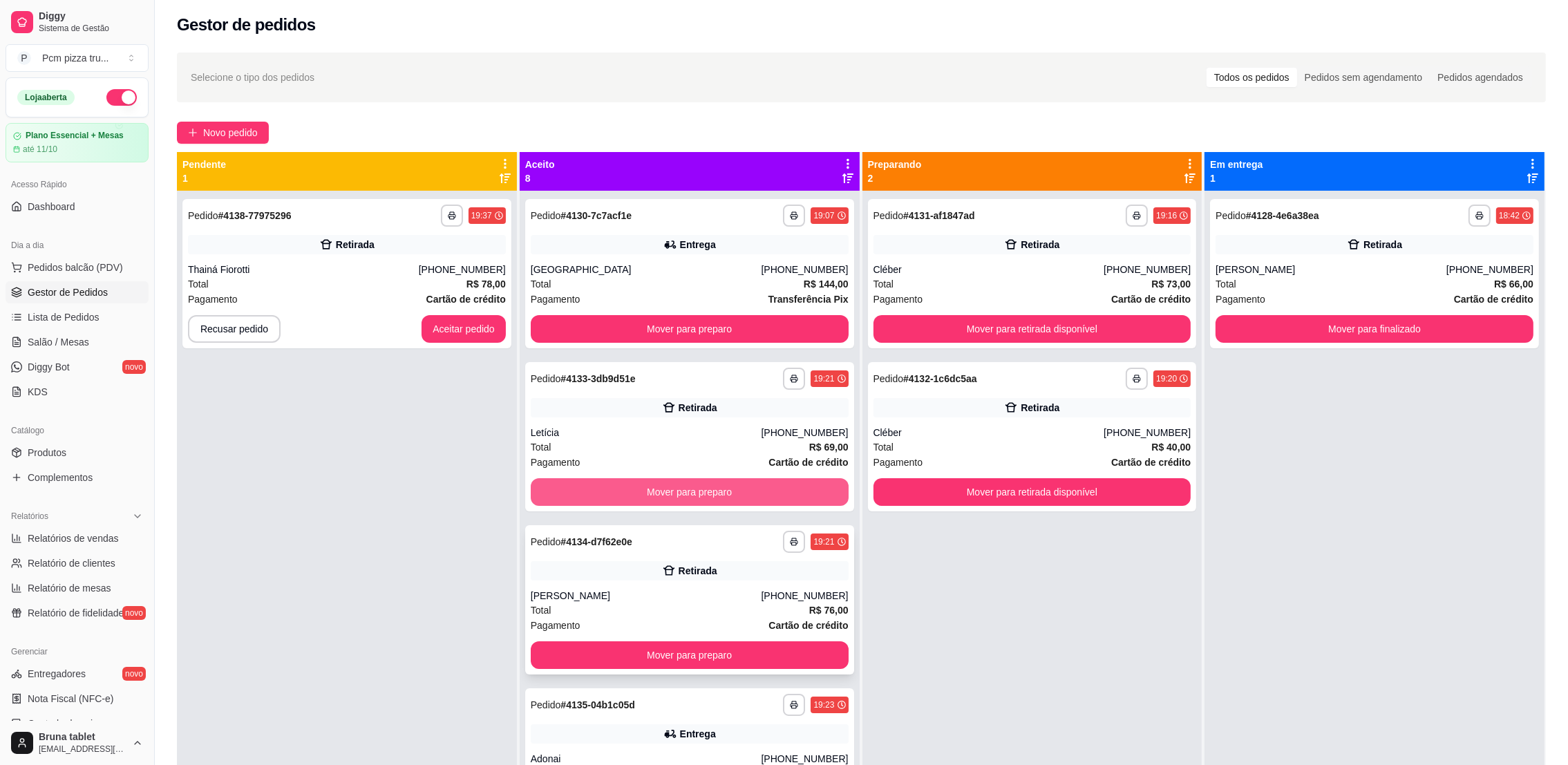
scroll to position [0, 0]
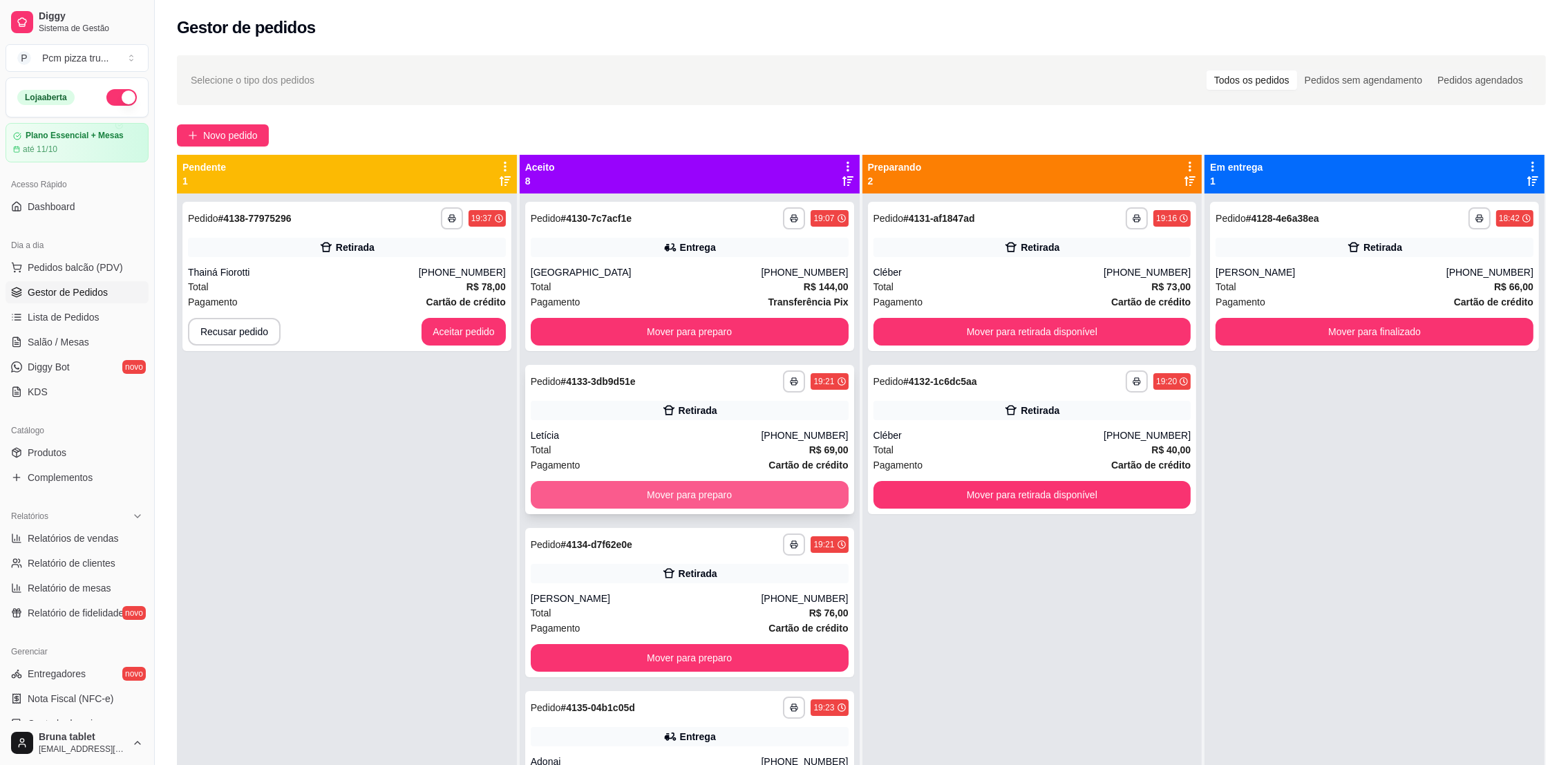
click at [631, 503] on button "Mover para preparo" at bounding box center [689, 494] width 318 height 27
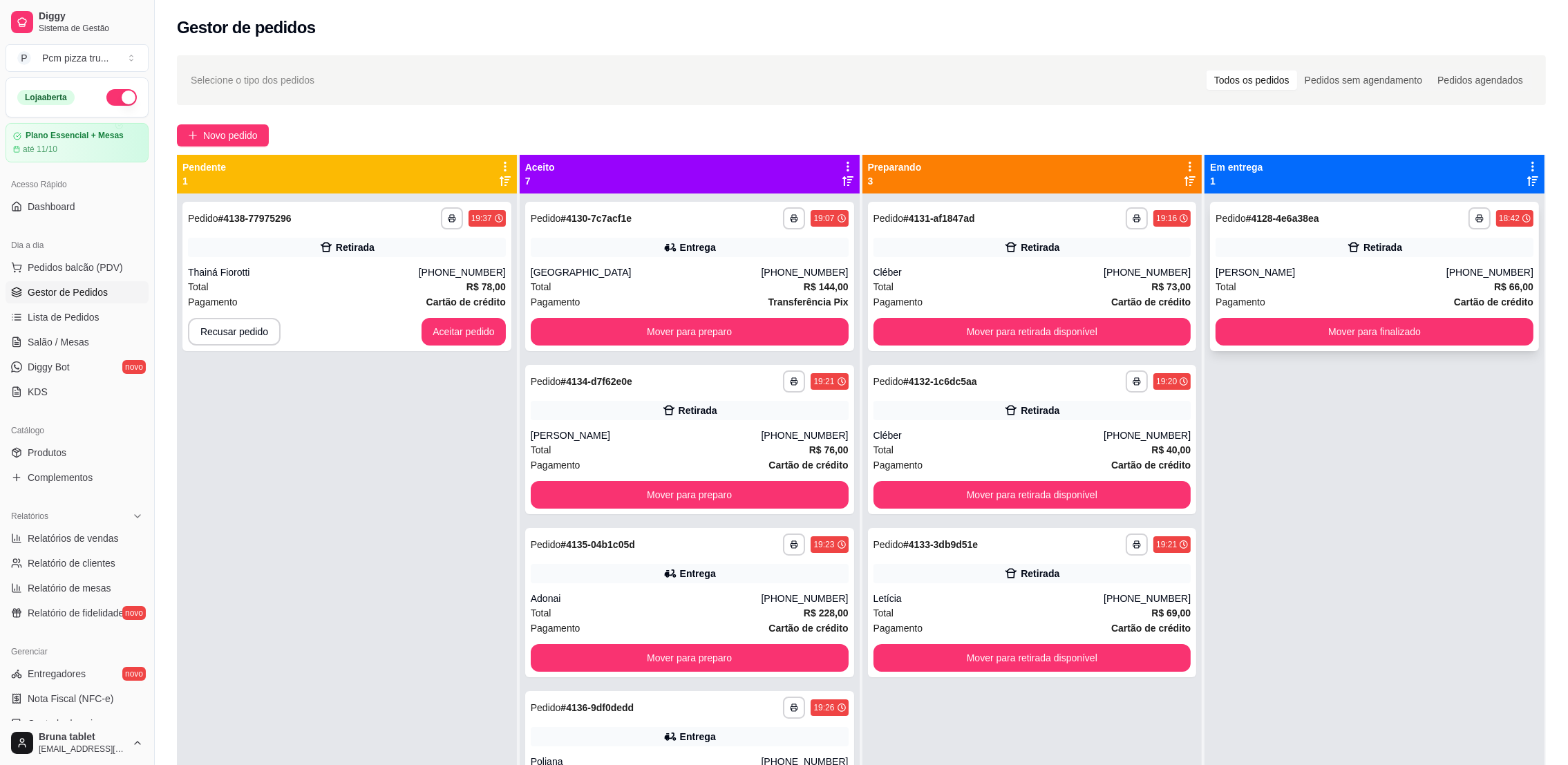
click at [1270, 282] on div "Total R$ 66,00" at bounding box center [1374, 286] width 318 height 15
click at [1239, 340] on button "Mover para finalizado" at bounding box center [1374, 332] width 318 height 27
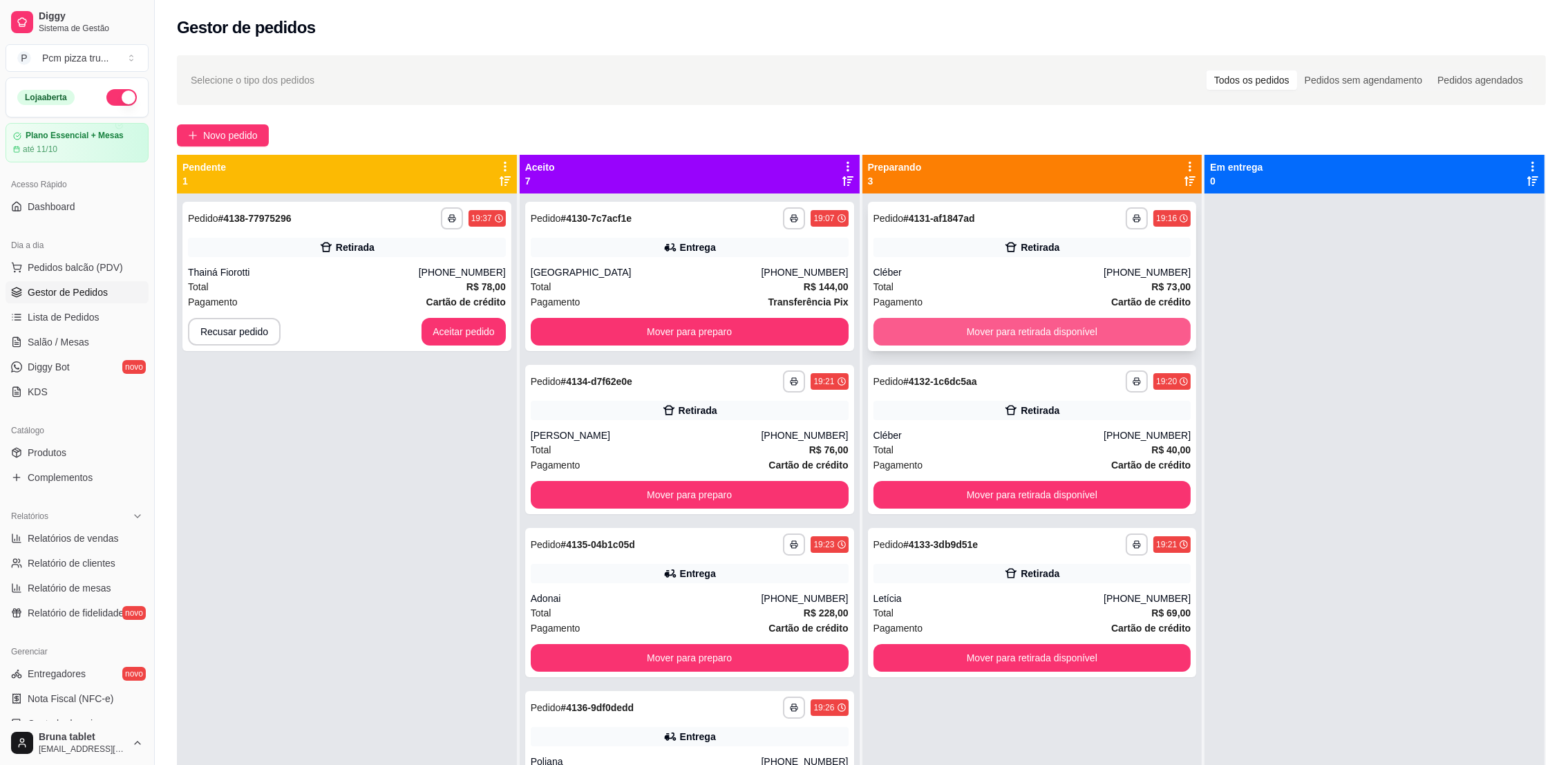
click at [996, 344] on button "Mover para retirada disponível" at bounding box center [1032, 332] width 318 height 27
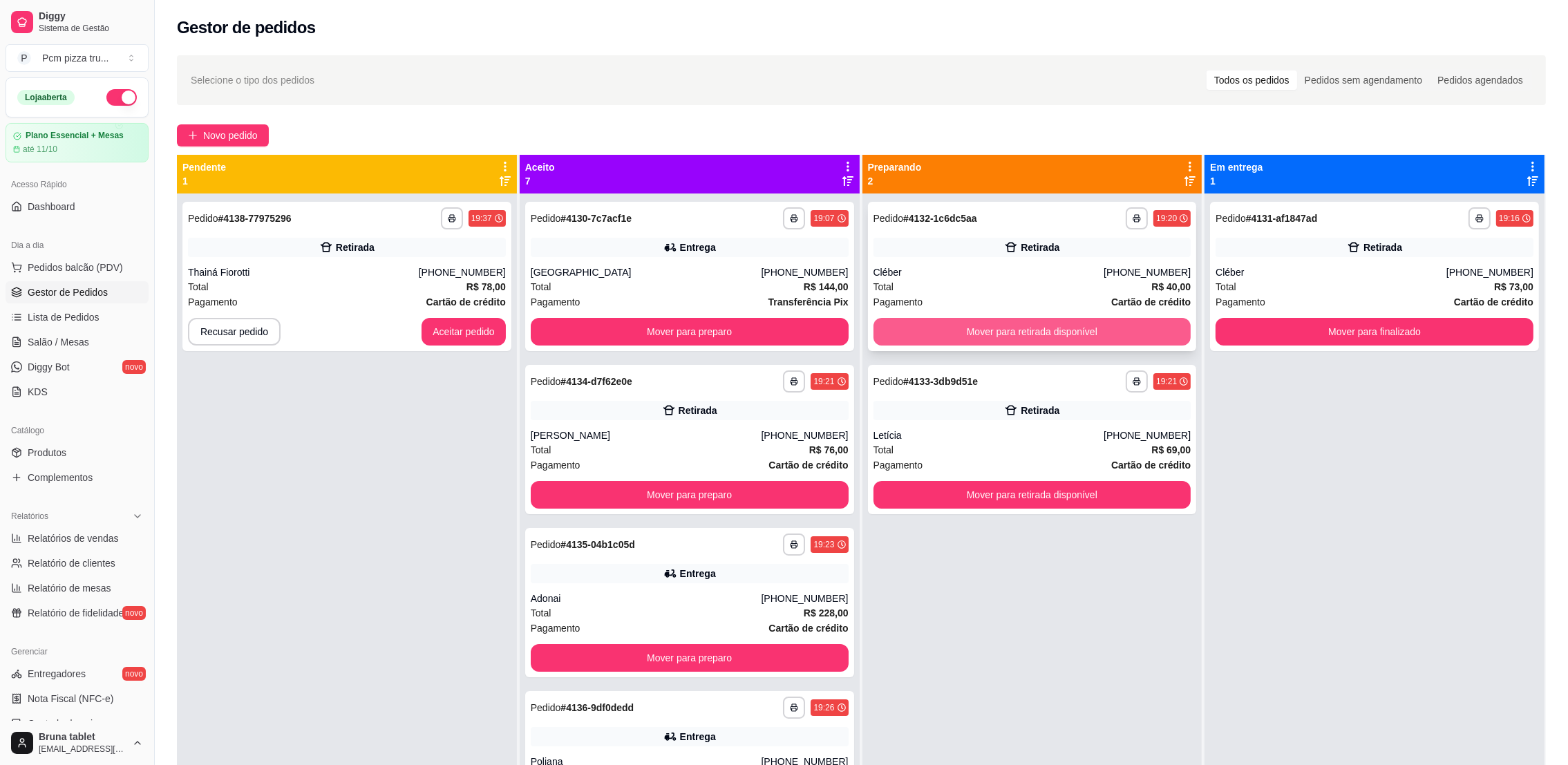
click at [1005, 334] on button "Mover para retirada disponível" at bounding box center [1032, 332] width 318 height 27
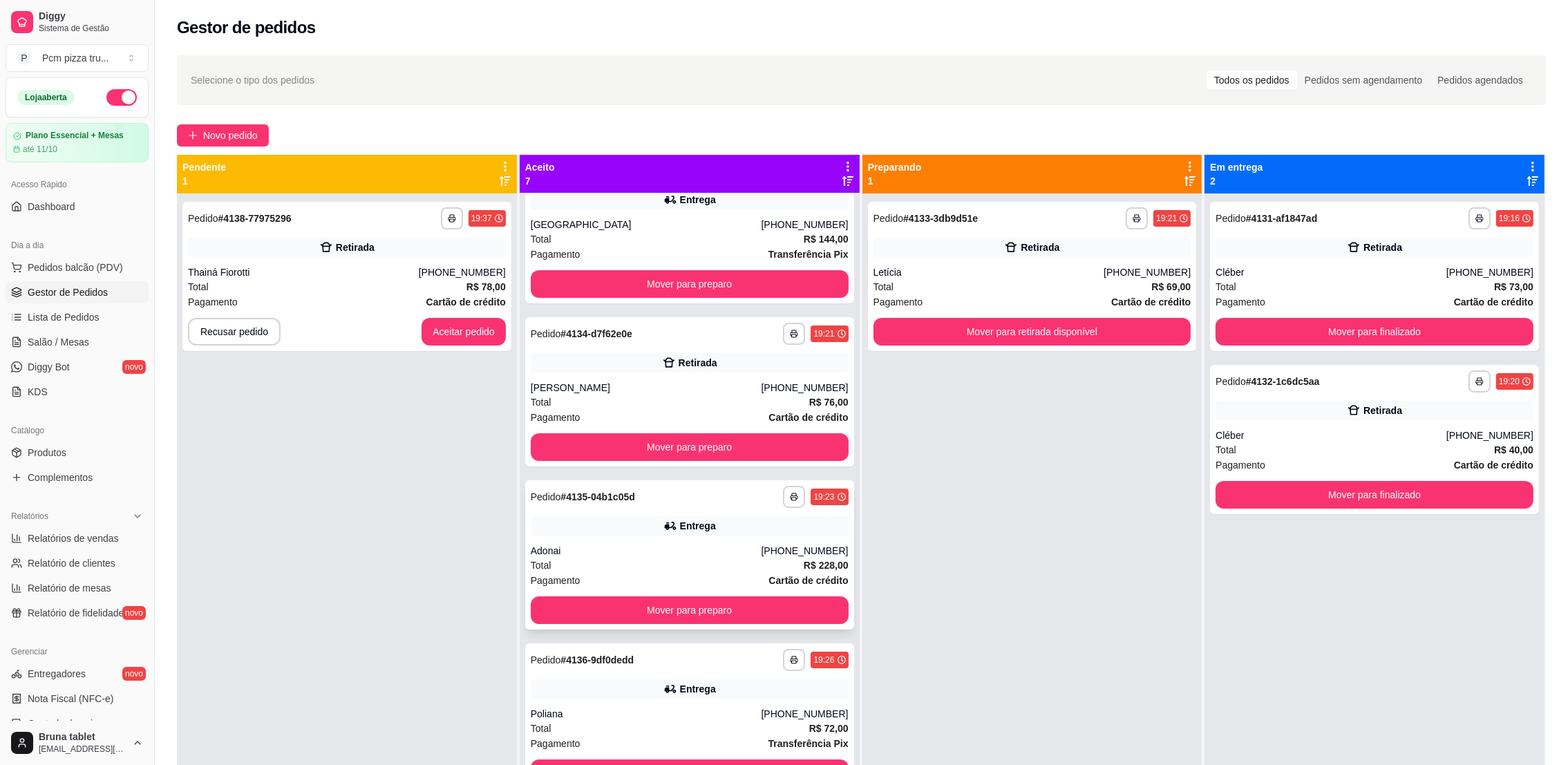
scroll to position [104, 0]
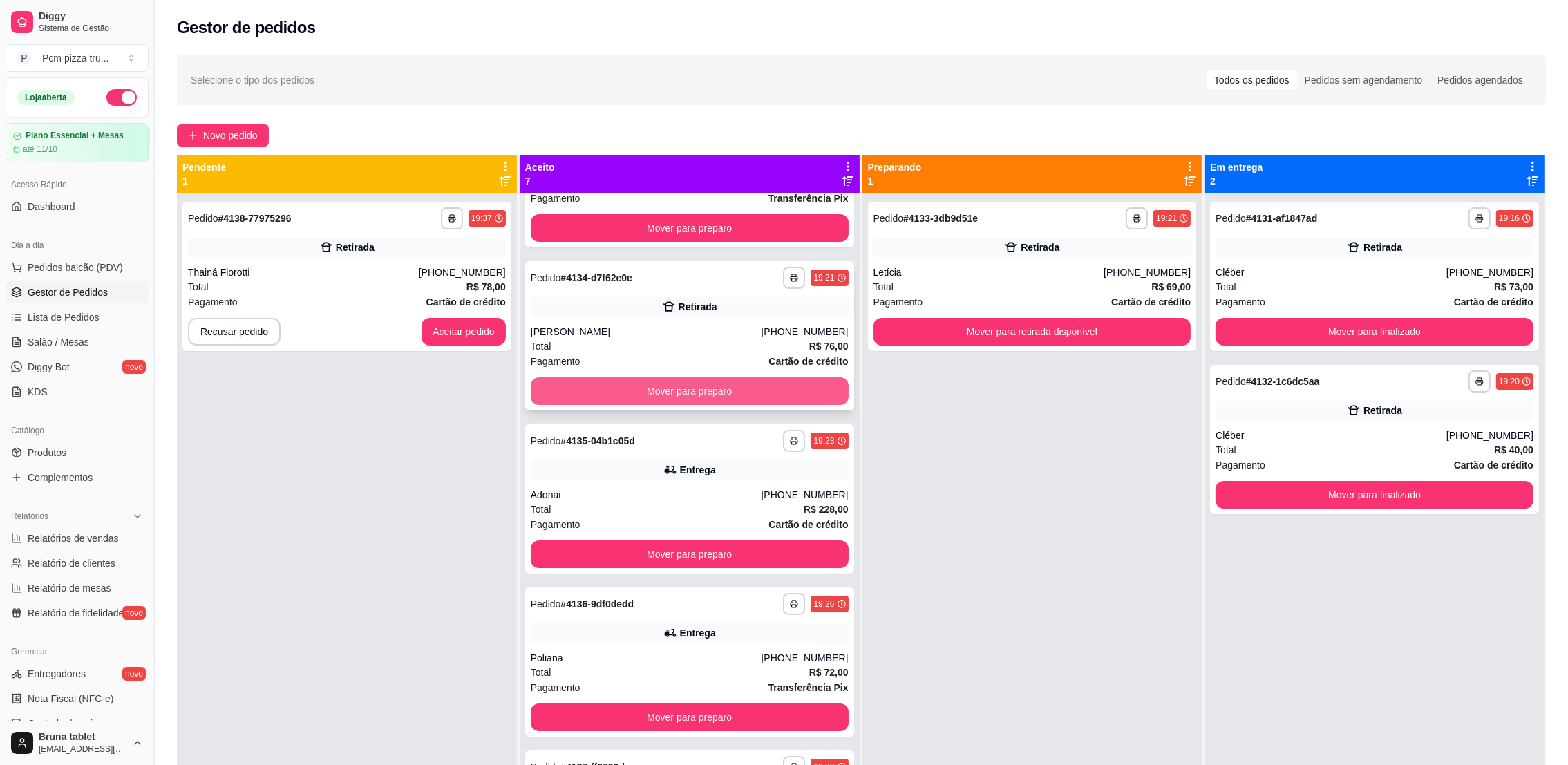
click at [702, 391] on button "Mover para preparo" at bounding box center [689, 391] width 318 height 27
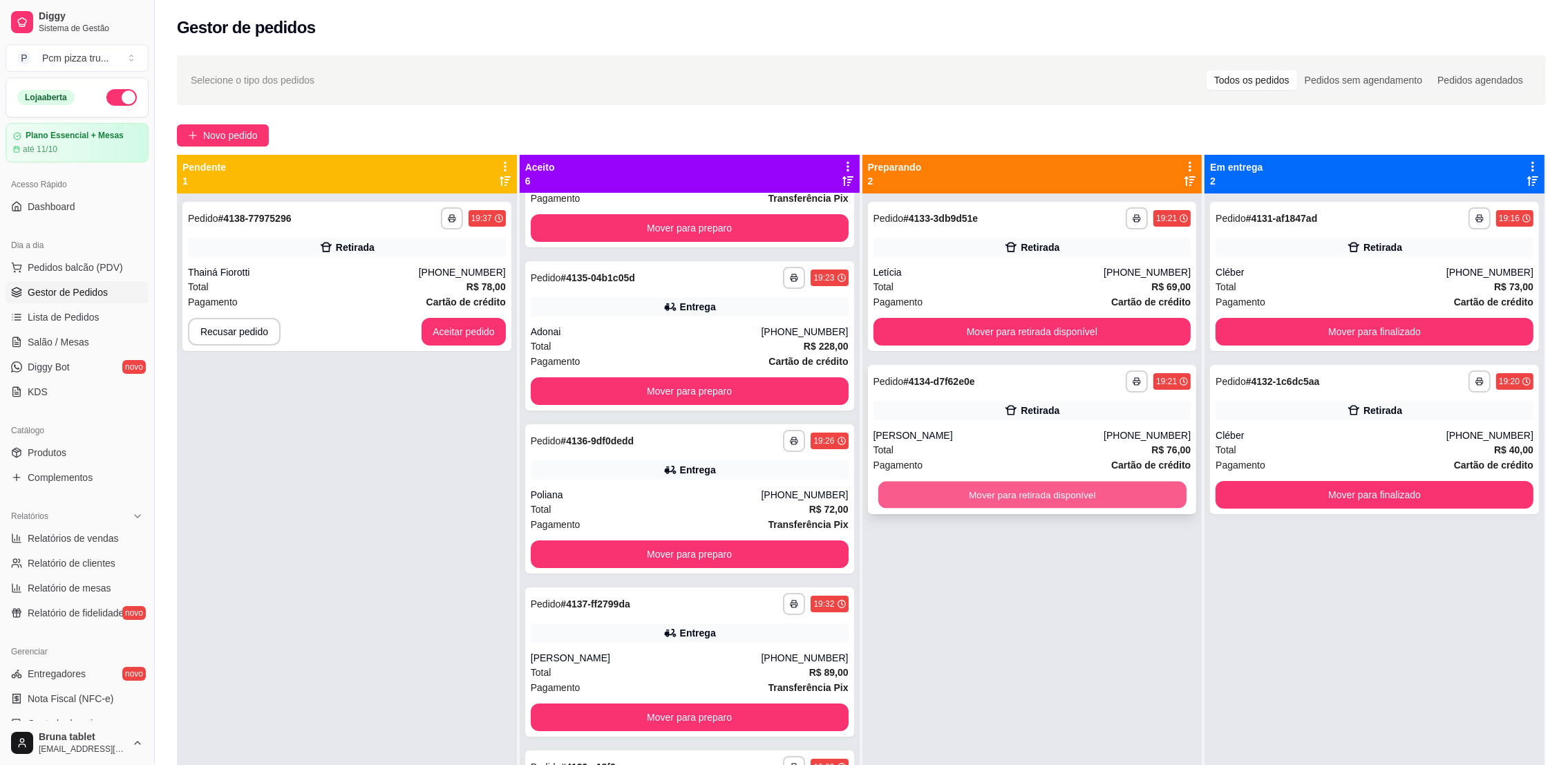
click at [1038, 507] on button "Mover para retirada disponível" at bounding box center [1032, 494] width 308 height 27
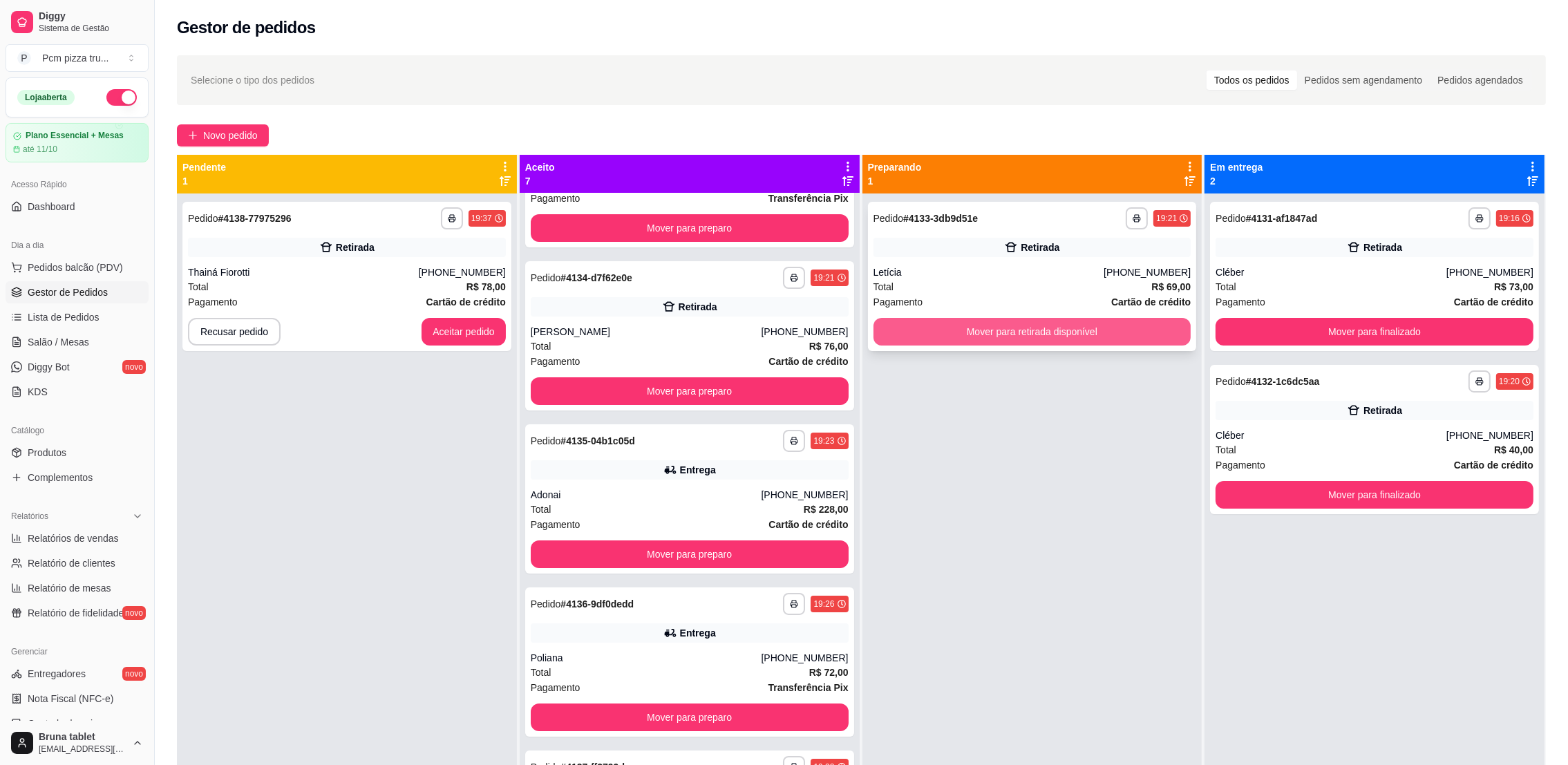
click at [965, 331] on button "Mover para retirada disponível" at bounding box center [1032, 332] width 318 height 27
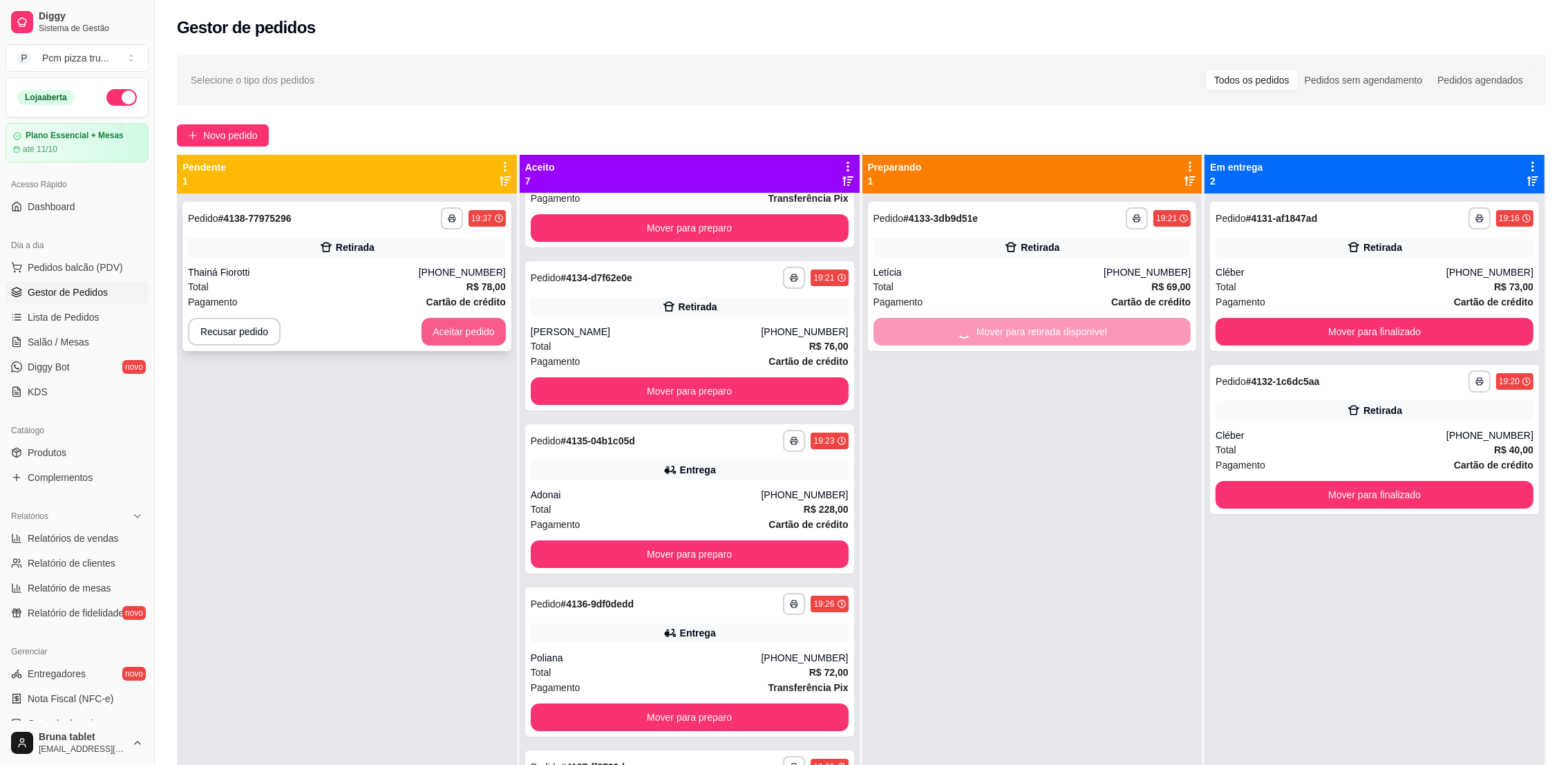
click at [433, 337] on button "Aceitar pedido" at bounding box center [464, 332] width 84 height 27
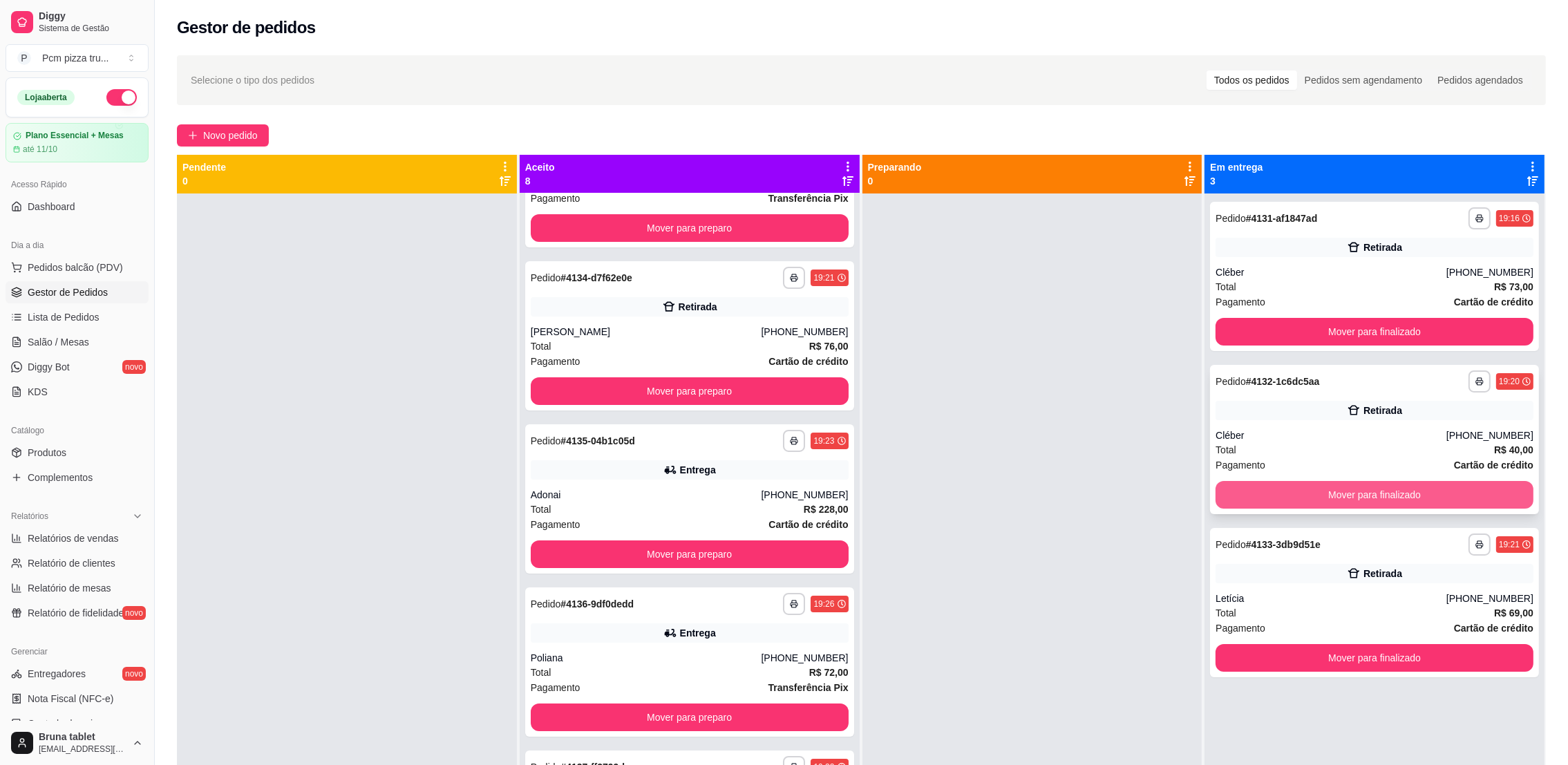
click at [1276, 490] on button "Mover para finalizado" at bounding box center [1374, 494] width 318 height 27
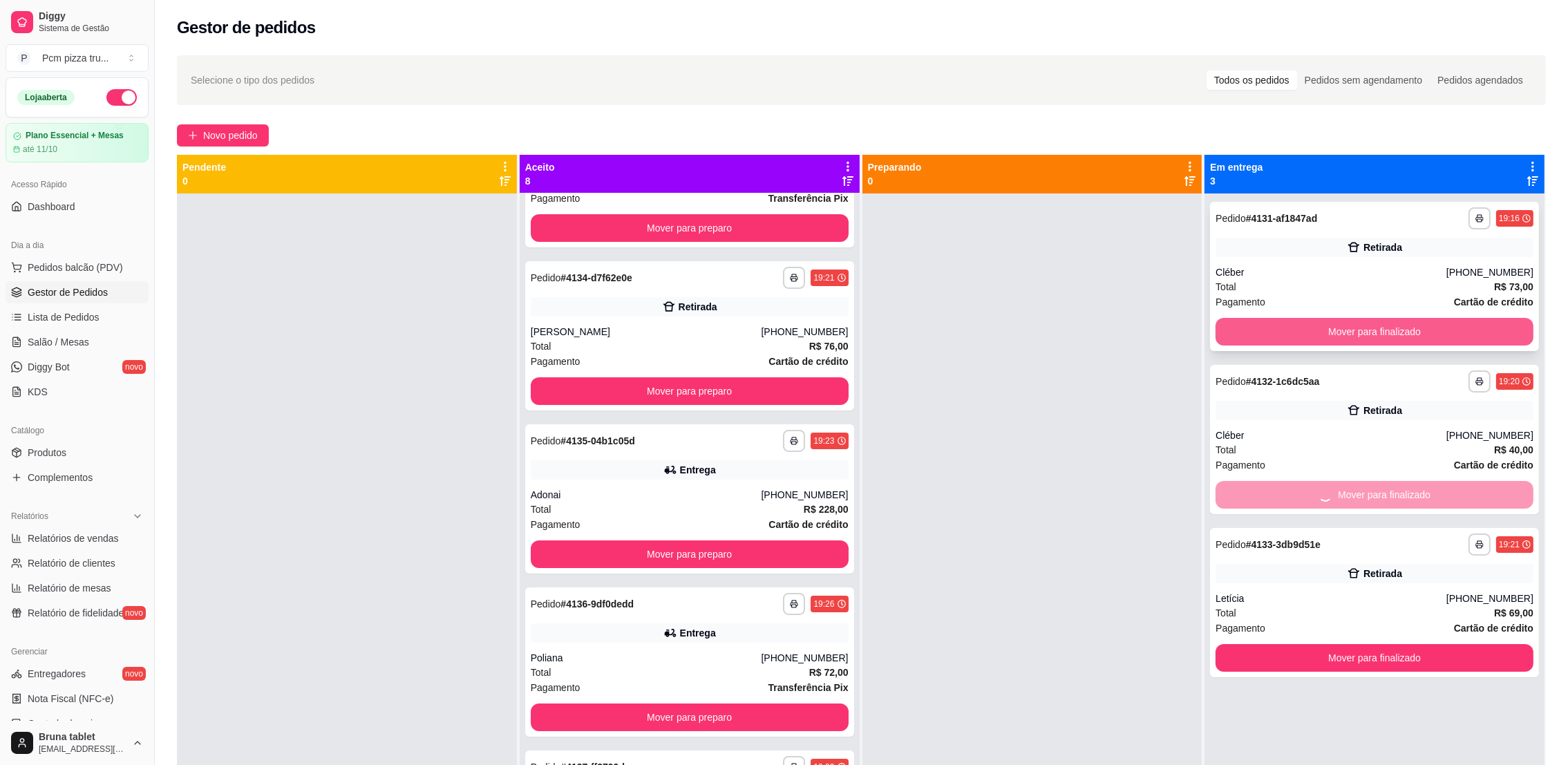
click at [1251, 324] on button "Mover para finalizado" at bounding box center [1374, 332] width 318 height 27
click at [1476, 543] on icon "button" at bounding box center [1480, 544] width 8 height 8
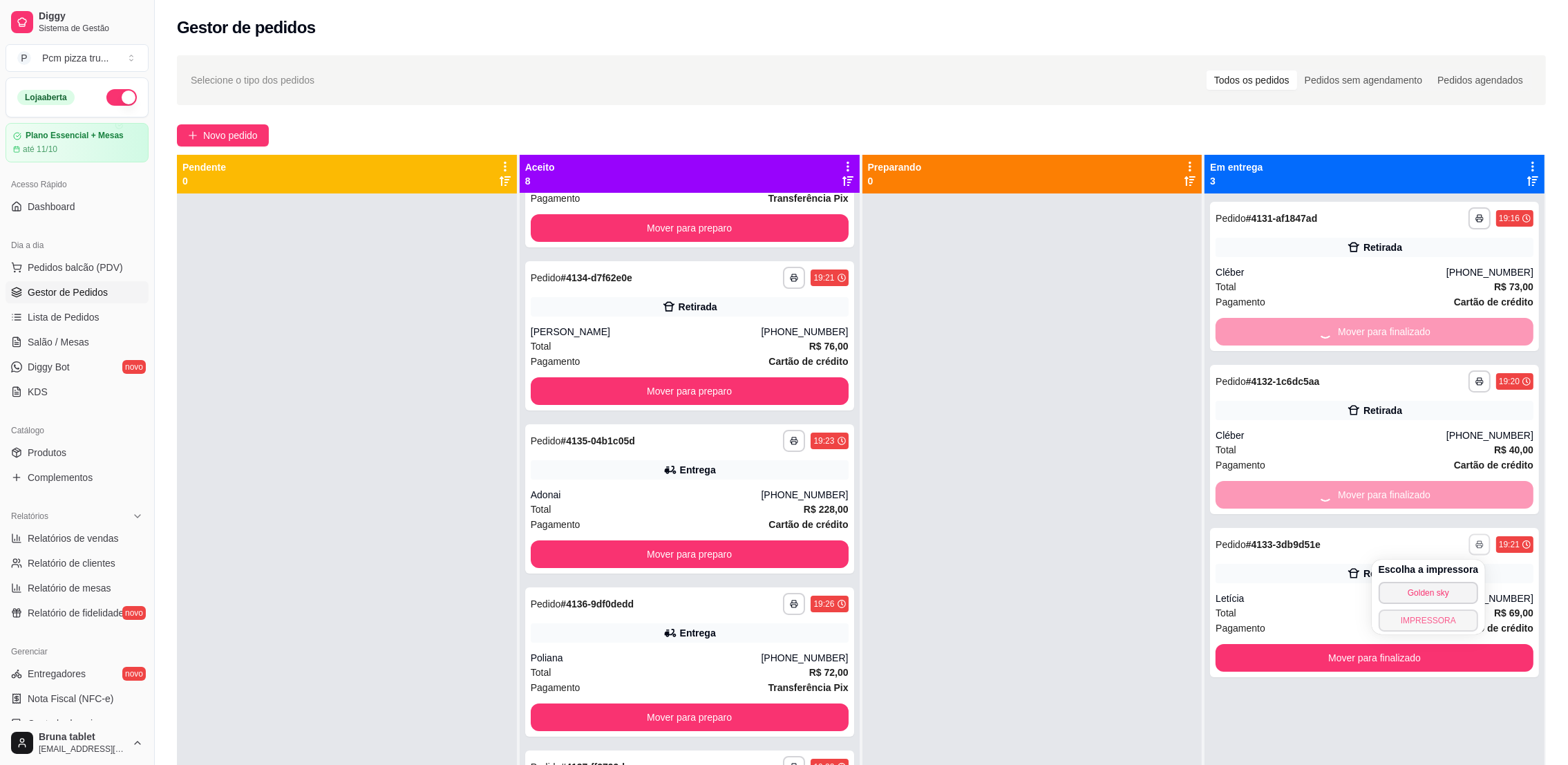
click at [1438, 627] on button "IMPRESSORA" at bounding box center [1429, 619] width 100 height 22
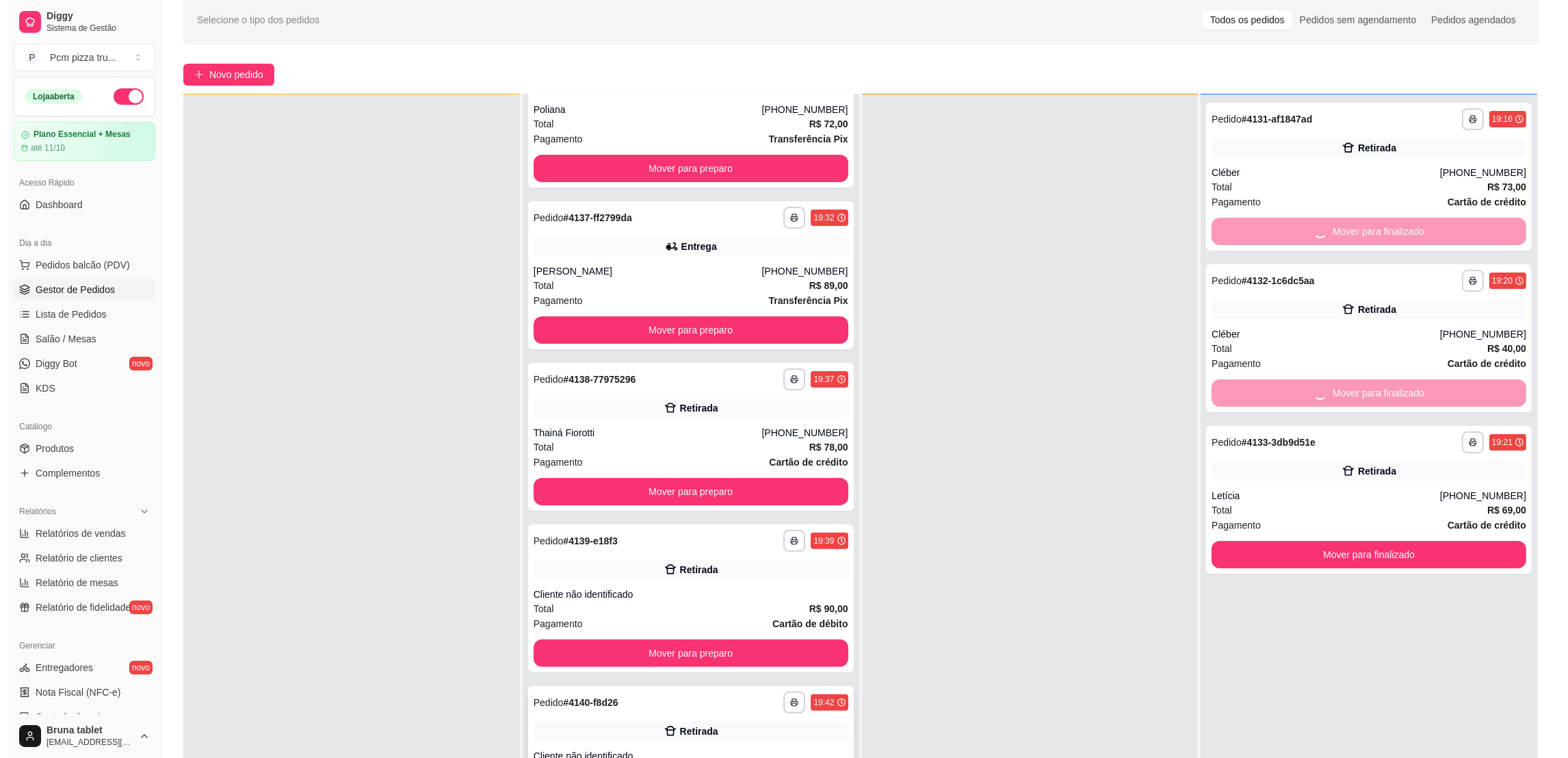
scroll to position [205, 0]
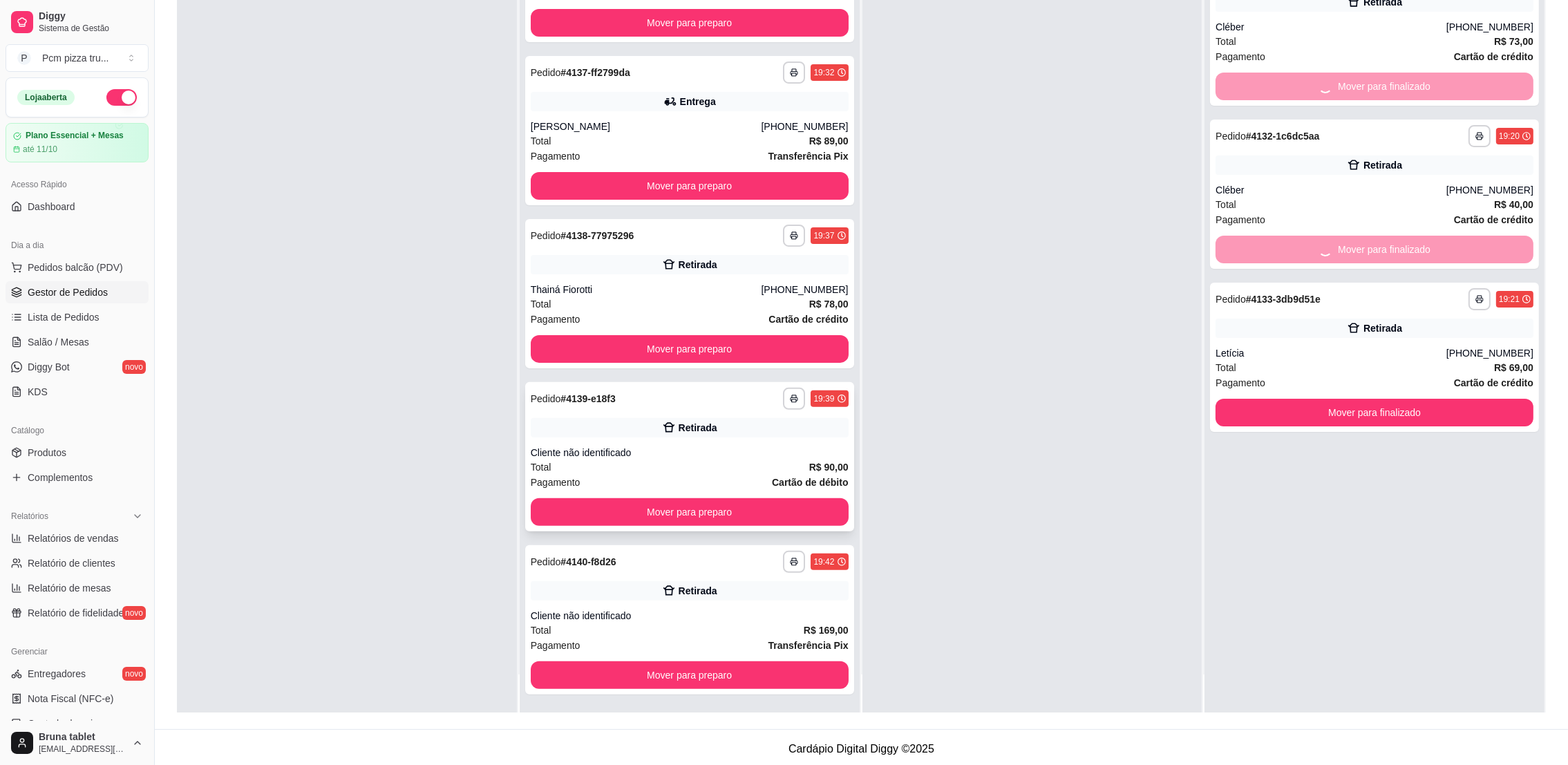
click at [809, 466] on strong "R$ 90,00" at bounding box center [828, 467] width 40 height 11
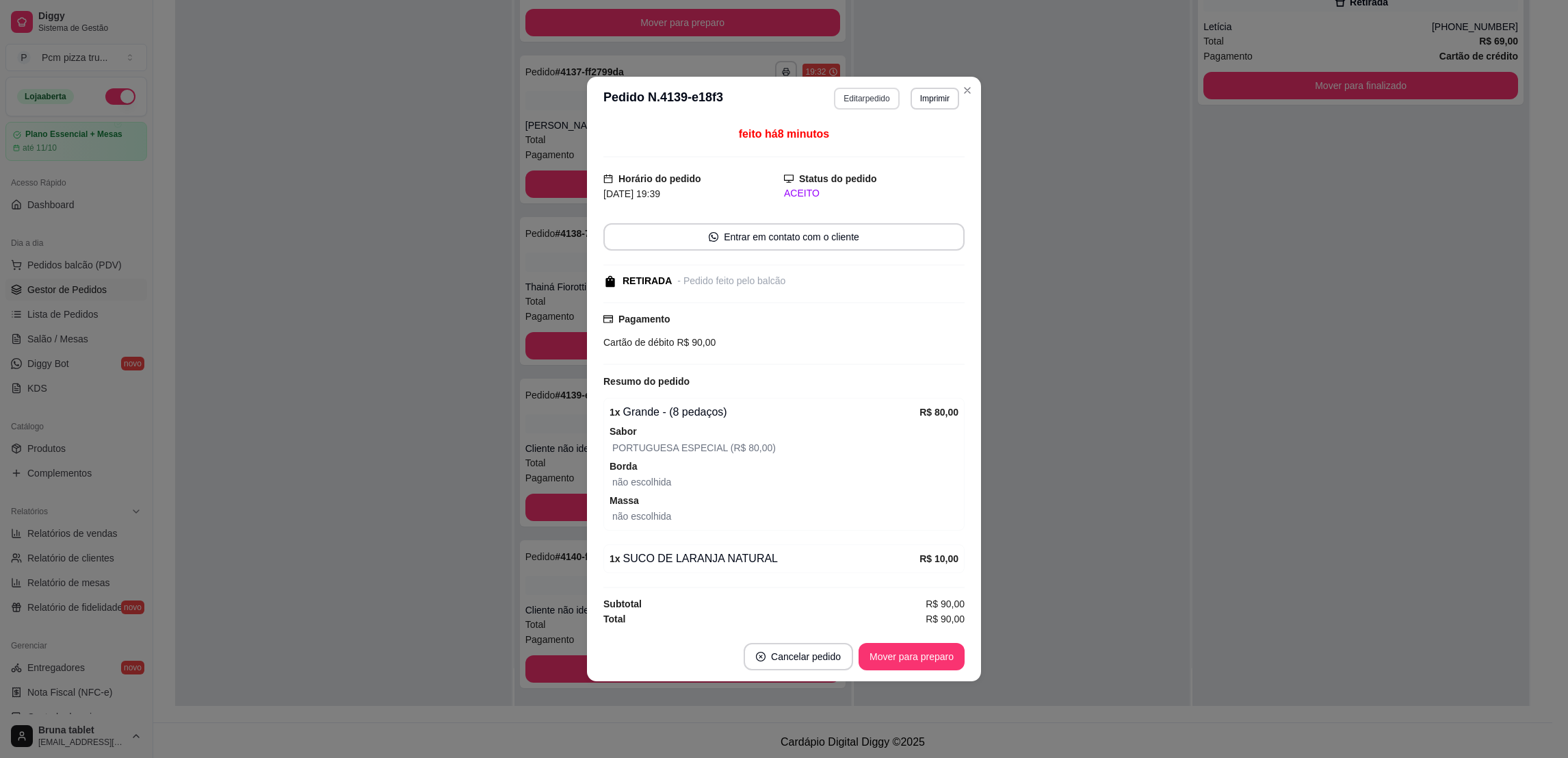
click at [879, 106] on button "Editar pedido" at bounding box center [866, 98] width 65 height 22
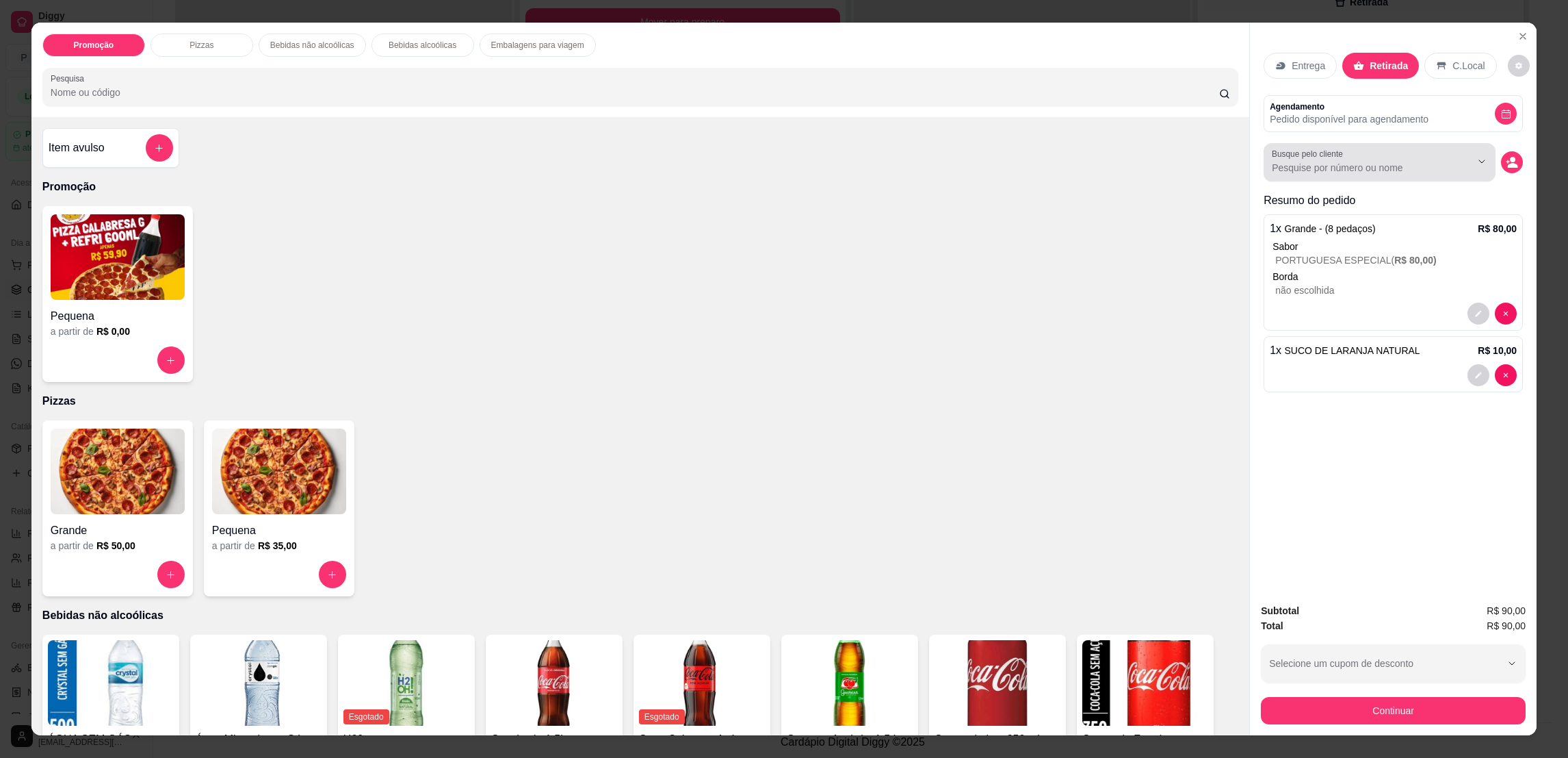
scroll to position [386, 0]
click at [1337, 169] on input "Busque pelo cliente" at bounding box center [1360, 167] width 177 height 14
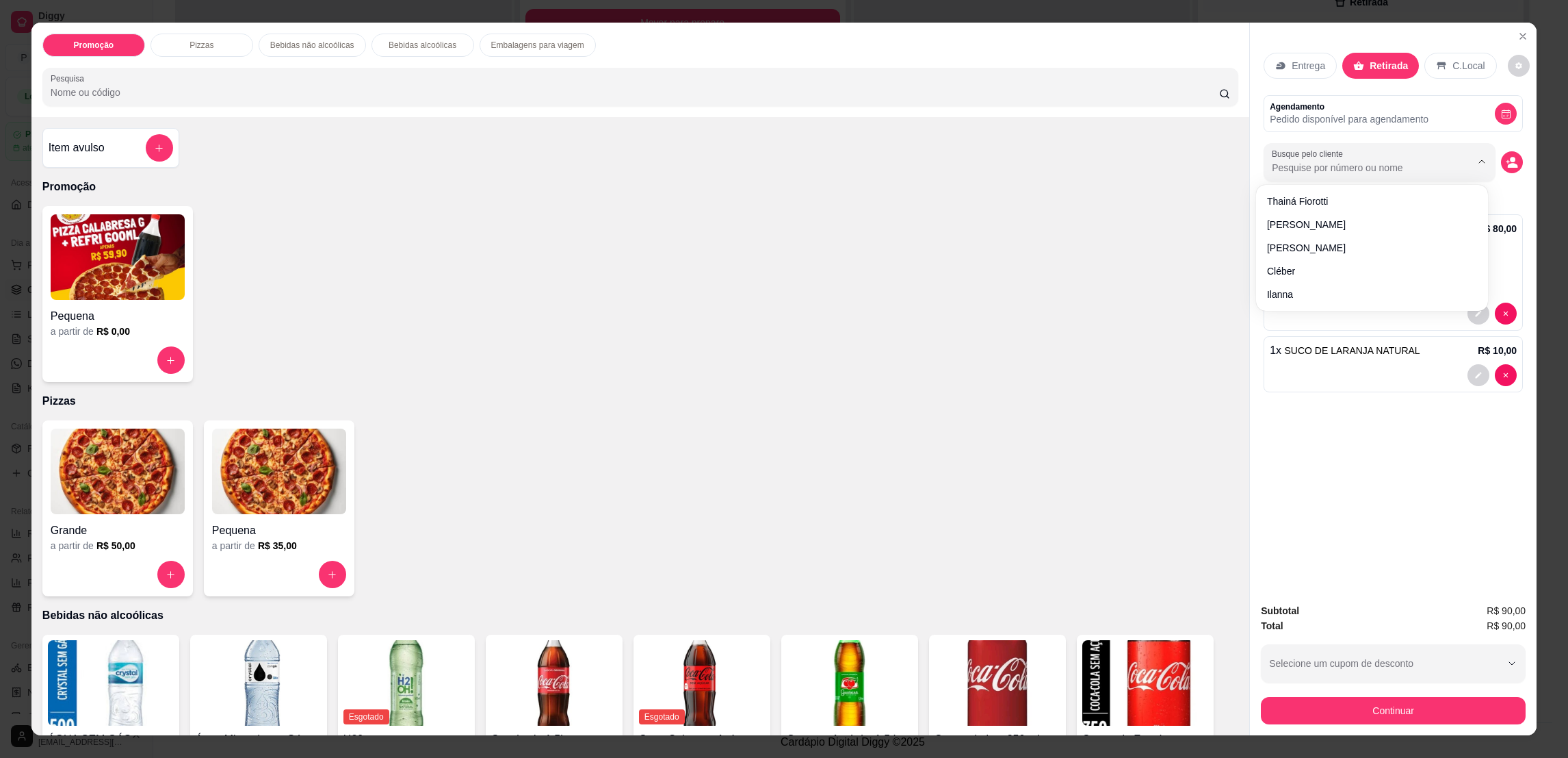
click at [1337, 169] on input "Busque pelo cliente" at bounding box center [1360, 167] width 177 height 14
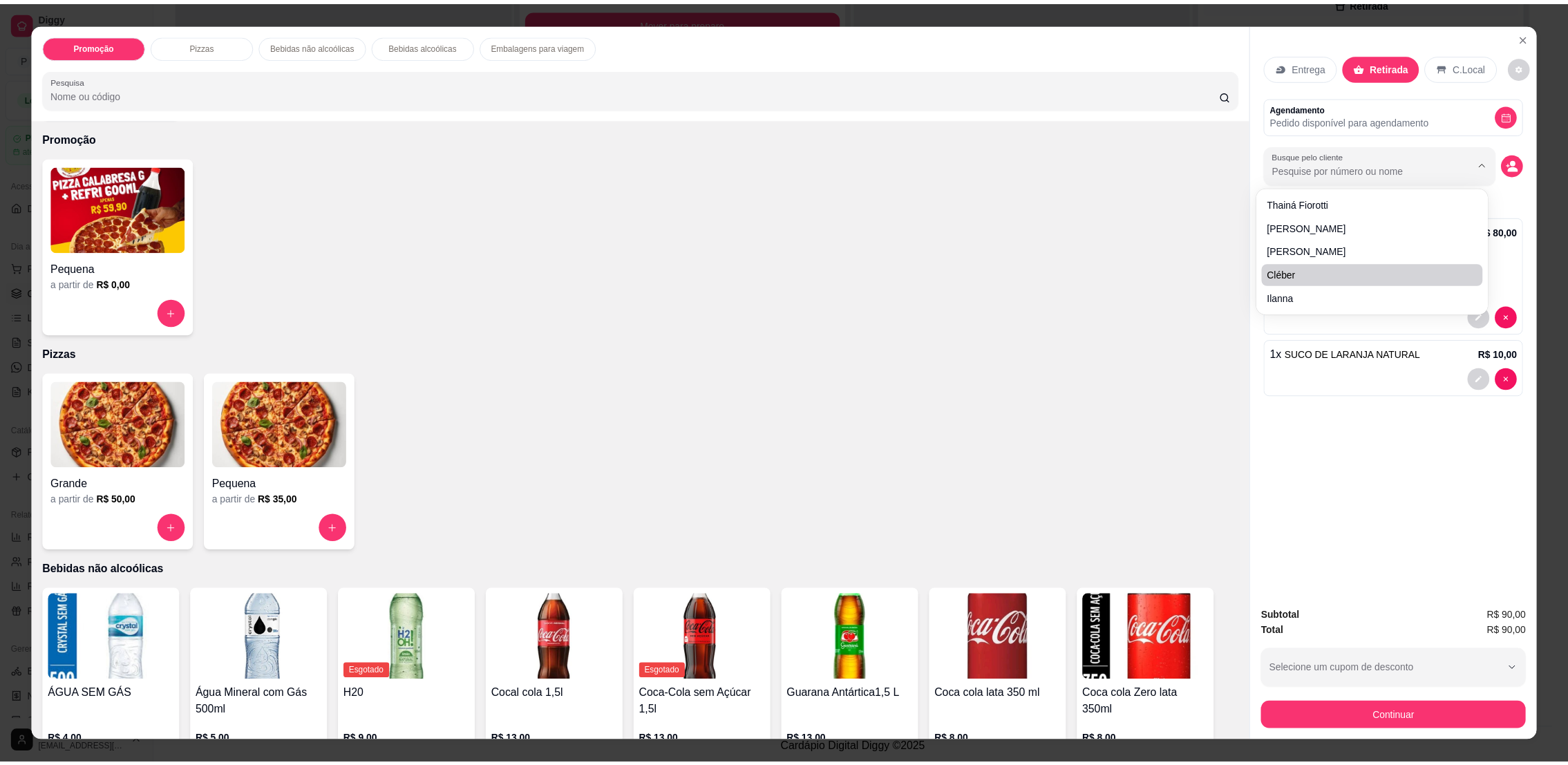
scroll to position [0, 0]
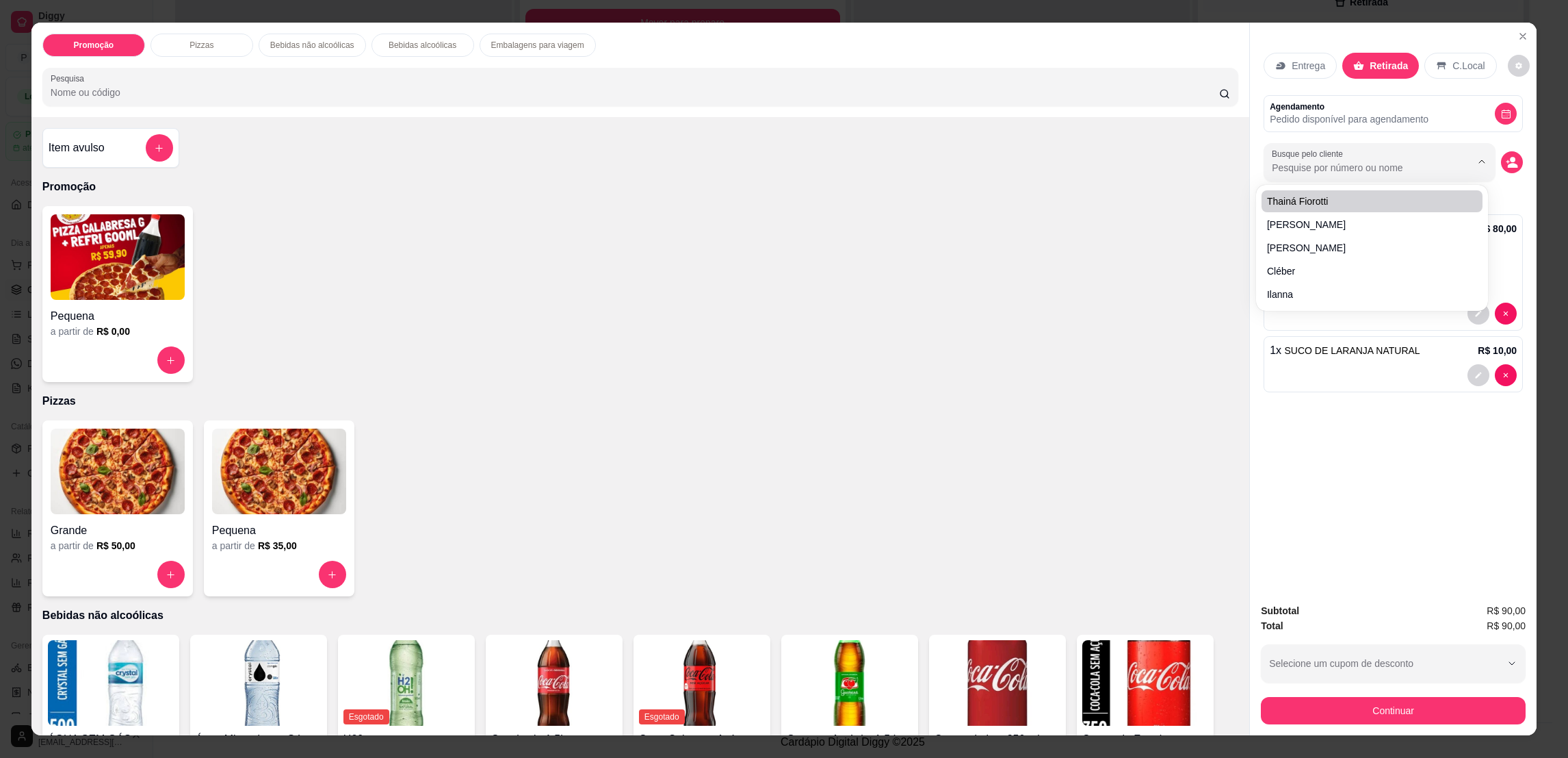
click at [1308, 175] on div at bounding box center [1379, 162] width 215 height 27
type input "[PERSON_NAME]"
click at [1386, 201] on div "No results found." at bounding box center [1372, 200] width 221 height 22
click at [1316, 167] on input "[PERSON_NAME]" at bounding box center [1360, 167] width 177 height 14
click at [1413, 575] on div "Entrega Retirada C.Local Agendamento Pedido disponível para agendamento Busque …" at bounding box center [1393, 307] width 287 height 570
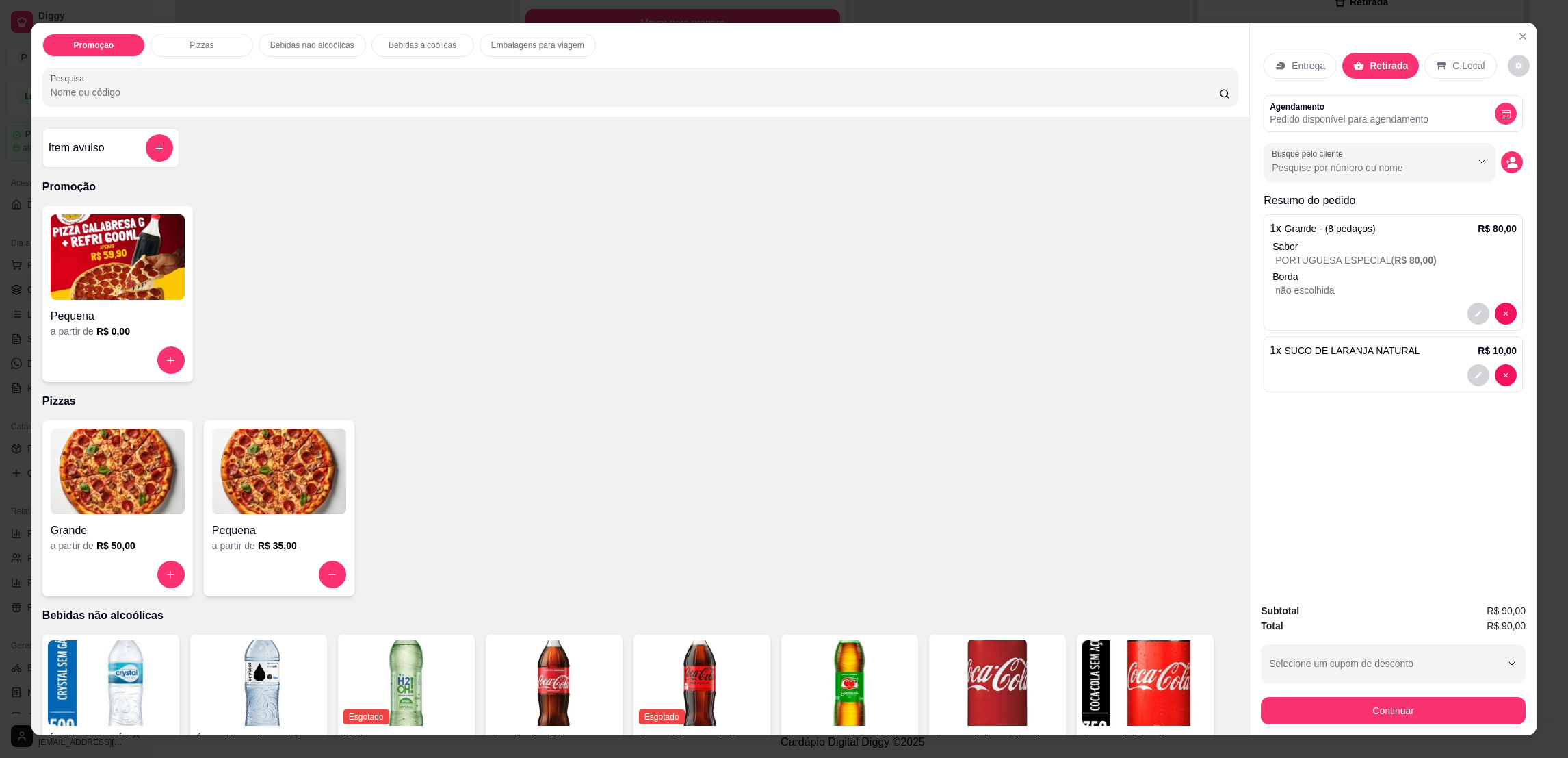
click at [1413, 575] on div "Entrega Retirada C.Local Agendamento Pedido disponível para agendamento Busque …" at bounding box center [1393, 307] width 287 height 570
click at [1517, 31] on icon "Close" at bounding box center [1522, 36] width 11 height 11
